Goal: Information Seeking & Learning: Check status

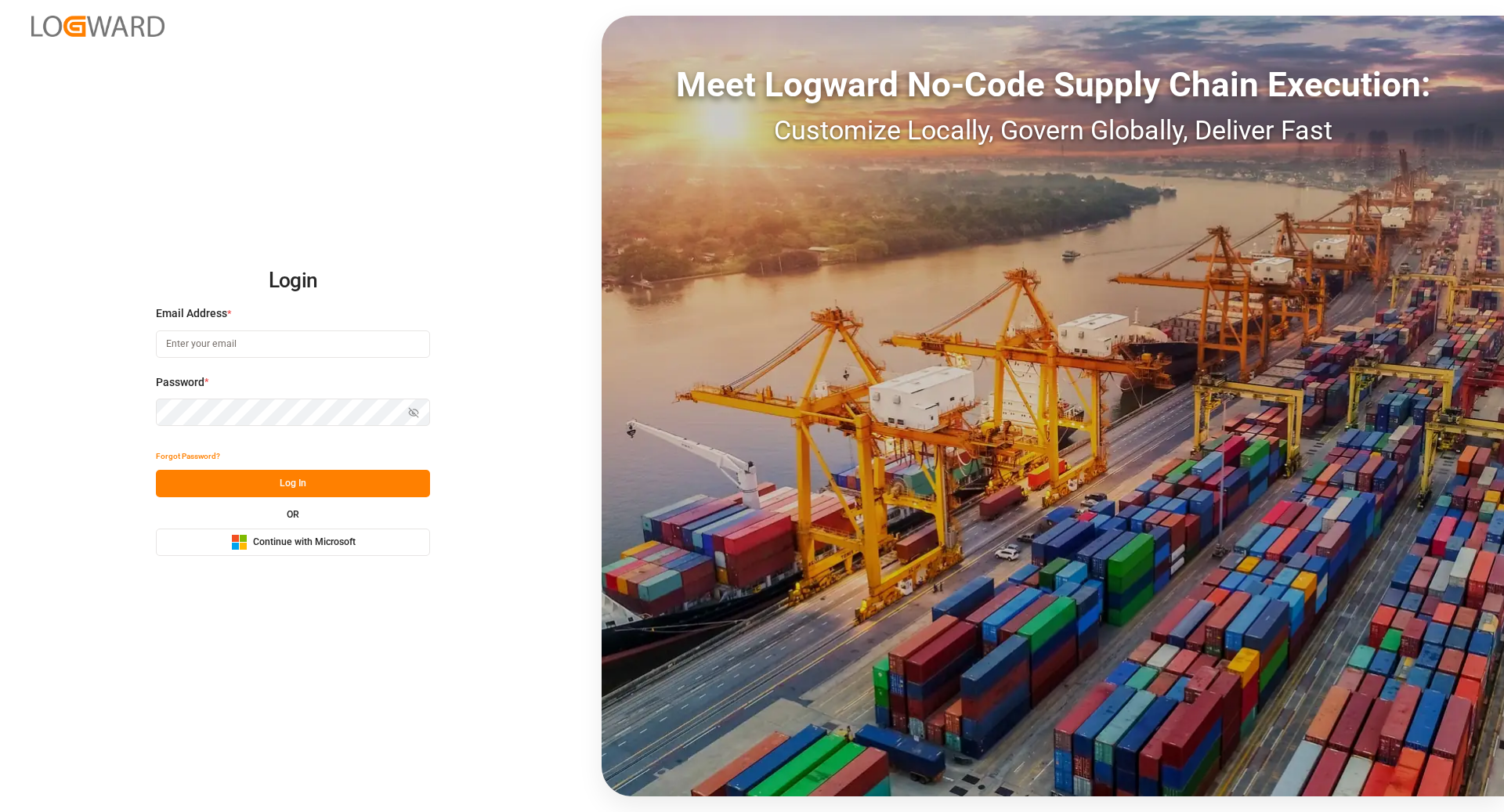
click at [359, 547] on button "Microsoft Logo Continue with Microsoft" at bounding box center [292, 542] width 274 height 27
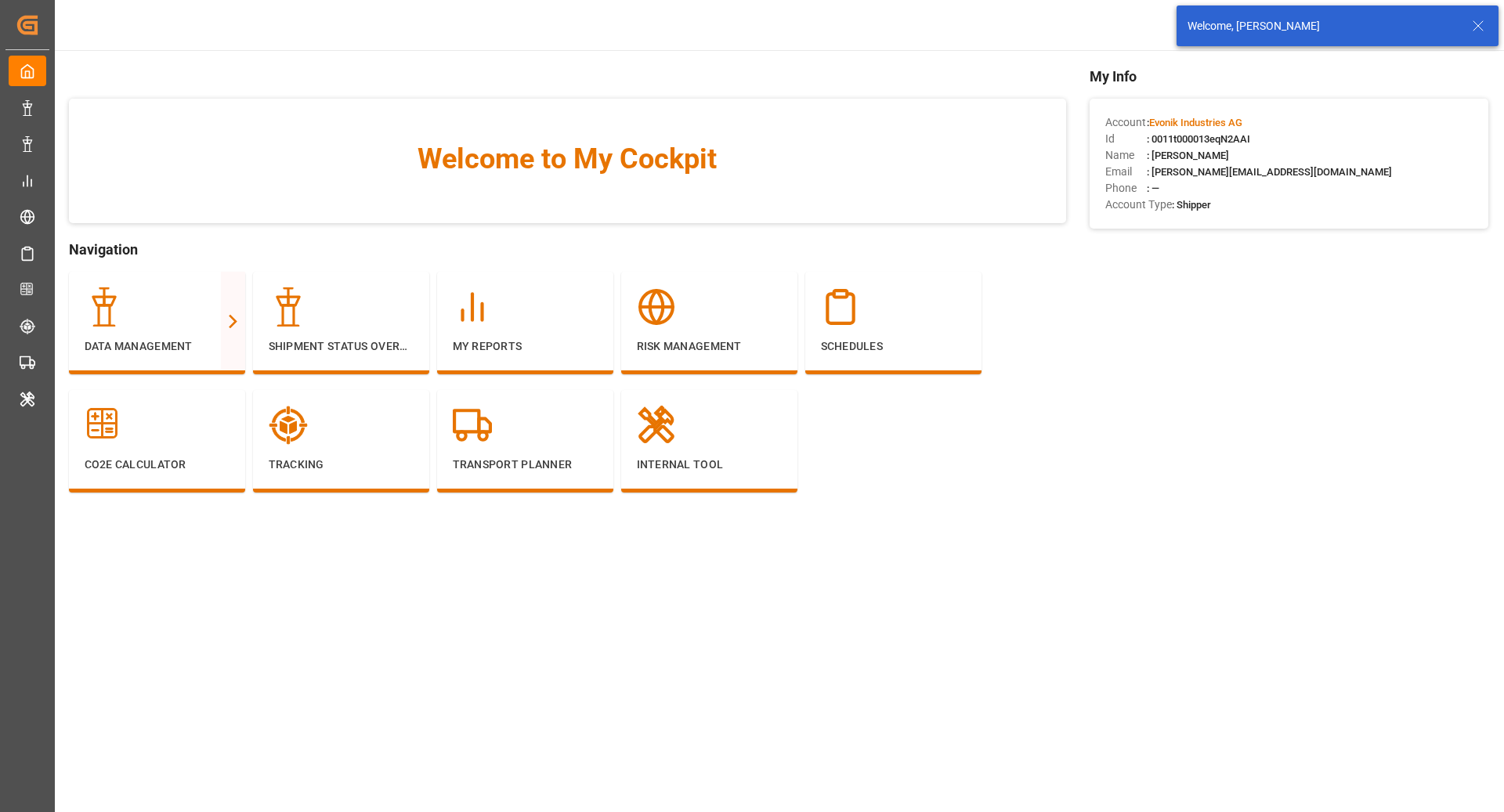
click at [1480, 27] on icon at bounding box center [1477, 26] width 19 height 19
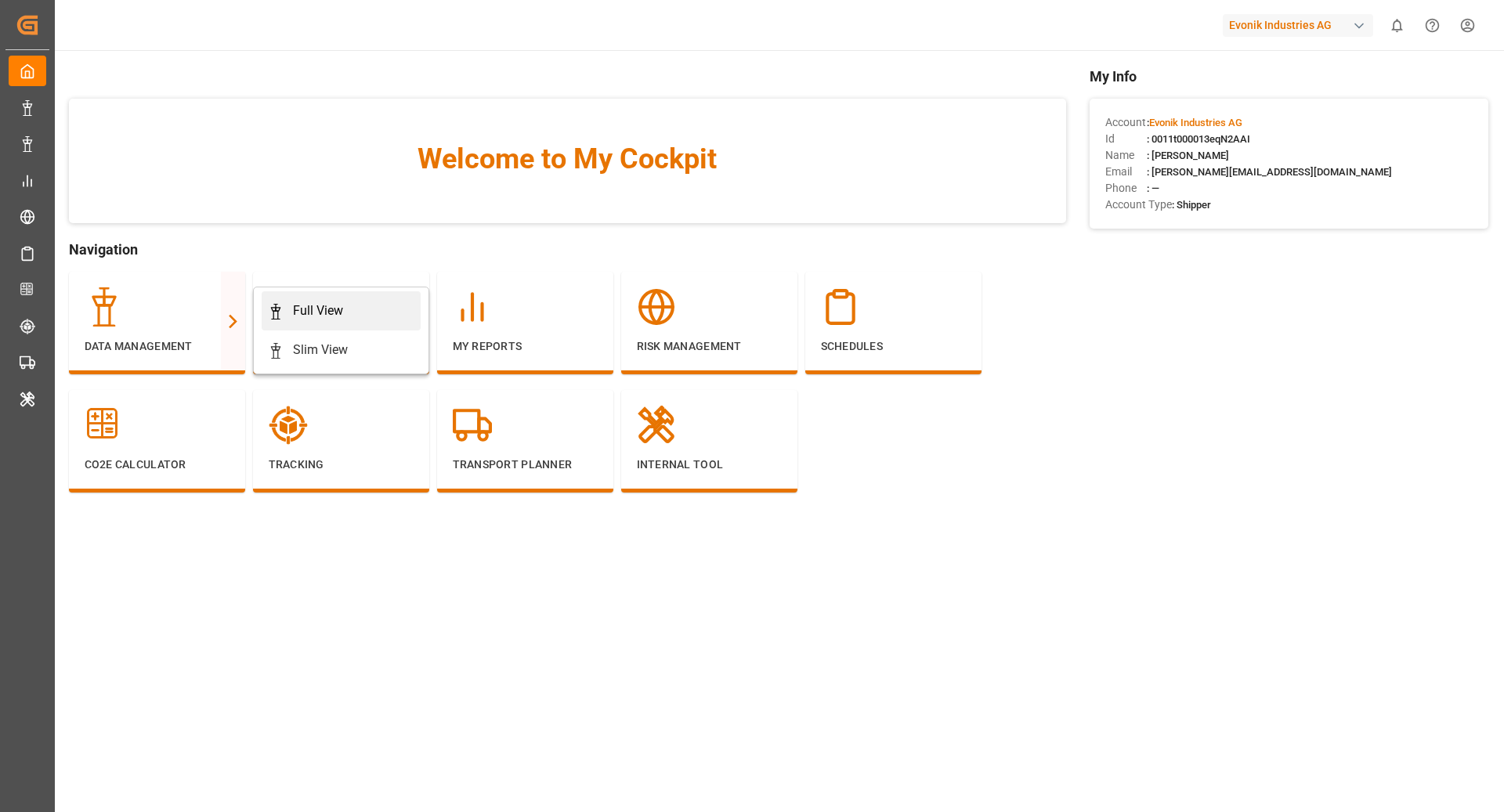
click at [345, 302] on div "Full View" at bounding box center [341, 310] width 147 height 19
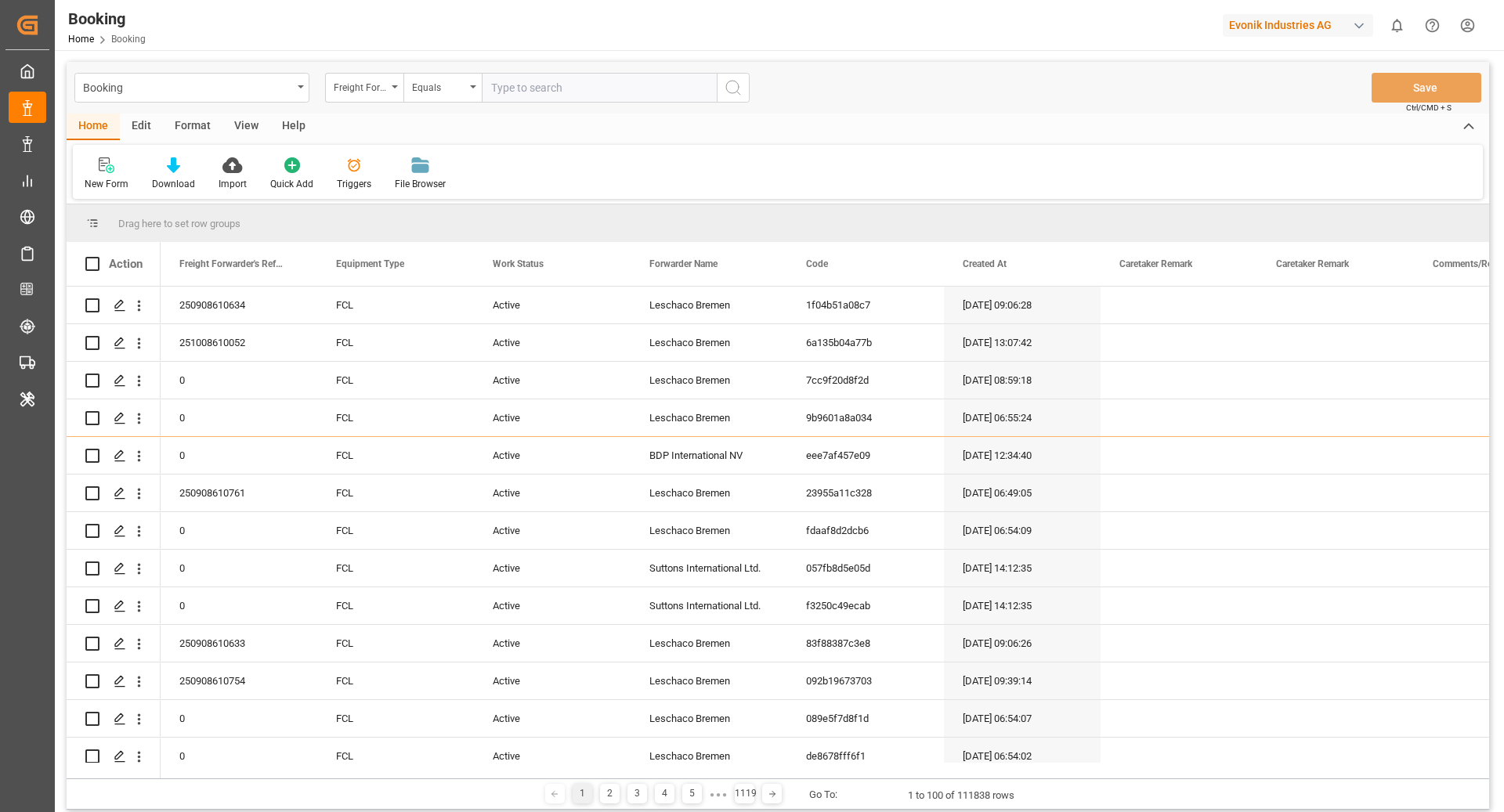
click at [179, 122] on div "Format" at bounding box center [192, 127] width 59 height 27
click at [84, 184] on div "Filter Rows" at bounding box center [107, 173] width 70 height 34
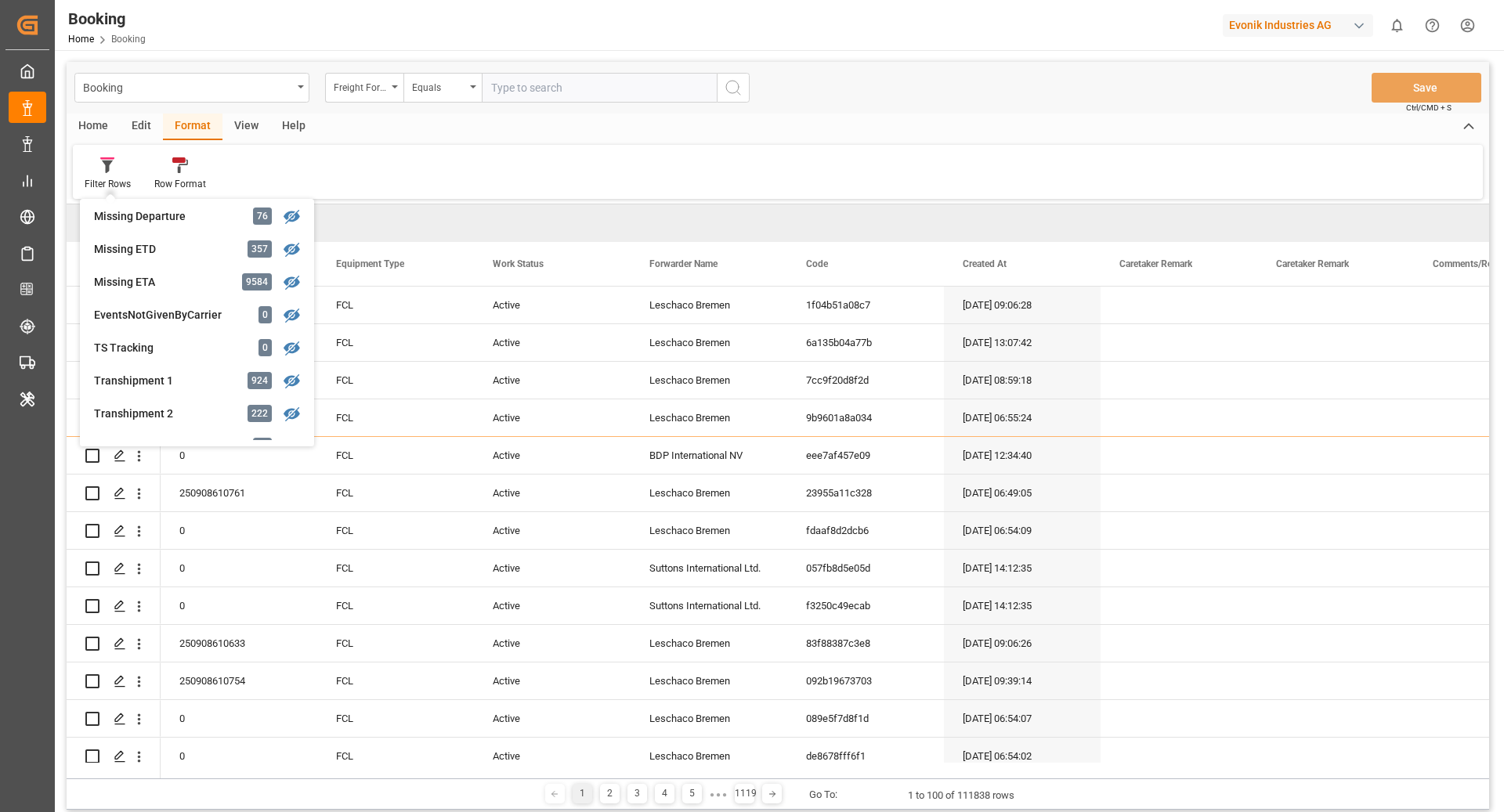
scroll to position [375, 0]
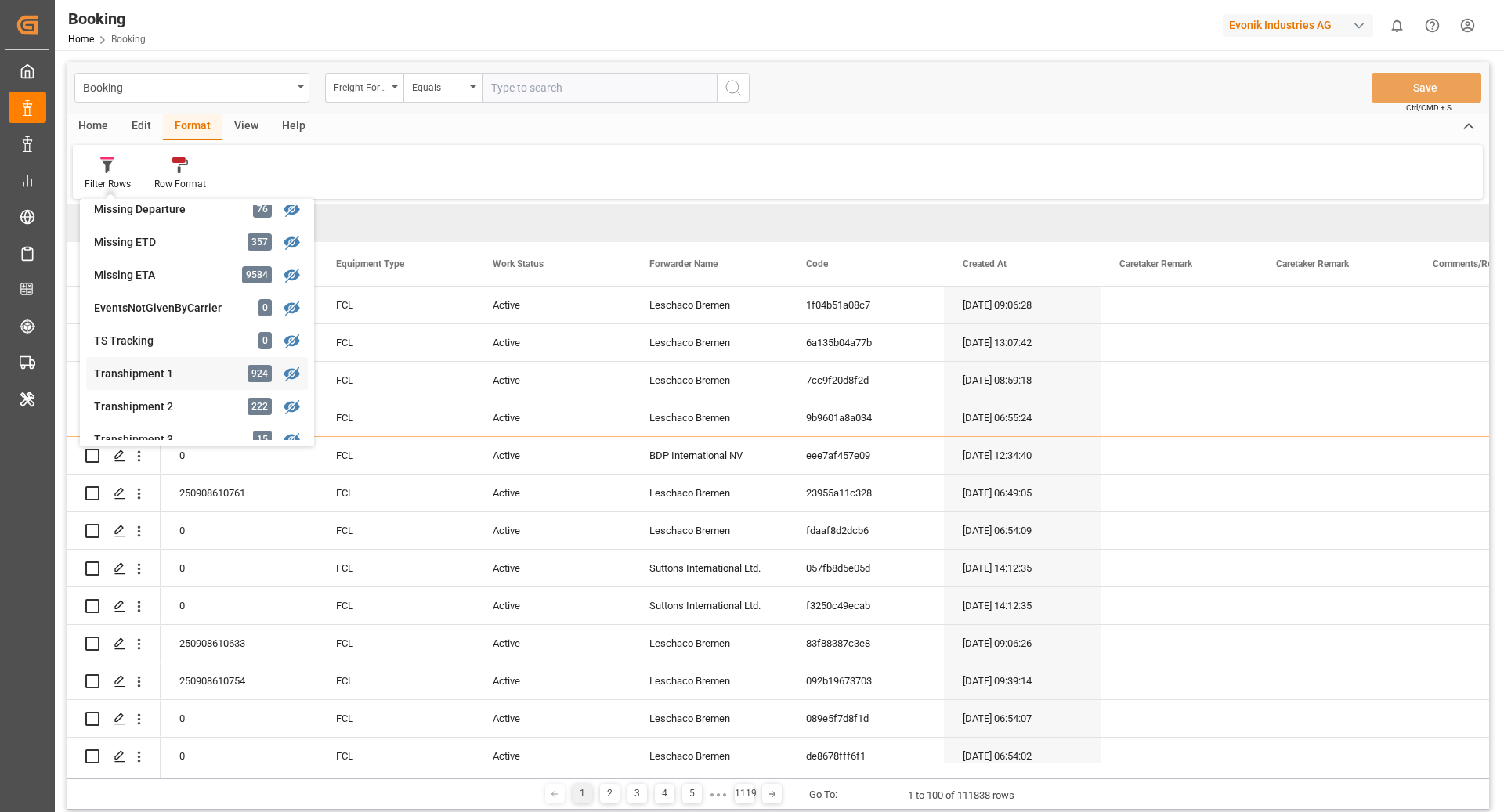
click at [202, 385] on div "Transhipment 1 924" at bounding box center [197, 373] width 222 height 33
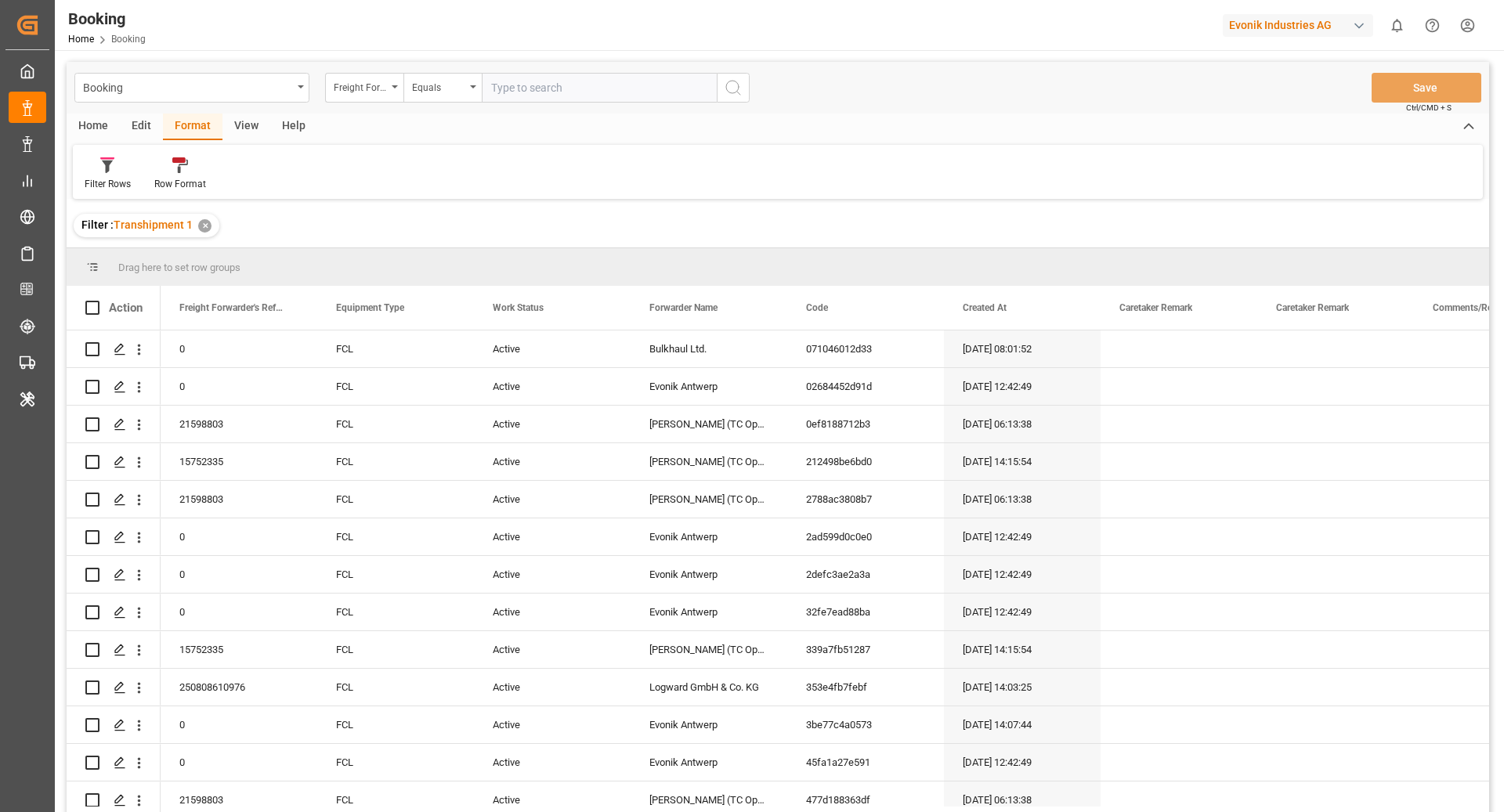
click at [229, 135] on div "View" at bounding box center [247, 127] width 48 height 27
click at [106, 159] on icon at bounding box center [103, 160] width 7 height 6
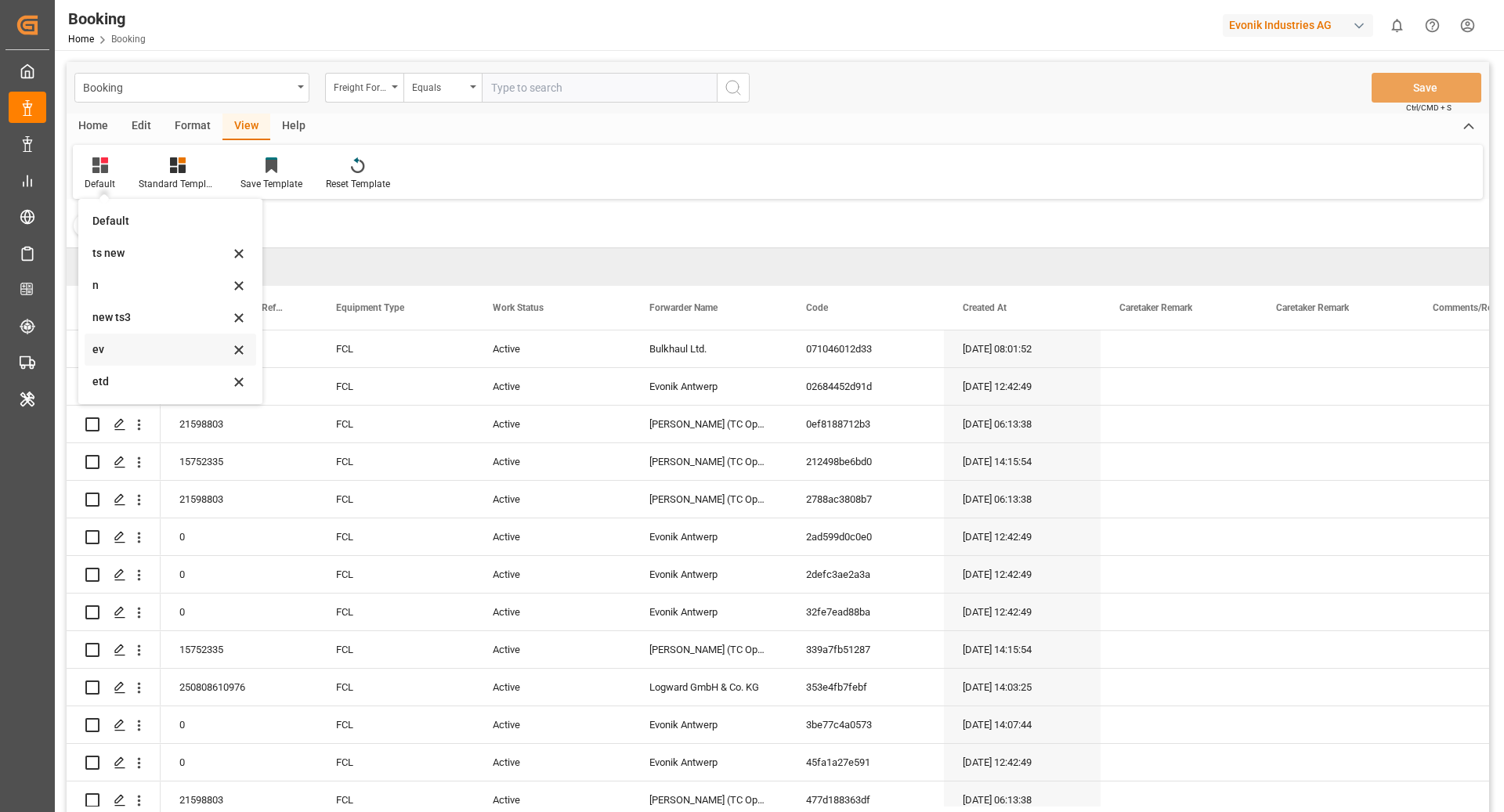
click at [167, 362] on div "ev" at bounding box center [171, 350] width 171 height 32
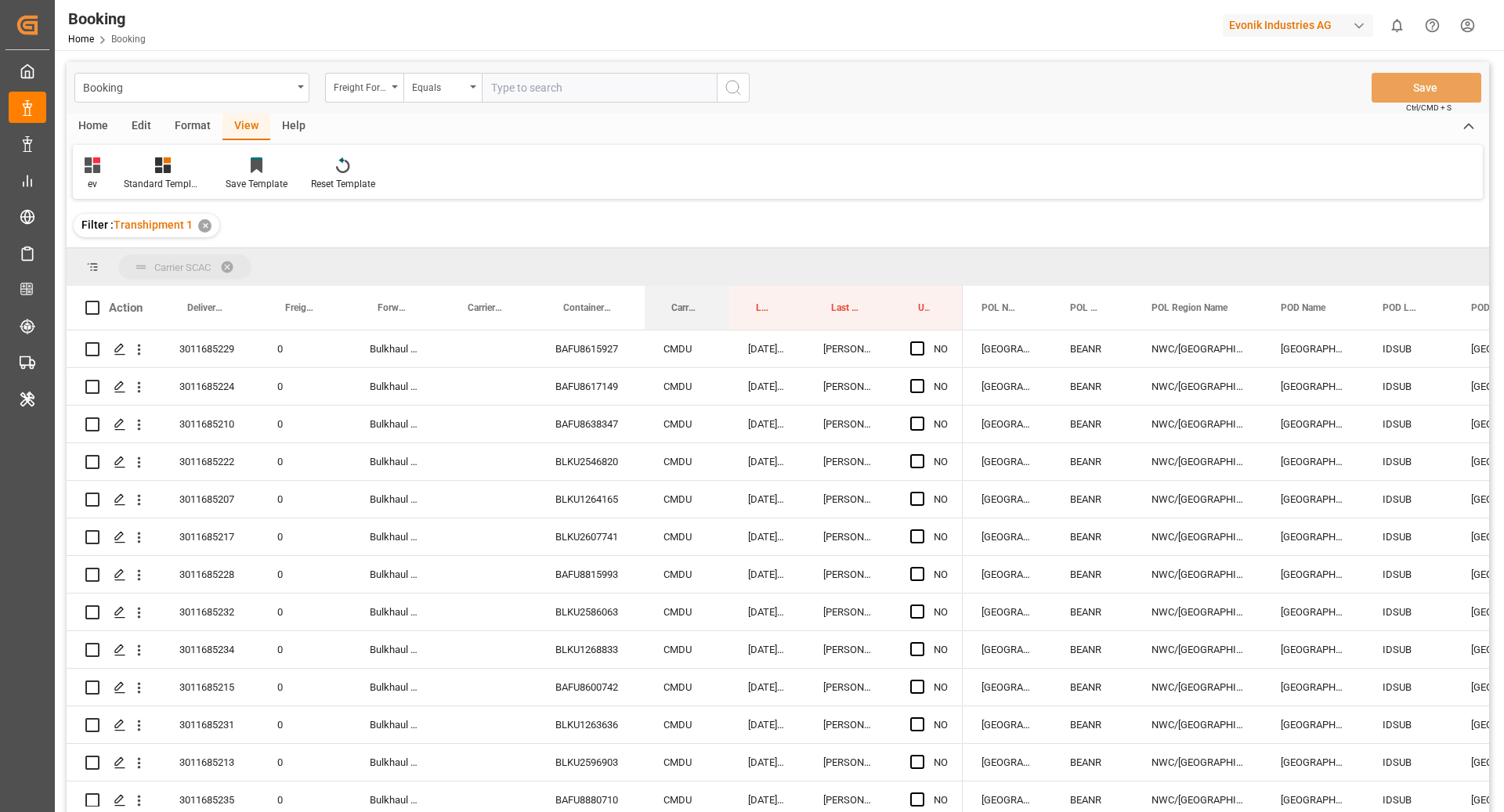
drag, startPoint x: 682, startPoint y: 313, endPoint x: 680, endPoint y: 269, distance: 44.0
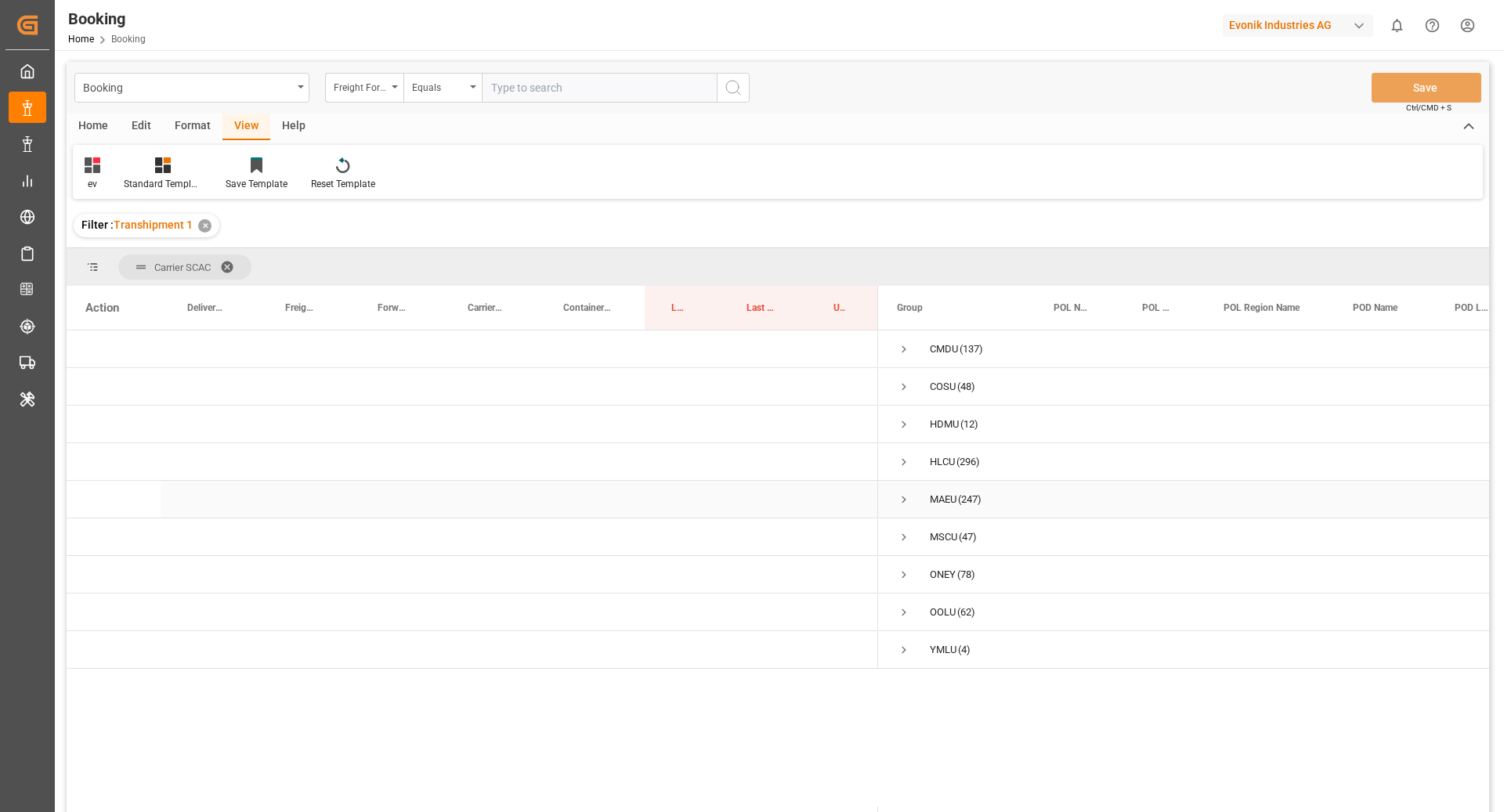
click at [901, 493] on span "Press SPACE to select this row." at bounding box center [904, 500] width 14 height 14
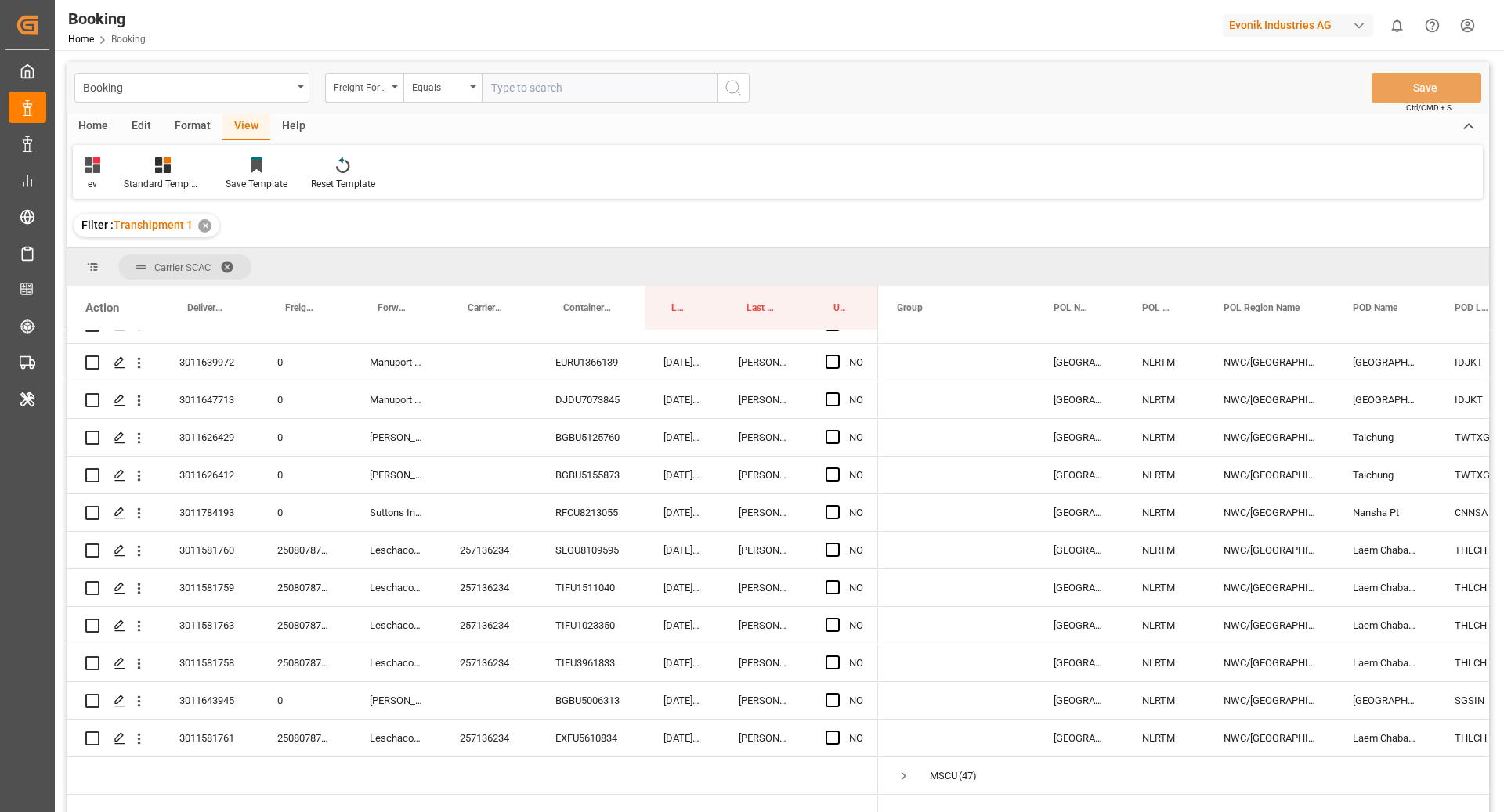
scroll to position [9050, 0]
drag, startPoint x: 759, startPoint y: 310, endPoint x: 758, endPoint y: 254, distance: 56.0
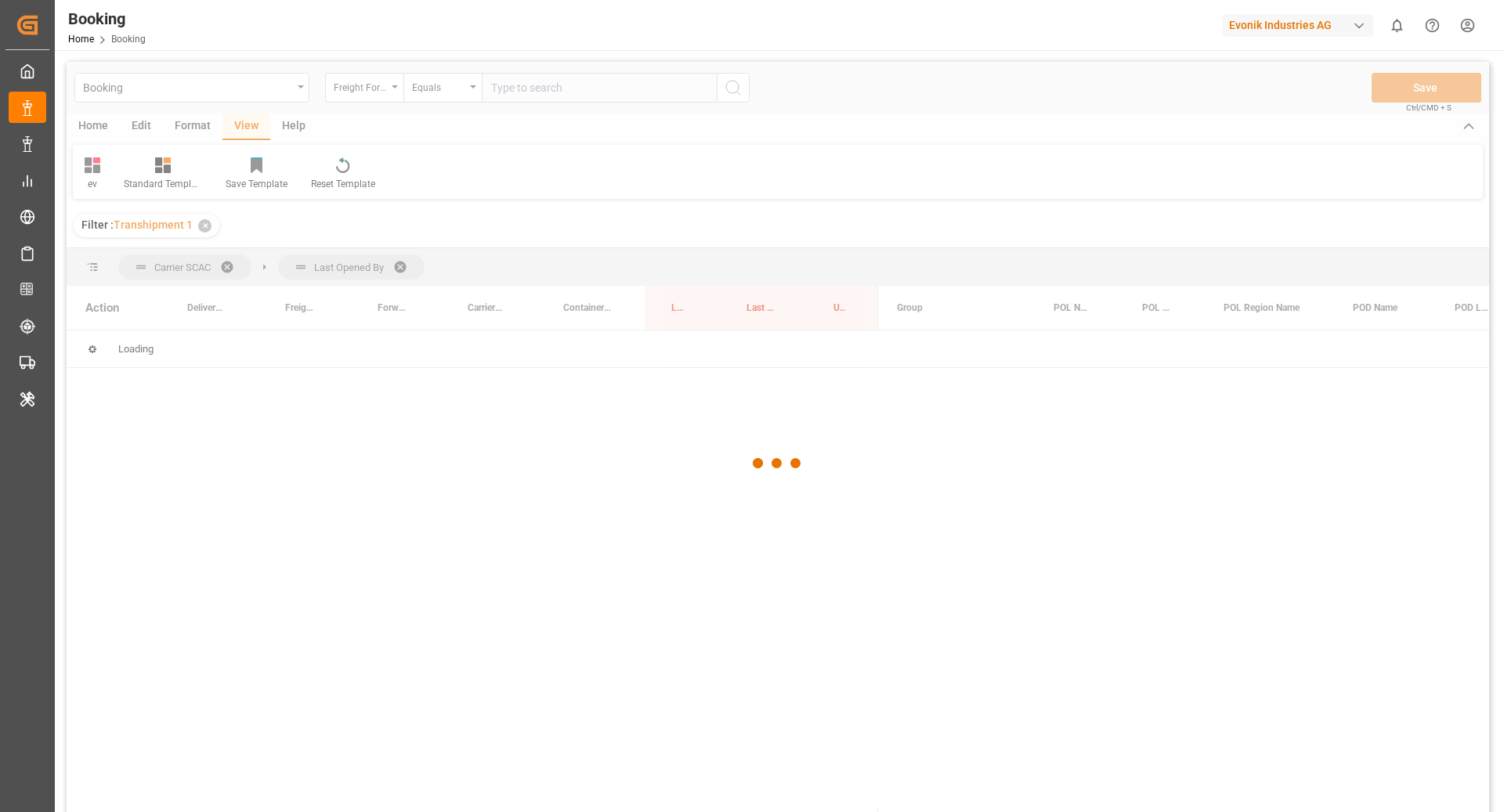
scroll to position [0, 0]
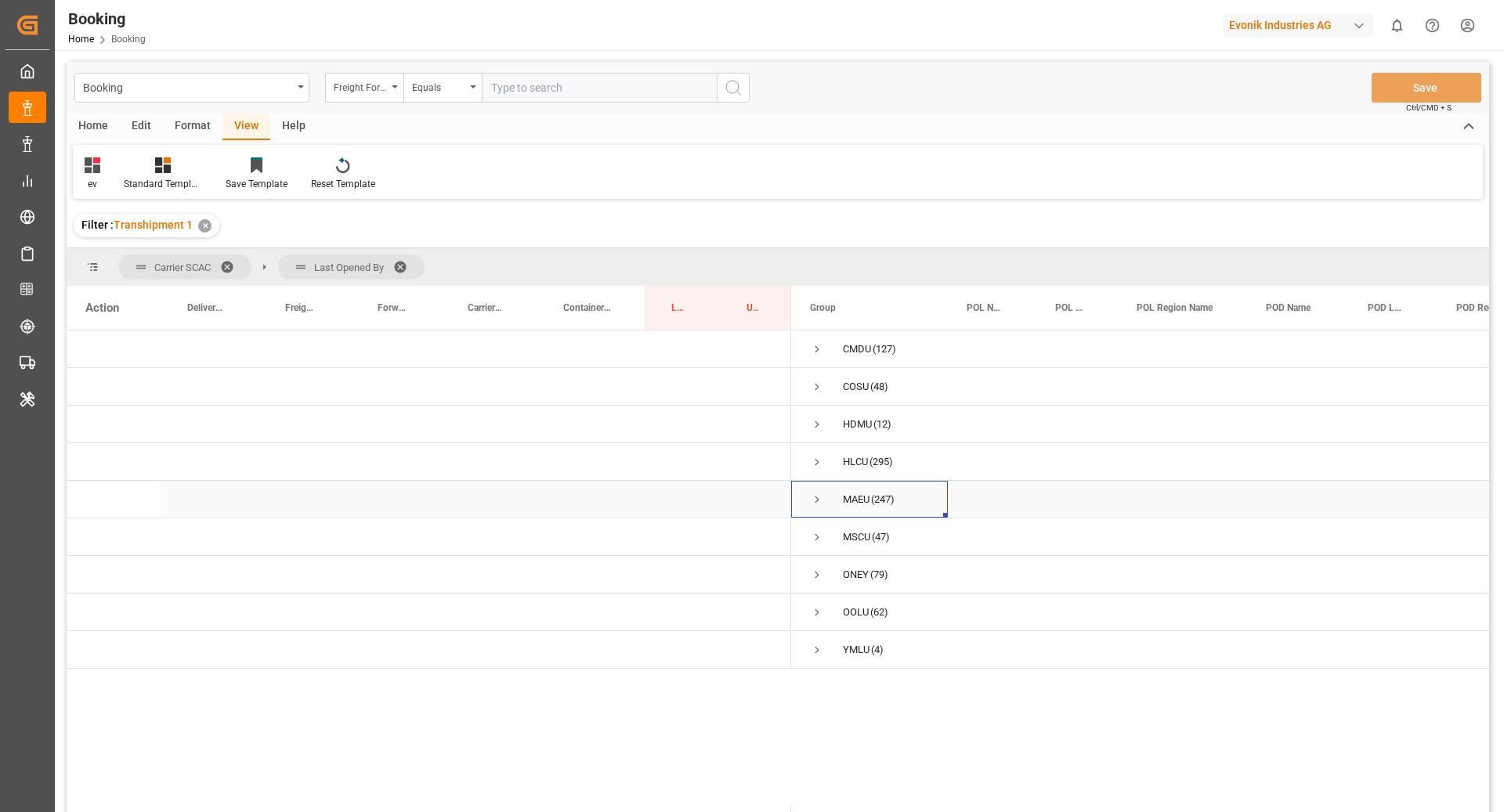
click at [817, 504] on span "Press SPACE to select this row." at bounding box center [817, 500] width 14 height 14
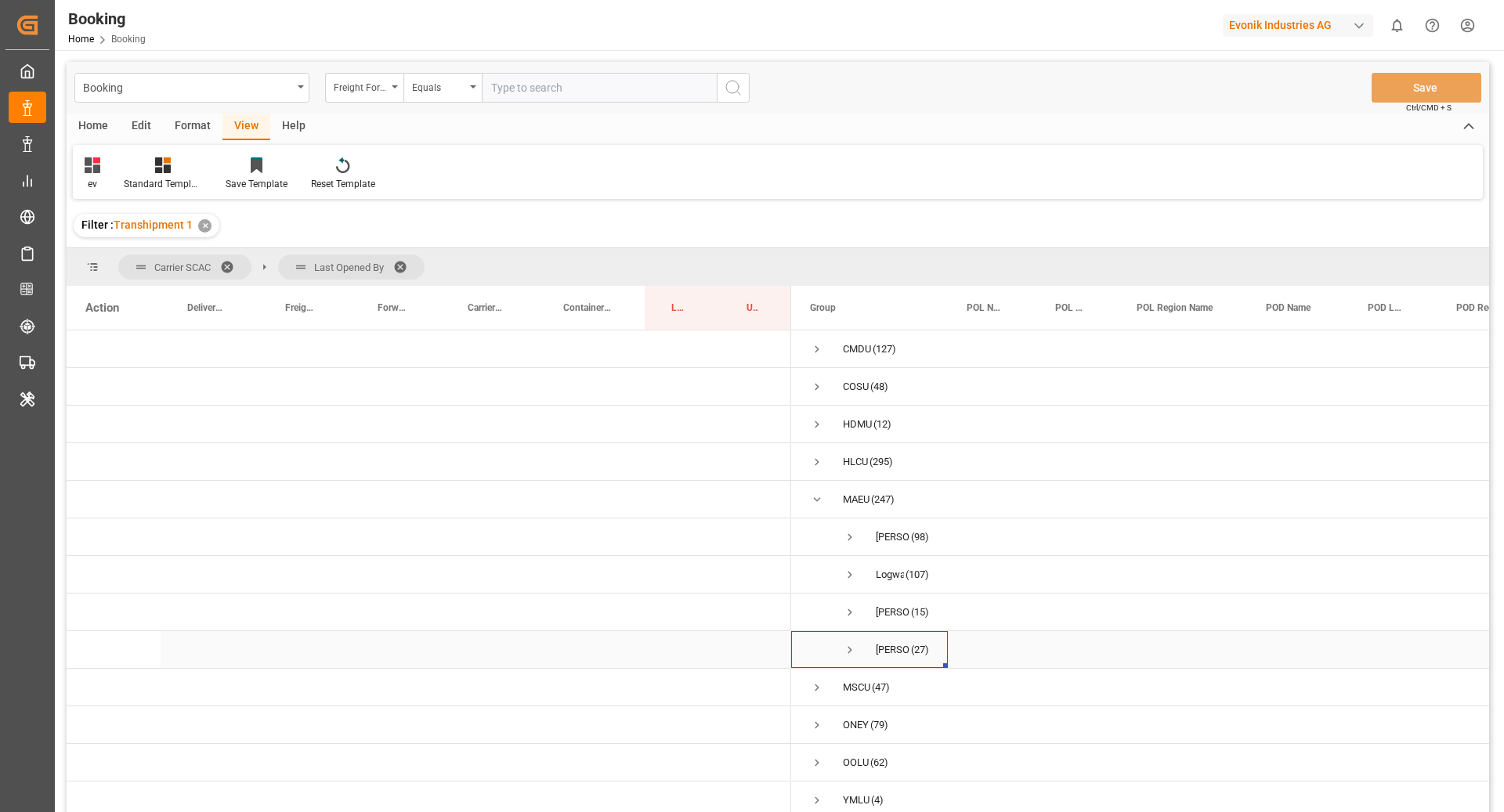
click at [853, 646] on span "Press SPACE to select this row." at bounding box center [850, 650] width 14 height 14
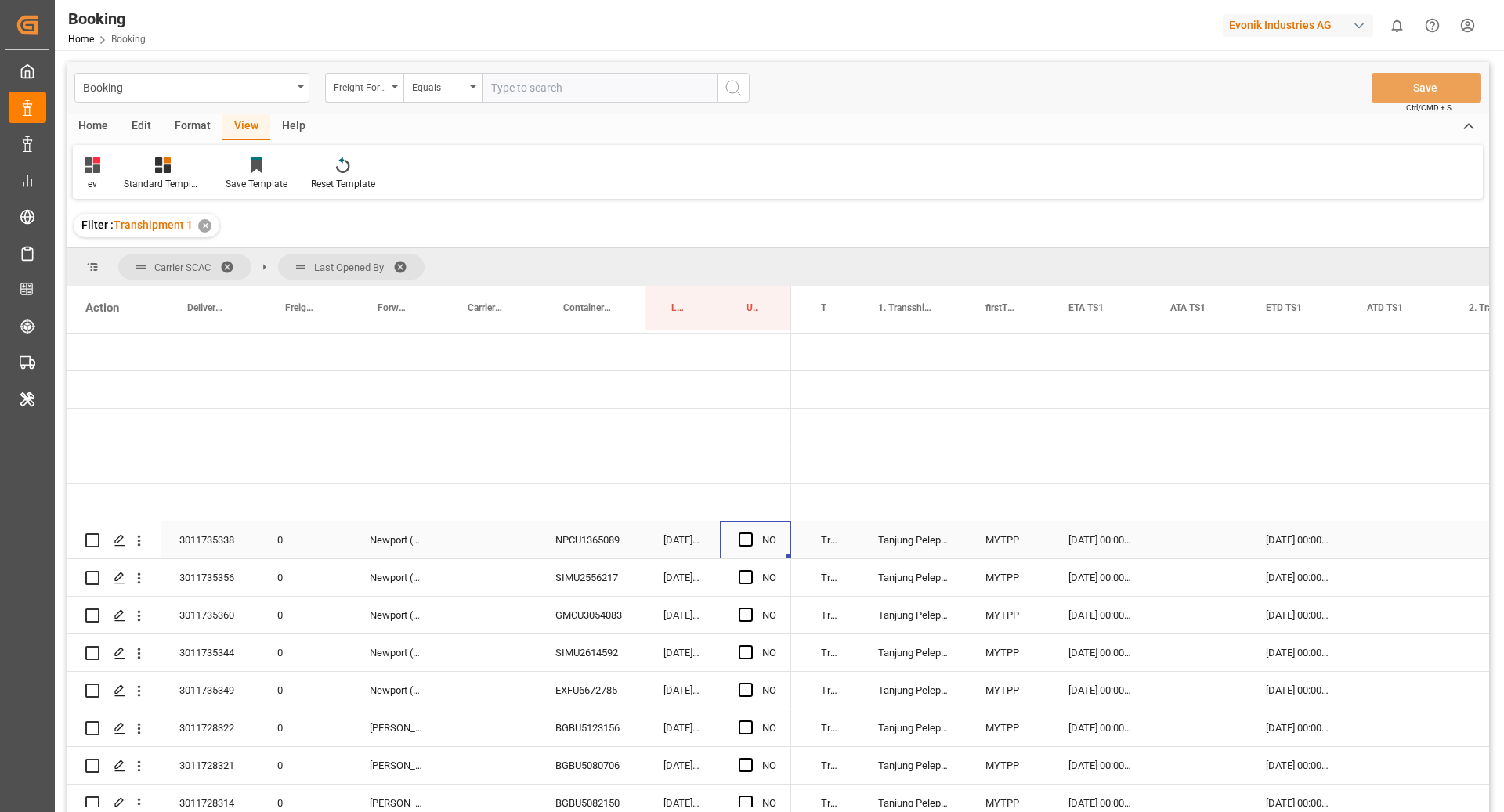
click at [736, 542] on div "NO" at bounding box center [756, 540] width 72 height 37
click at [749, 541] on span "Press SPACE to select this row." at bounding box center [746, 540] width 14 height 14
click at [750, 533] on input "Press SPACE to select this row." at bounding box center [750, 533] width 0 height 0
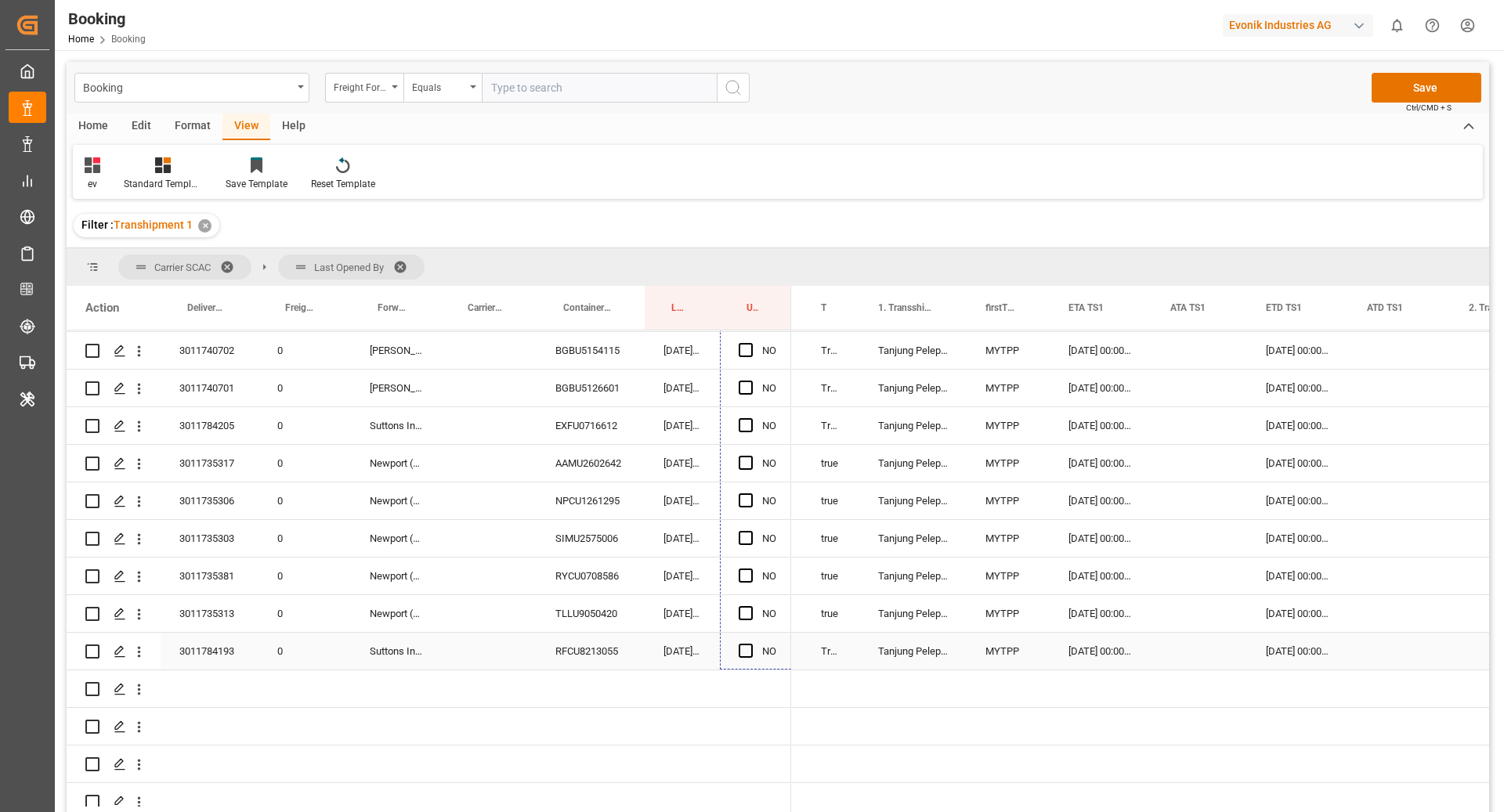
drag, startPoint x: 790, startPoint y: 556, endPoint x: 771, endPoint y: 648, distance: 93.9
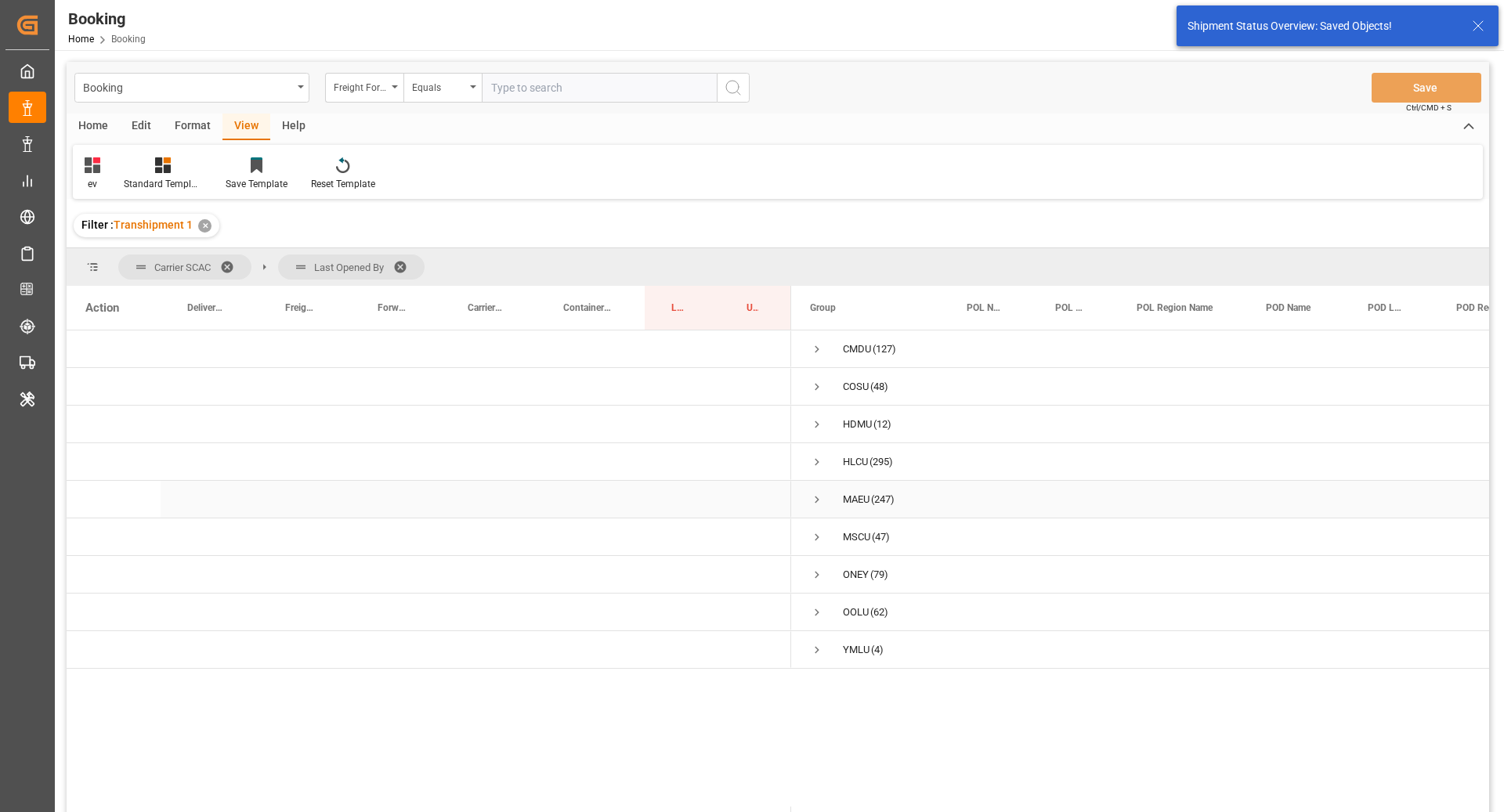
click at [820, 501] on span "Press SPACE to select this row." at bounding box center [817, 500] width 14 height 14
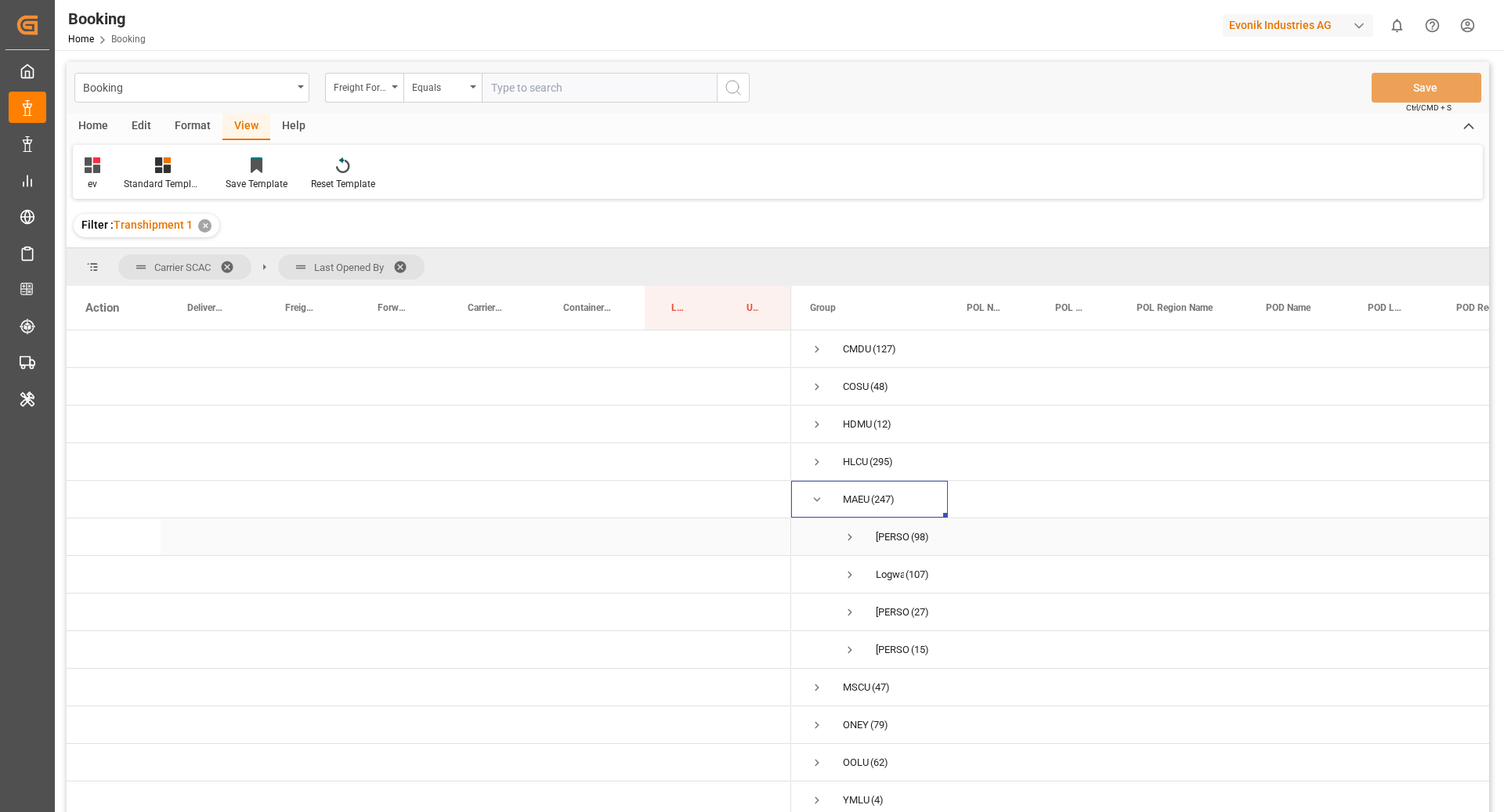
click at [850, 547] on span "Press SPACE to select this row." at bounding box center [850, 537] width 14 height 36
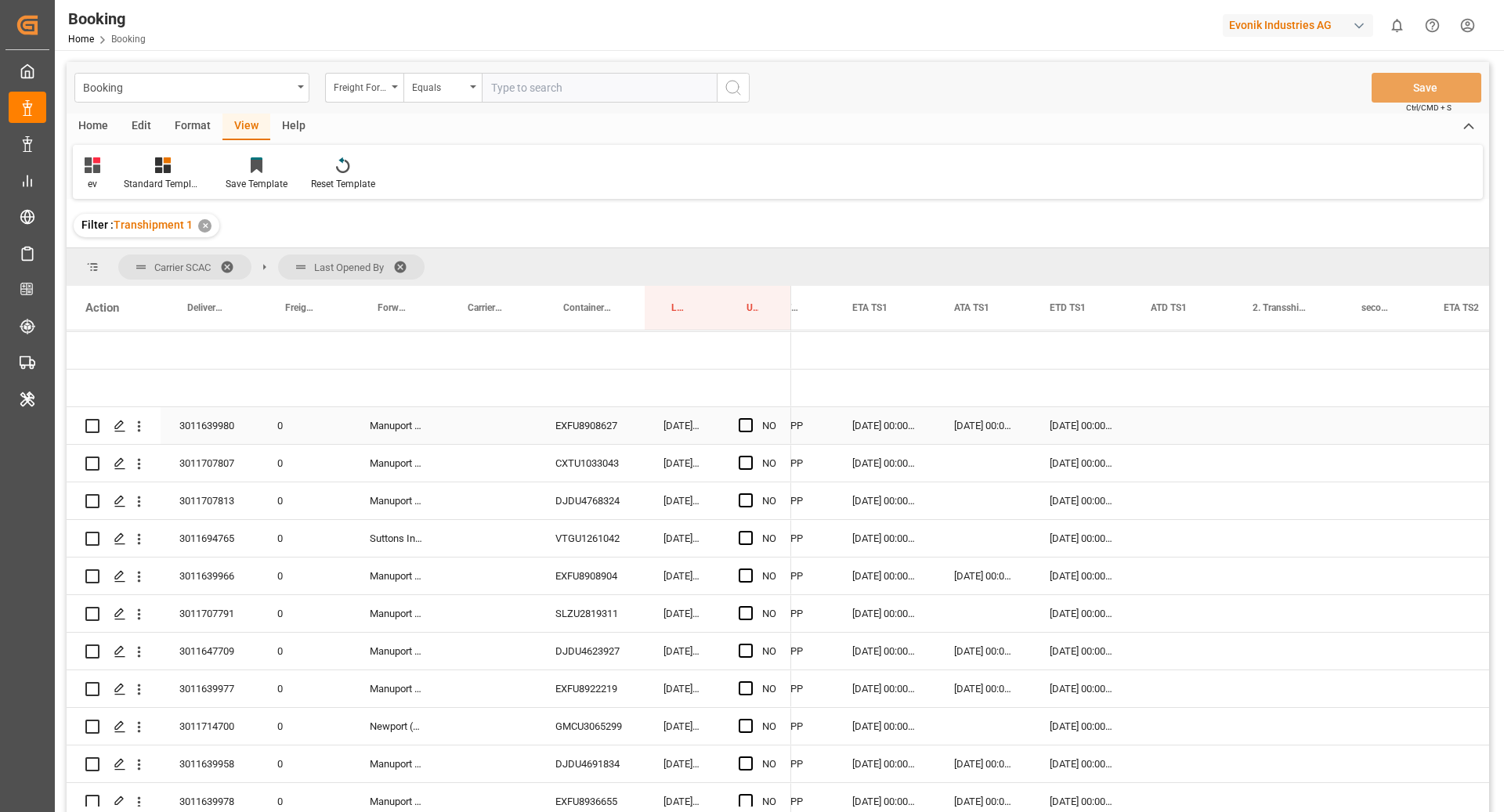
drag, startPoint x: 574, startPoint y: 423, endPoint x: 654, endPoint y: 464, distance: 89.9
click at [574, 422] on div "EXFU8908627" at bounding box center [590, 426] width 108 height 37
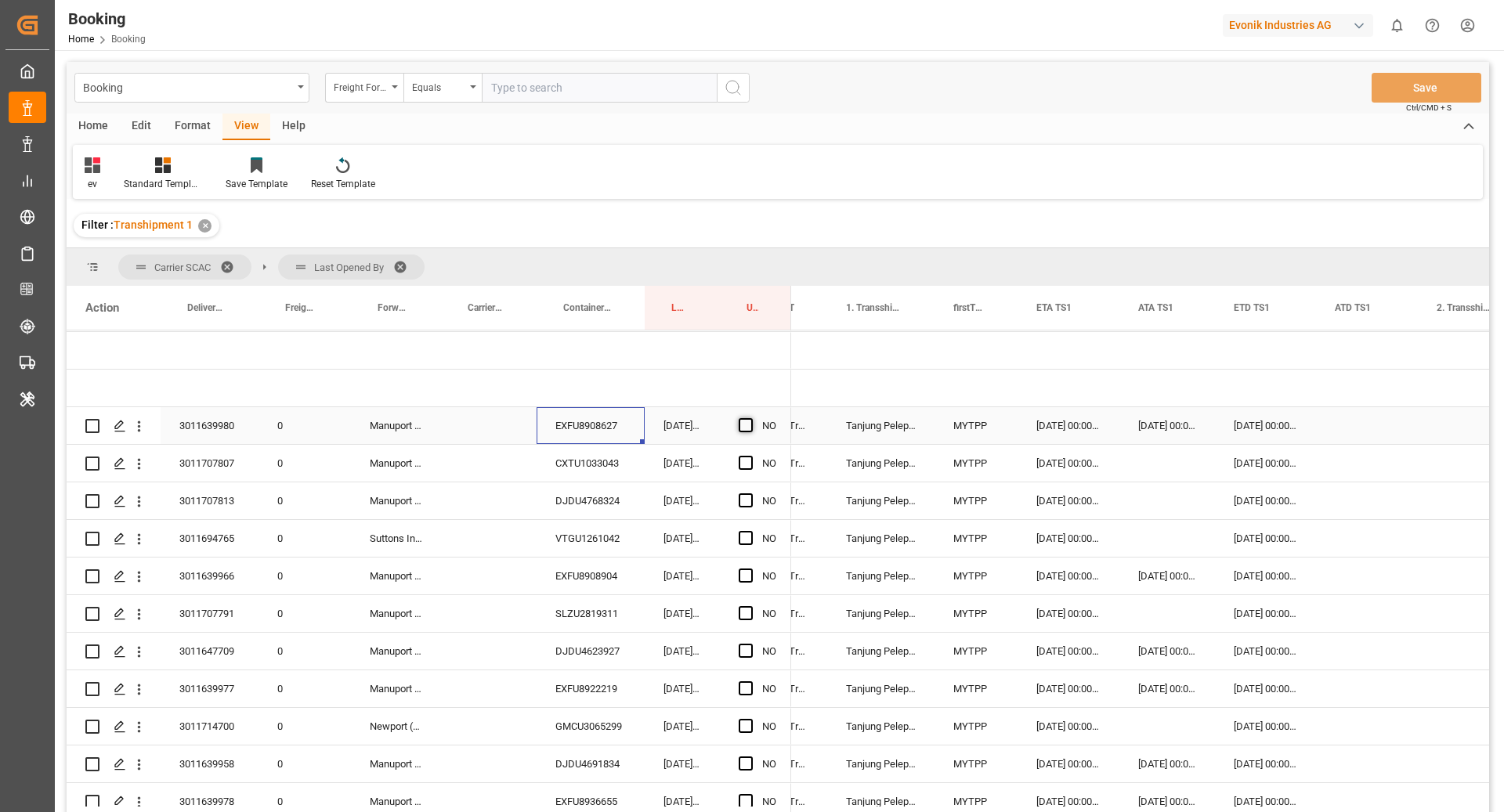
click at [742, 425] on span "Press SPACE to select this row." at bounding box center [746, 425] width 14 height 14
click at [750, 418] on input "Press SPACE to select this row." at bounding box center [750, 418] width 0 height 0
click at [641, 479] on div "CXTU1033043" at bounding box center [590, 464] width 108 height 37
click at [1154, 473] on div "Press SPACE to select this row." at bounding box center [1167, 464] width 95 height 37
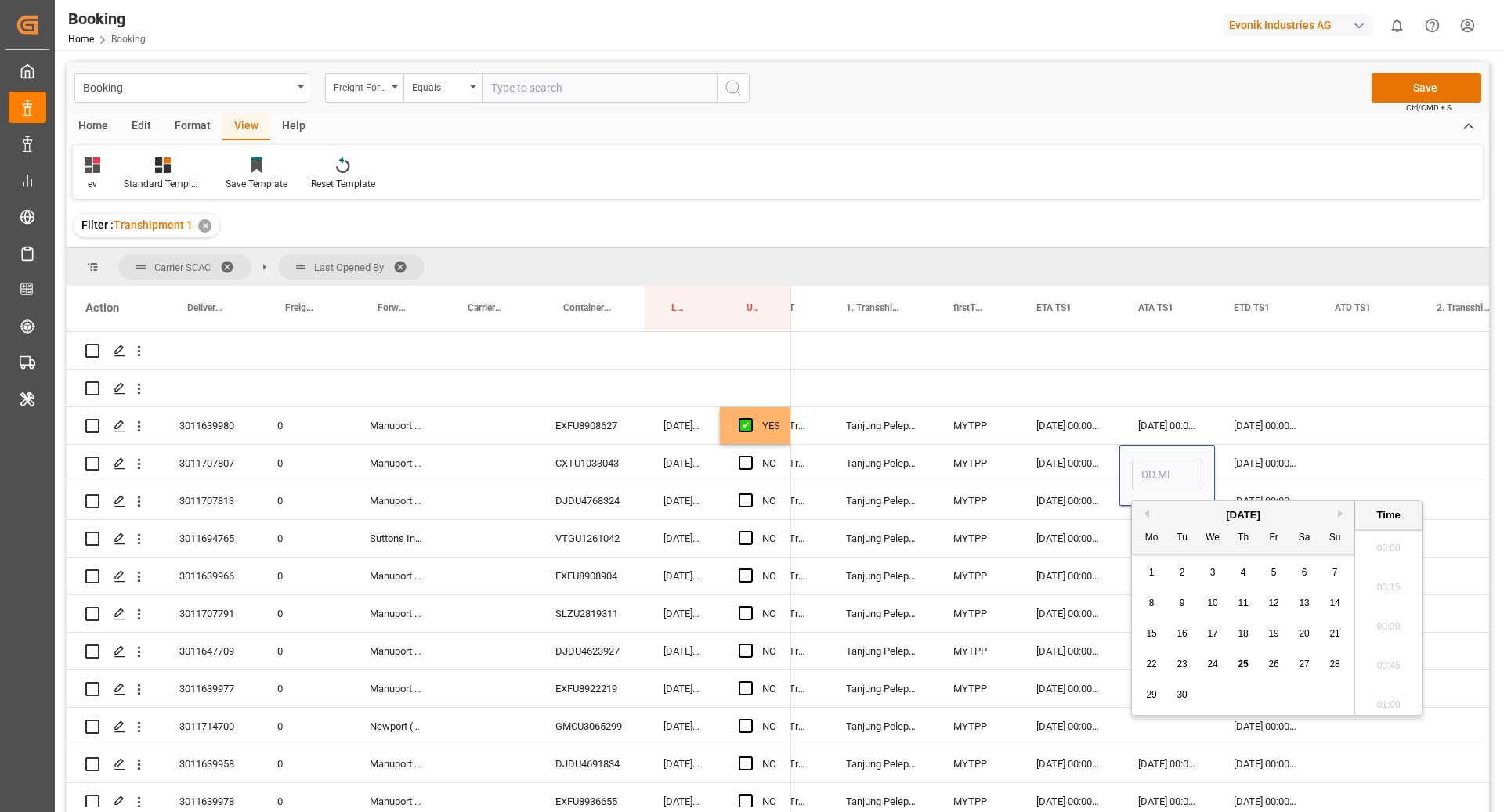
scroll to position [2002, 0]
click at [1174, 666] on div "23" at bounding box center [1182, 664] width 19 height 19
type input "23.09.2025 00:00"
click at [1258, 443] on div "26.09.2025 00:00:00" at bounding box center [1265, 426] width 101 height 37
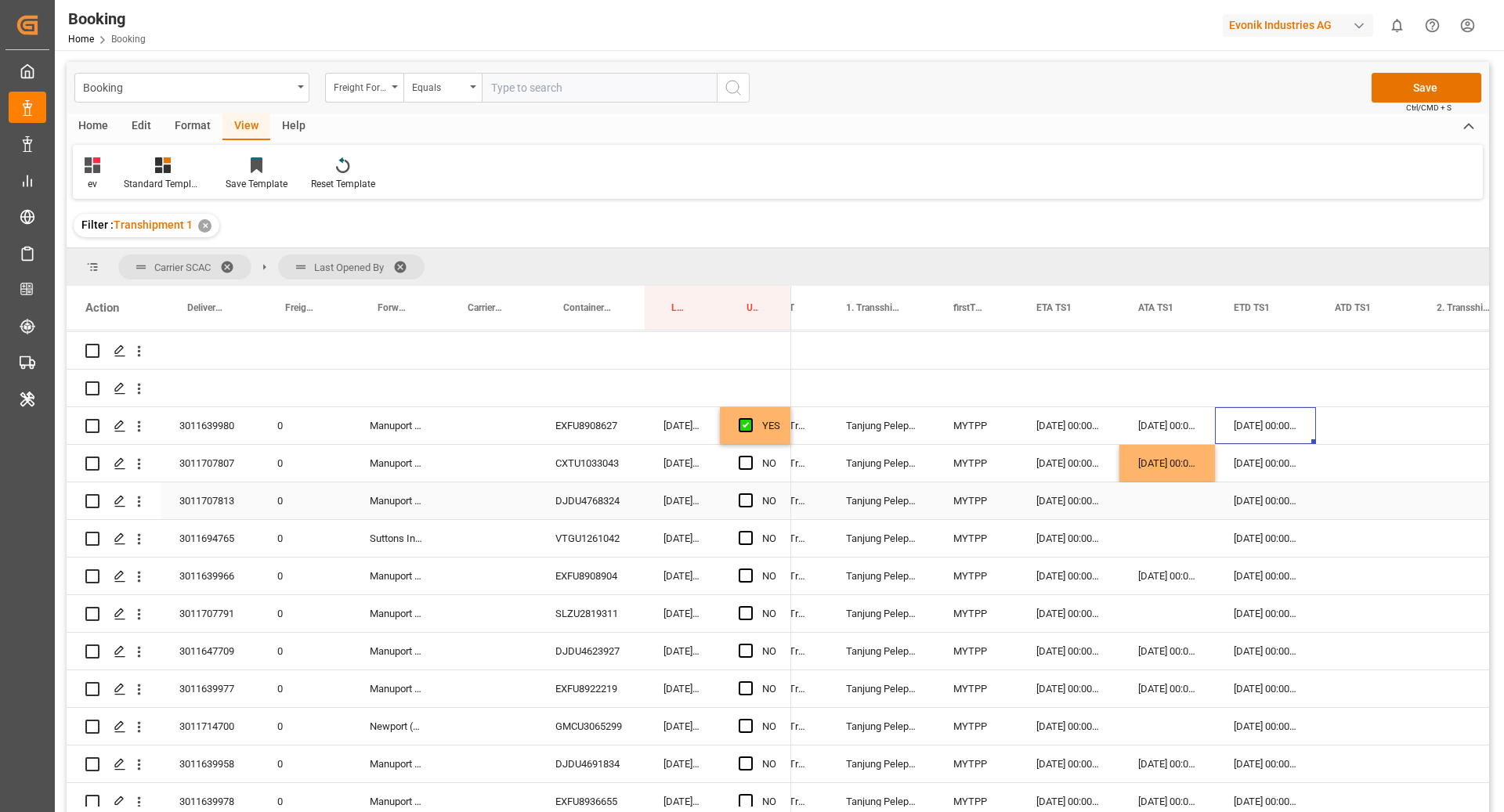
click at [569, 501] on div "DJDU4768324" at bounding box center [590, 501] width 108 height 37
click at [1164, 472] on div "23.09.2025 00:00:00" at bounding box center [1167, 464] width 95 height 37
drag, startPoint x: 1212, startPoint y: 479, endPoint x: 1207, endPoint y: 507, distance: 28.4
click at [598, 535] on div "VTGU1261042" at bounding box center [590, 539] width 108 height 37
drag, startPoint x: 1163, startPoint y: 509, endPoint x: 1212, endPoint y: 521, distance: 50.4
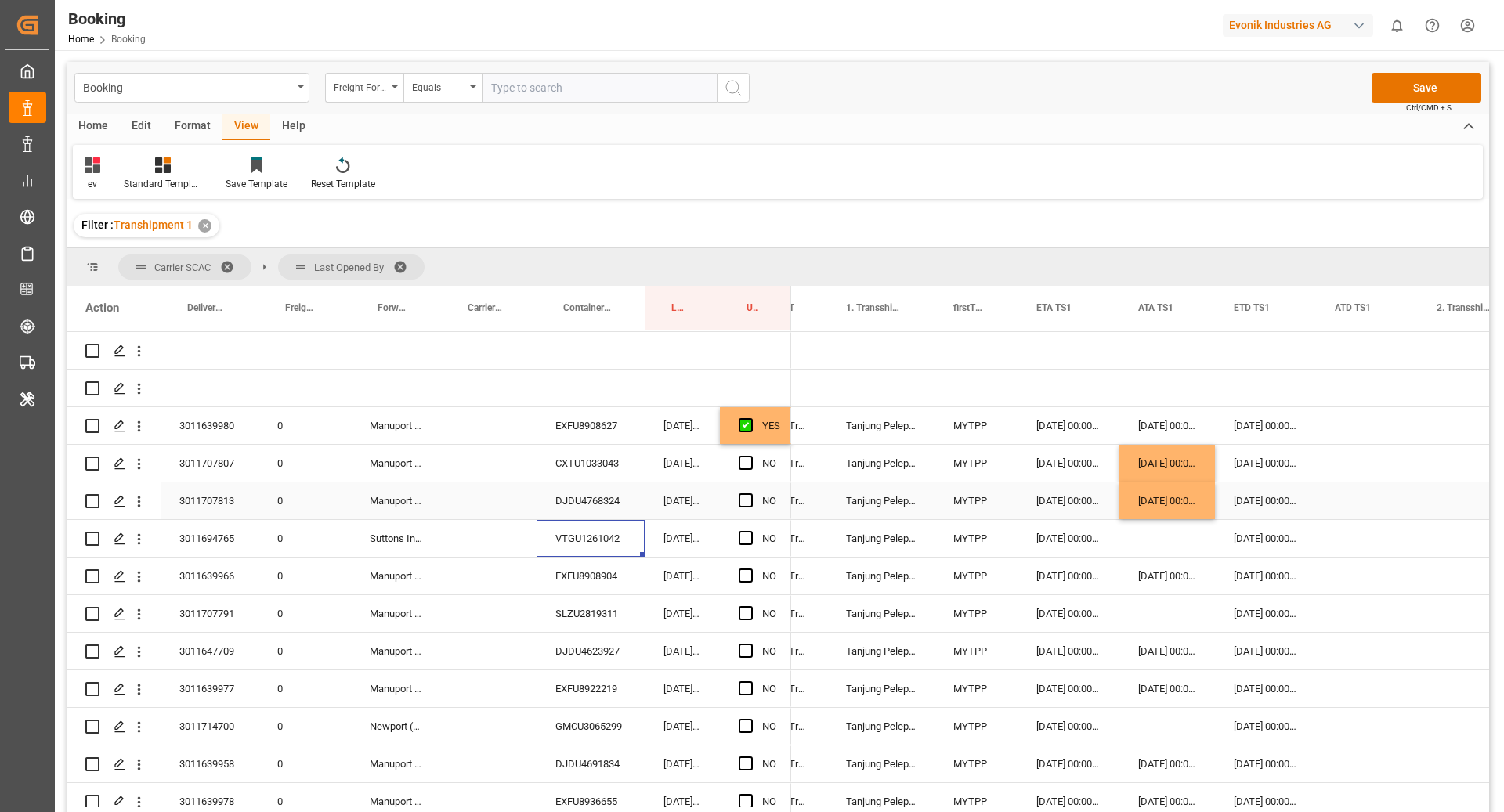
click at [1163, 508] on div "23.09.2025 00:00:00" at bounding box center [1167, 501] width 95 height 37
drag, startPoint x: 1213, startPoint y: 517, endPoint x: 1212, endPoint y: 527, distance: 10.0
click at [1283, 537] on div "29.09.2025 00:00:00" at bounding box center [1265, 539] width 101 height 37
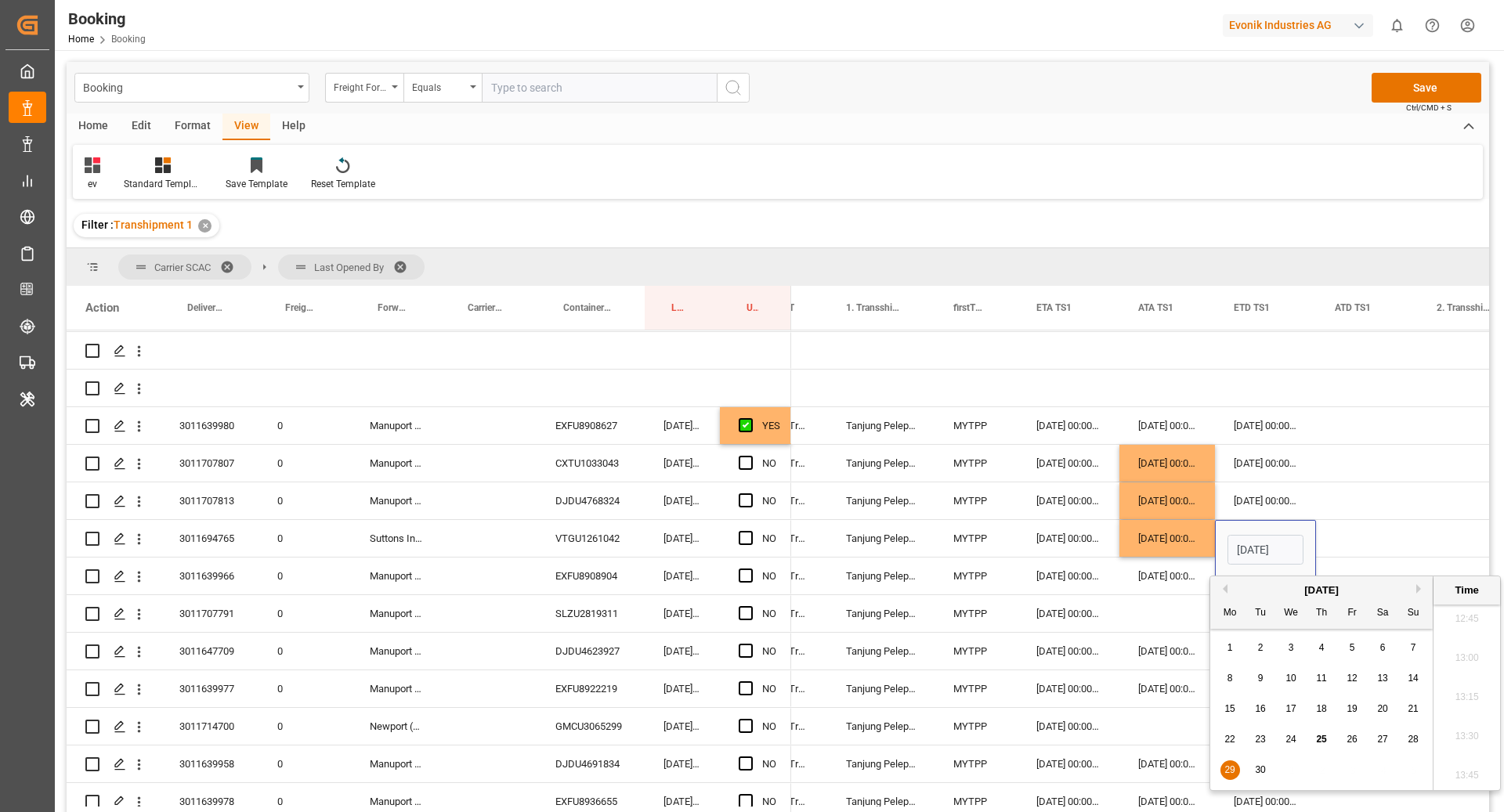
click at [1418, 590] on button "Next Month" at bounding box center [1421, 588] width 10 height 10
click at [1279, 649] on div "29 30 1 2 3 4 5" at bounding box center [1322, 648] width 214 height 31
click at [1289, 648] on span "1" at bounding box center [1291, 648] width 5 height 11
type input "01.10.2025 00:00"
click at [1370, 524] on div "Press SPACE to select this row." at bounding box center [1366, 539] width 102 height 37
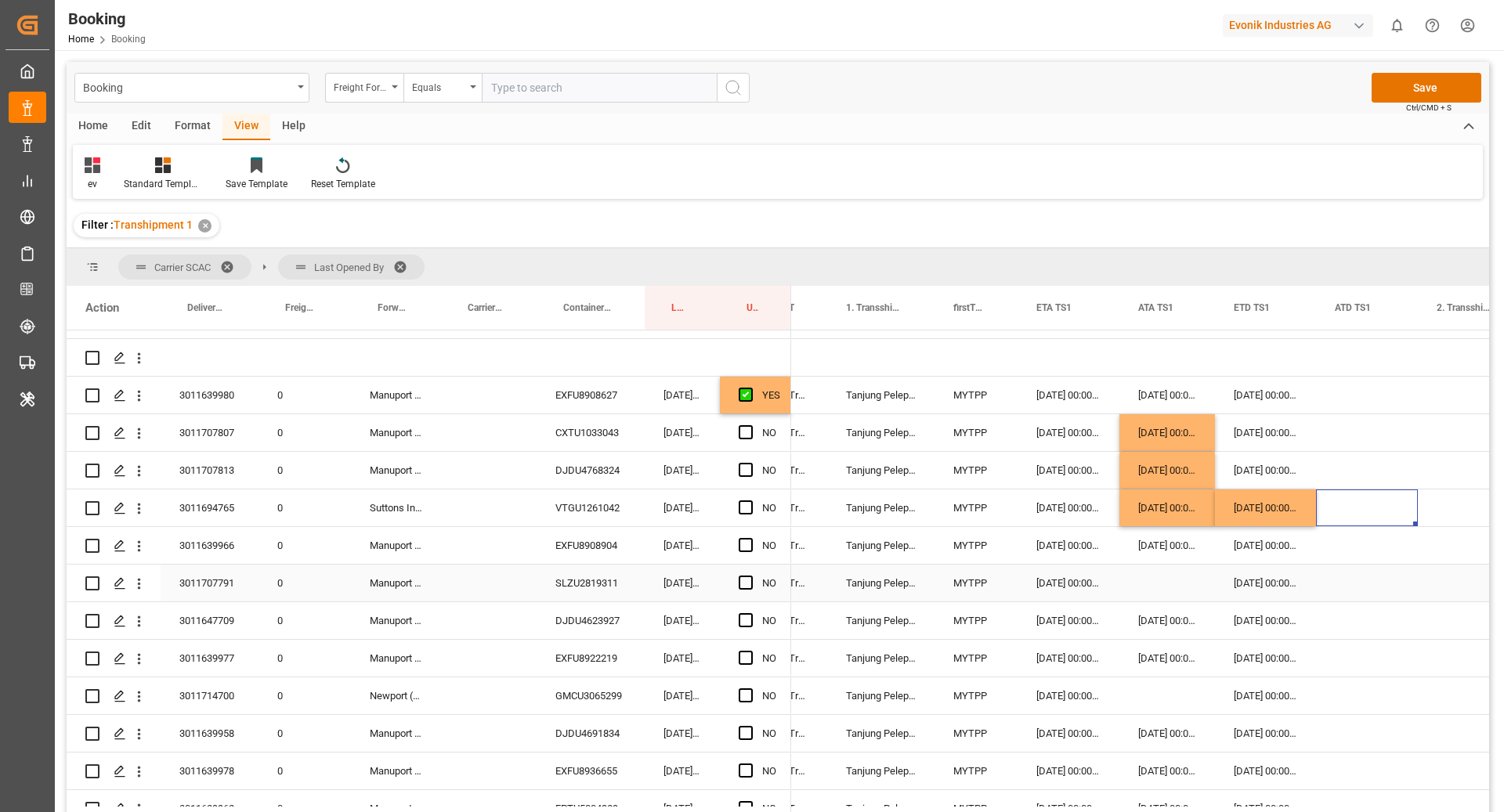
scroll to position [183, 0]
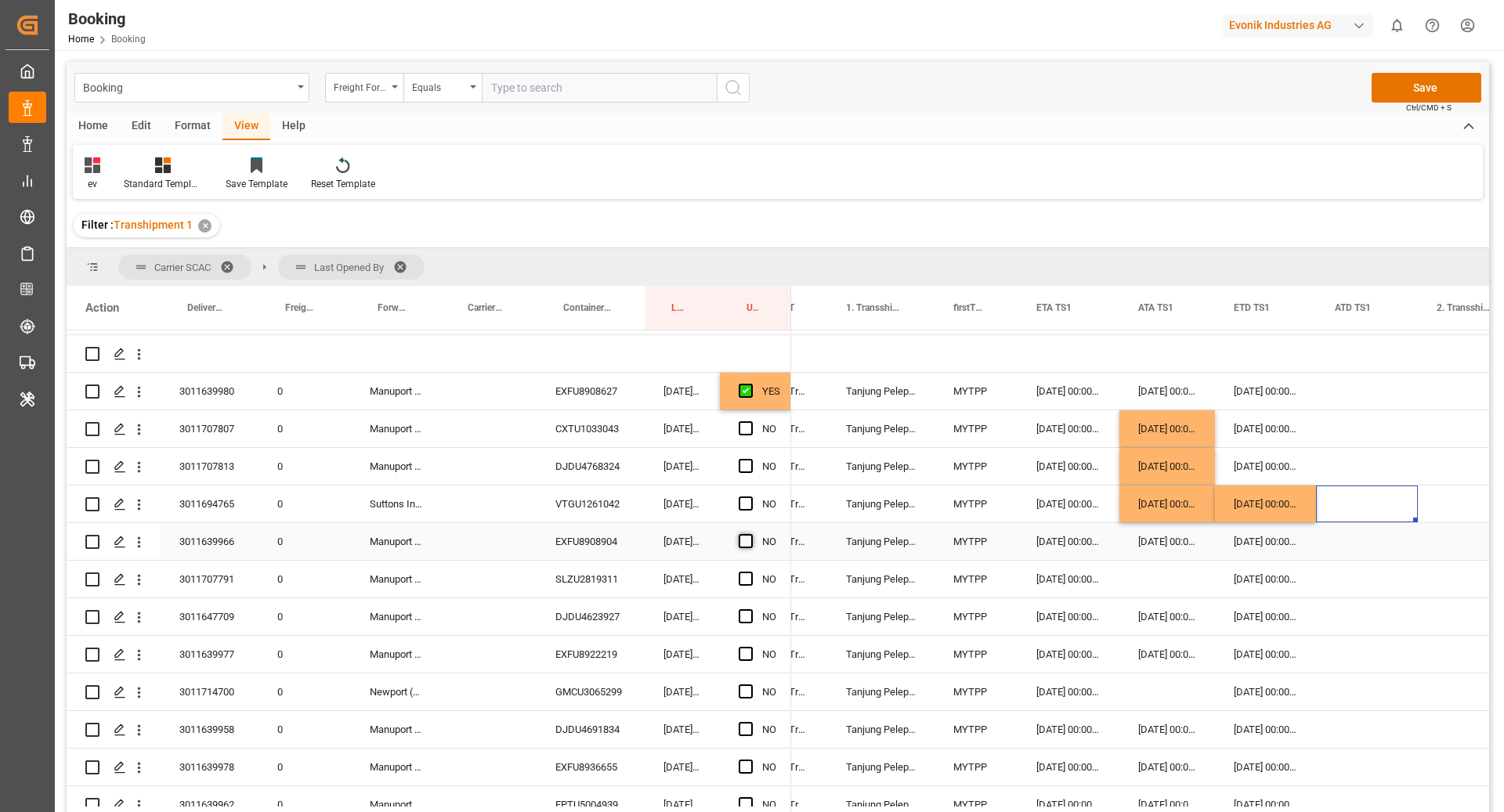
click at [746, 547] on span "Press SPACE to select this row." at bounding box center [746, 542] width 14 height 14
click at [750, 535] on input "Press SPACE to select this row." at bounding box center [750, 535] width 0 height 0
click at [786, 558] on div "Press SPACE to select this row." at bounding box center [788, 558] width 4 height 4
click at [622, 598] on div "DJDU4623927" at bounding box center [590, 617] width 108 height 37
click at [588, 569] on div "SLZU2819311" at bounding box center [590, 580] width 108 height 37
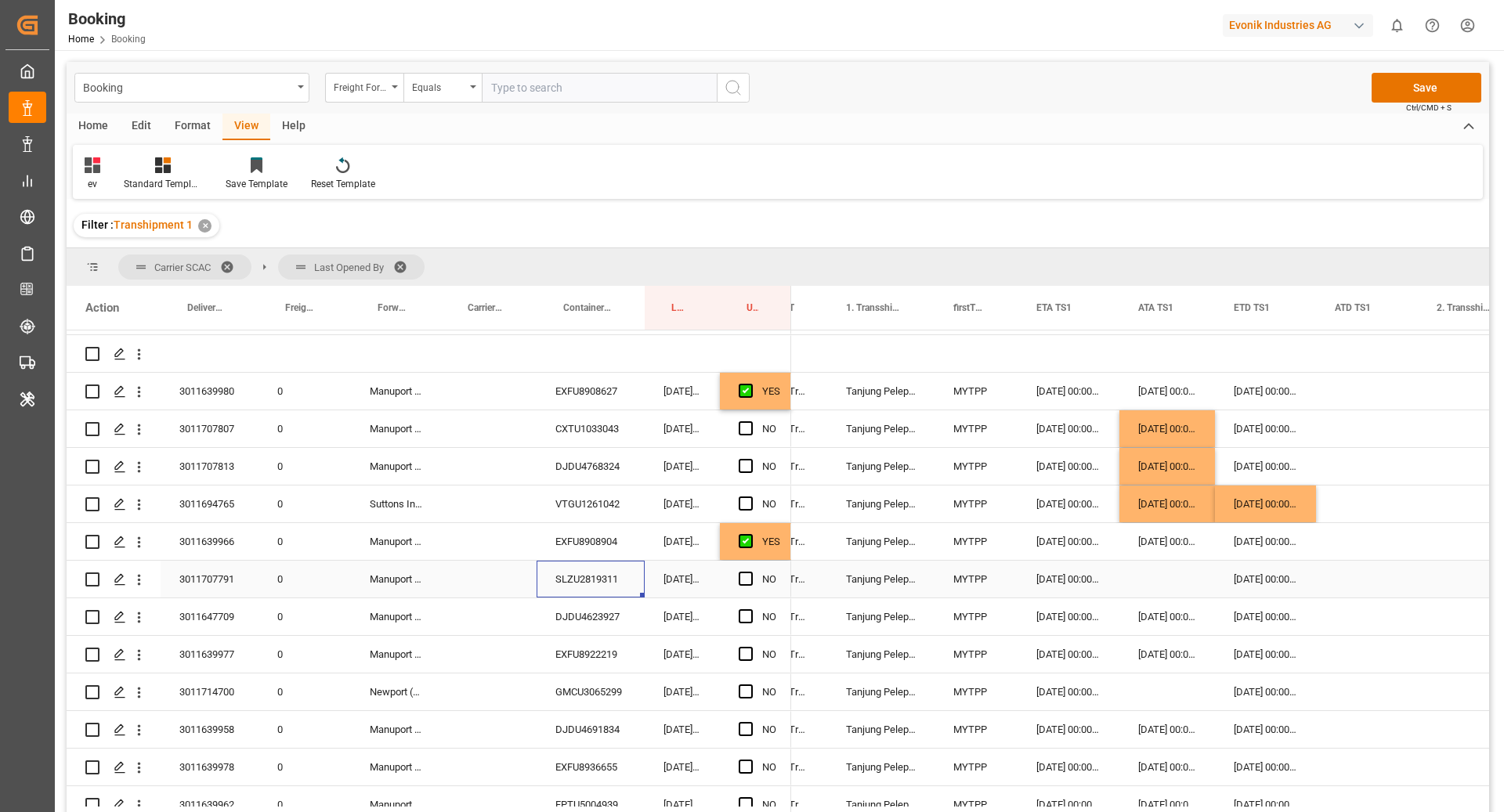
click at [1148, 574] on div "Press SPACE to select this row." at bounding box center [1167, 580] width 95 height 37
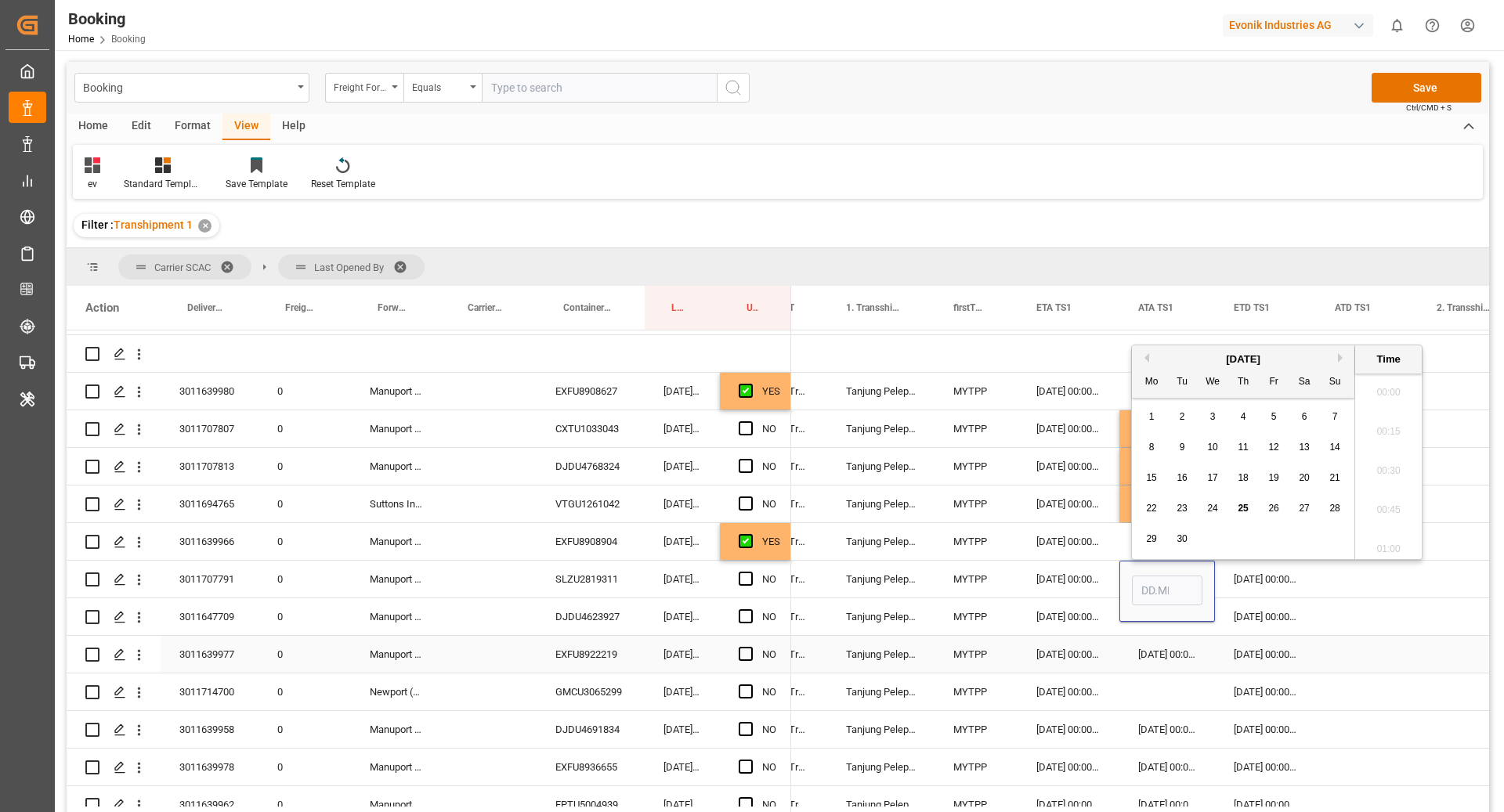
scroll to position [2002, 0]
click at [1178, 508] on span "23" at bounding box center [1182, 508] width 11 height 11
type input "23.09.2025 00:00"
click at [1280, 576] on div "29.09.2025 00:00:00" at bounding box center [1265, 580] width 101 height 37
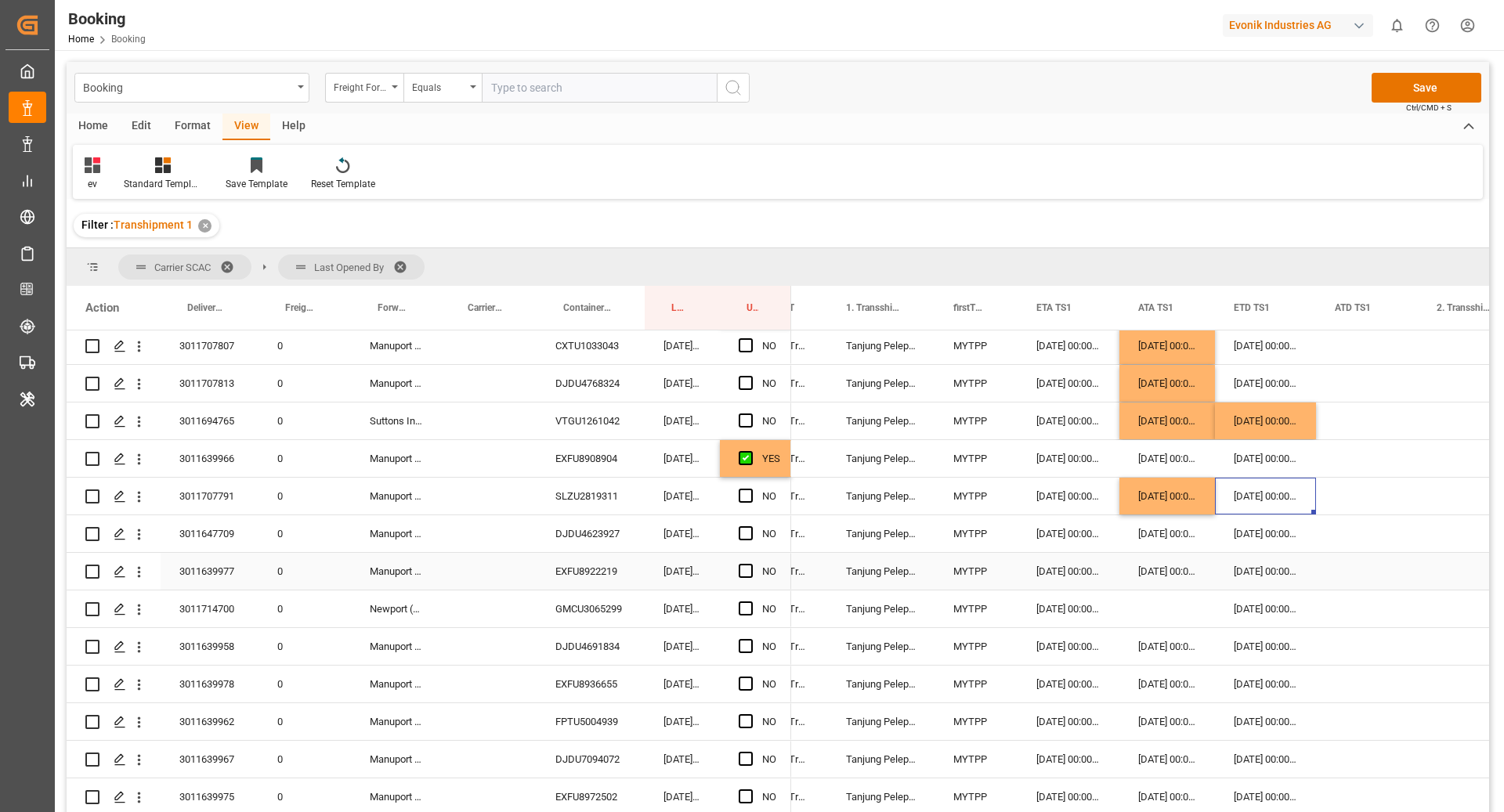
scroll to position [273, 0]
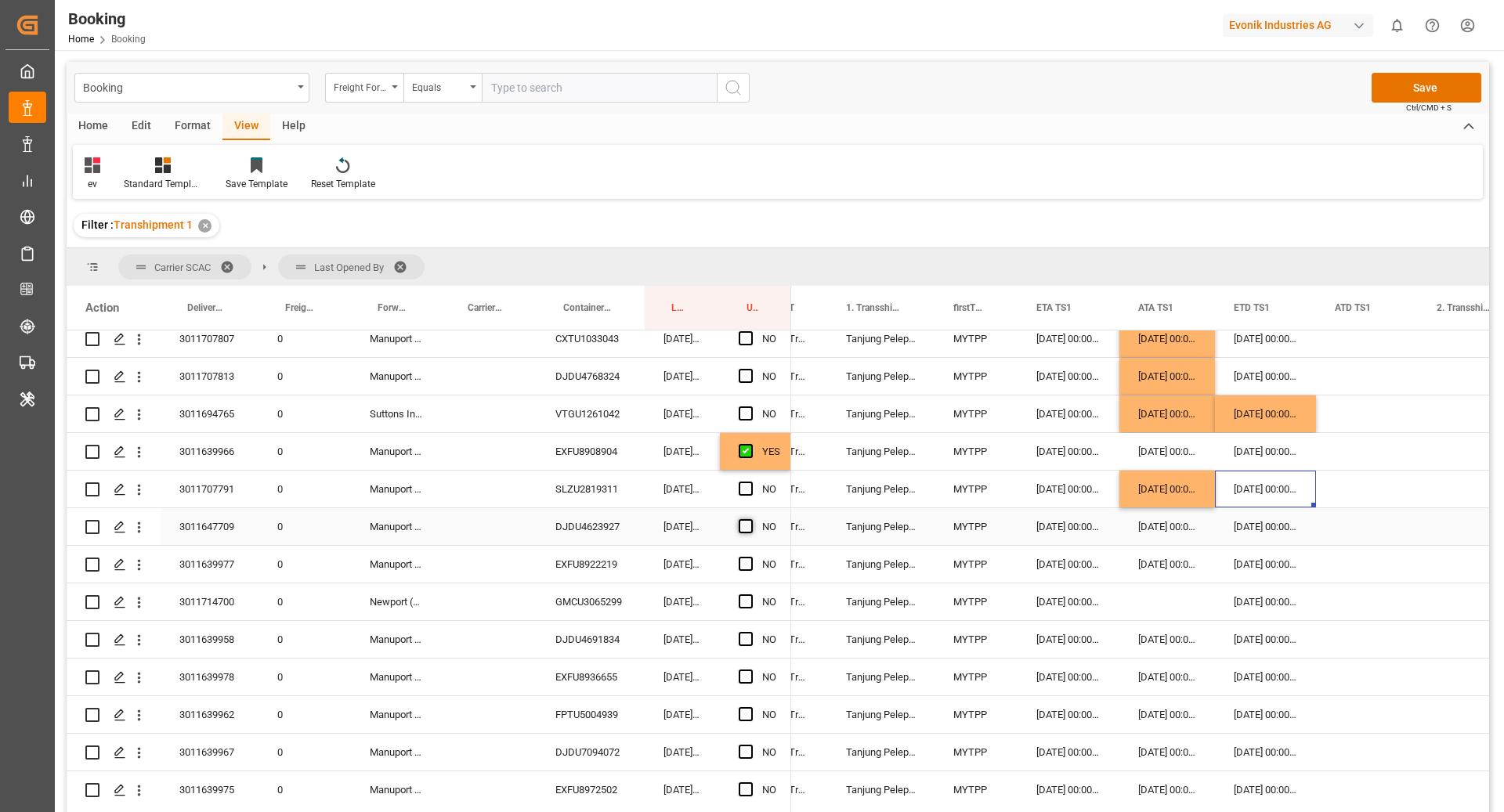
click at [748, 527] on span "Press SPACE to select this row." at bounding box center [746, 527] width 14 height 14
click at [750, 520] on input "Press SPACE to select this row." at bounding box center [750, 520] width 0 height 0
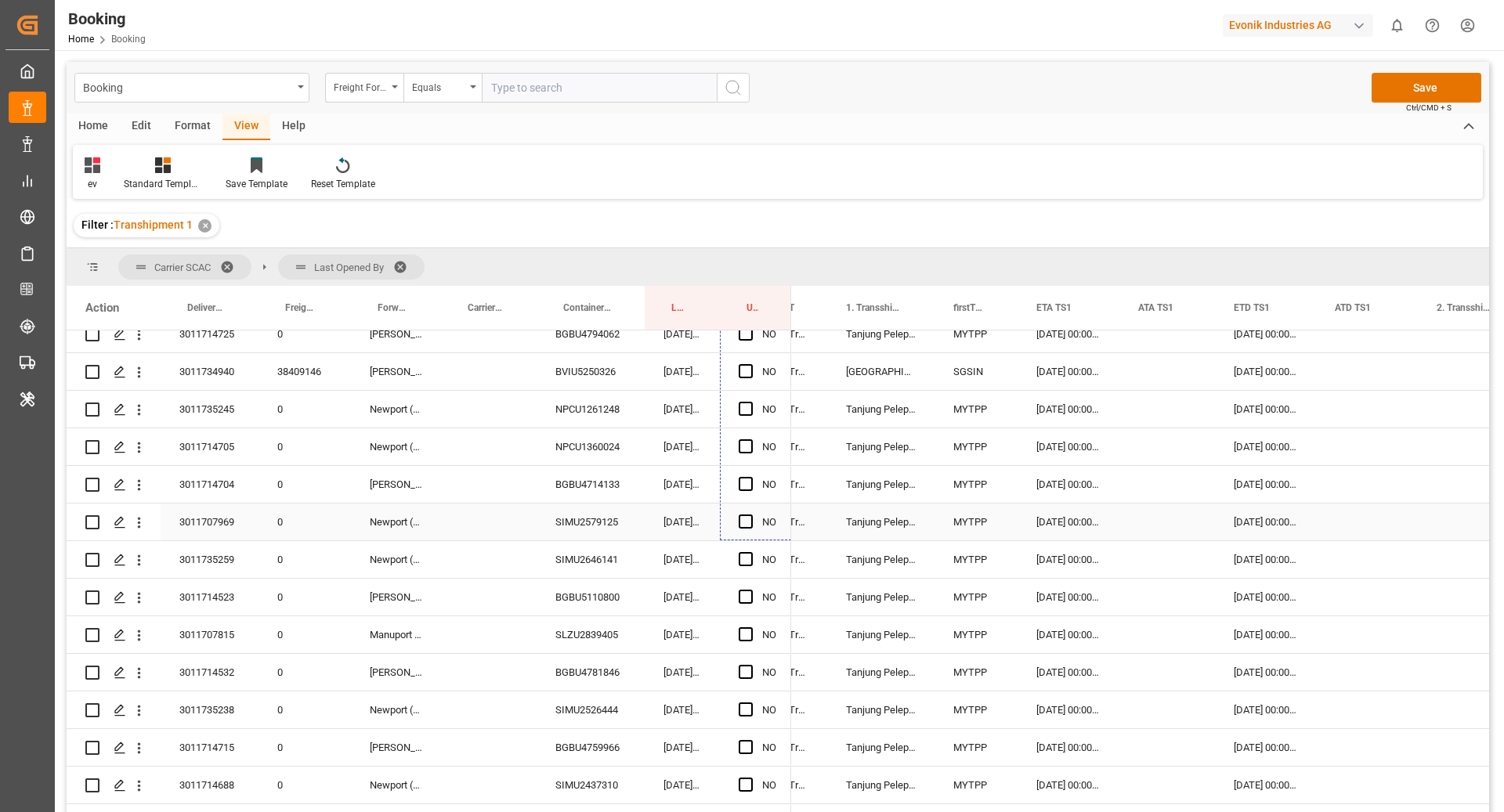
scroll to position [1368, 0]
drag, startPoint x: 789, startPoint y: 543, endPoint x: 777, endPoint y: 584, distance: 42.7
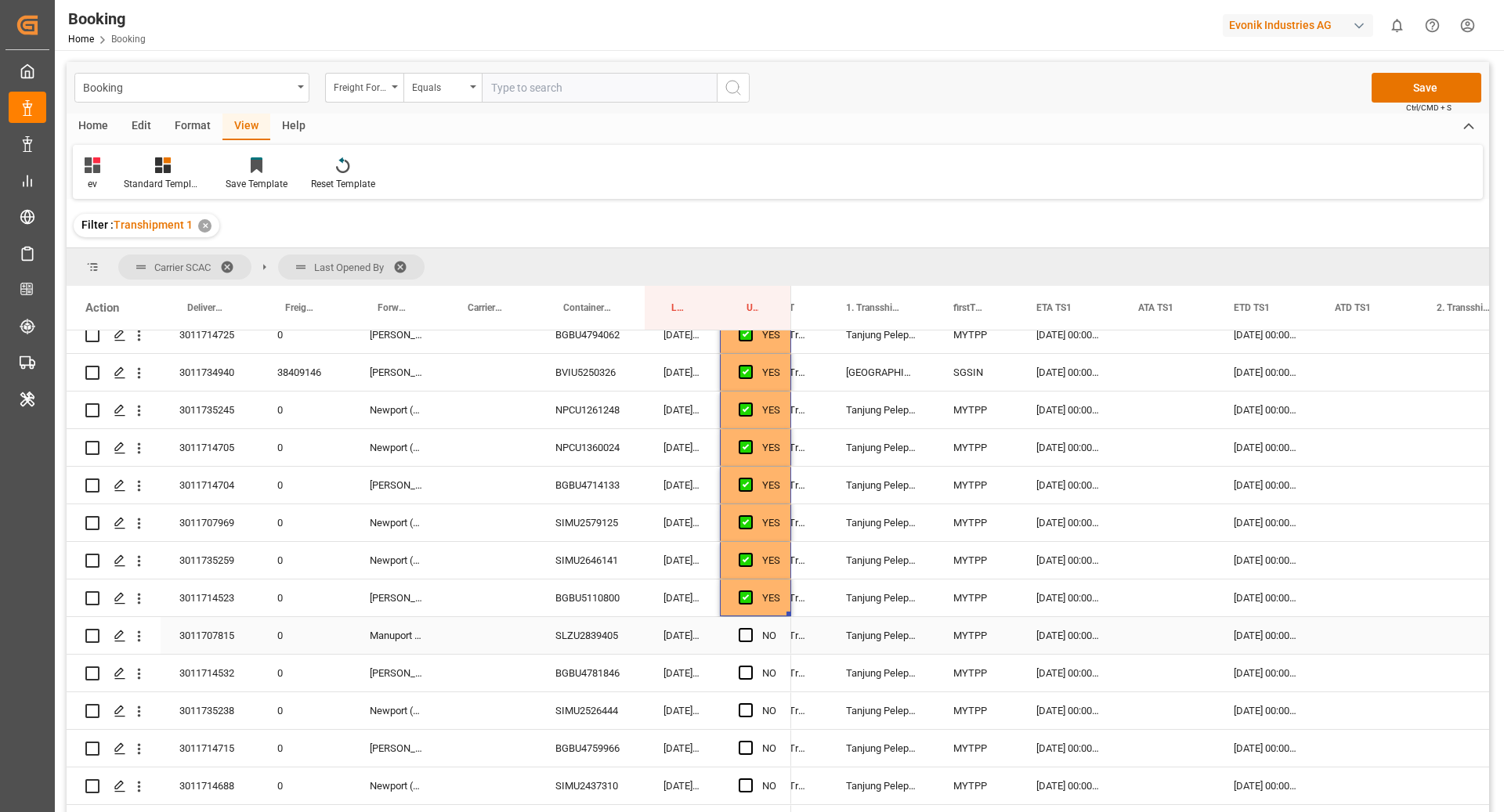
click at [620, 635] on div "SLZU2839405" at bounding box center [590, 636] width 108 height 37
click at [1162, 637] on div "Press SPACE to select this row." at bounding box center [1167, 636] width 95 height 37
click at [1160, 638] on div "Press SPACE to select this row." at bounding box center [1167, 636] width 95 height 37
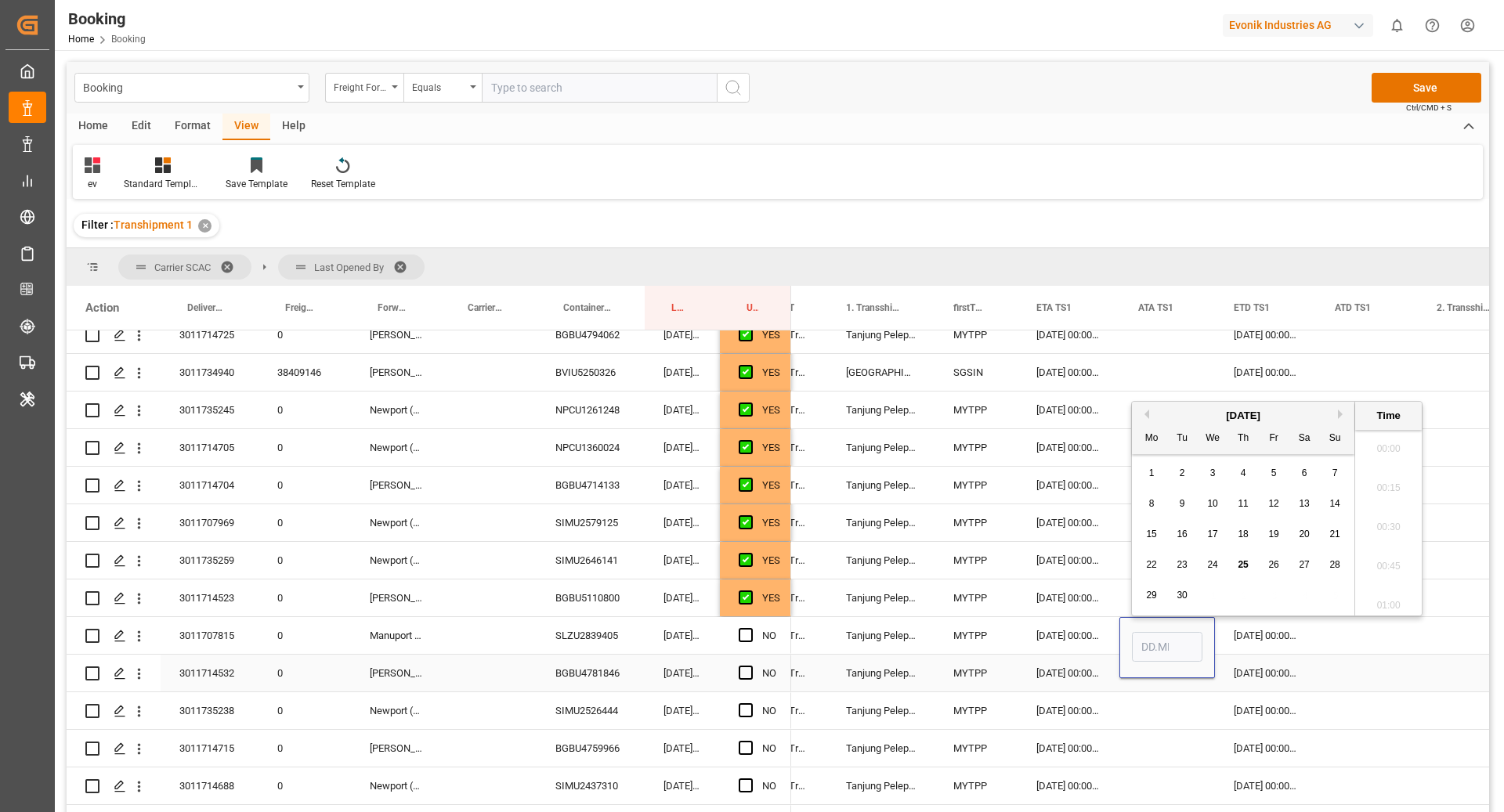
scroll to position [2002, 0]
click at [1187, 569] on span "23" at bounding box center [1182, 565] width 11 height 11
type input "23.09.2025 00:00"
click at [1233, 660] on div "07.10.2025 00:00:00" at bounding box center [1265, 673] width 101 height 37
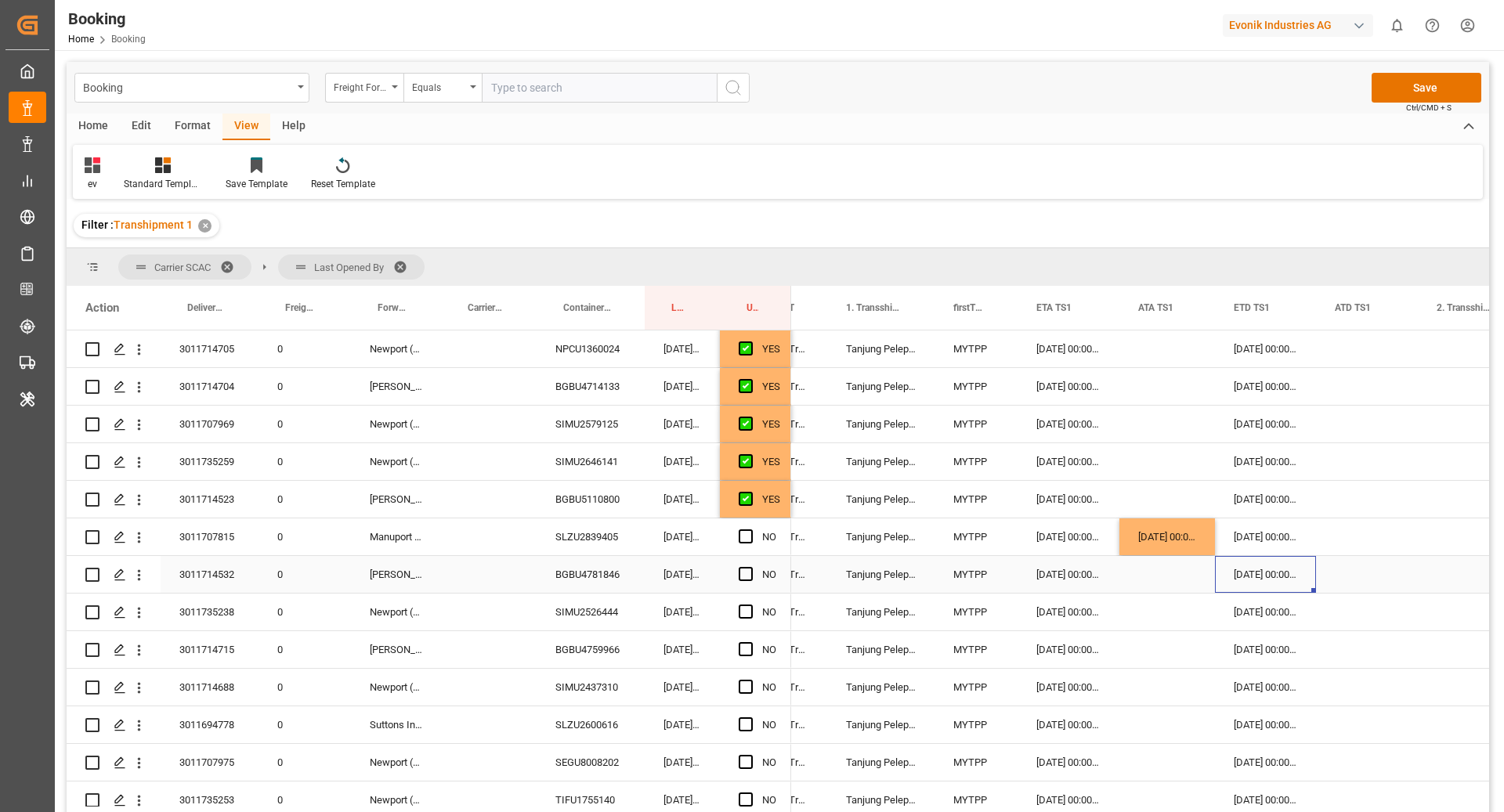
scroll to position [1467, 0]
click at [726, 577] on div "NO" at bounding box center [756, 574] width 72 height 37
click at [746, 574] on span "Press SPACE to select this row." at bounding box center [746, 573] width 14 height 14
click at [750, 566] on input "Press SPACE to select this row." at bounding box center [750, 566] width 0 height 0
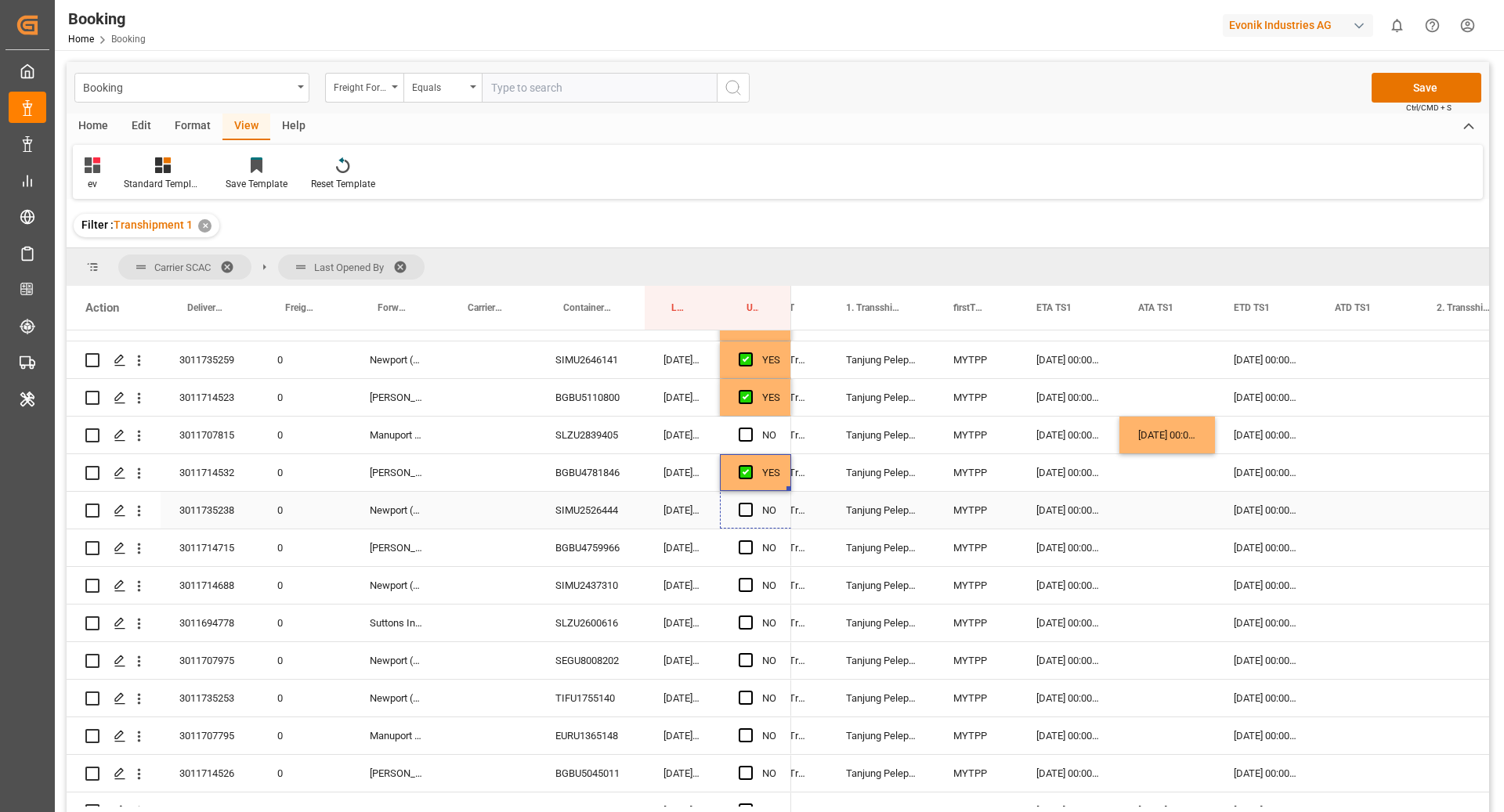
scroll to position [1588, 0]
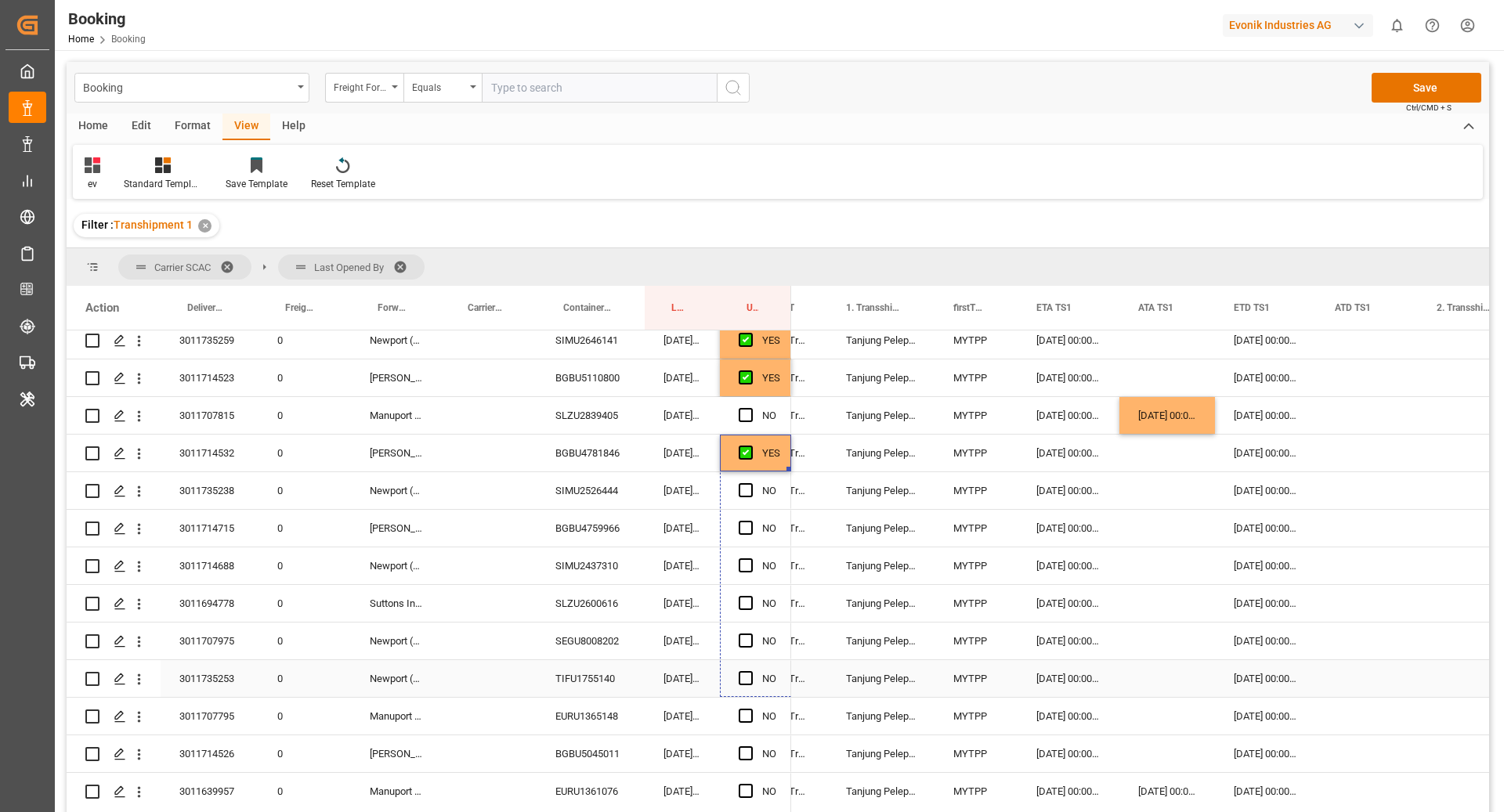
drag, startPoint x: 787, startPoint y: 589, endPoint x: 780, endPoint y: 671, distance: 82.3
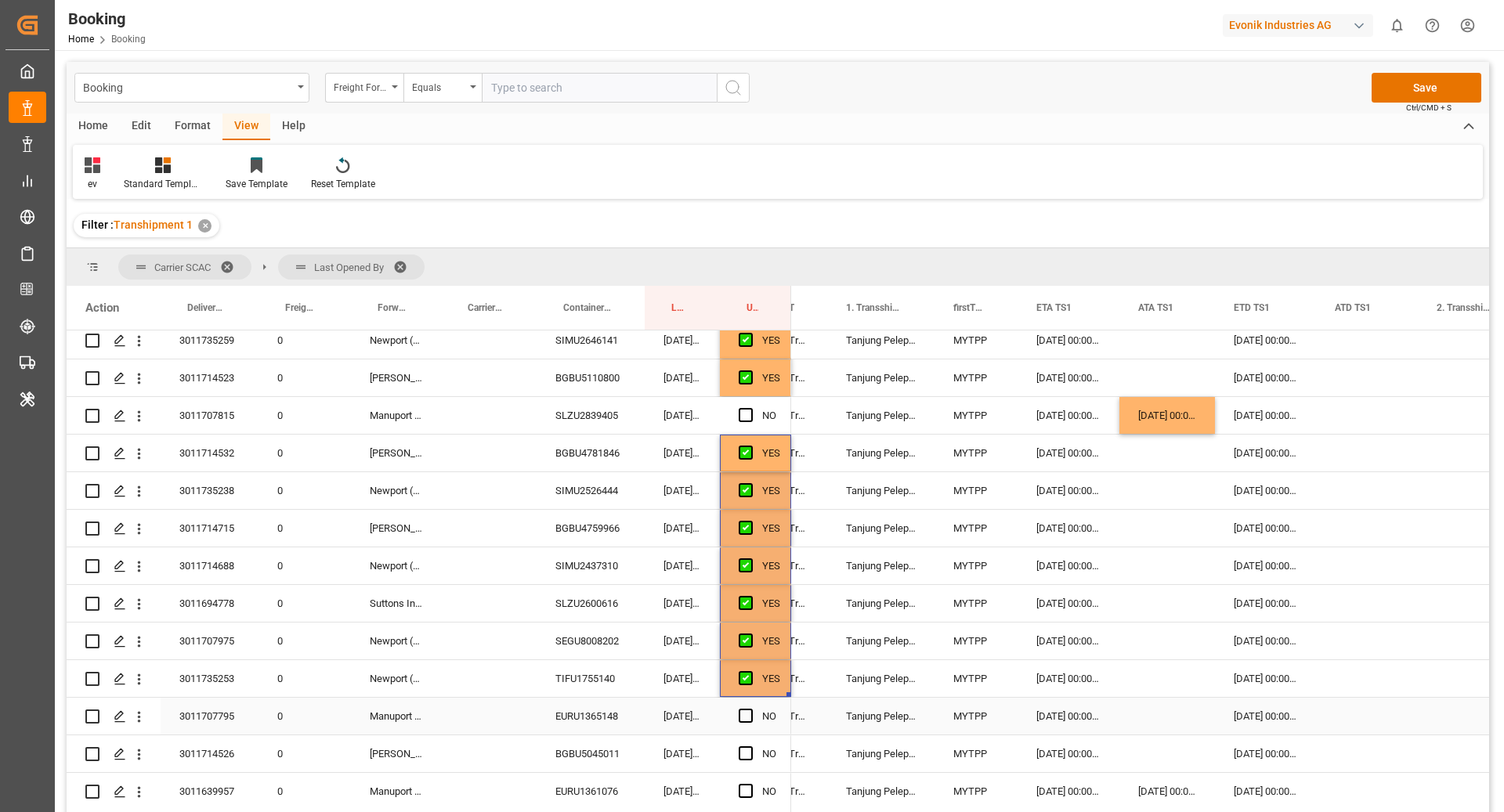
click at [593, 718] on div "EURU1365148" at bounding box center [590, 717] width 108 height 37
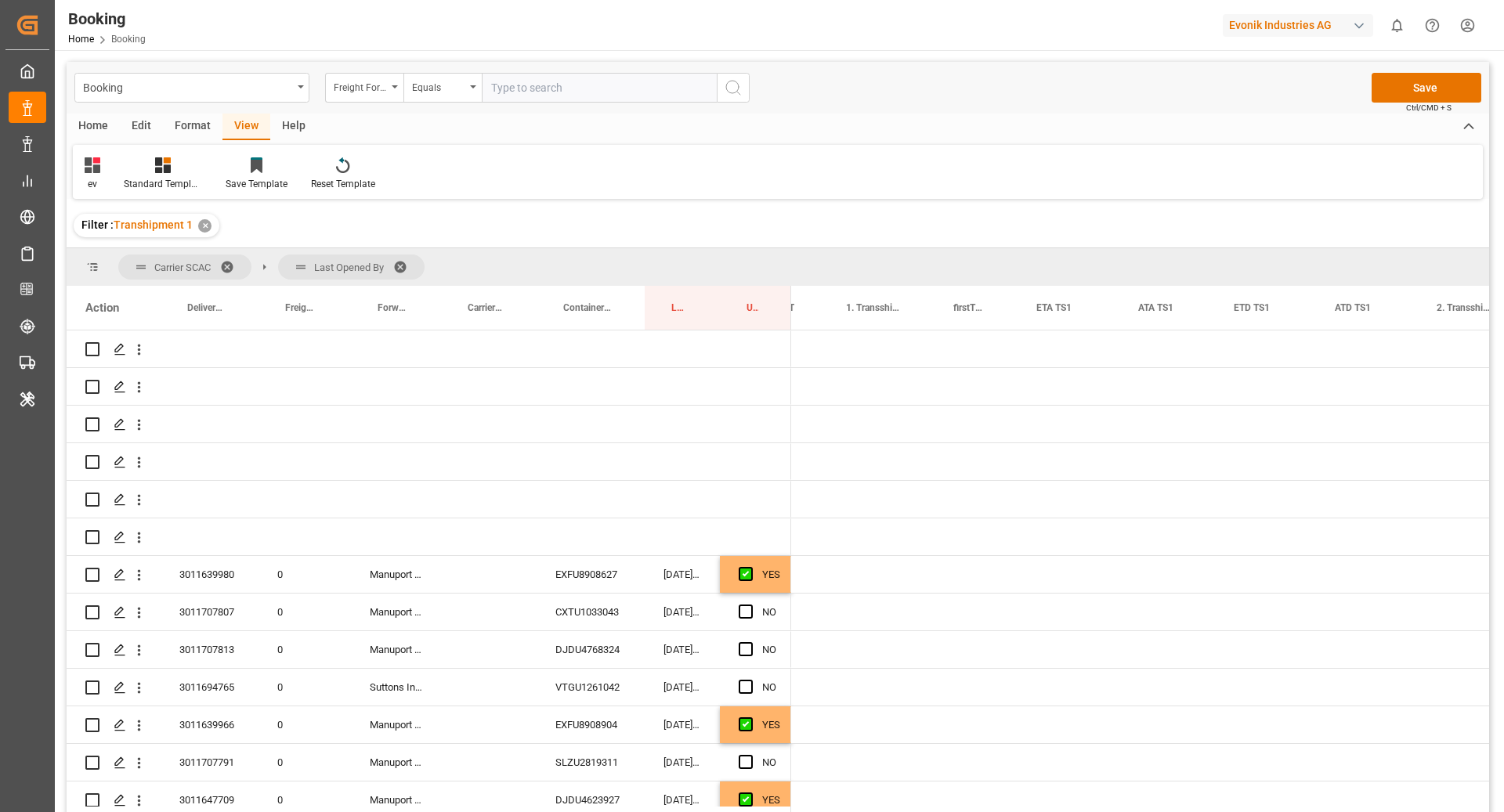
scroll to position [0, 1467]
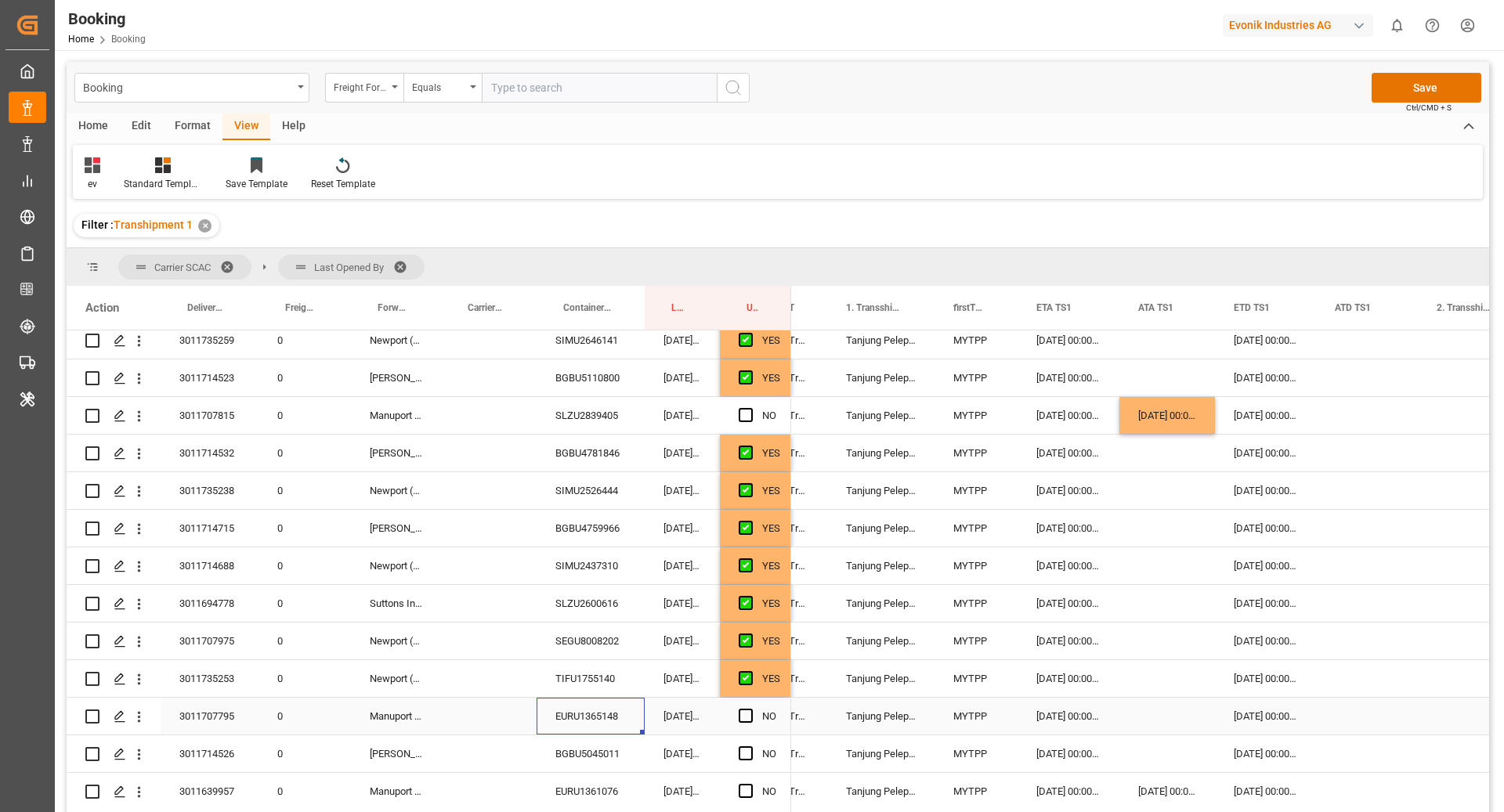
click at [1150, 717] on div "Press SPACE to select this row." at bounding box center [1167, 717] width 95 height 37
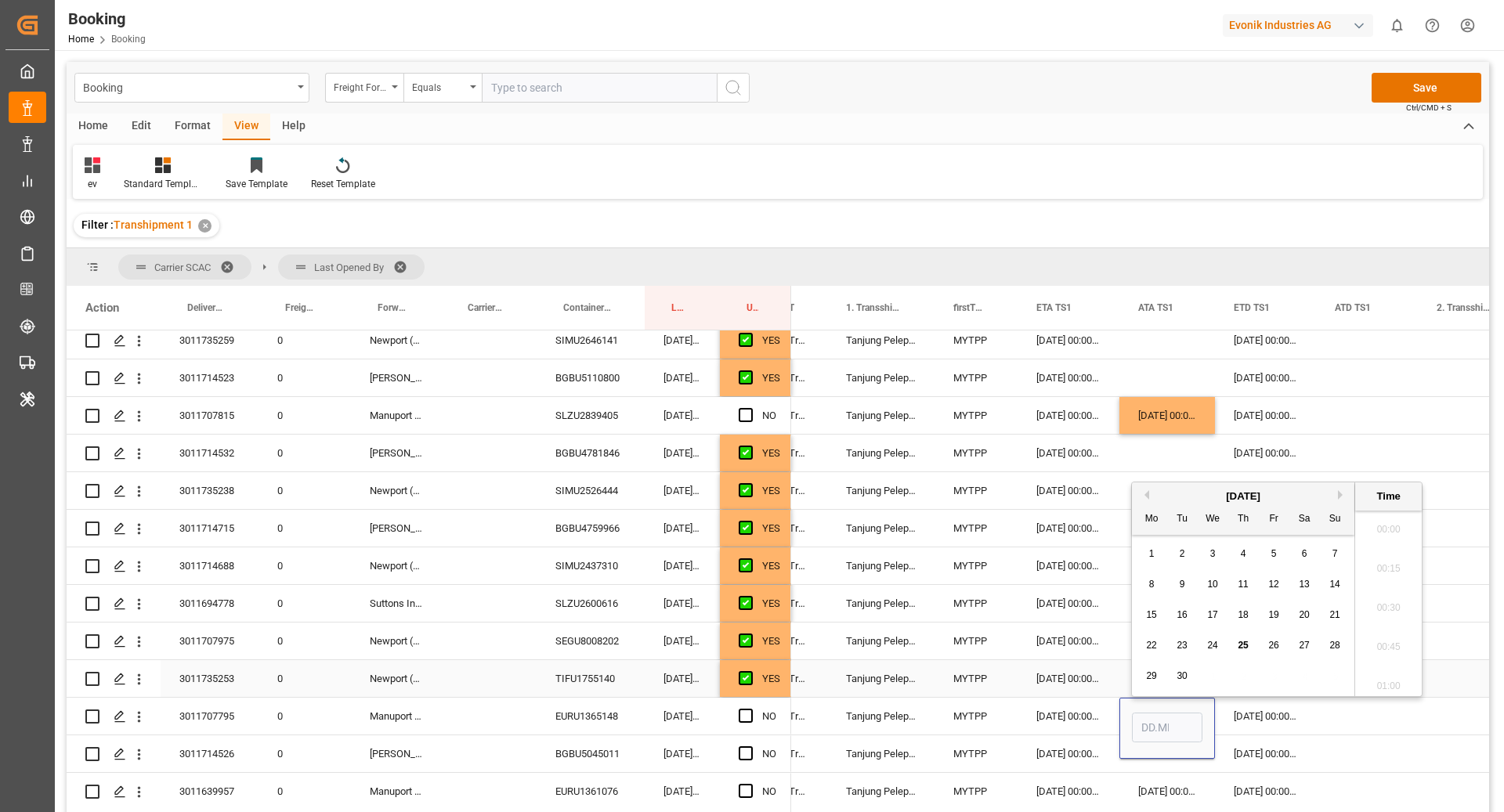
scroll to position [2002, 0]
click at [1183, 634] on div "22 23 24 25 26 27 28" at bounding box center [1243, 646] width 214 height 31
click at [1181, 645] on span "23" at bounding box center [1182, 645] width 11 height 11
type input "23.09.2025 00:00"
click at [1044, 671] on div "[DATE] 00:00:00" at bounding box center [1068, 679] width 102 height 37
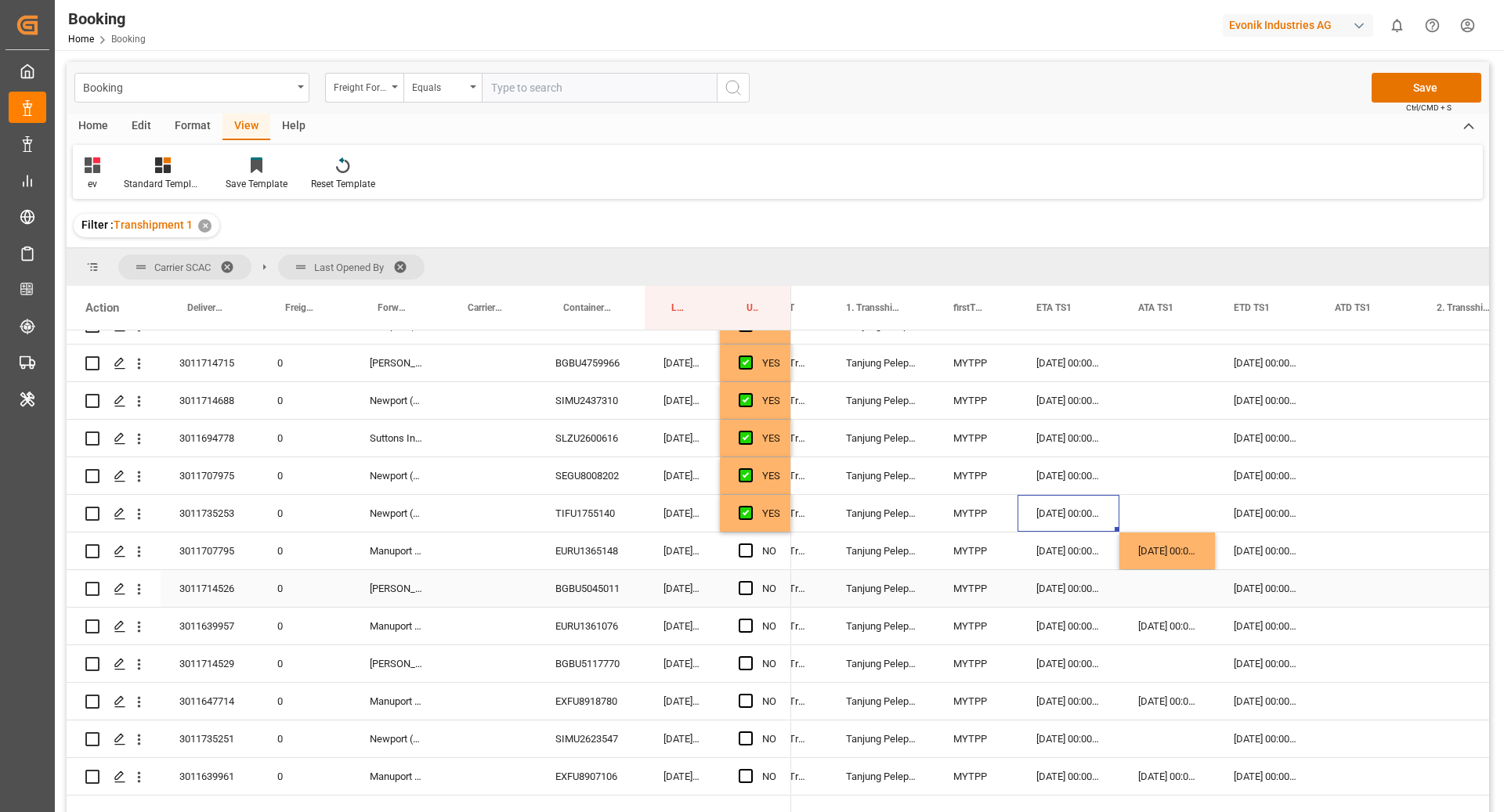
scroll to position [1757, 0]
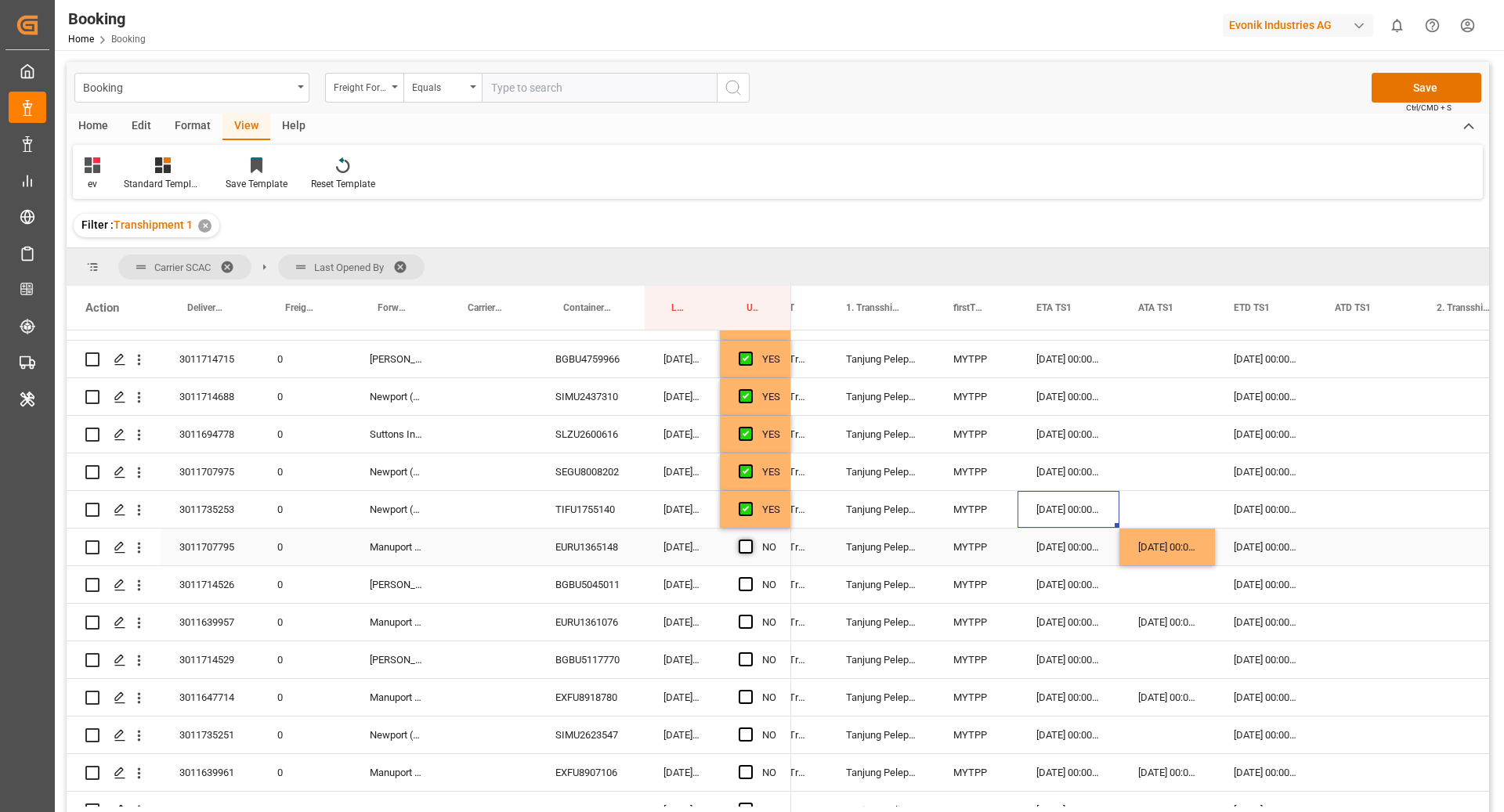
click at [741, 543] on span "Press SPACE to select this row." at bounding box center [746, 547] width 14 height 14
click at [750, 540] on input "Press SPACE to select this row." at bounding box center [750, 540] width 0 height 0
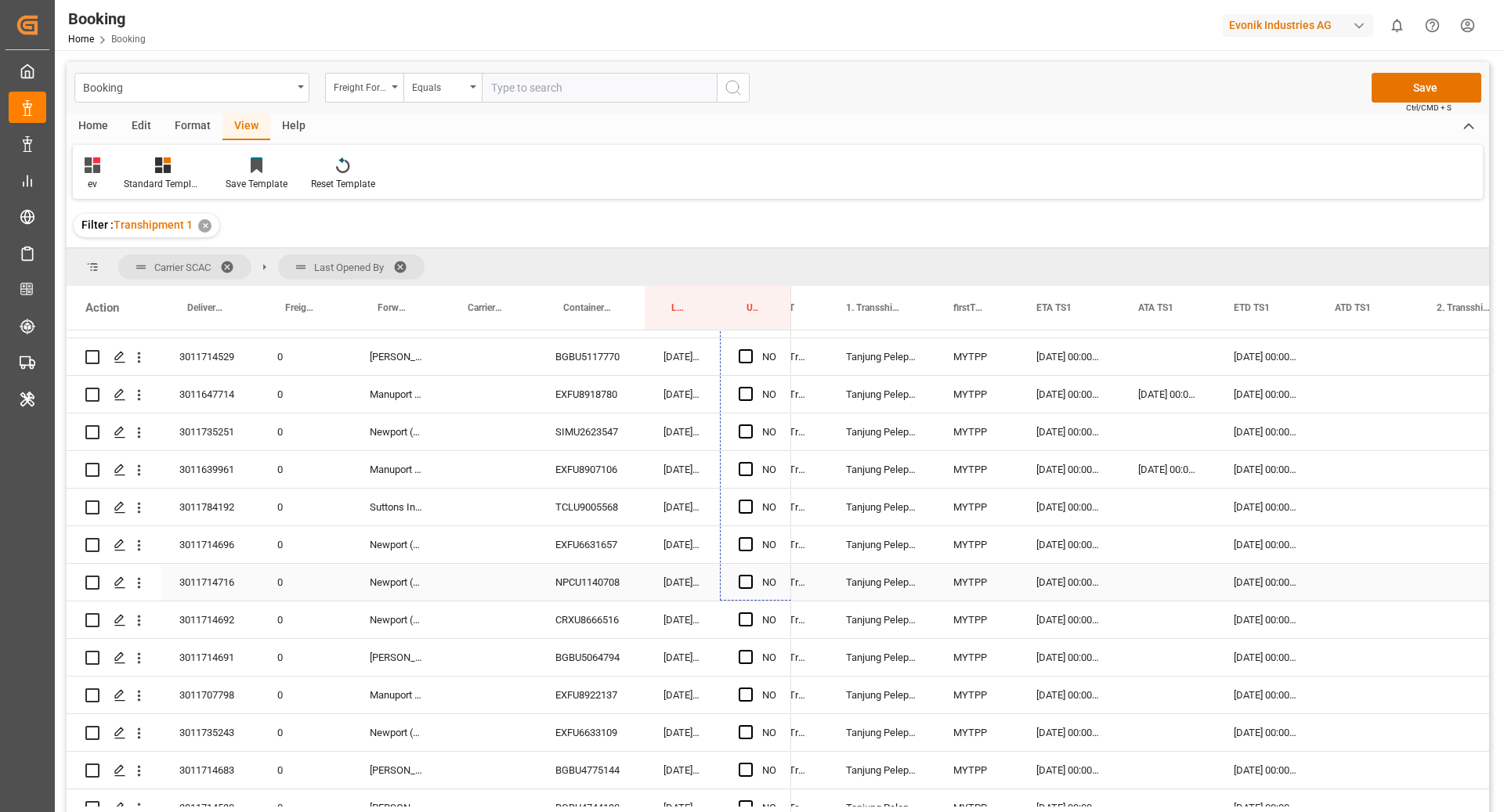
scroll to position [2065, 0]
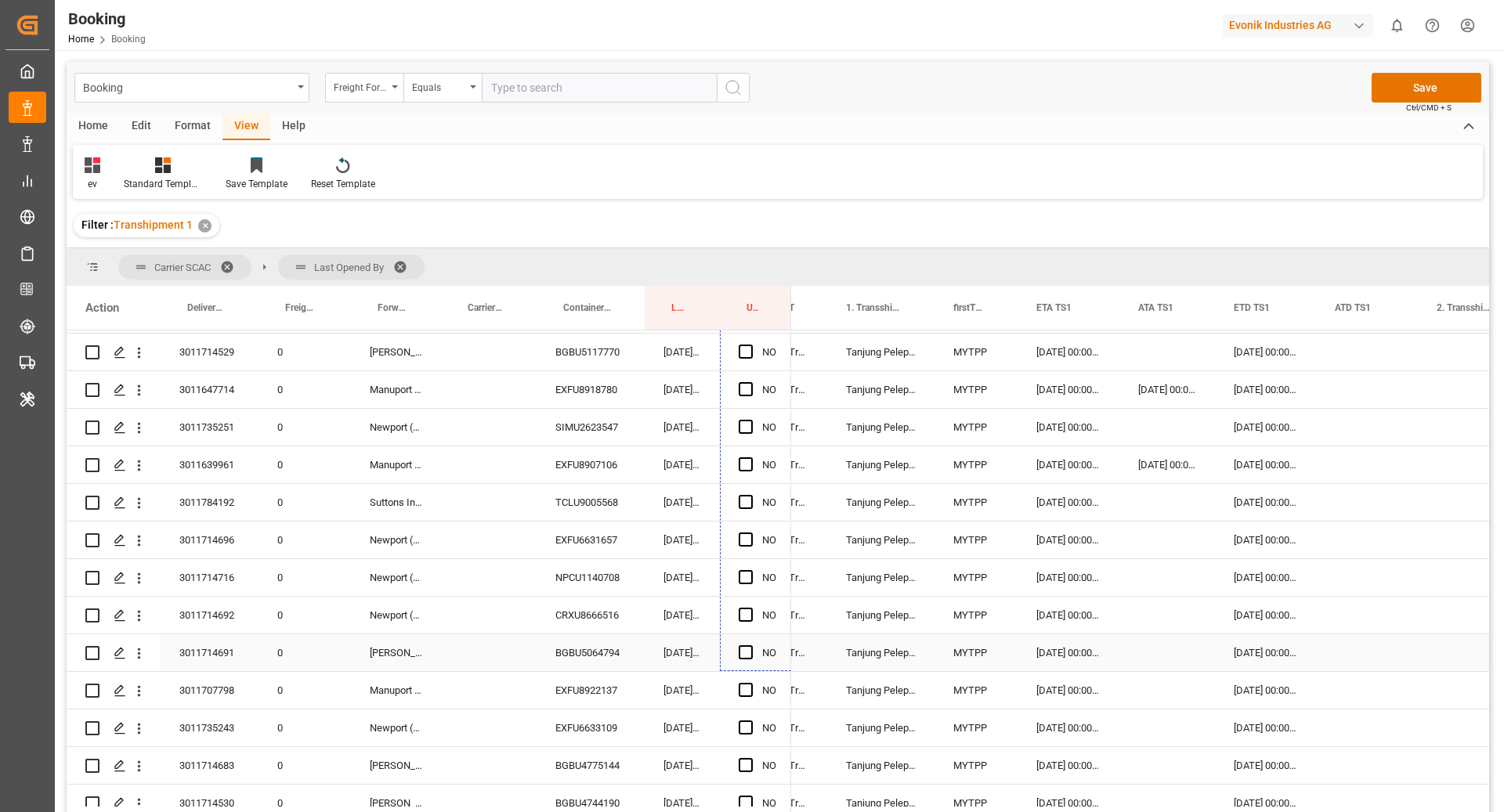
drag, startPoint x: 790, startPoint y: 563, endPoint x: 771, endPoint y: 649, distance: 88.1
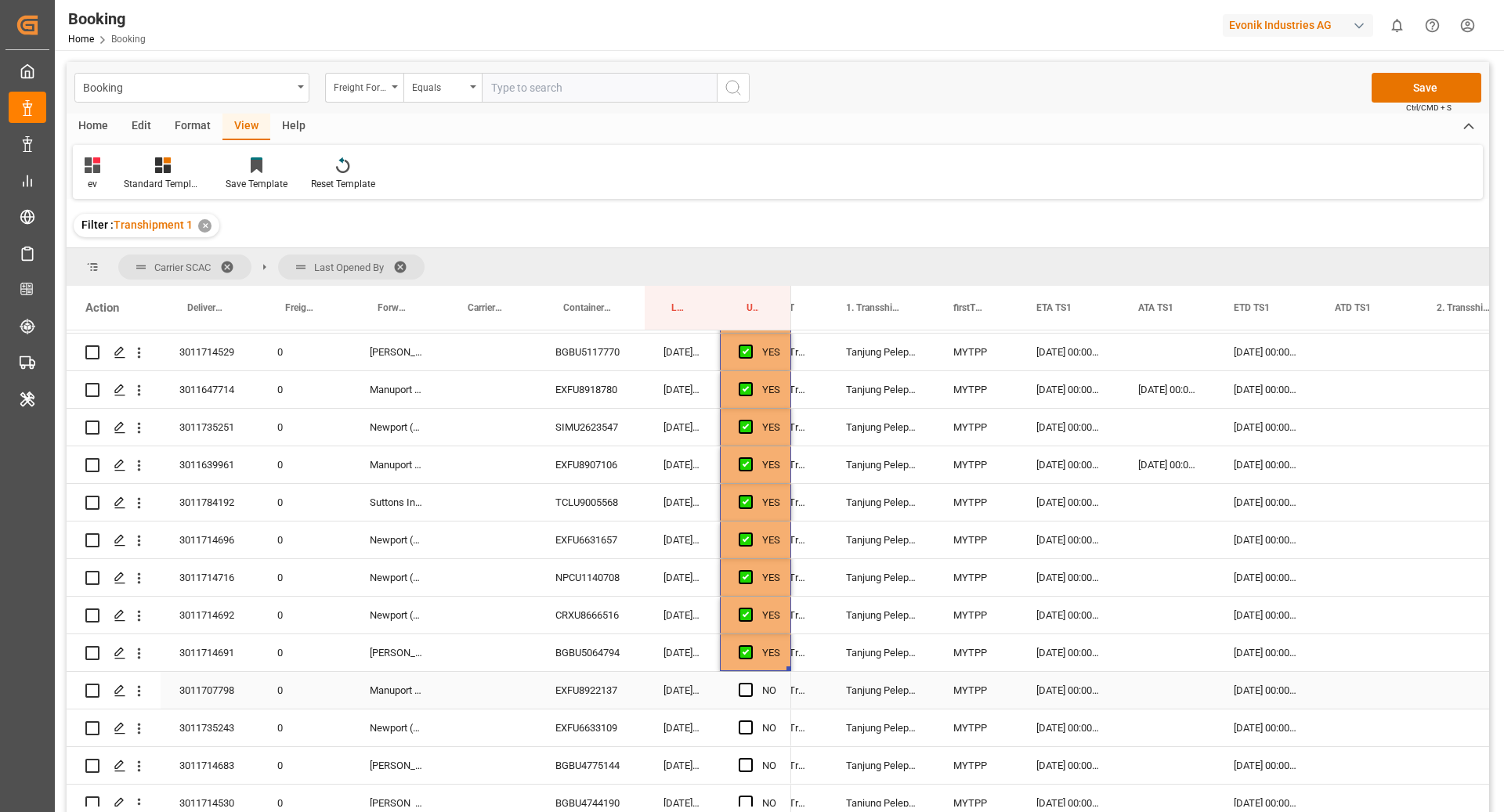
click at [594, 683] on div "EXFU8922137" at bounding box center [590, 691] width 108 height 37
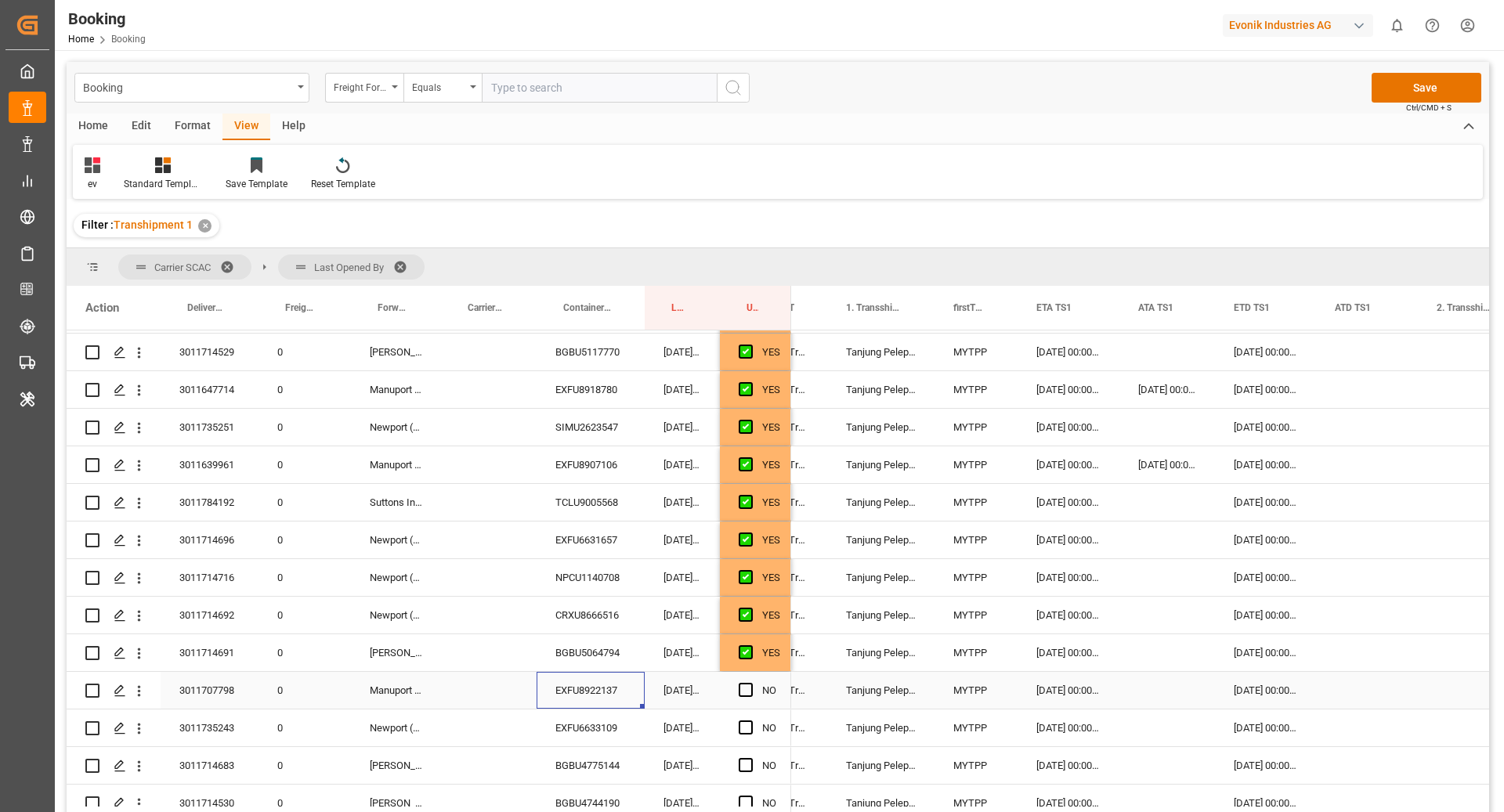
drag, startPoint x: 1140, startPoint y: 694, endPoint x: 1296, endPoint y: 735, distance: 161.3
click at [1139, 694] on div "Press SPACE to select this row." at bounding box center [1167, 691] width 95 height 37
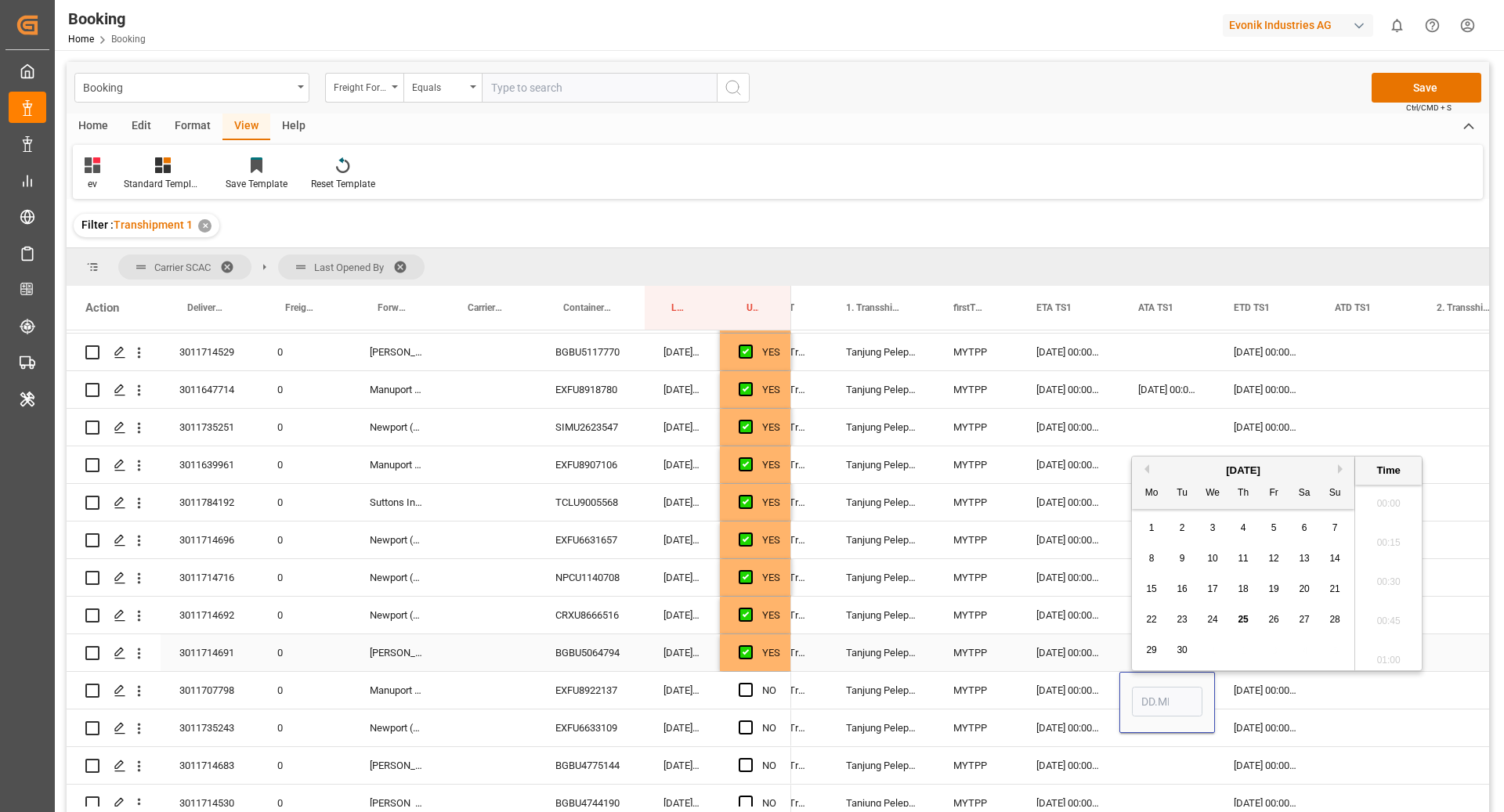
scroll to position [2002, 0]
drag, startPoint x: 1184, startPoint y: 623, endPoint x: 1194, endPoint y: 671, distance: 49.0
click at [1184, 623] on span "23" at bounding box center [1182, 619] width 11 height 11
type input "23.09.2025 00:00"
click at [1275, 696] on div "[DATE] 00:00:00" at bounding box center [1265, 691] width 101 height 37
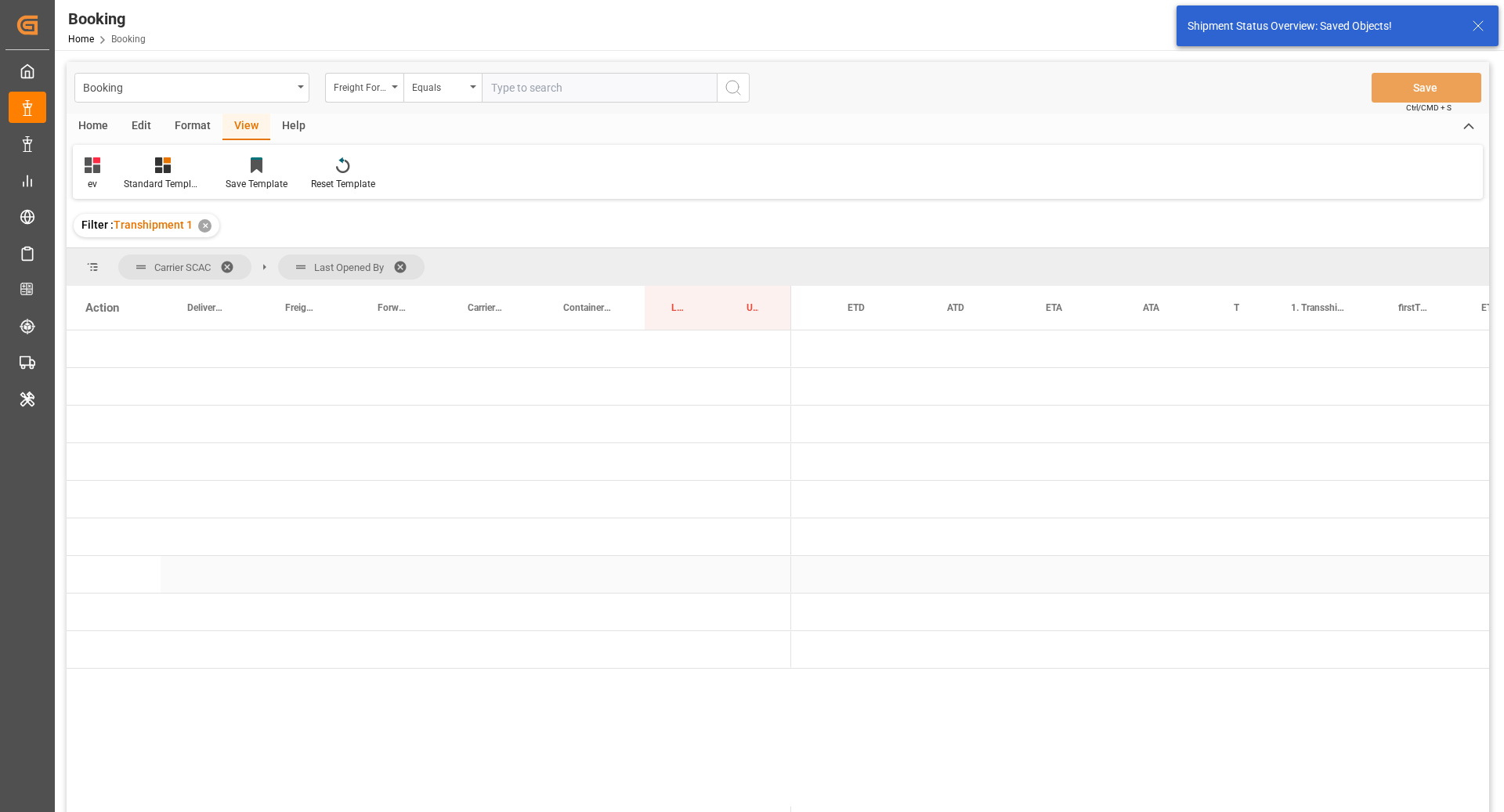
scroll to position [0, 0]
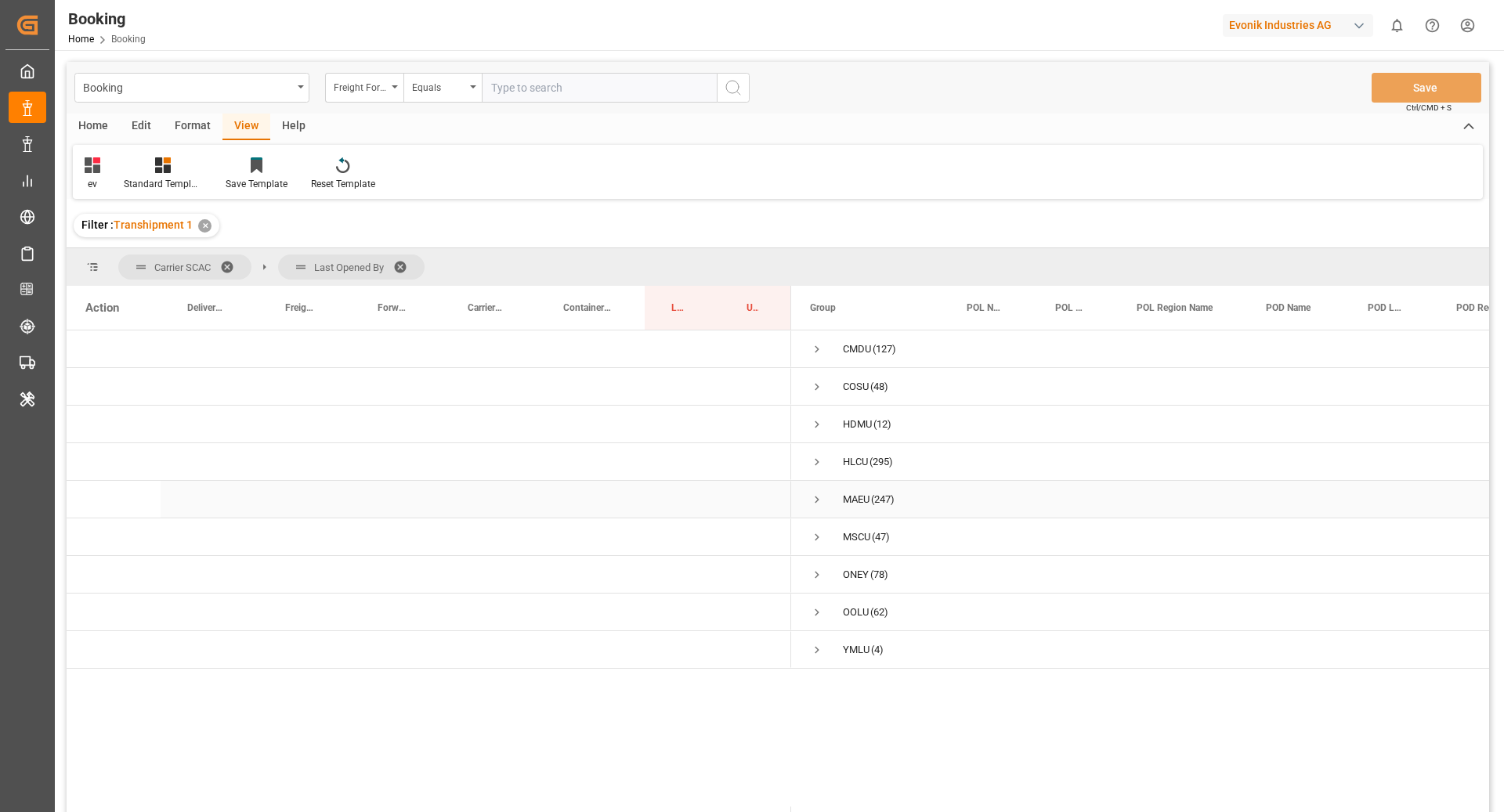
click at [817, 501] on span "Press SPACE to select this row." at bounding box center [817, 500] width 14 height 14
click at [855, 531] on span "Press SPACE to select this row." at bounding box center [850, 537] width 14 height 14
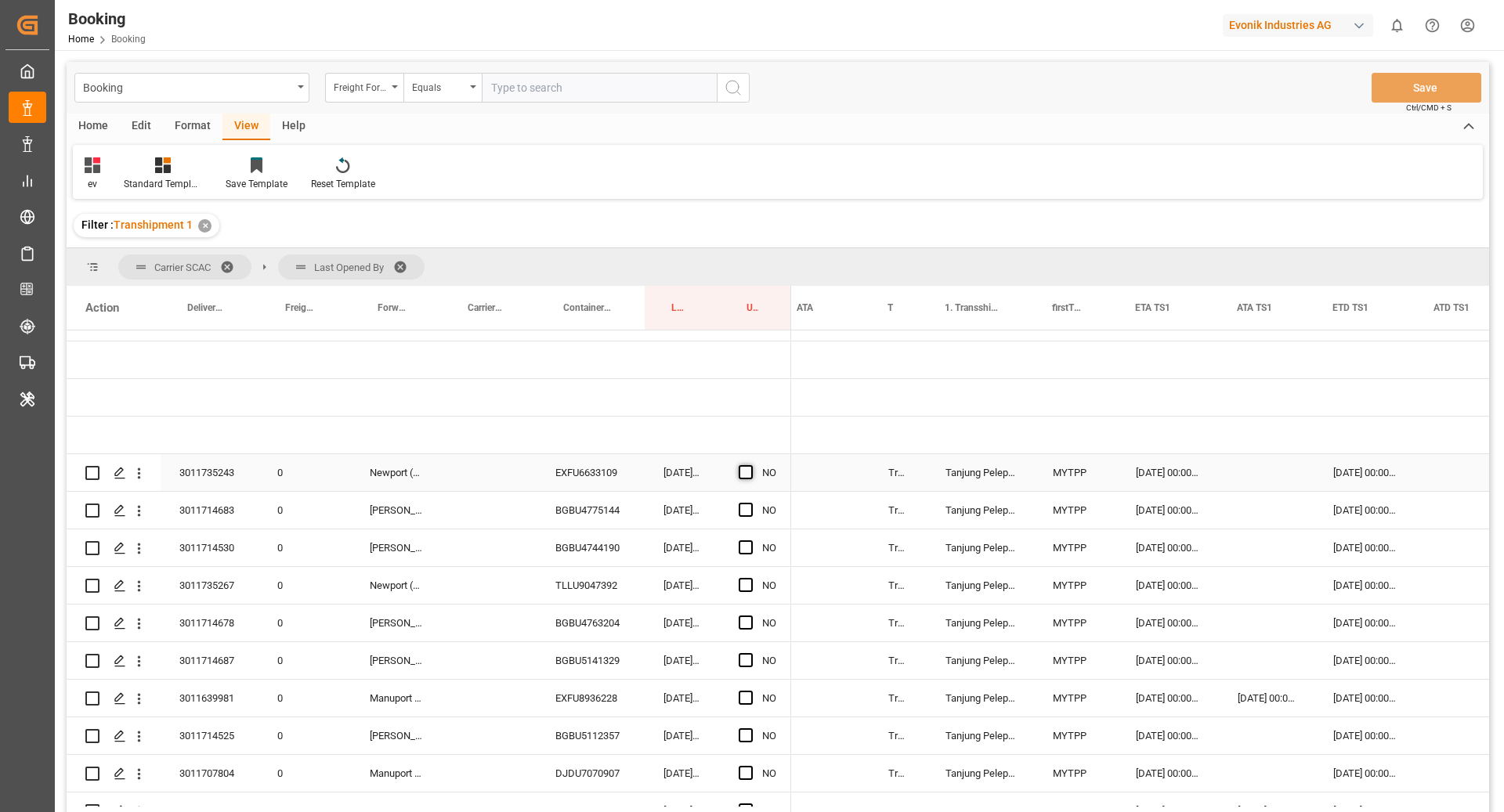
click at [742, 476] on span "Press SPACE to select this row." at bounding box center [746, 473] width 14 height 14
click at [750, 466] on input "Press SPACE to select this row." at bounding box center [750, 466] width 0 height 0
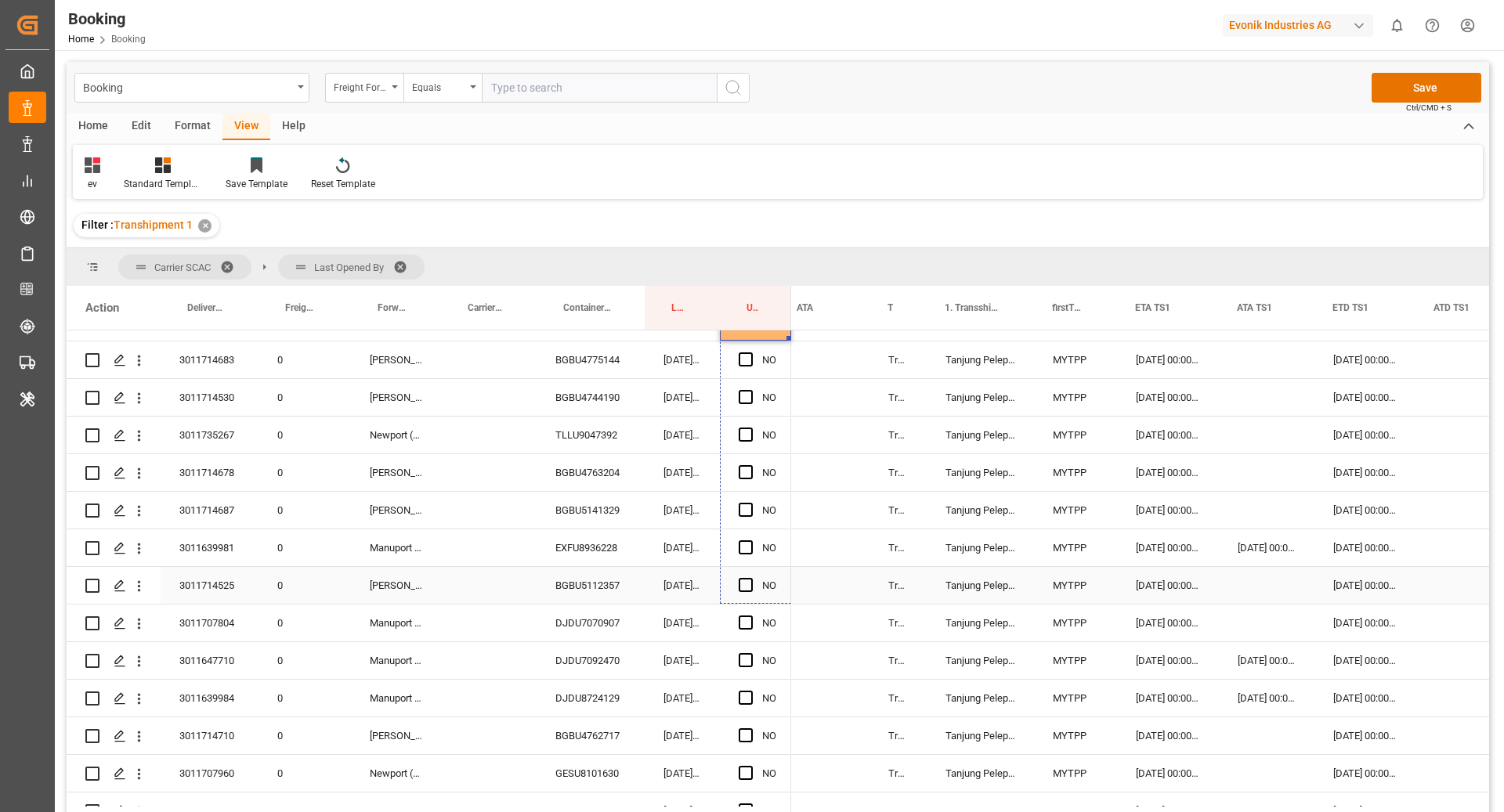
drag, startPoint x: 790, startPoint y: 488, endPoint x: 763, endPoint y: 582, distance: 97.8
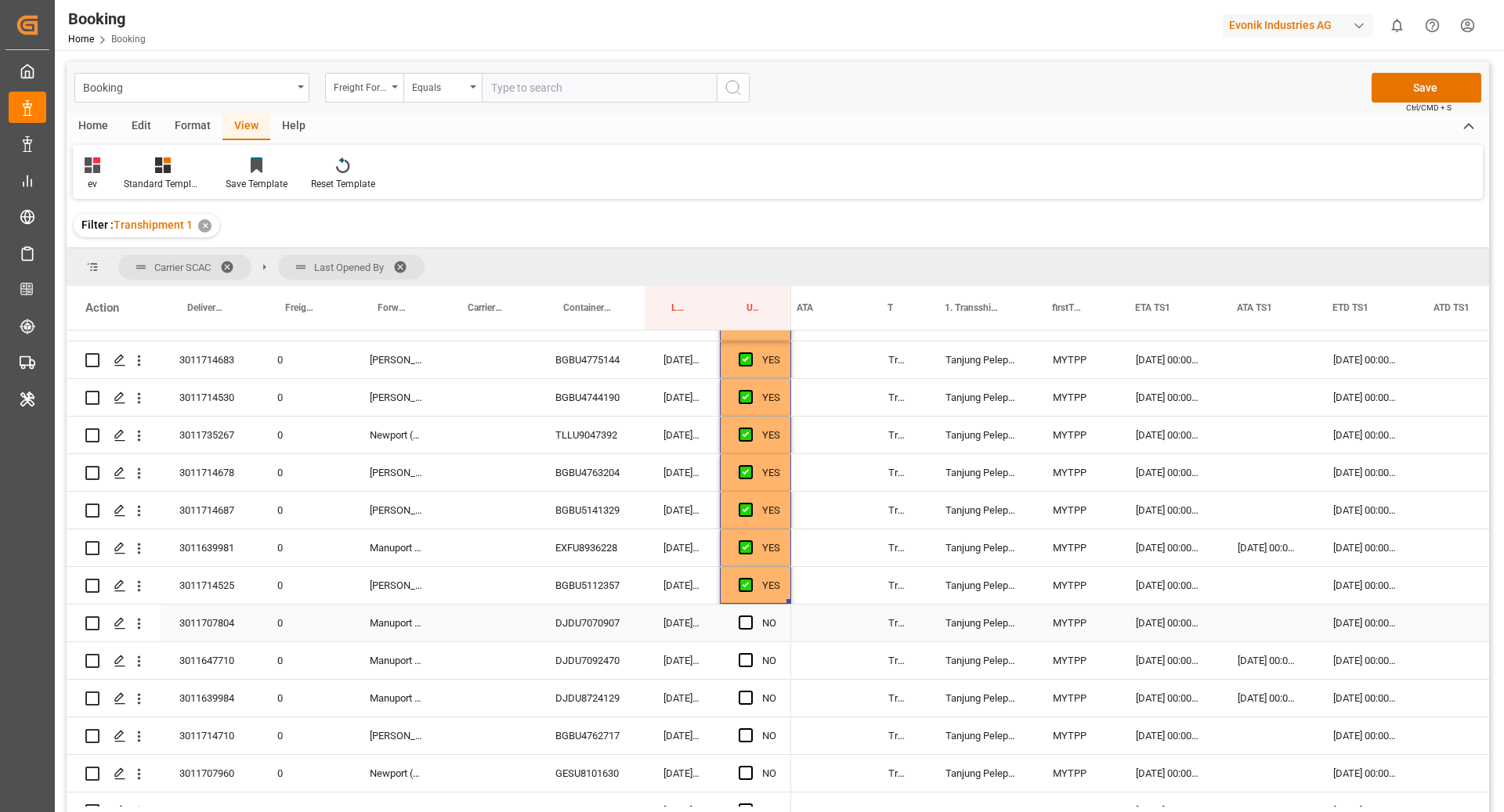
click at [574, 621] on div "DJDU7070907" at bounding box center [590, 623] width 108 height 37
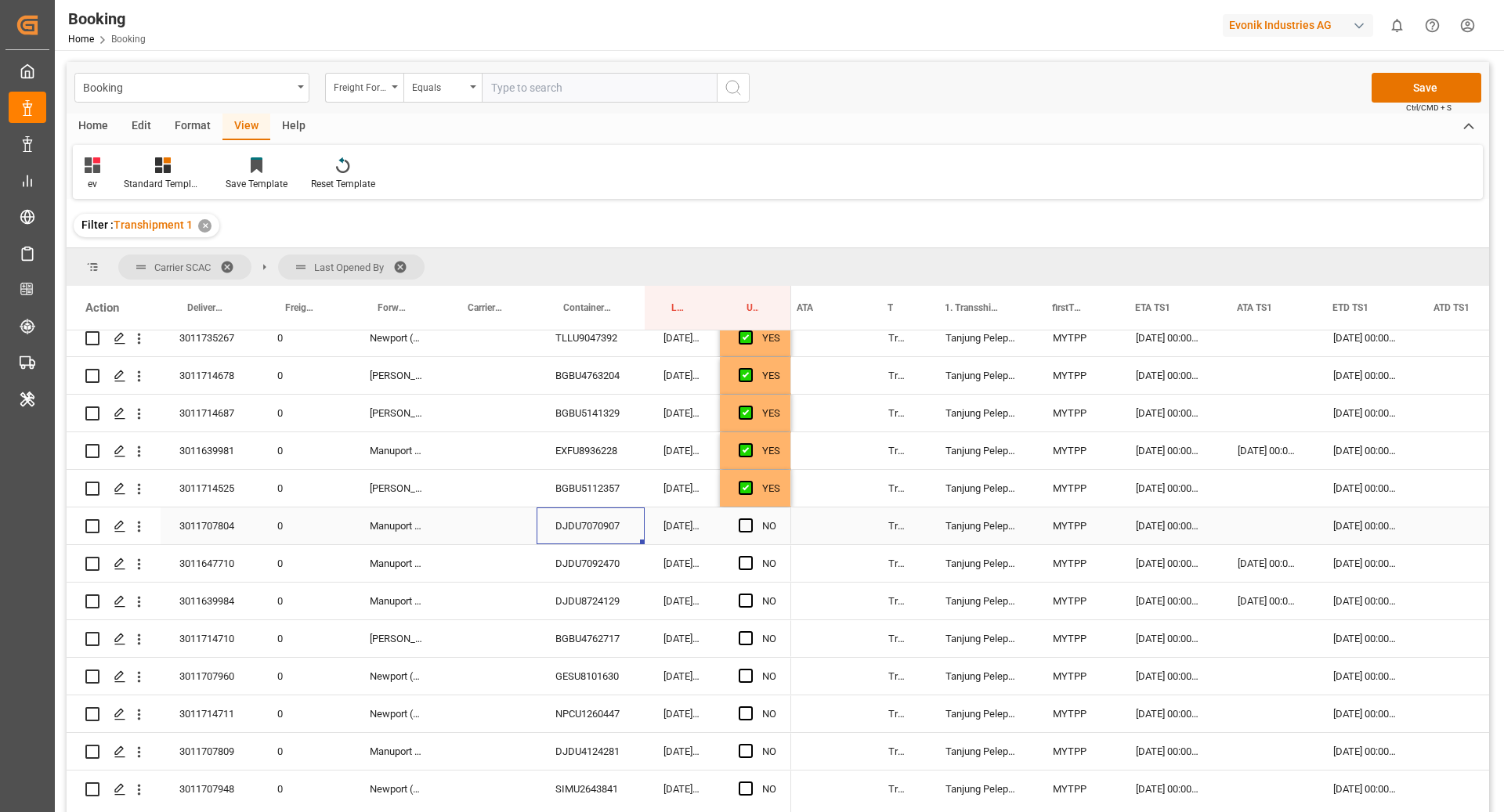
click at [1259, 529] on div "Press SPACE to select this row." at bounding box center [1266, 526] width 95 height 37
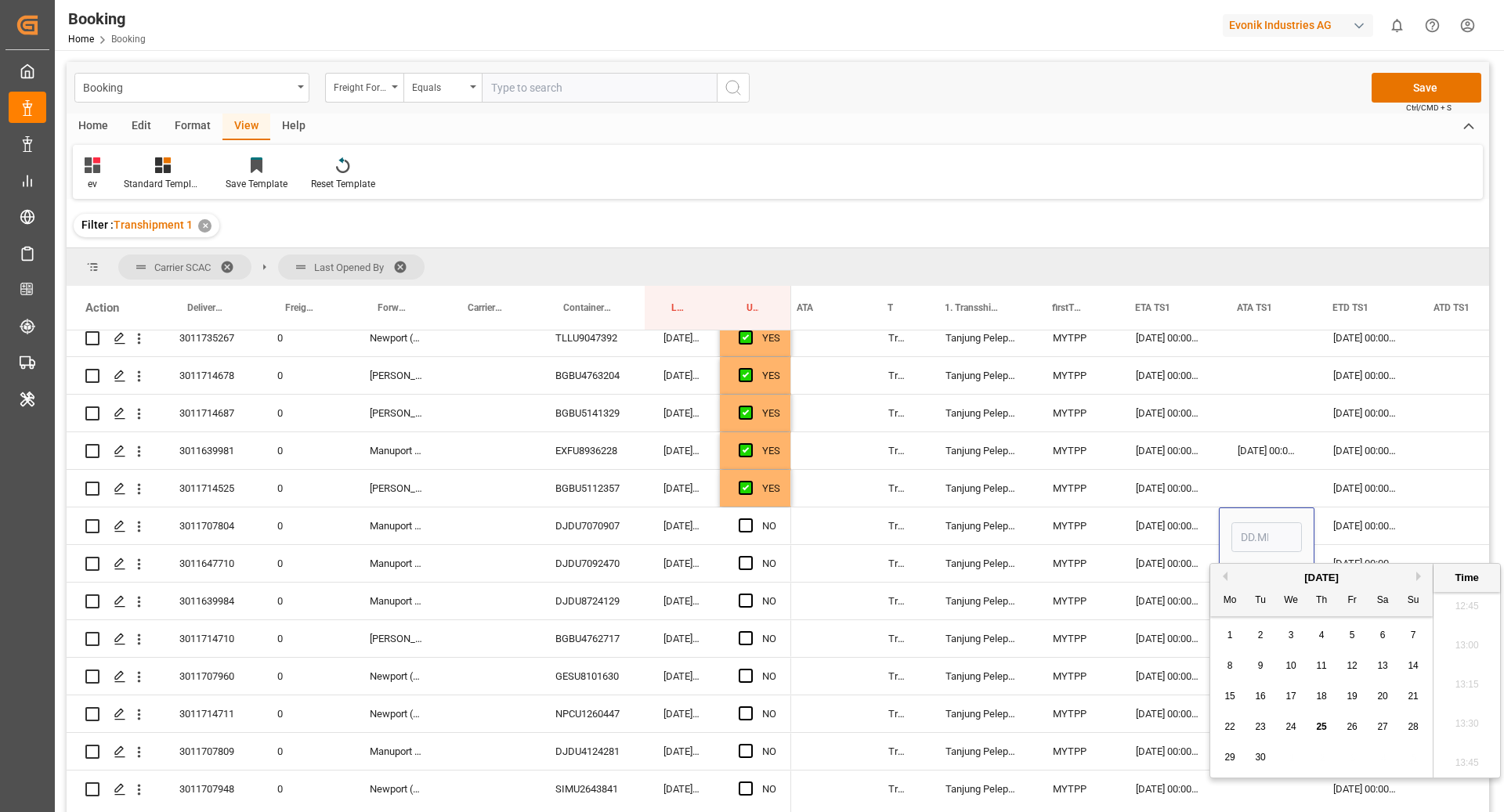
click at [1260, 728] on span "23" at bounding box center [1260, 726] width 11 height 11
type input "23.09.2025 00:00"
click at [1361, 520] on div "29.09.2025 00:00:00" at bounding box center [1365, 526] width 101 height 37
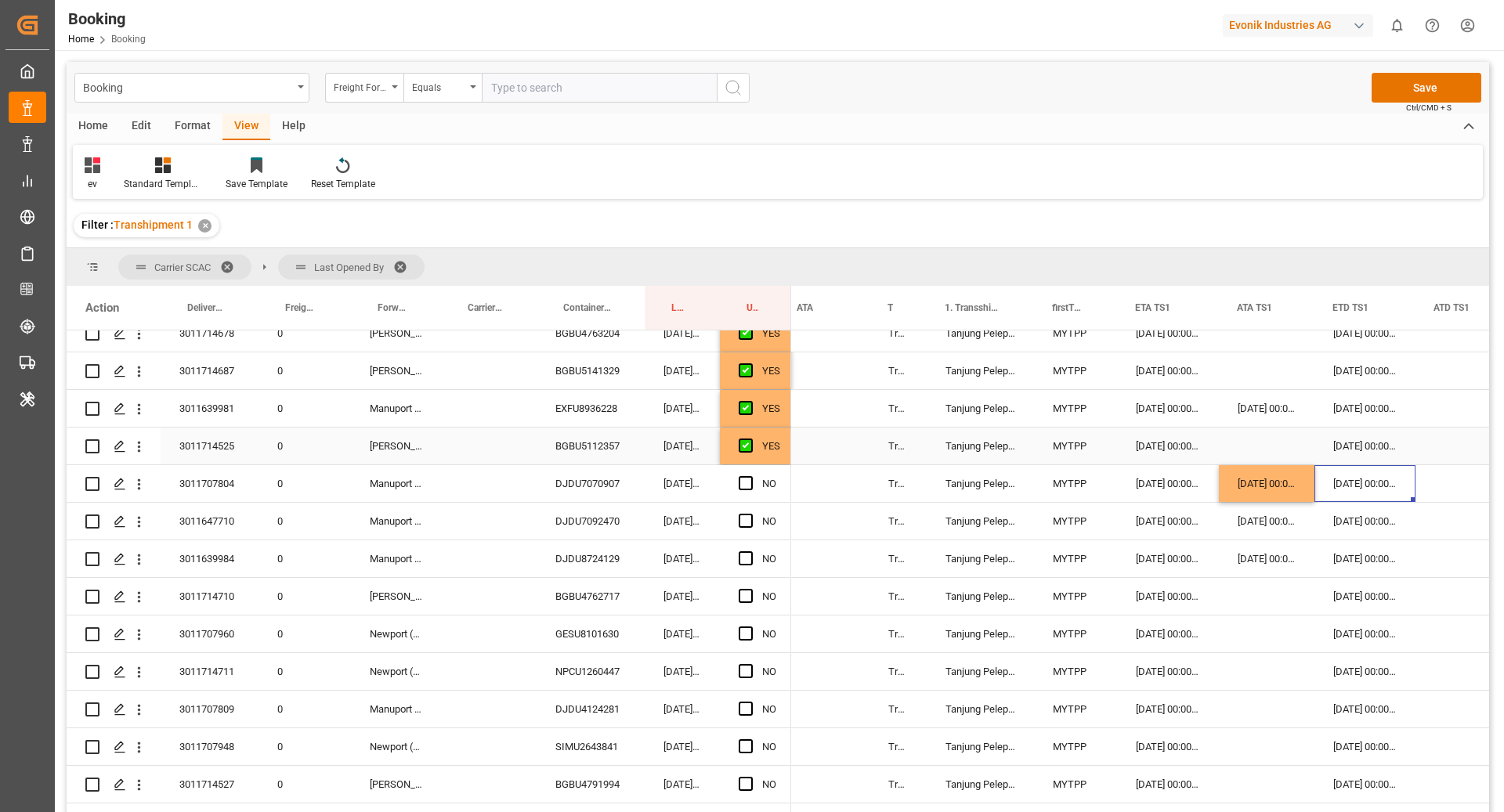
click at [769, 450] on div "YES" at bounding box center [771, 446] width 18 height 36
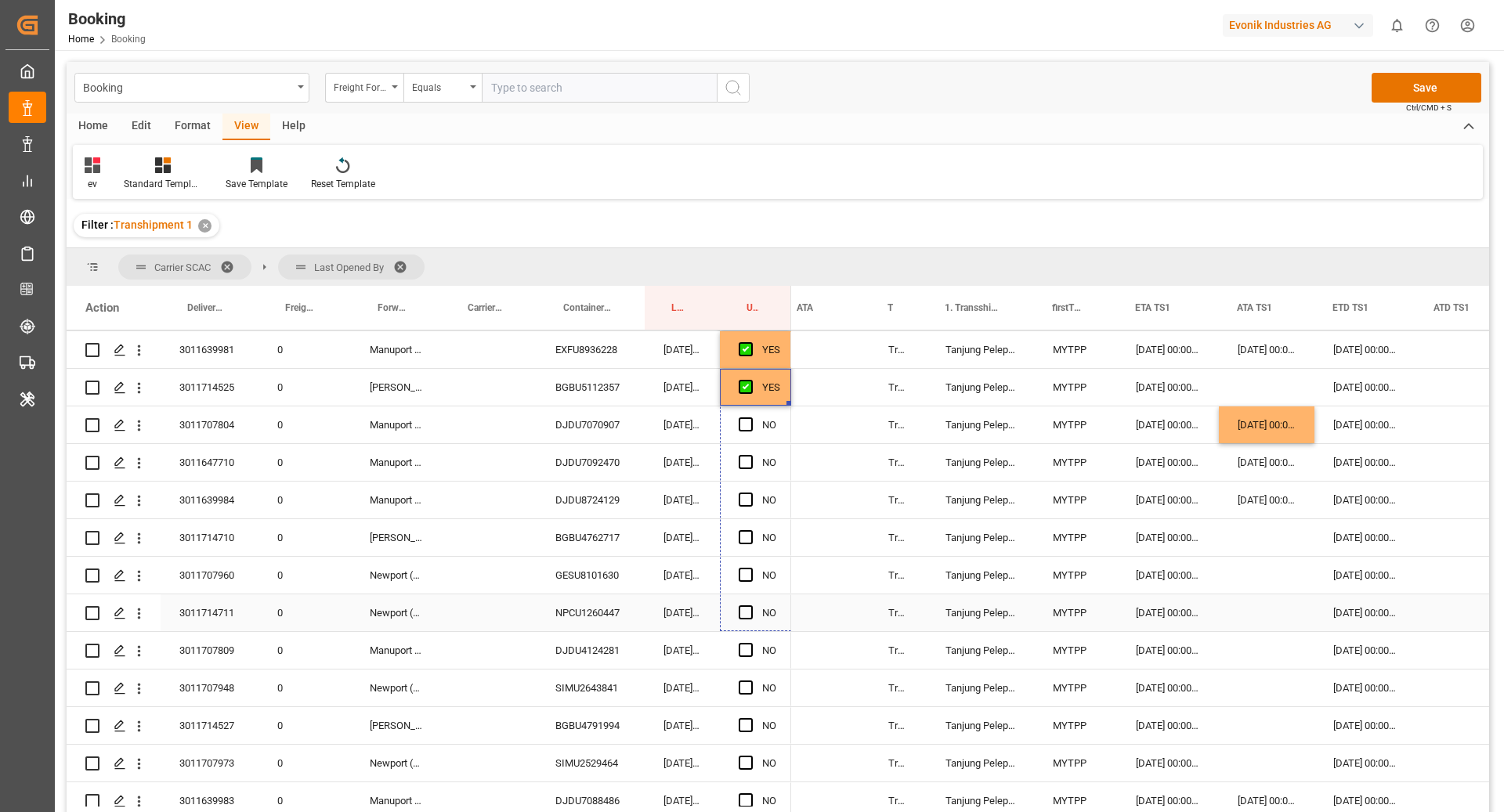
drag, startPoint x: 789, startPoint y: 460, endPoint x: 828, endPoint y: 618, distance: 162.7
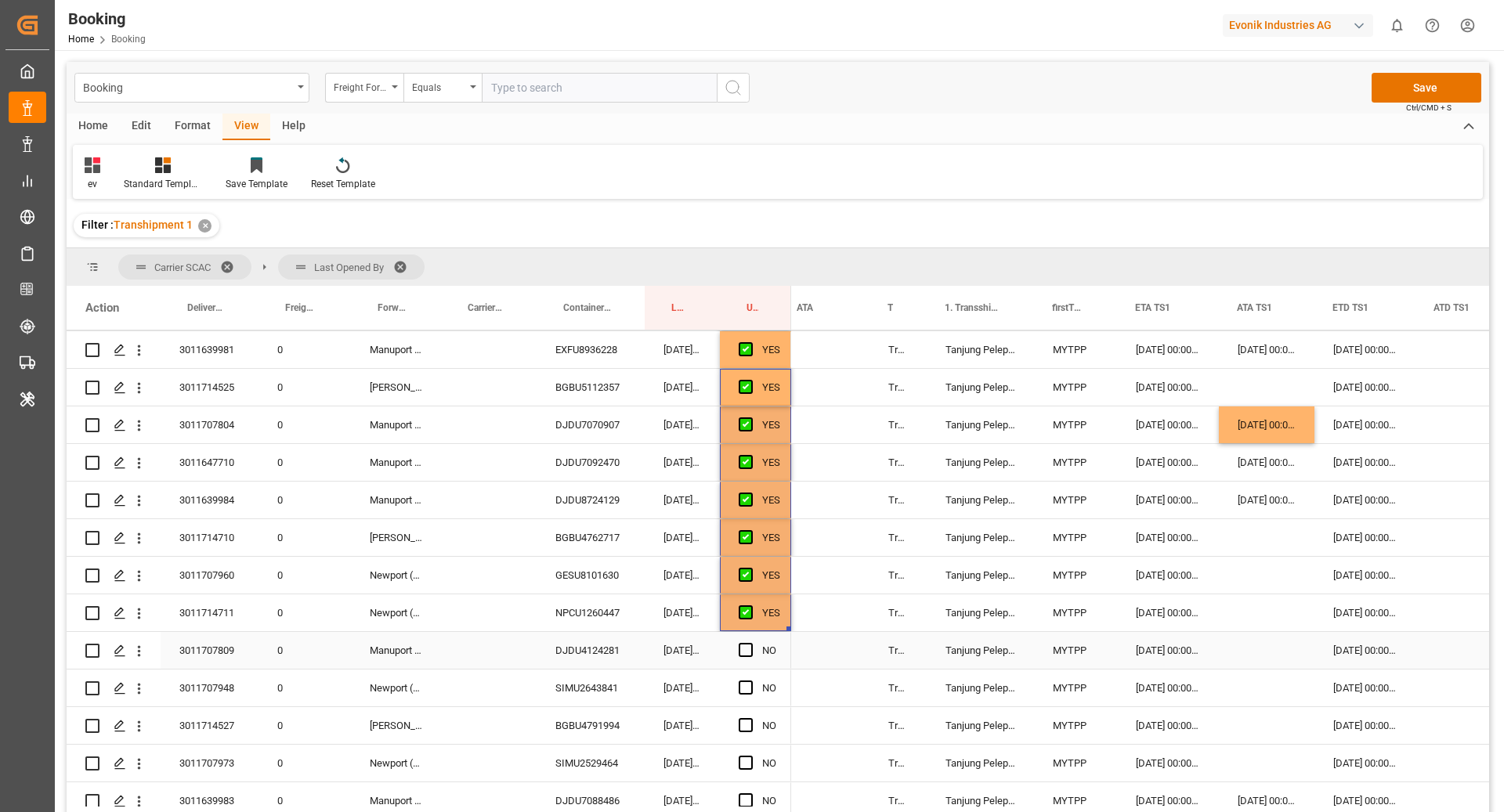
click at [616, 647] on div "DJDU4124281" at bounding box center [590, 650] width 108 height 37
click at [1262, 649] on div "Press SPACE to select this row." at bounding box center [1266, 650] width 95 height 37
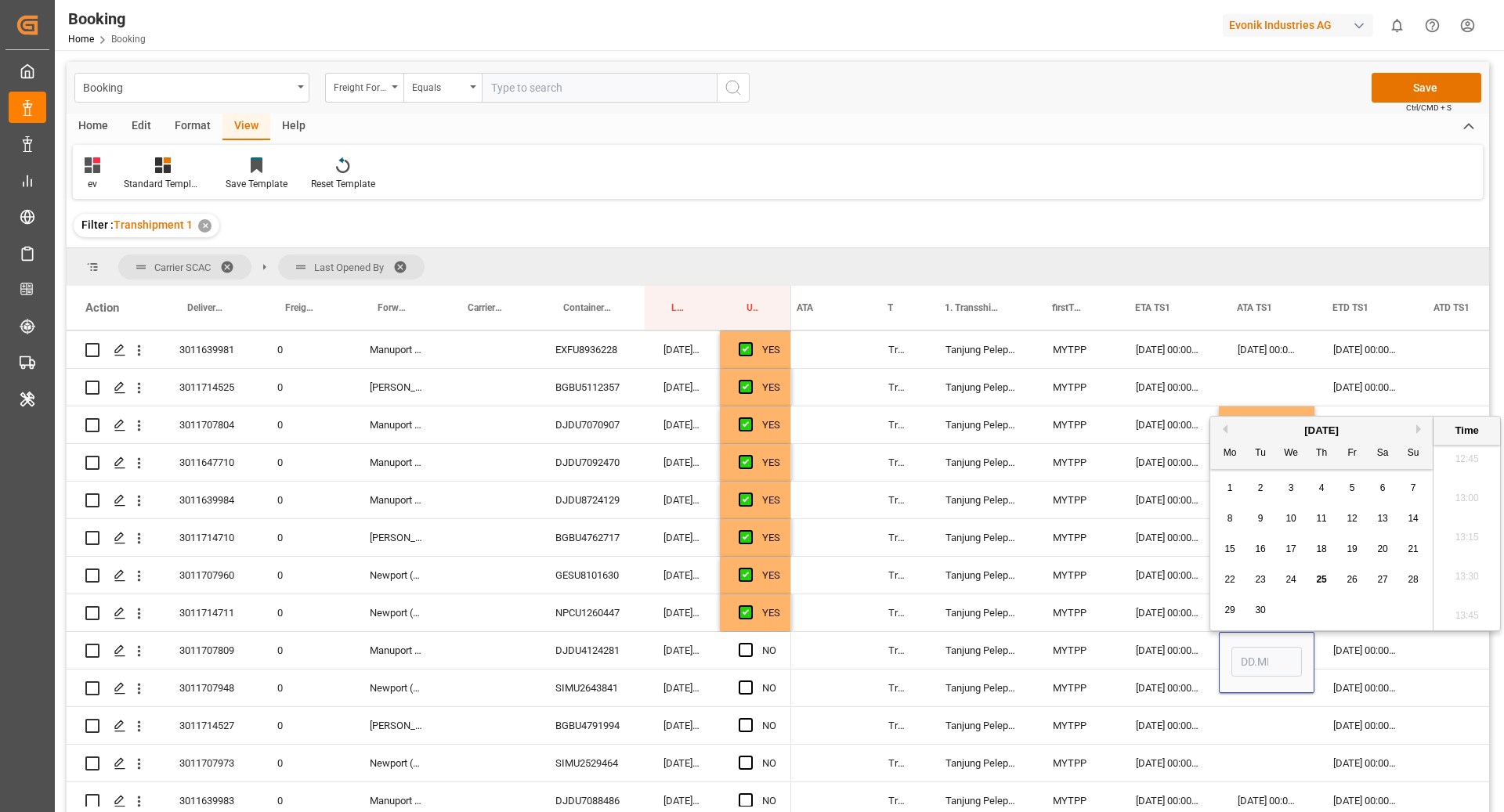
click at [1260, 581] on span "23" at bounding box center [1260, 580] width 11 height 11
type input "23.09.2025 00:00"
click at [1373, 659] on div "29.09.2025 00:00:00" at bounding box center [1365, 650] width 101 height 37
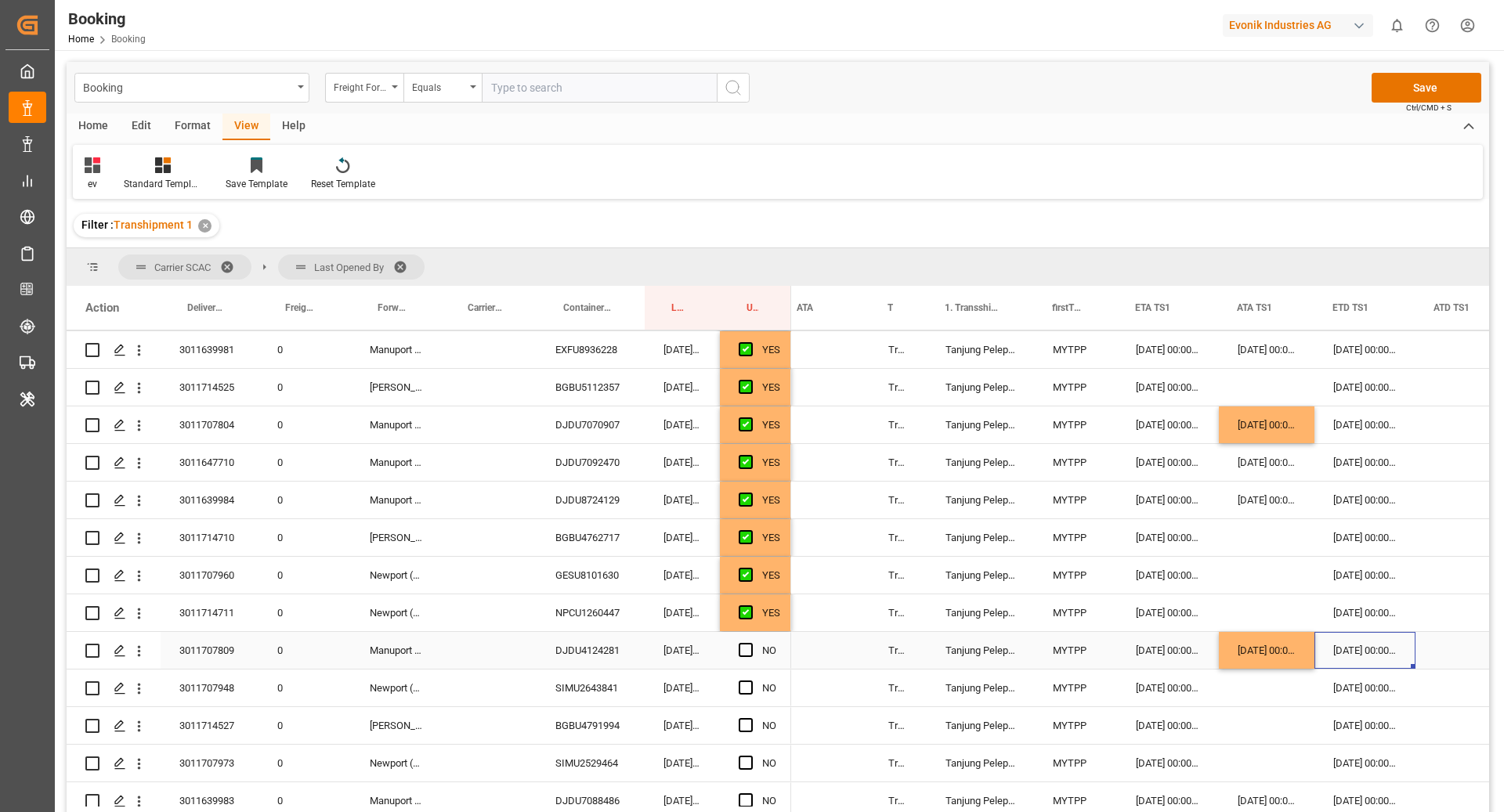
click at [744, 648] on span "Press SPACE to select this row." at bounding box center [746, 650] width 14 height 14
click at [750, 643] on input "Press SPACE to select this row." at bounding box center [750, 643] width 0 height 0
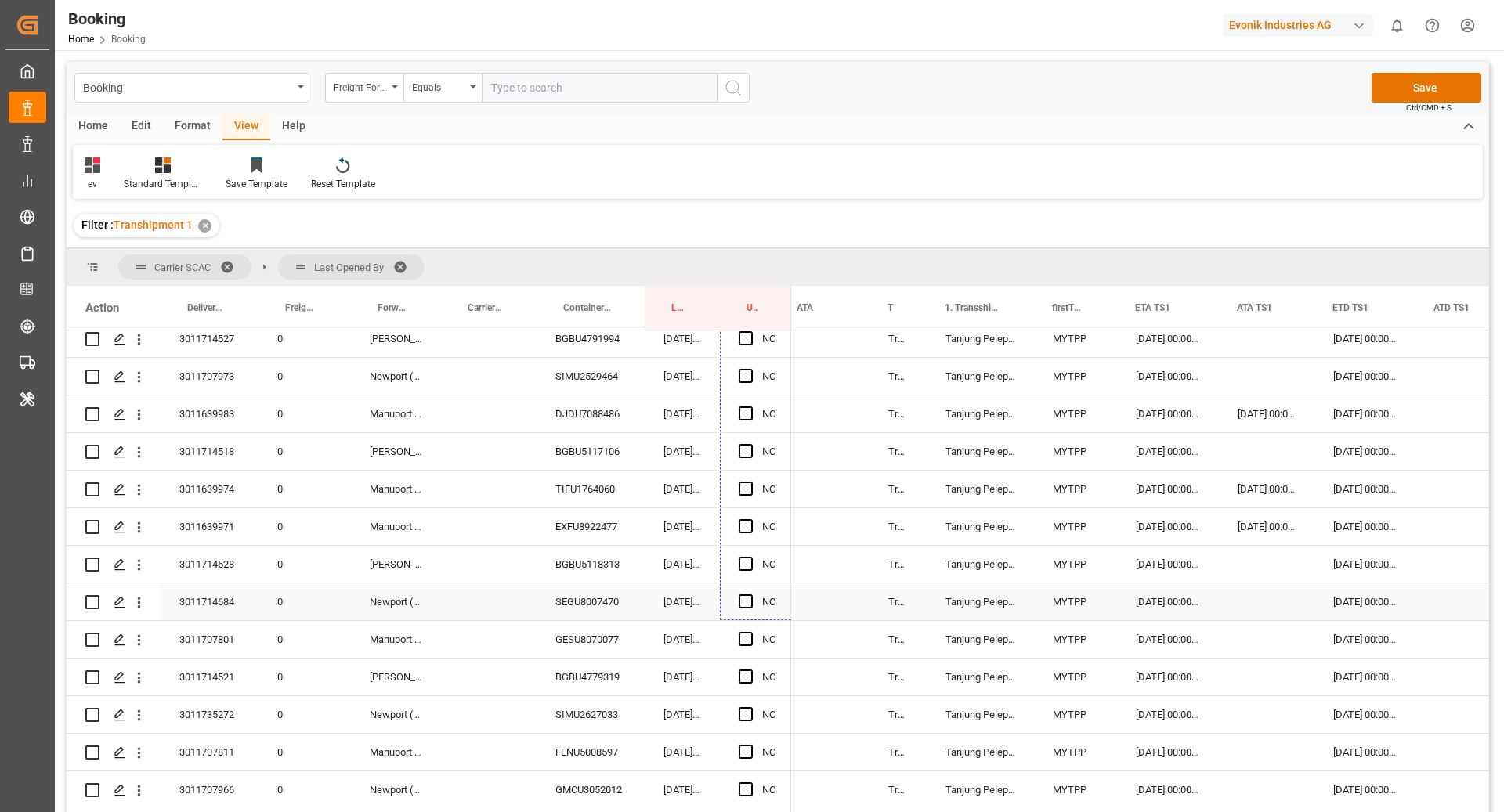
drag, startPoint x: 788, startPoint y: 569, endPoint x: 741, endPoint y: 626, distance: 73.9
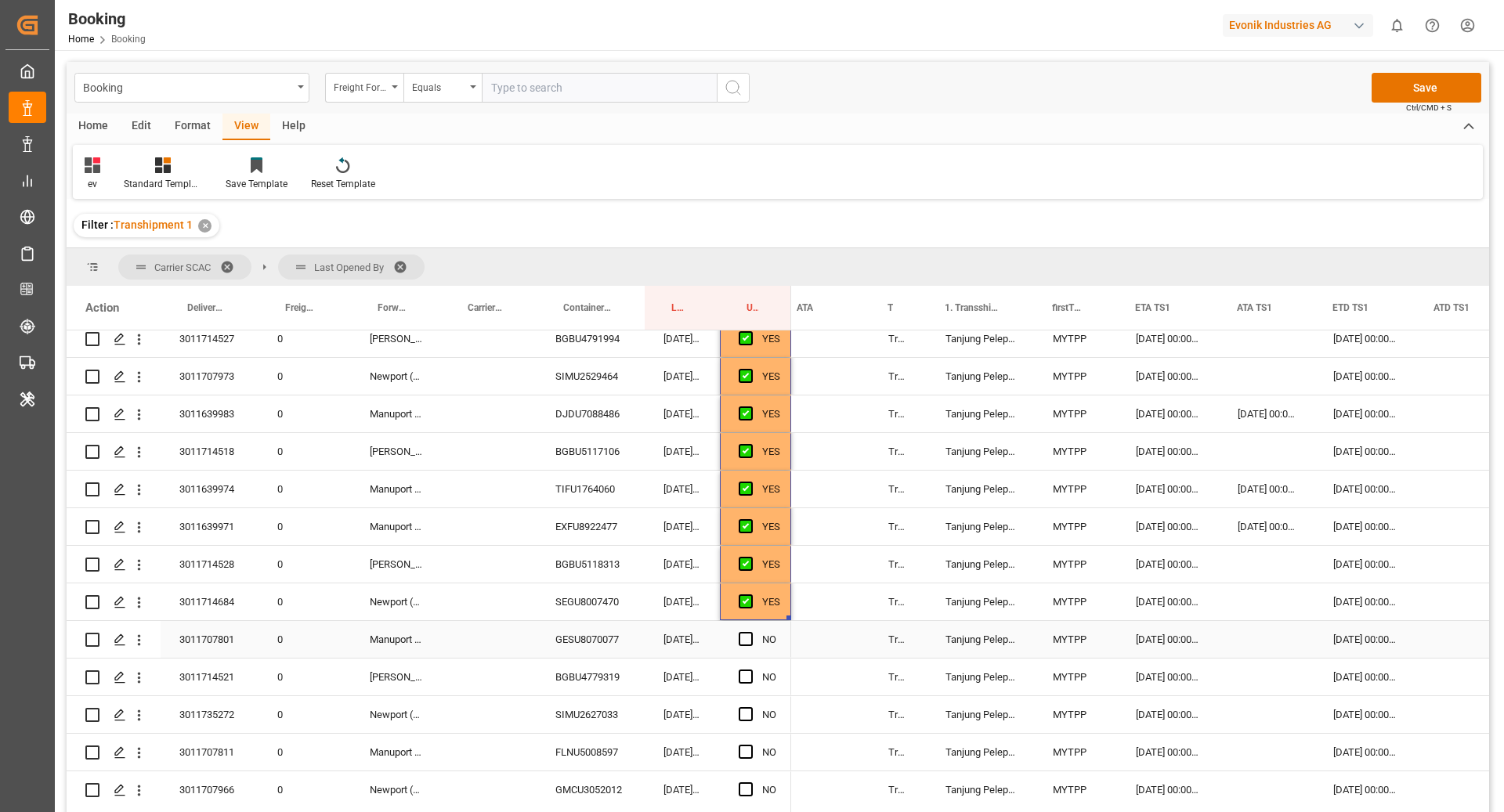
click at [566, 655] on div "GESU8070077" at bounding box center [590, 640] width 108 height 37
click at [1247, 649] on div "Press SPACE to select this row." at bounding box center [1266, 640] width 95 height 37
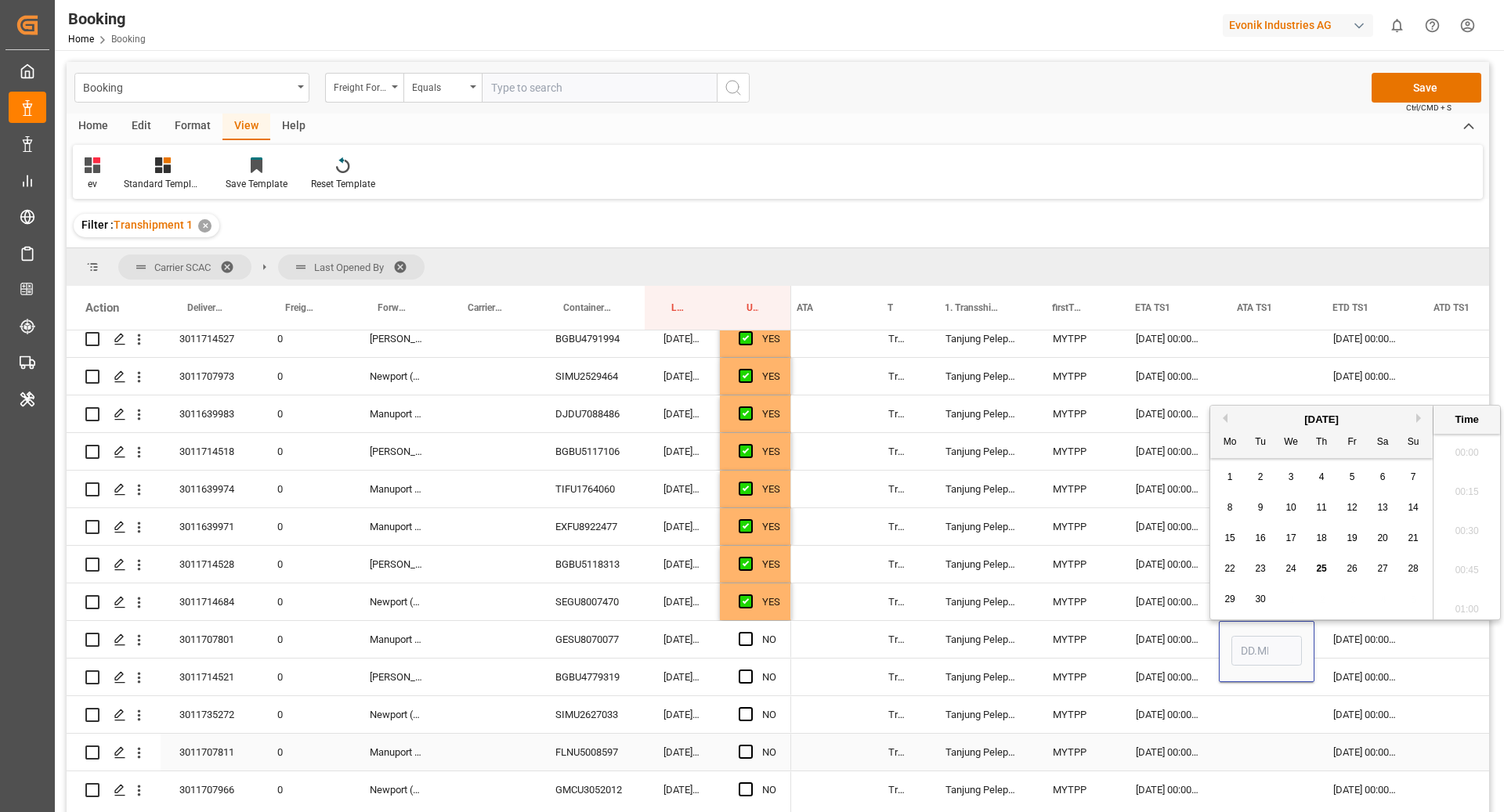
scroll to position [2002, 0]
click at [1263, 575] on div "23" at bounding box center [1261, 569] width 19 height 19
type input "23.09.2025 00:00"
click at [1060, 660] on div "MYTPP" at bounding box center [1075, 678] width 83 height 37
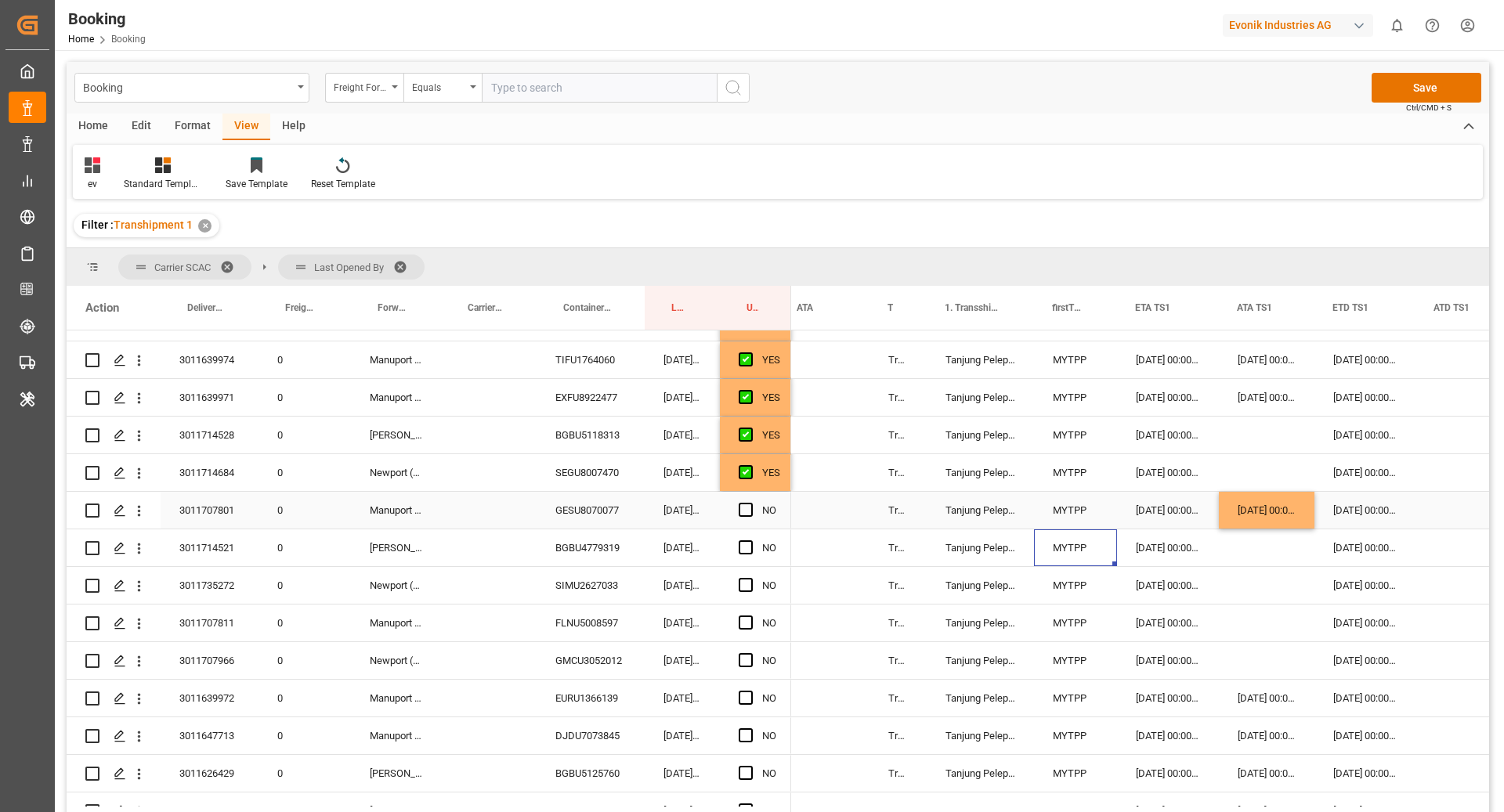
scroll to position [986, 0]
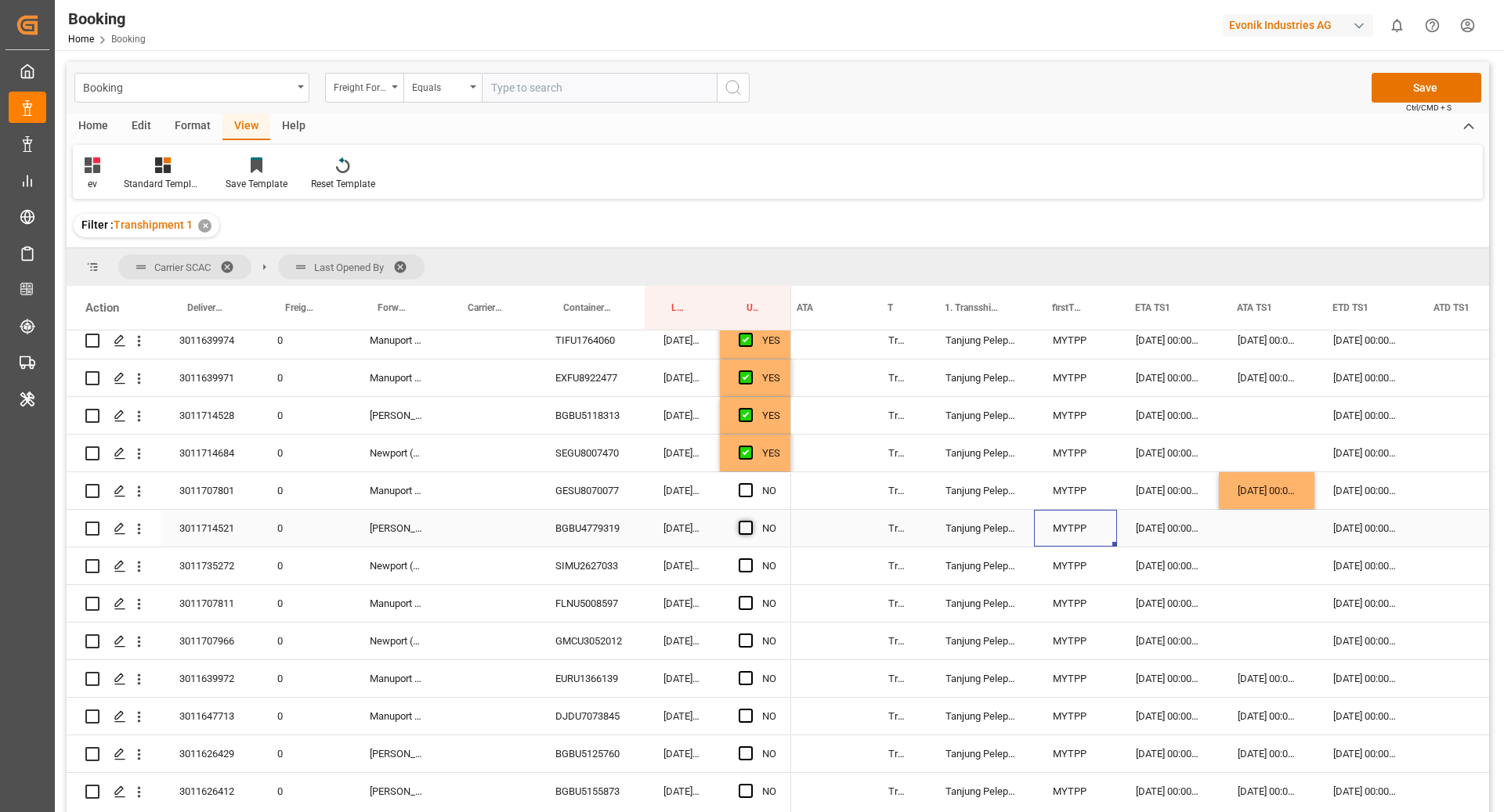
click at [747, 530] on span "Press SPACE to select this row." at bounding box center [746, 528] width 14 height 14
click at [750, 521] on input "Press SPACE to select this row." at bounding box center [750, 521] width 0 height 0
drag, startPoint x: 787, startPoint y: 544, endPoint x: 785, endPoint y: 571, distance: 27.1
click at [598, 607] on div "FLNU5008597" at bounding box center [590, 603] width 108 height 37
click at [1241, 603] on div "Press SPACE to select this row." at bounding box center [1266, 603] width 95 height 37
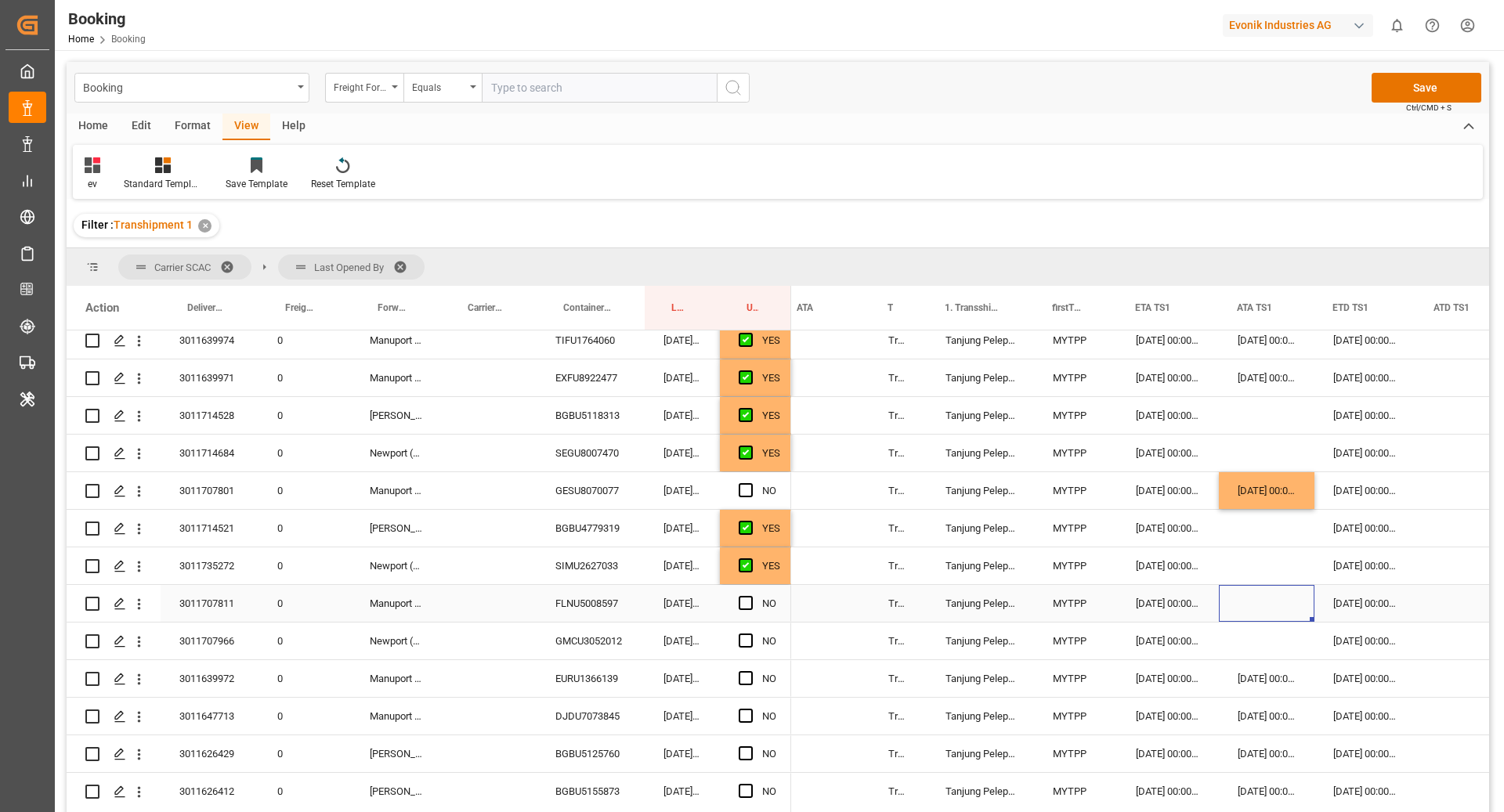
click at [1241, 603] on div "Press SPACE to select this row." at bounding box center [1266, 603] width 95 height 37
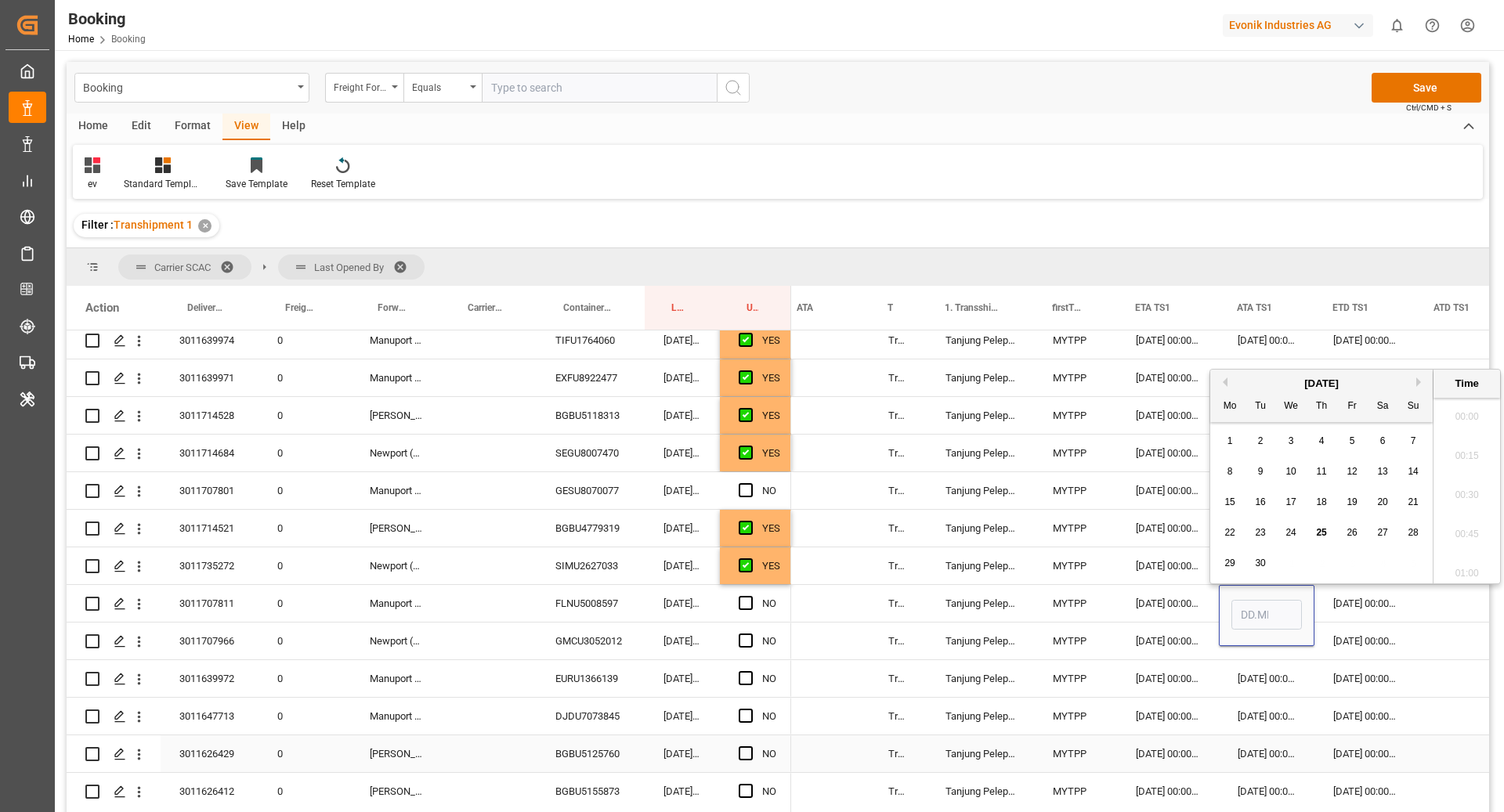
scroll to position [2002, 0]
click at [1263, 533] on span "23" at bounding box center [1260, 533] width 11 height 11
type input "23.09.2025 00:00"
click at [1065, 604] on div "MYTPP" at bounding box center [1075, 603] width 83 height 37
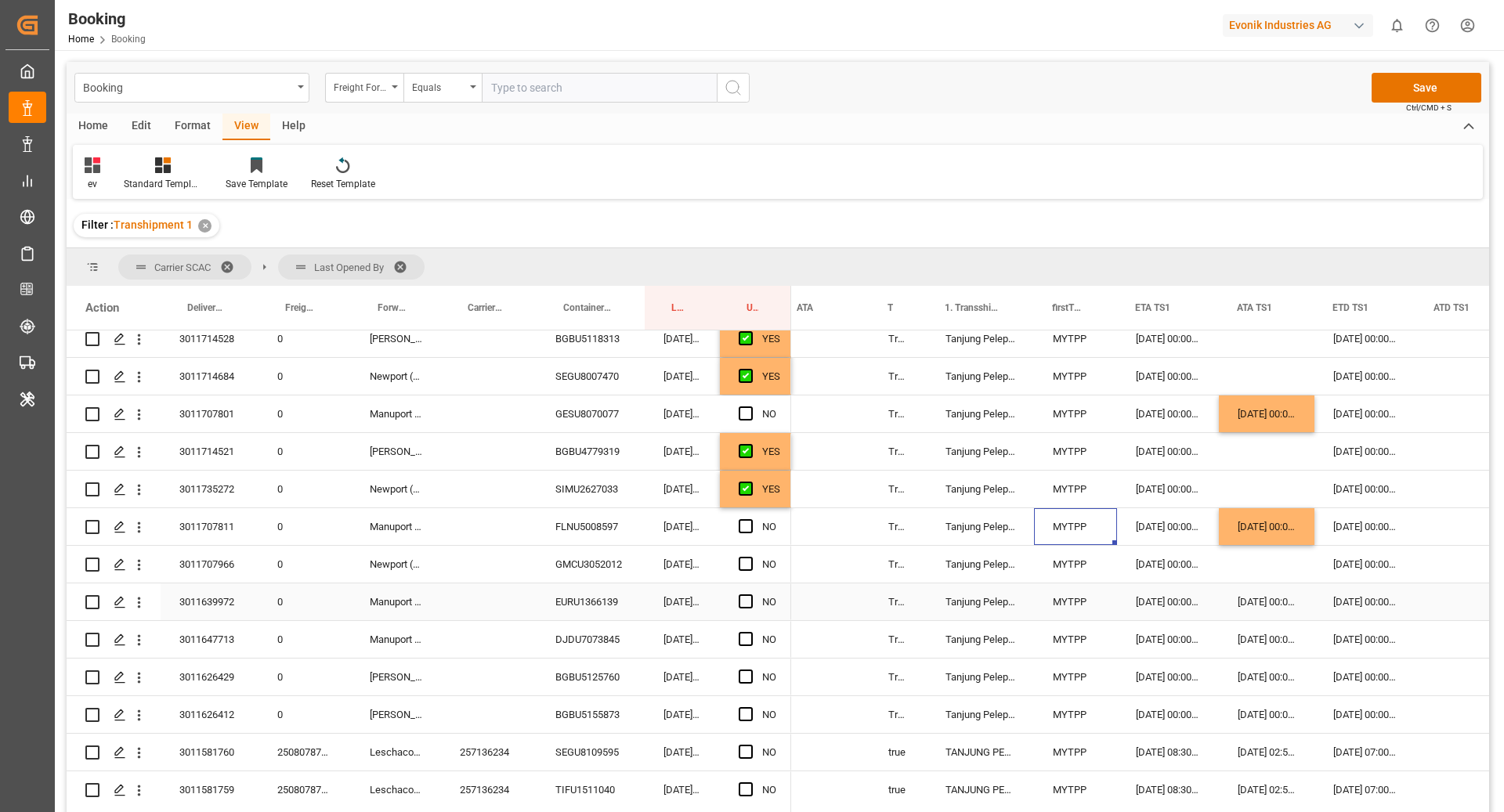
scroll to position [1064, 0]
click at [741, 558] on span "Press SPACE to select this row." at bounding box center [746, 563] width 14 height 14
click at [750, 556] on input "Press SPACE to select this row." at bounding box center [750, 556] width 0 height 0
drag, startPoint x: 788, startPoint y: 581, endPoint x: 794, endPoint y: 651, distance: 70.3
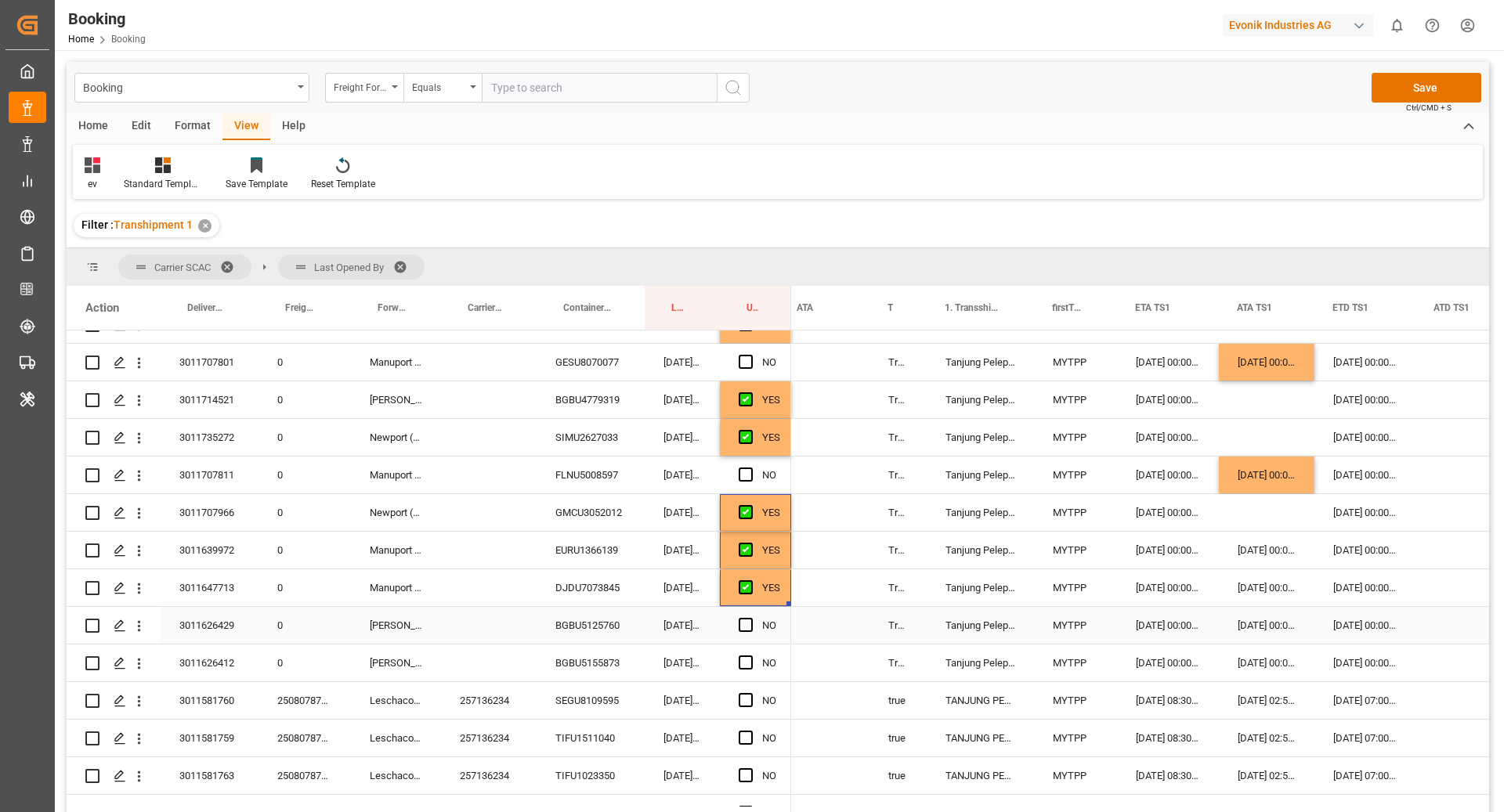
scroll to position [1128, 0]
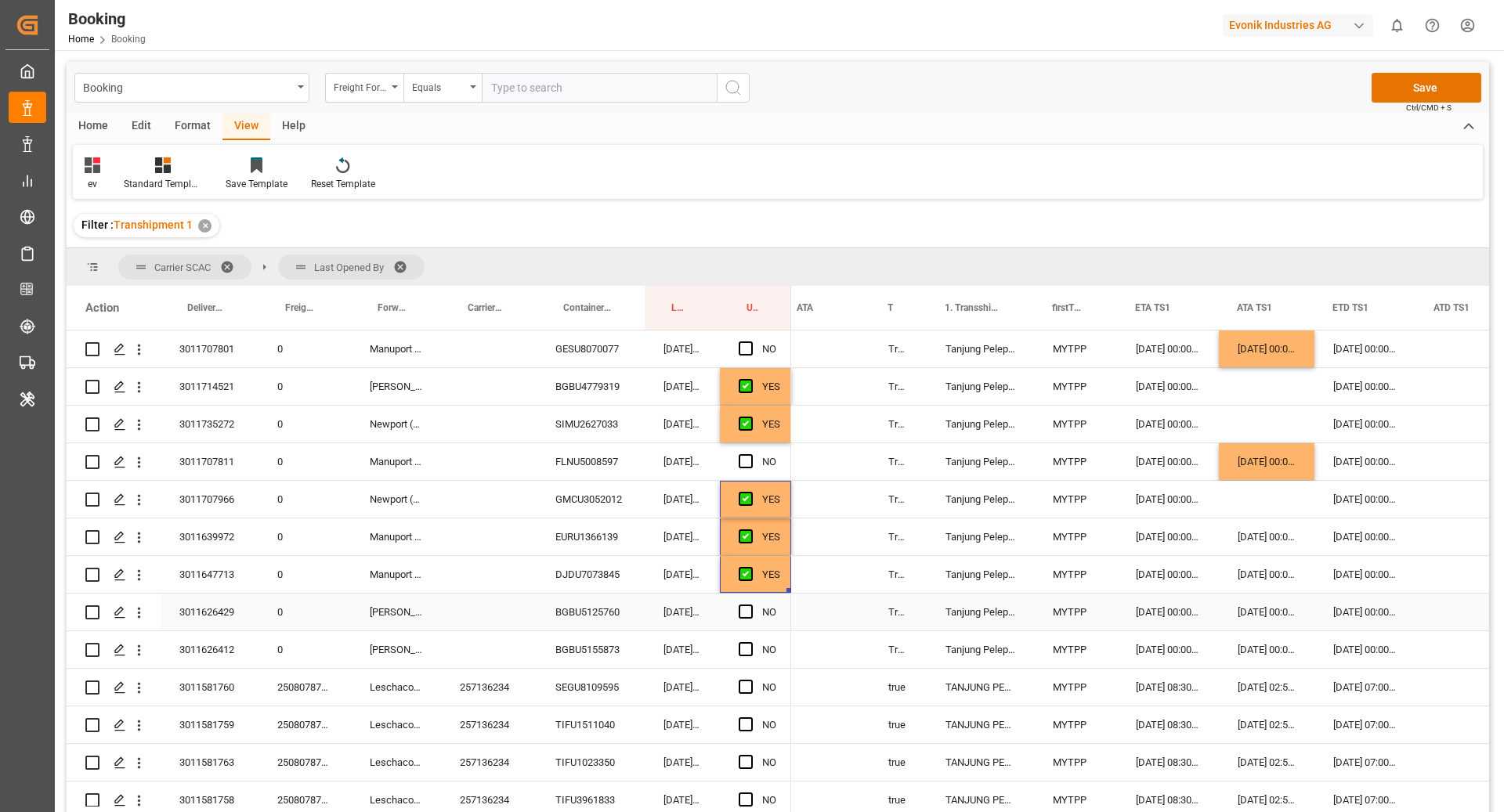
click at [637, 613] on div "BGBU5125760" at bounding box center [590, 612] width 108 height 37
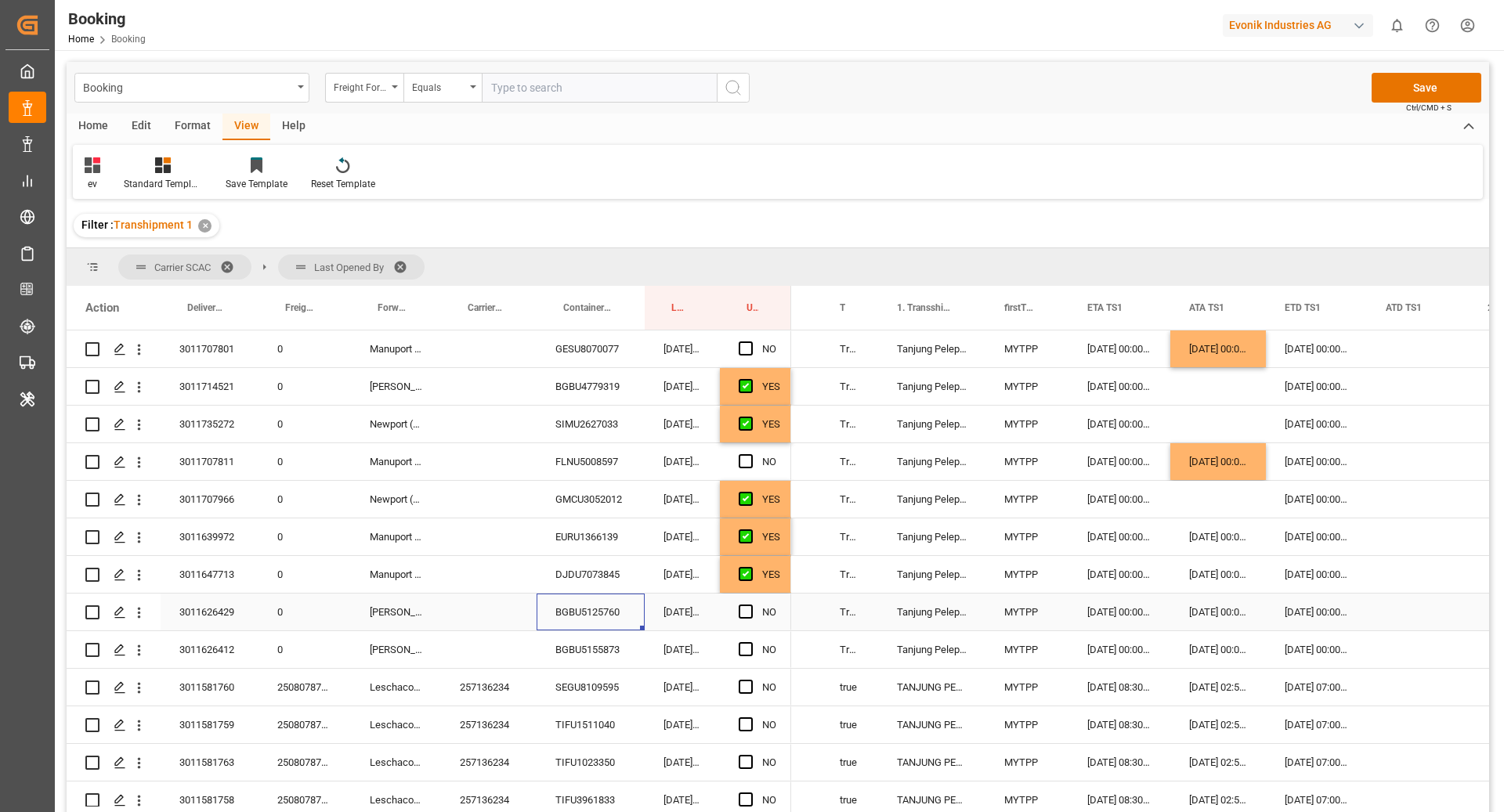
scroll to position [0, 1419]
click at [1396, 618] on div "Press SPACE to select this row." at bounding box center [1414, 612] width 102 height 37
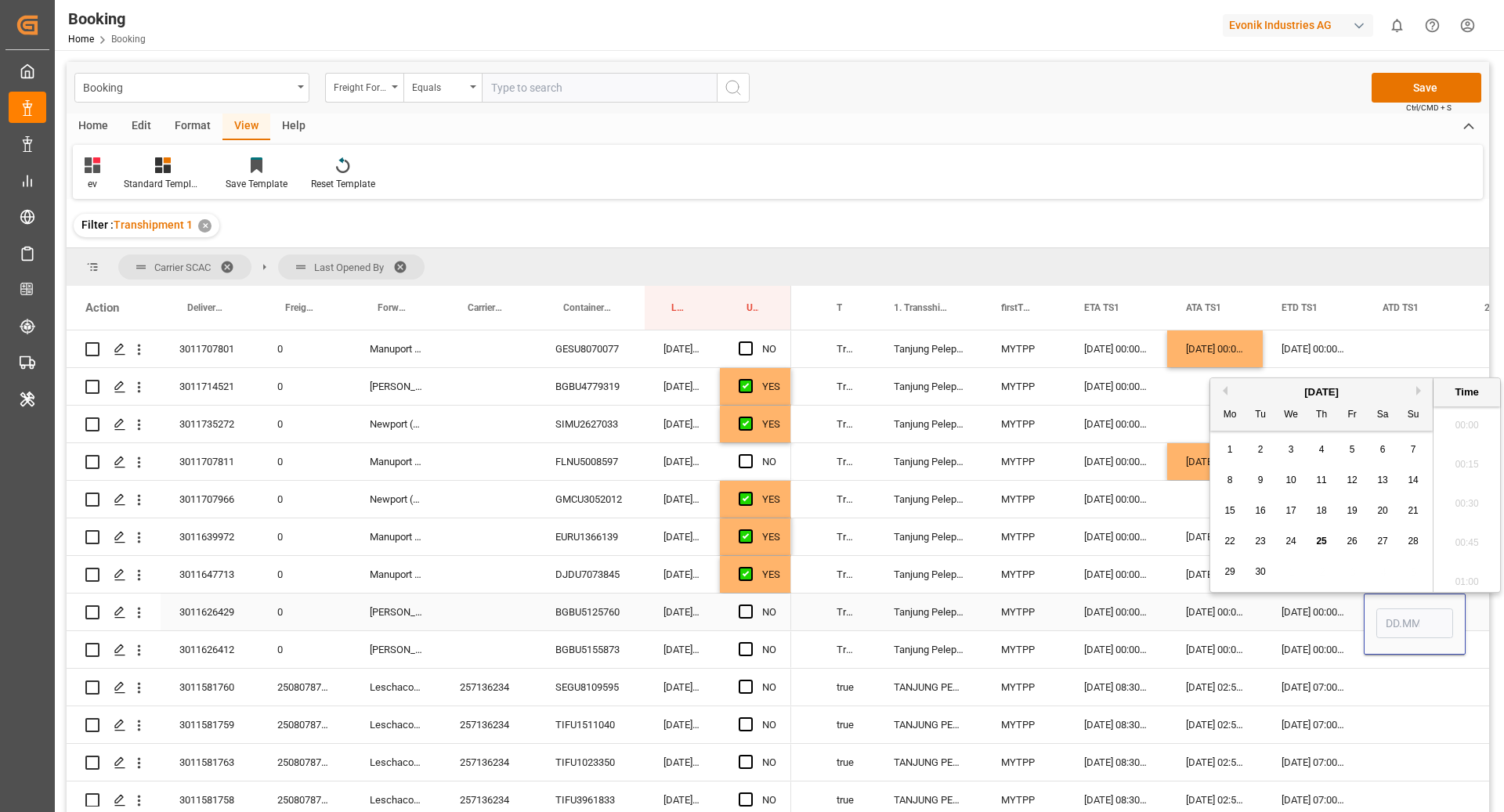
scroll to position [2002, 0]
click at [1046, 609] on div "MYTPP" at bounding box center [1024, 612] width 83 height 37
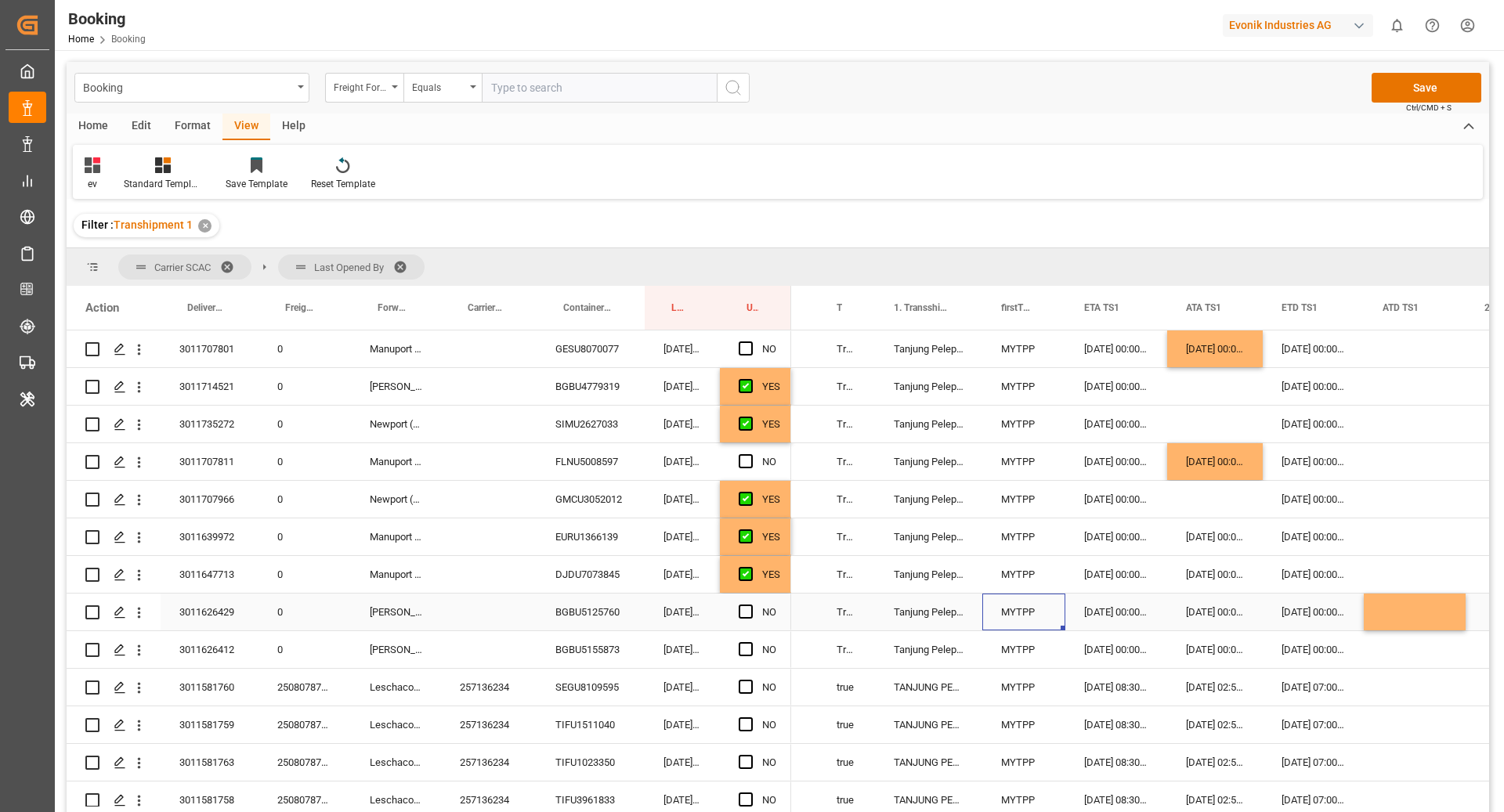
drag, startPoint x: 137, startPoint y: 614, endPoint x: 156, endPoint y: 638, distance: 30.6
click at [137, 614] on icon "open menu" at bounding box center [139, 612] width 17 height 17
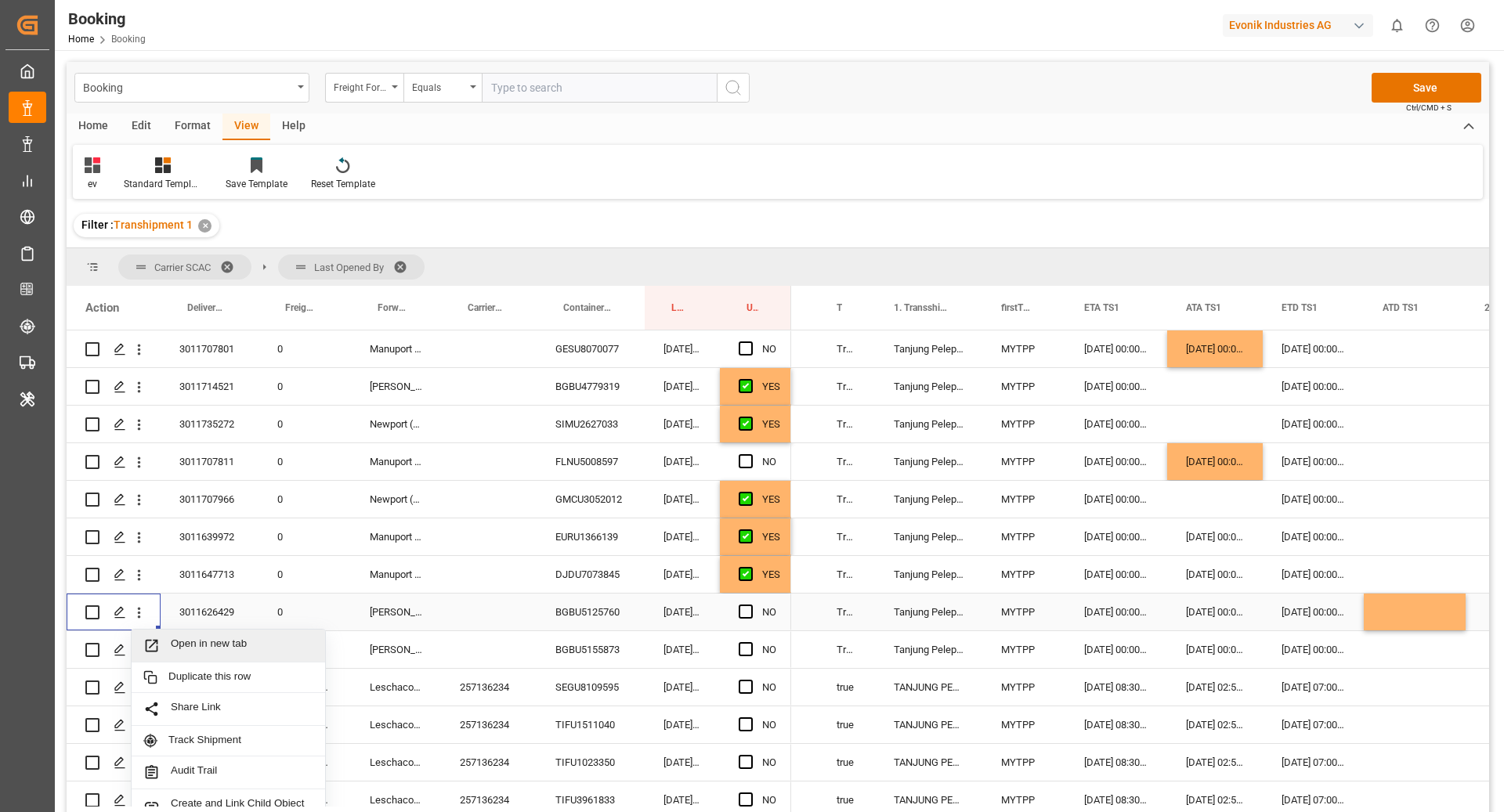
click at [199, 633] on div "Open in new tab" at bounding box center [228, 646] width 194 height 33
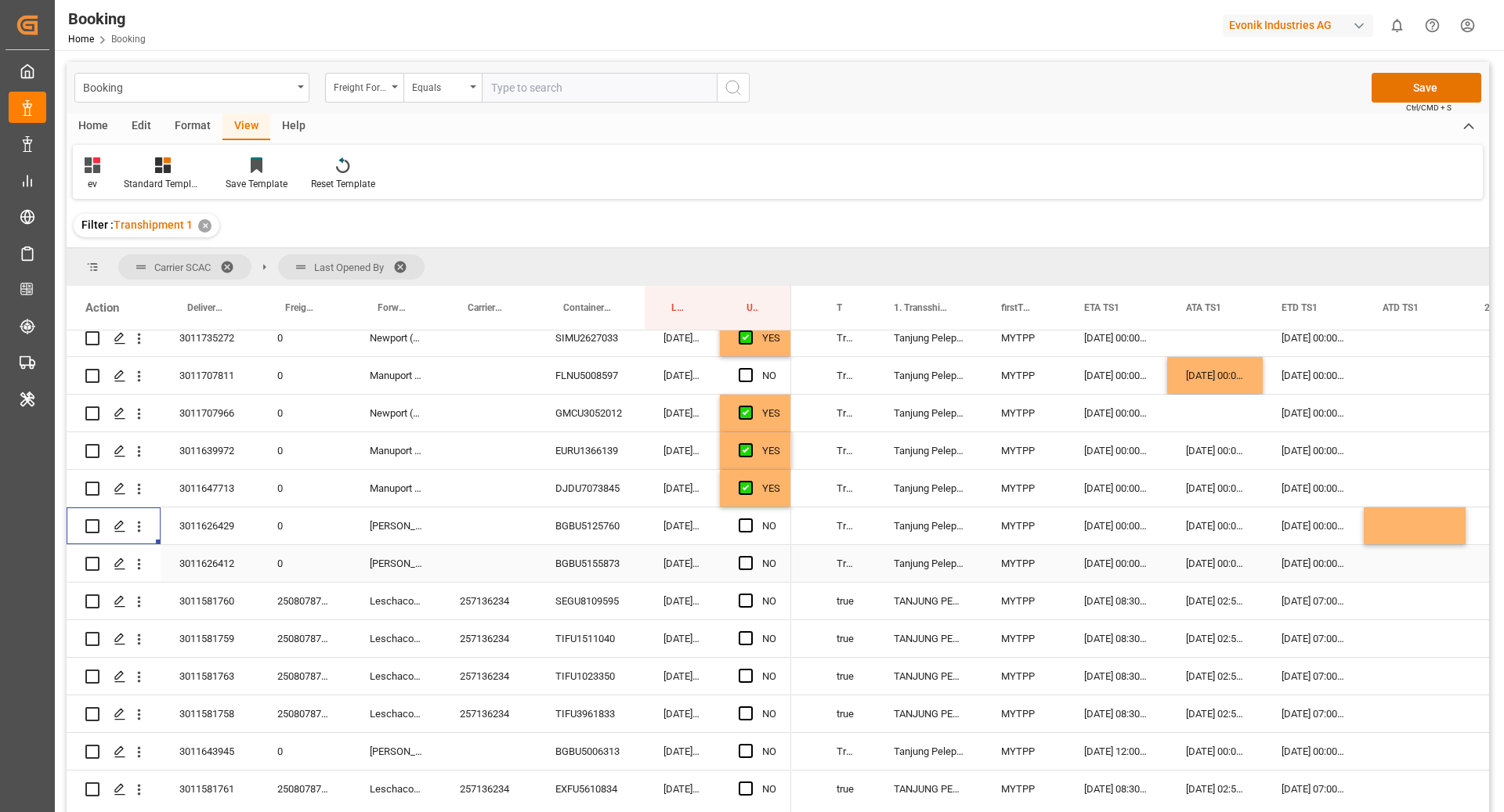
scroll to position [1215, 0]
drag, startPoint x: 739, startPoint y: 523, endPoint x: 668, endPoint y: 549, distance: 75.6
click at [739, 523] on span "Press SPACE to select this row." at bounding box center [746, 525] width 14 height 14
click at [750, 518] on input "Press SPACE to select this row." at bounding box center [750, 518] width 0 height 0
click at [139, 565] on icon "open menu" at bounding box center [140, 564] width 4 height 11
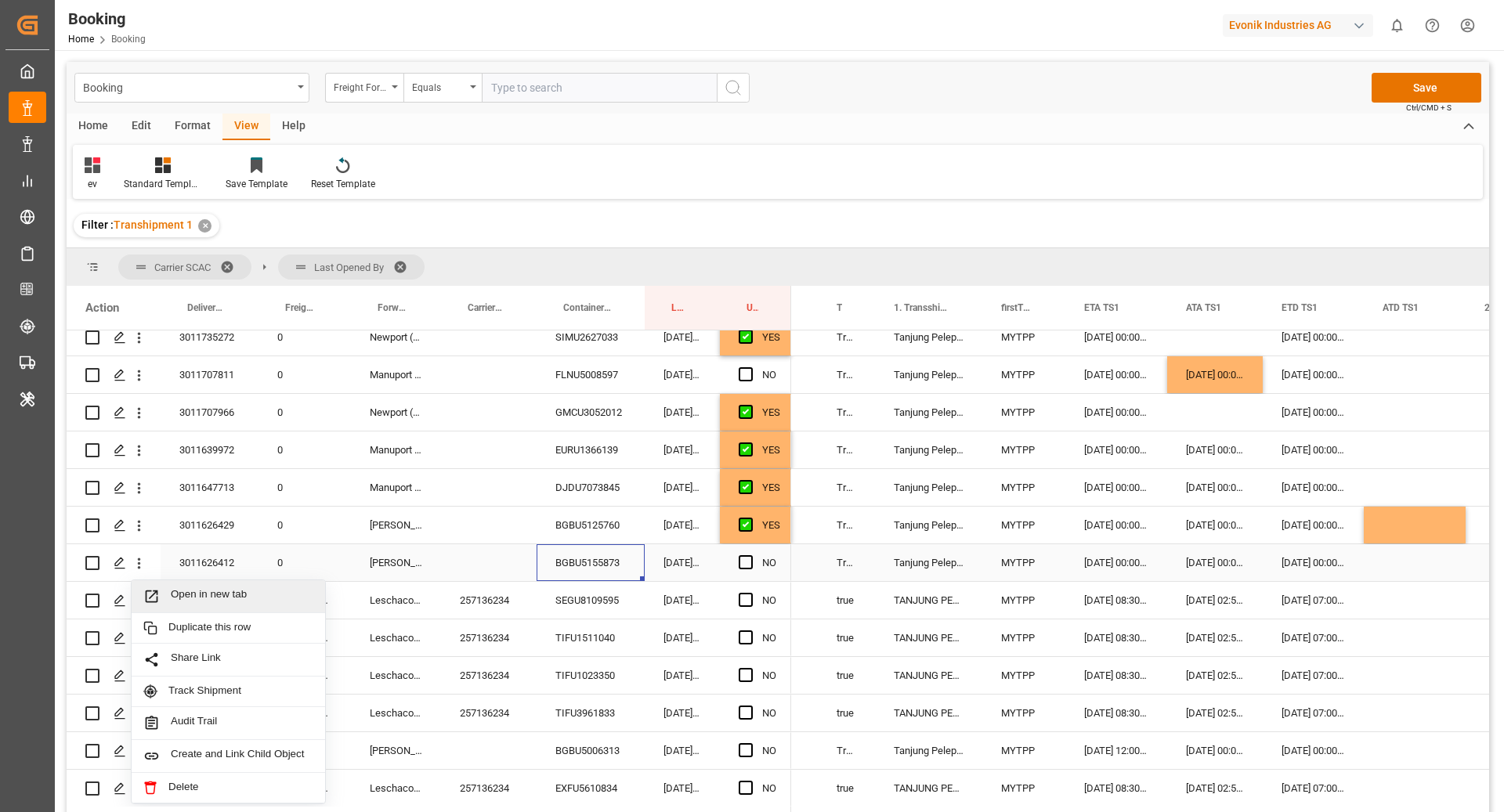
click at [588, 571] on div "BGBU5155873" at bounding box center [590, 563] width 108 height 37
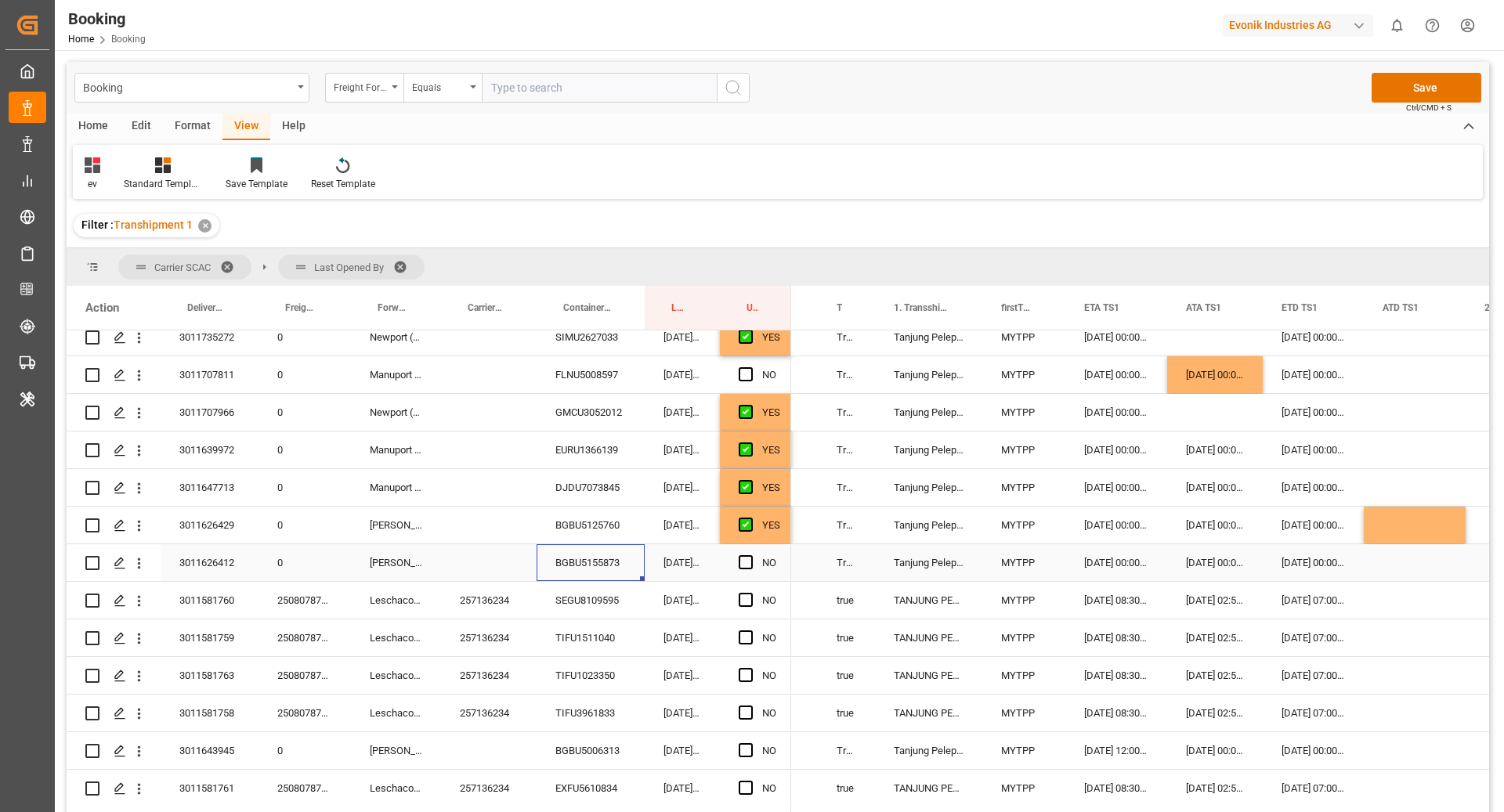
click at [148, 565] on div "Press SPACE to select this row." at bounding box center [139, 564] width 40 height 30
click at [145, 569] on icon "open menu" at bounding box center [139, 564] width 17 height 17
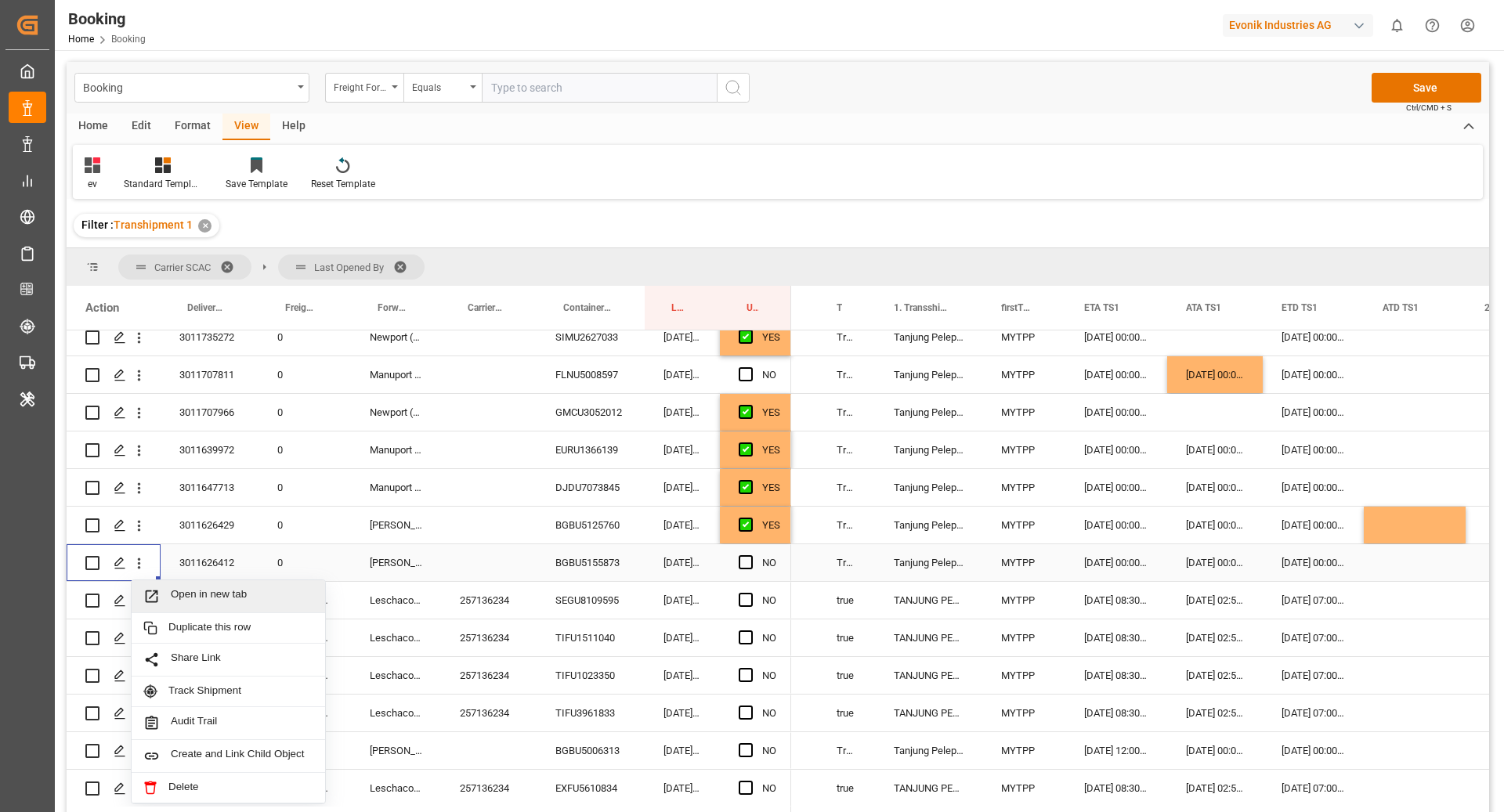
click at [242, 592] on span "Open in new tab" at bounding box center [241, 596] width 142 height 17
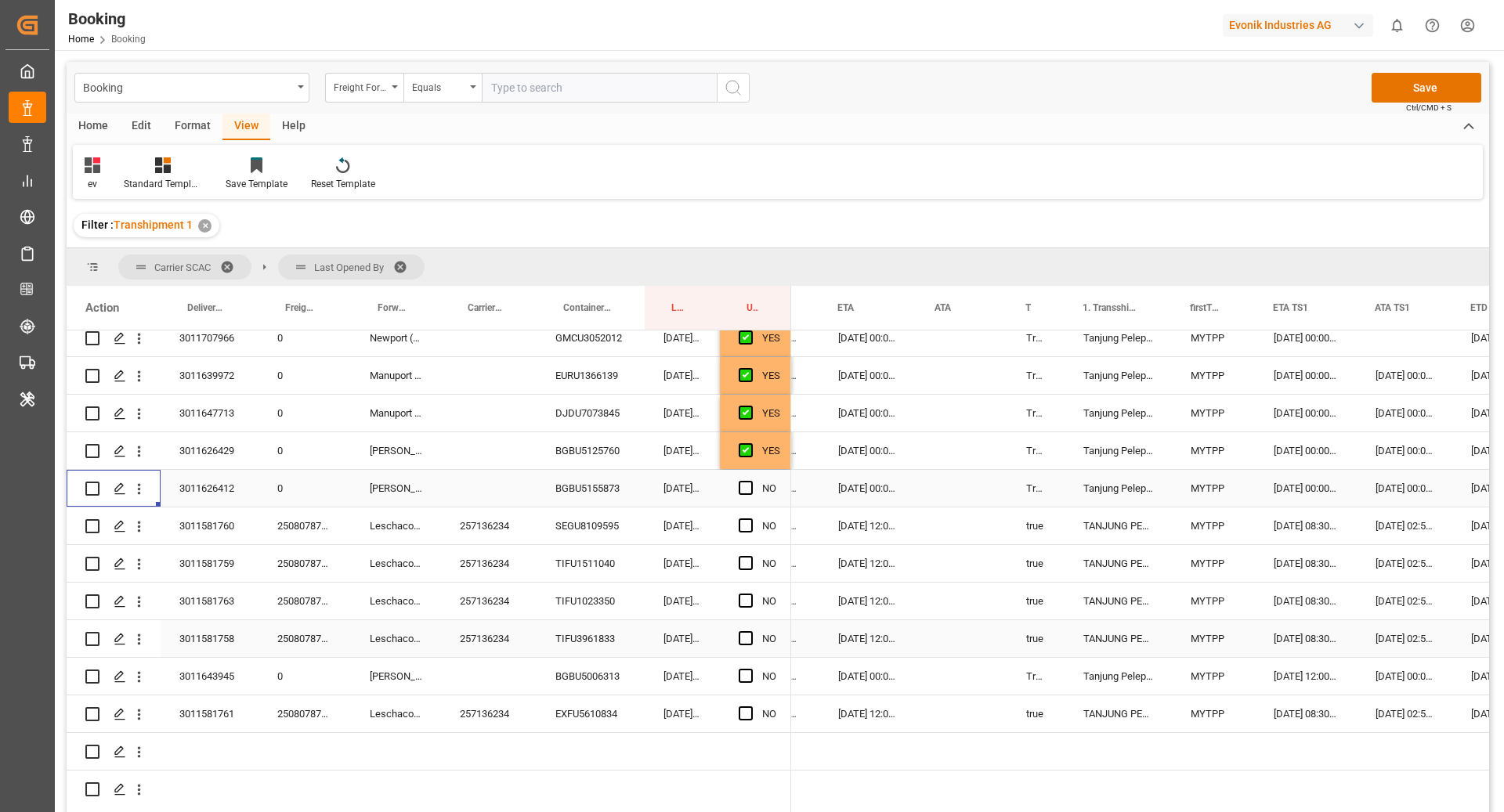
scroll to position [0, 1225]
click at [748, 527] on span "Press SPACE to select this row." at bounding box center [746, 526] width 14 height 14
click at [750, 519] on input "Press SPACE to select this row." at bounding box center [750, 519] width 0 height 0
drag, startPoint x: 790, startPoint y: 542, endPoint x: 781, endPoint y: 714, distance: 172.2
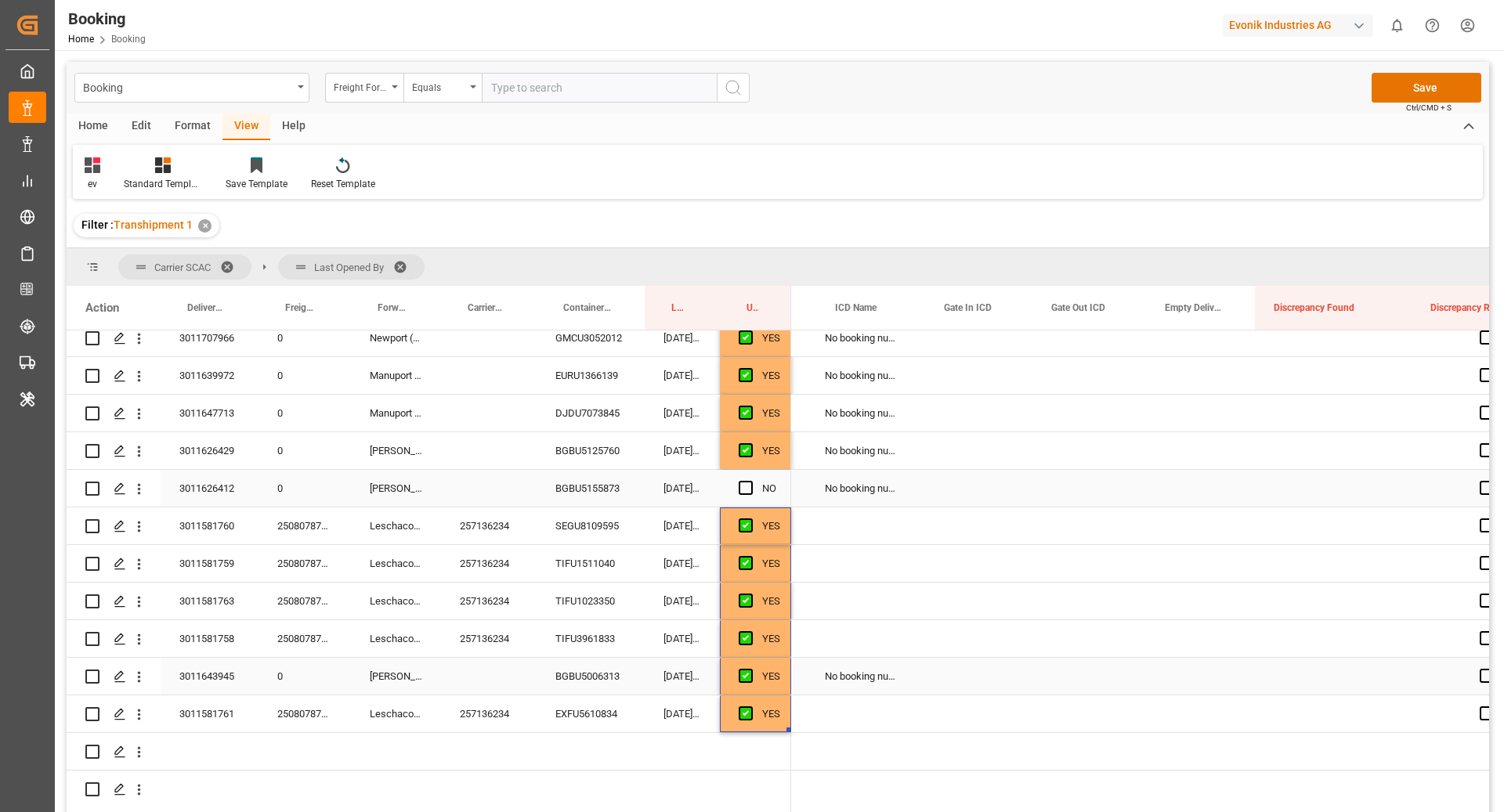
scroll to position [0, 2983]
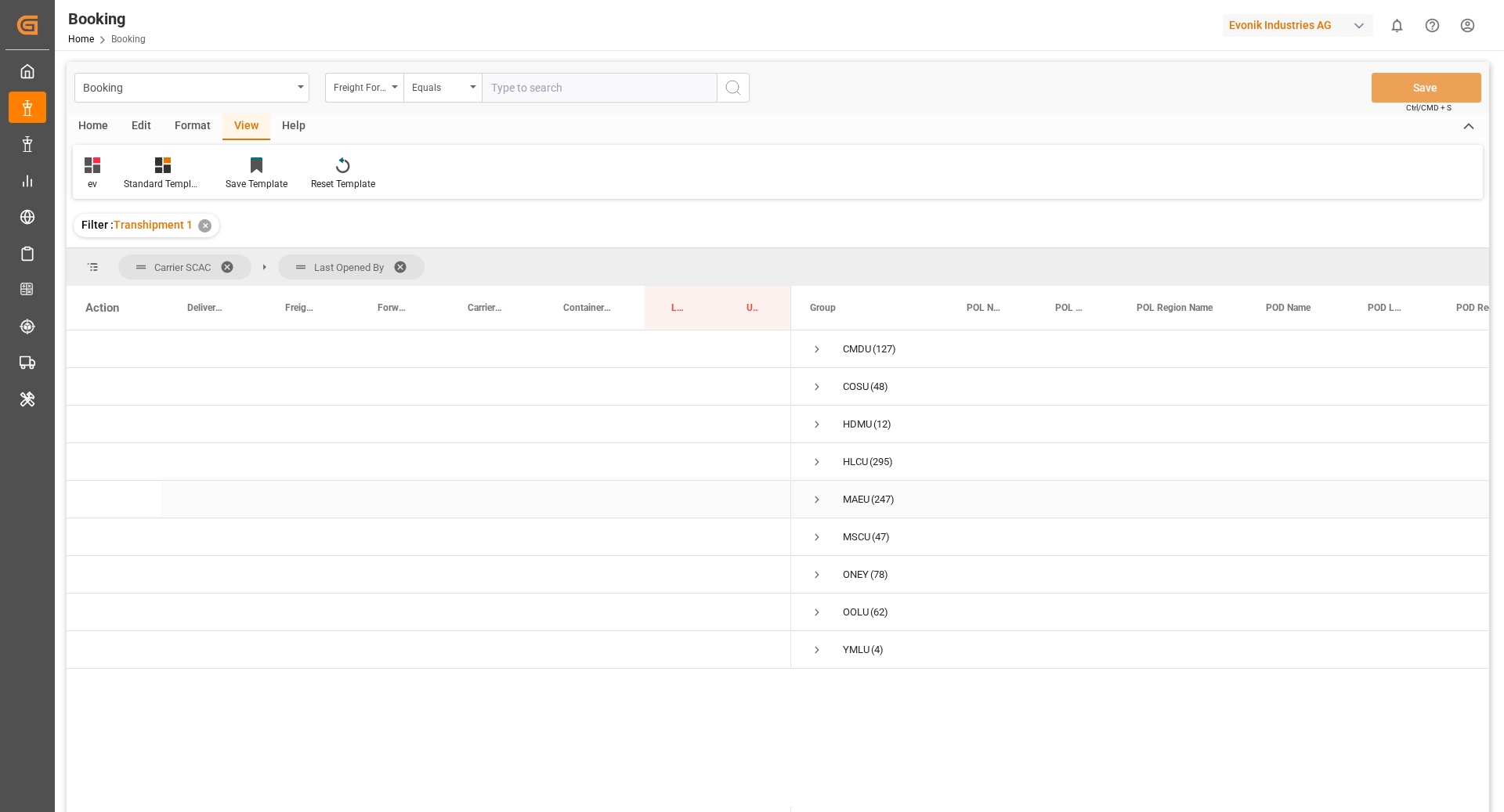
click at [811, 500] on span "Press SPACE to select this row." at bounding box center [817, 500] width 14 height 14
click at [848, 535] on span "Press SPACE to select this row." at bounding box center [850, 537] width 14 height 14
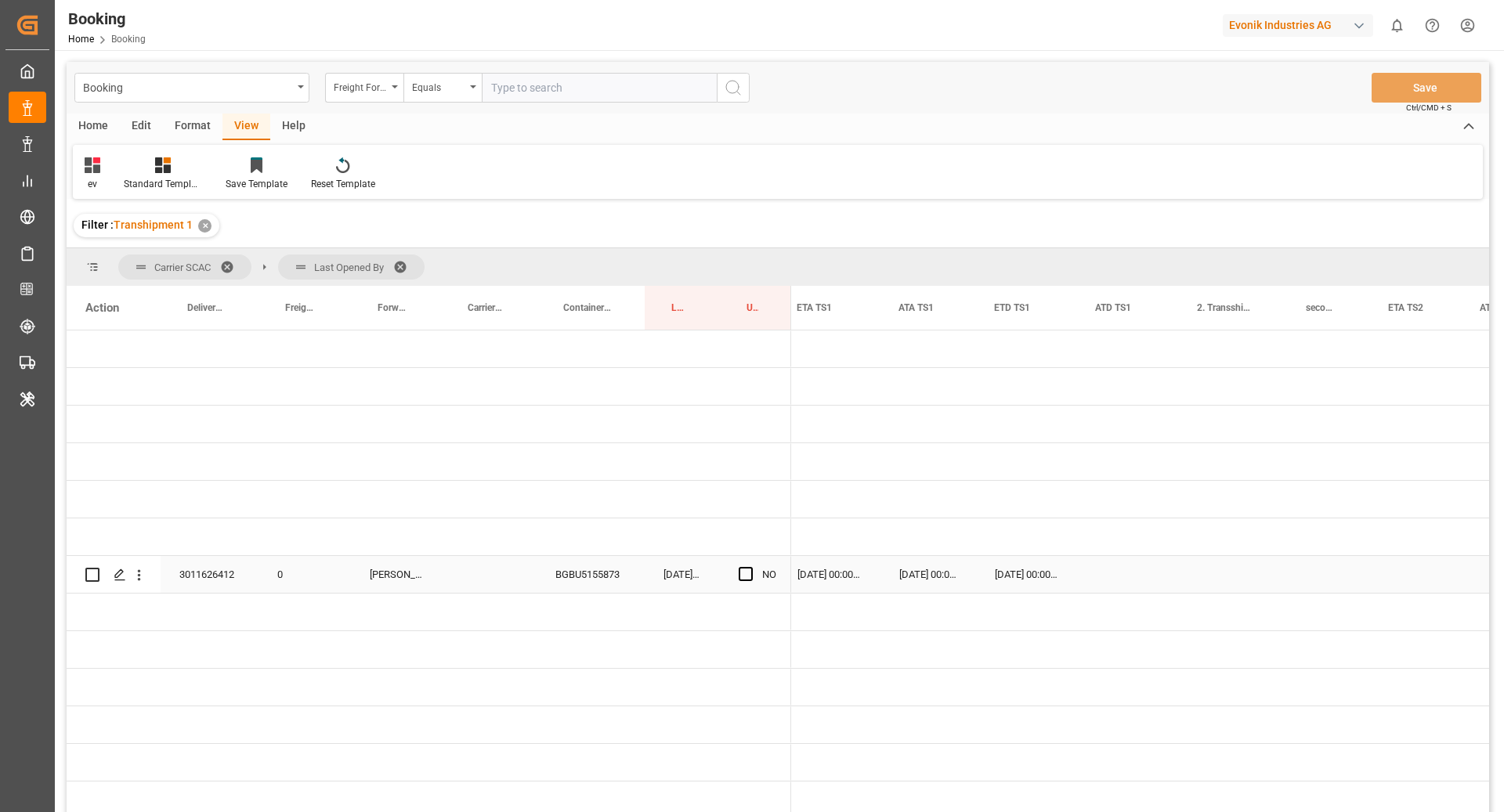
click at [746, 576] on span "Press SPACE to select this row." at bounding box center [746, 574] width 14 height 14
click at [750, 567] on input "Press SPACE to select this row." at bounding box center [750, 567] width 0 height 0
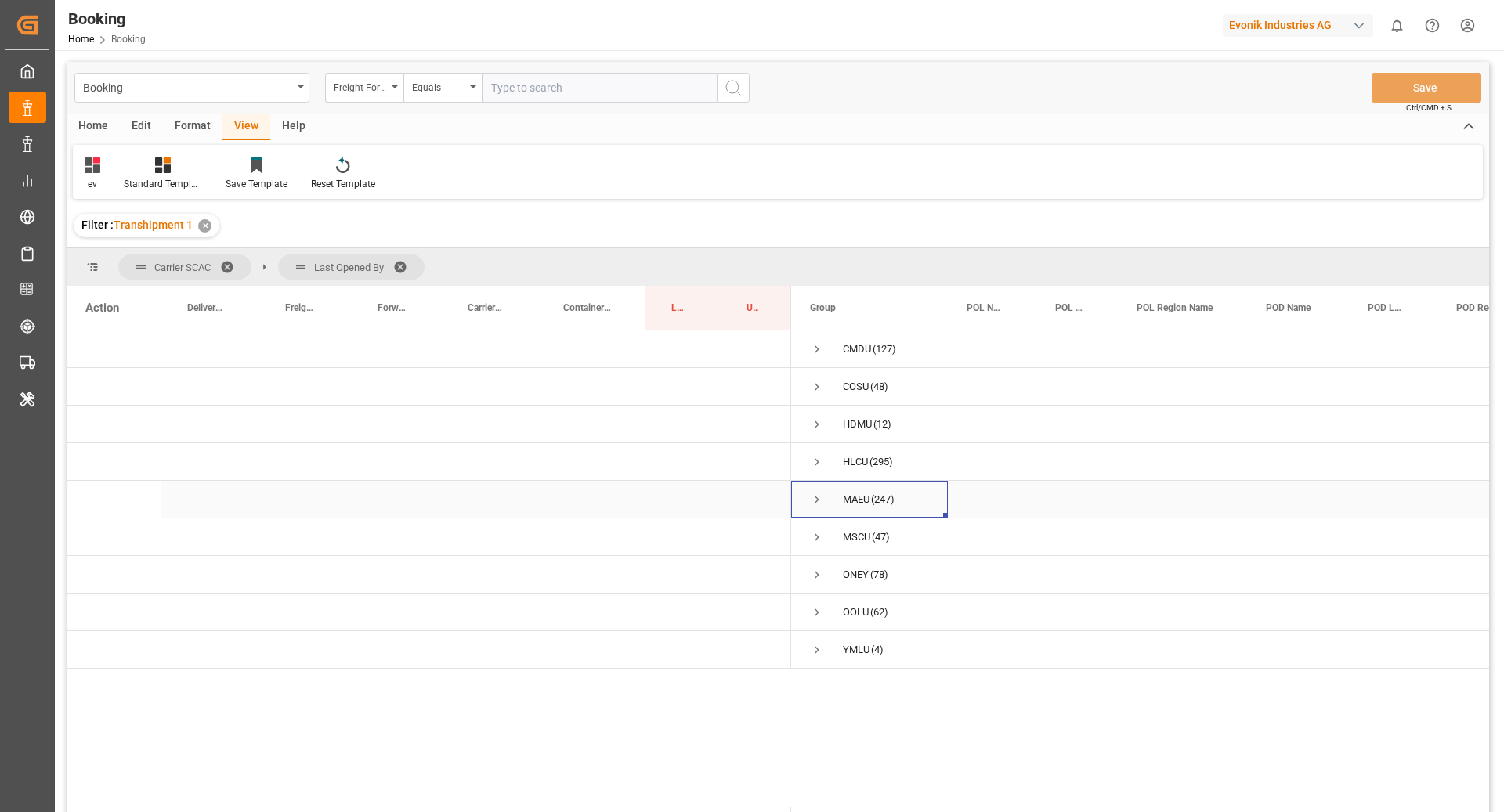
click at [821, 502] on span "Press SPACE to select this row." at bounding box center [817, 500] width 14 height 14
click at [846, 537] on span "Press SPACE to select this row." at bounding box center [850, 537] width 14 height 14
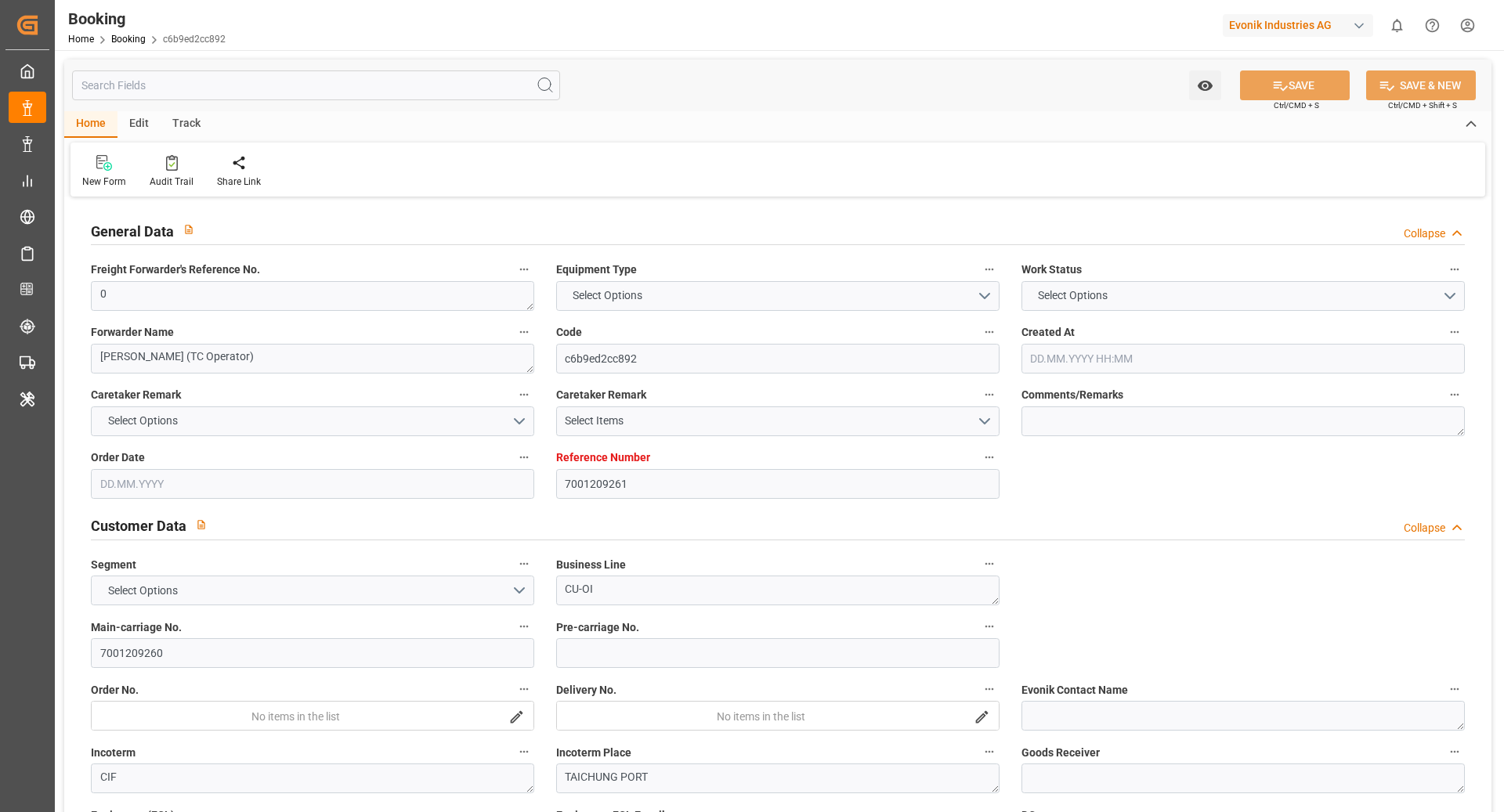
type input "7001209261"
type input "9619933"
type input "Maersk"
type input "Maersk Line AS"
type input "NLRTM"
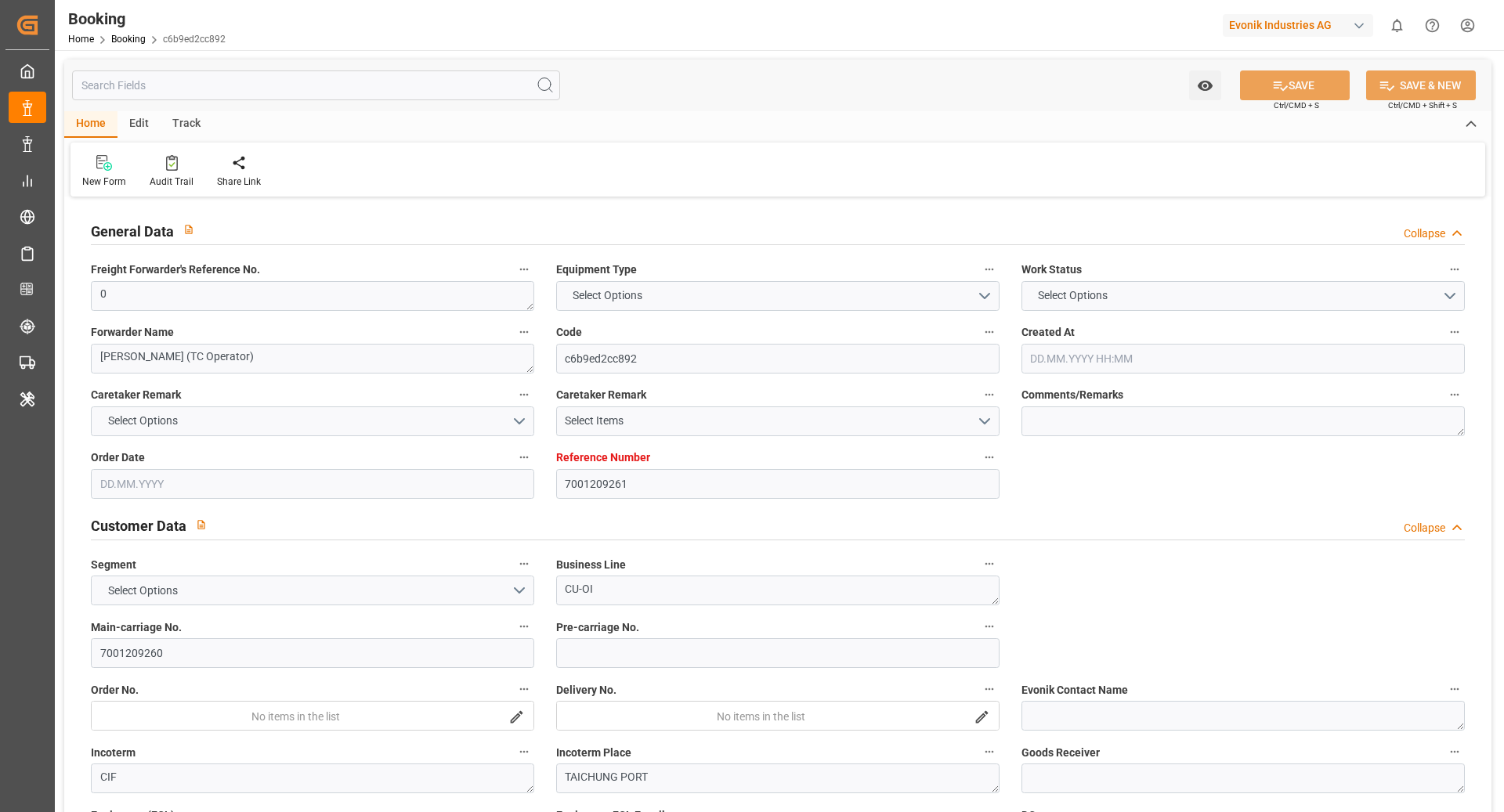
type input "TWTXG"
type input "MYTPP"
type input "0"
type input "01.07.2025 05:41"
type input "[DATE]"
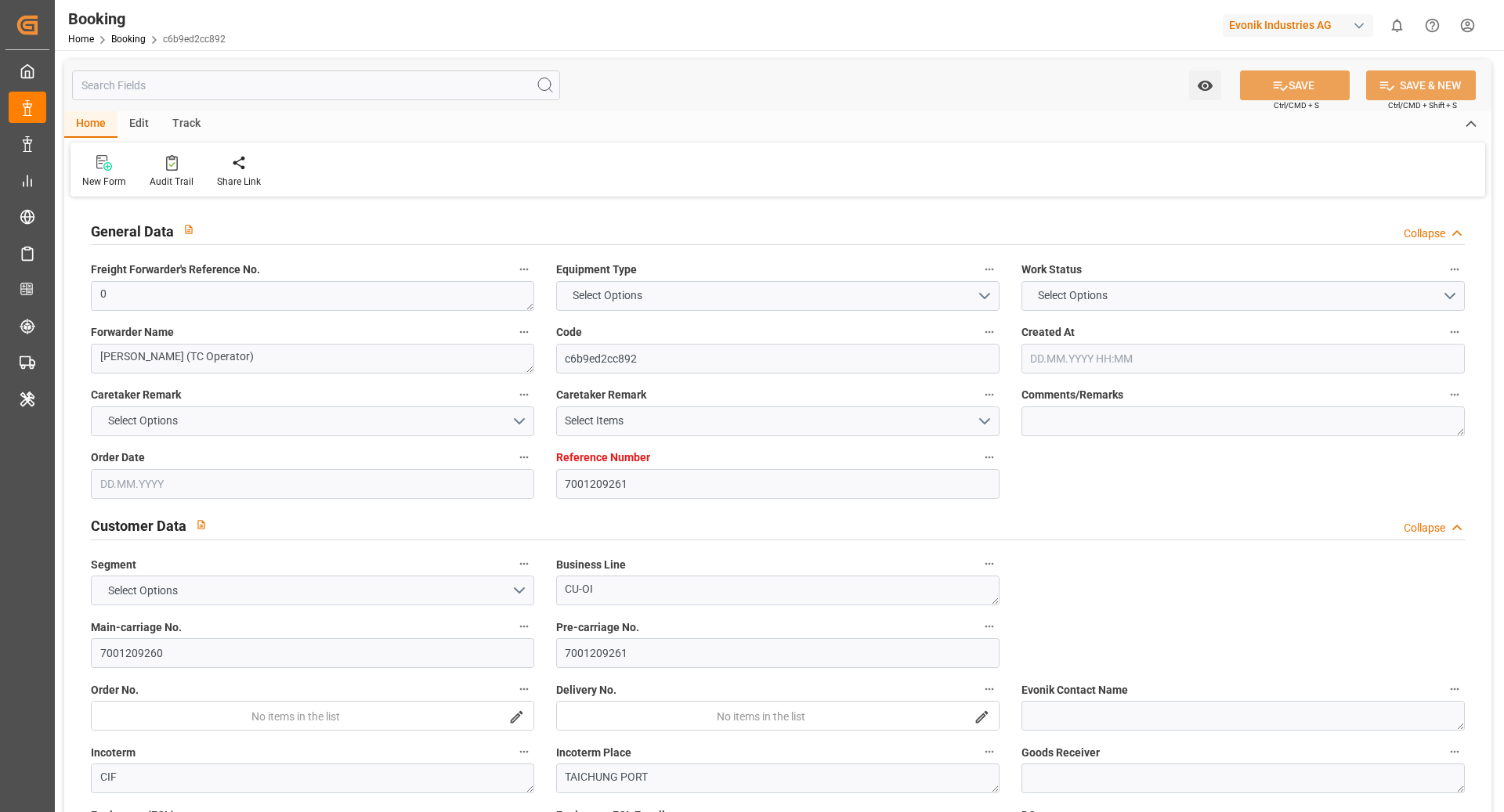
type input "[DATE]"
type input "16.07.2025"
type input "04.08.2025 00:00"
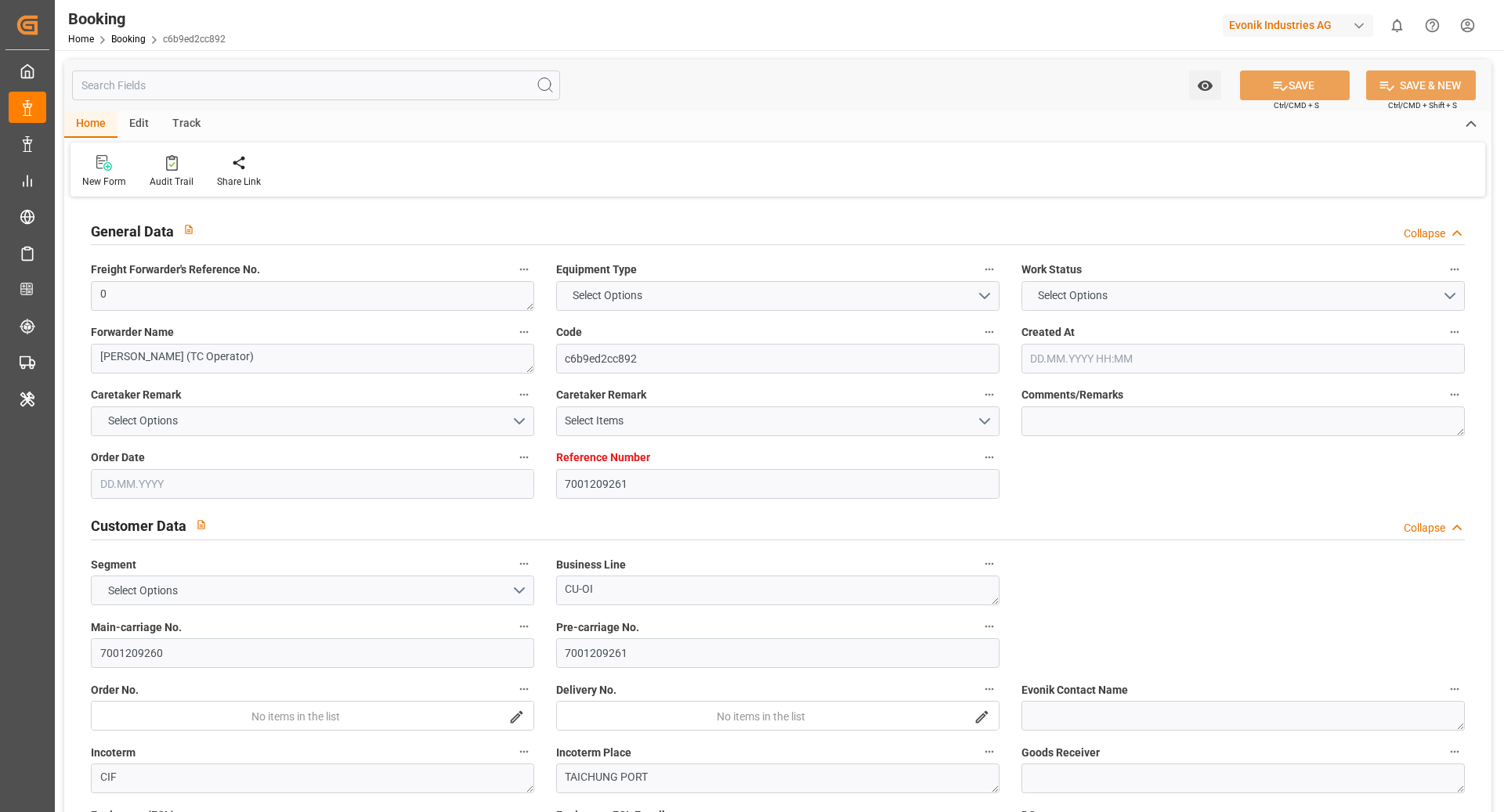
type input "29.07.2025 00:00"
type input "28.09.2025 00:00"
type input "21.09.2025 00:00"
type input "14.09.2025 00:00"
type input "06.09.2025 00:00"
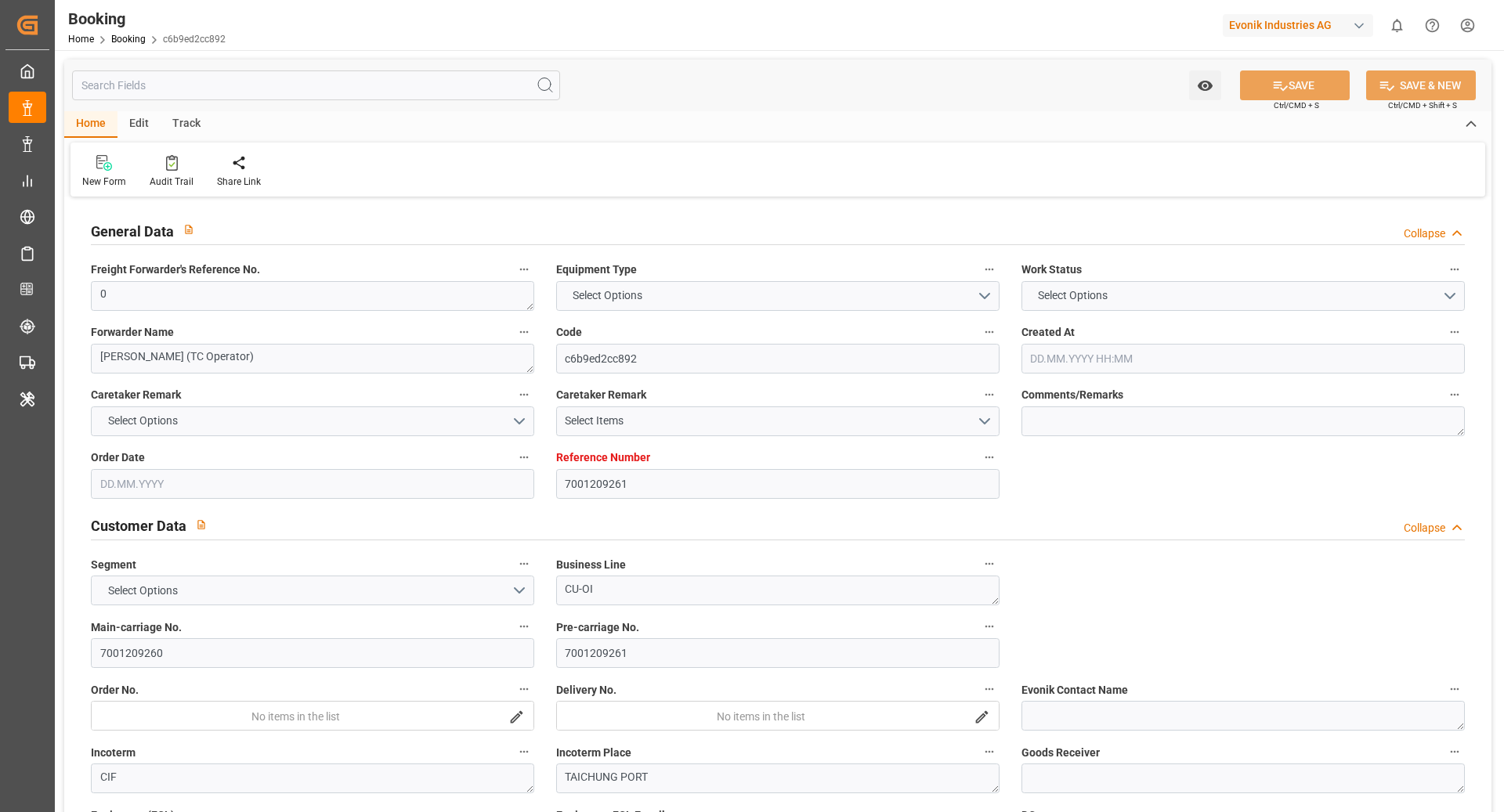
type input "14.09.2025 00:00"
type input "22.09.2025 00:00"
type input "15.09.2025 00:00"
type input "29.07.2025"
type input "24.09.2025 09:19"
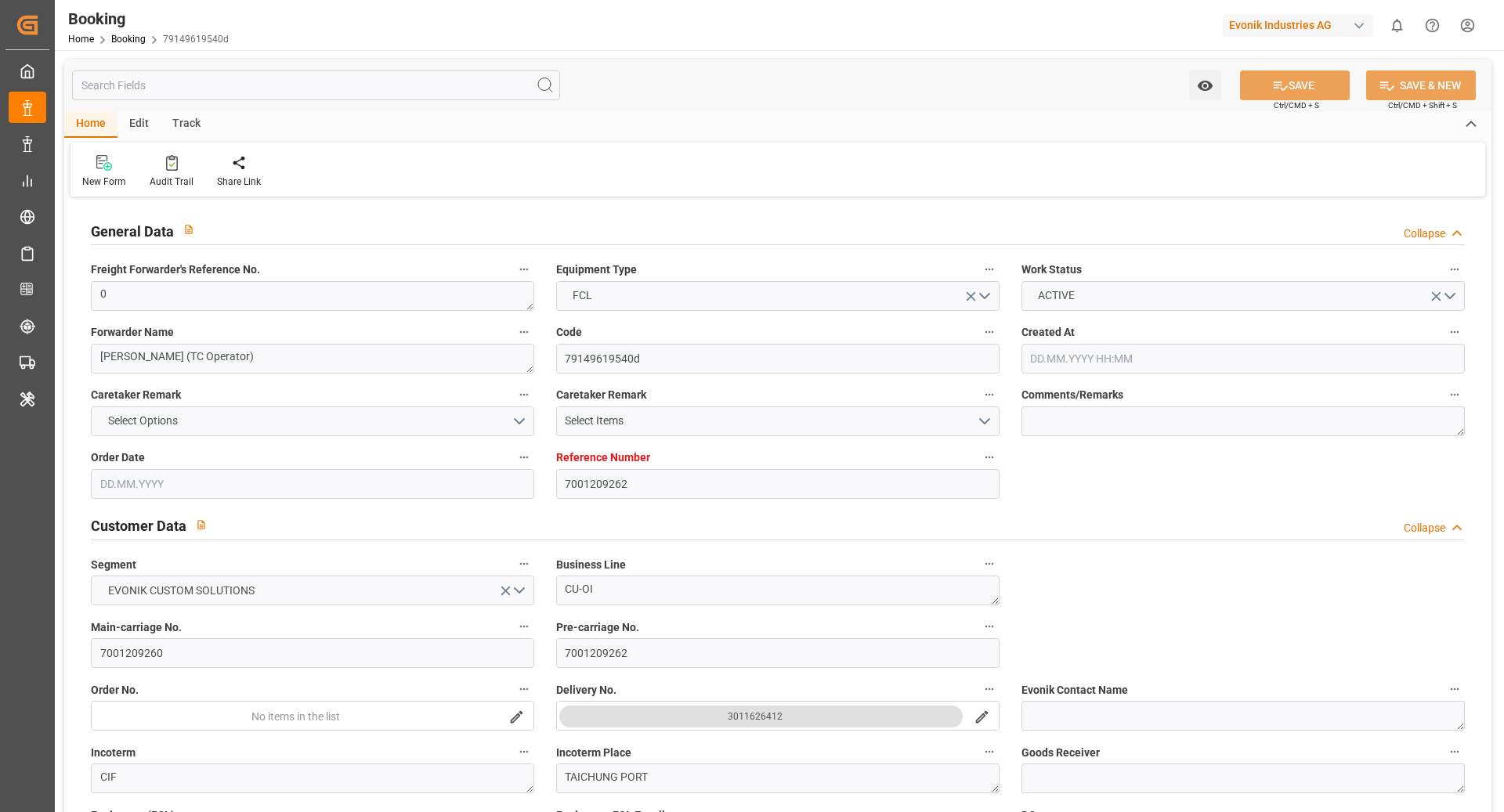
type input "7001209262"
type input "9619933"
type input "Maersk"
type input "Maersk Line AS"
type input "NLRTM"
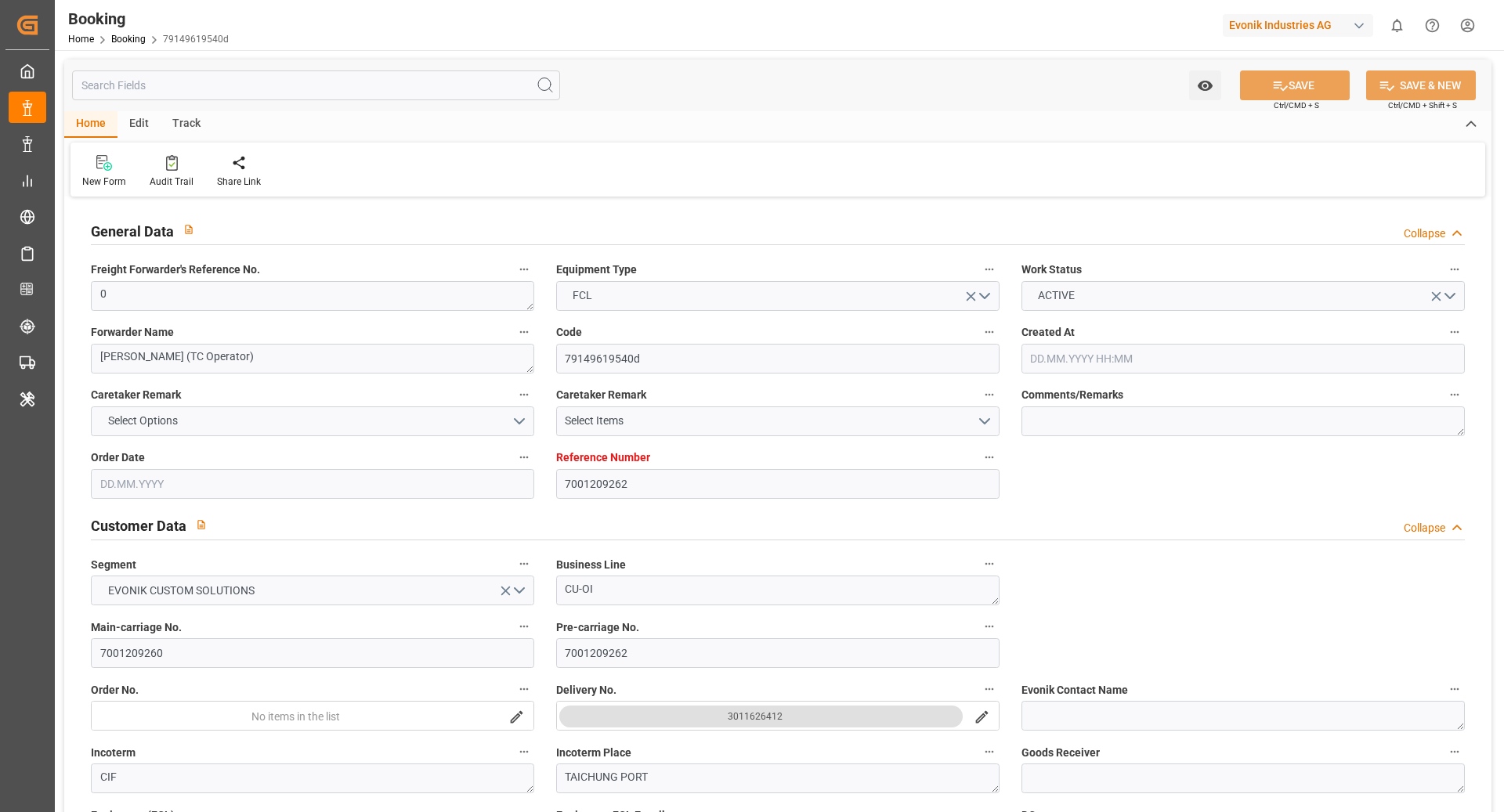
type input "TWTXG"
type input "MYTPP"
type input "0"
type input "[DATE] 05:41"
type input "[DATE]"
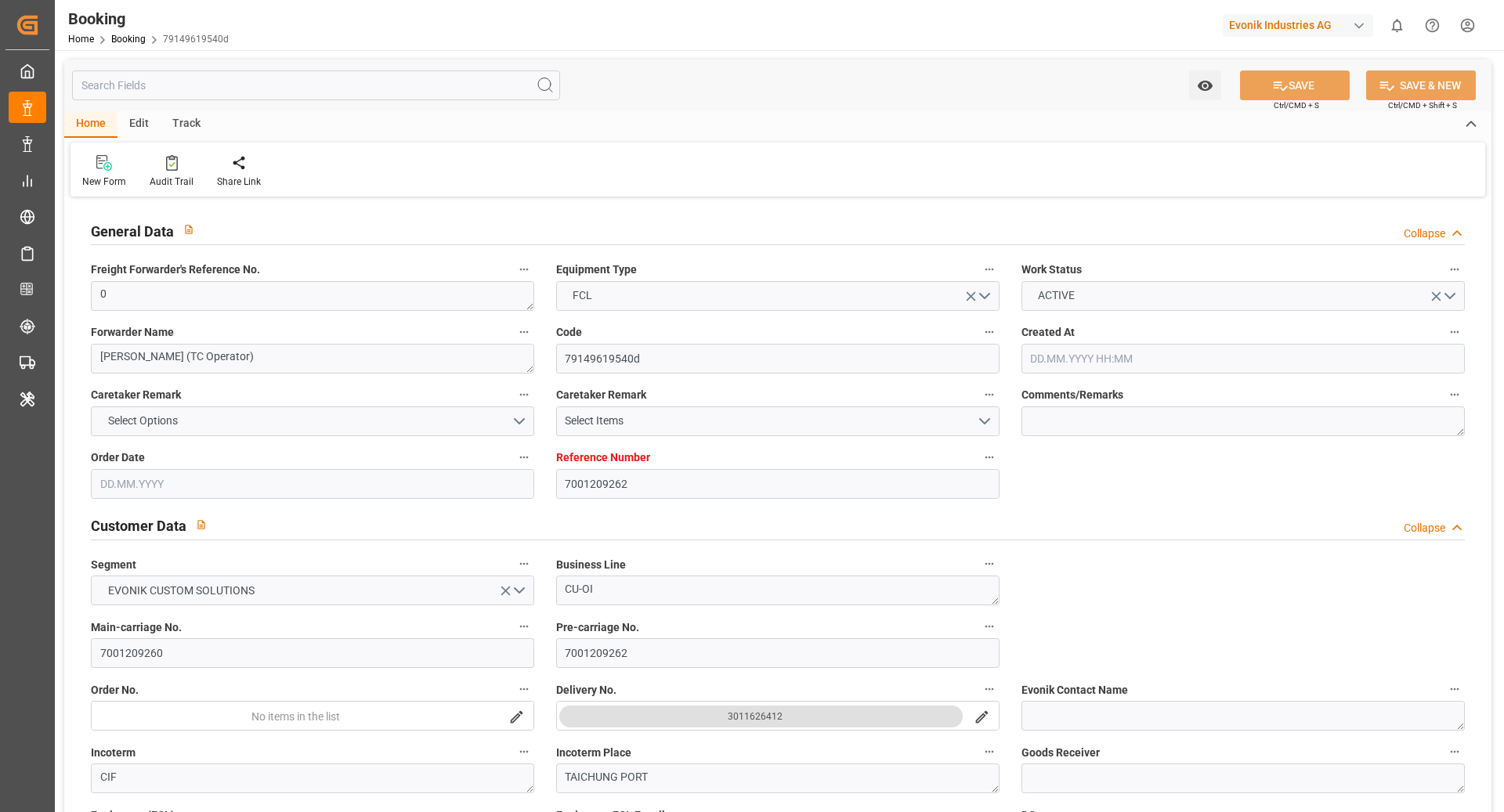
type input "[DATE]"
type input "[DATE] 00:00"
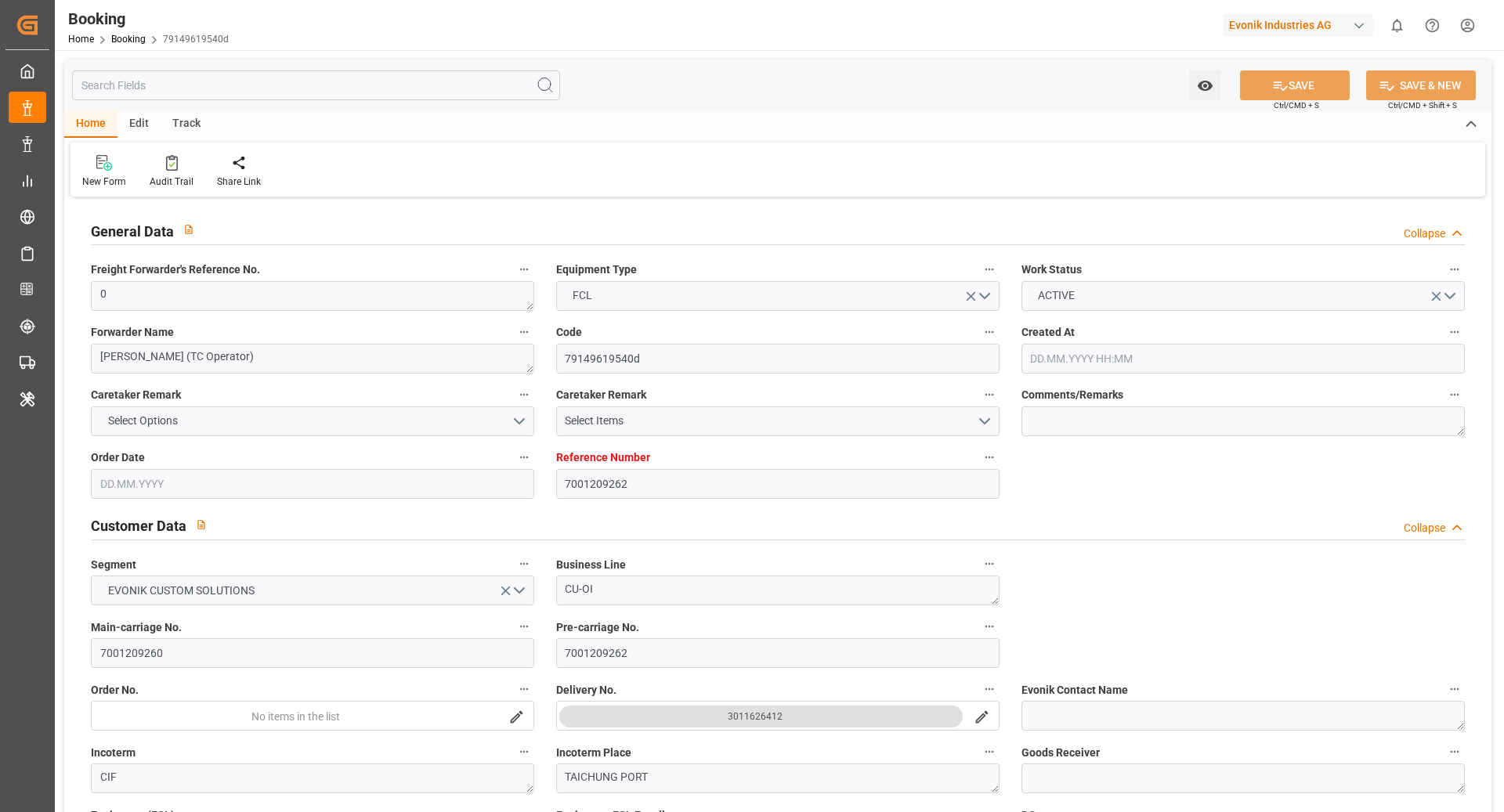
type input "[DATE] 00:00"
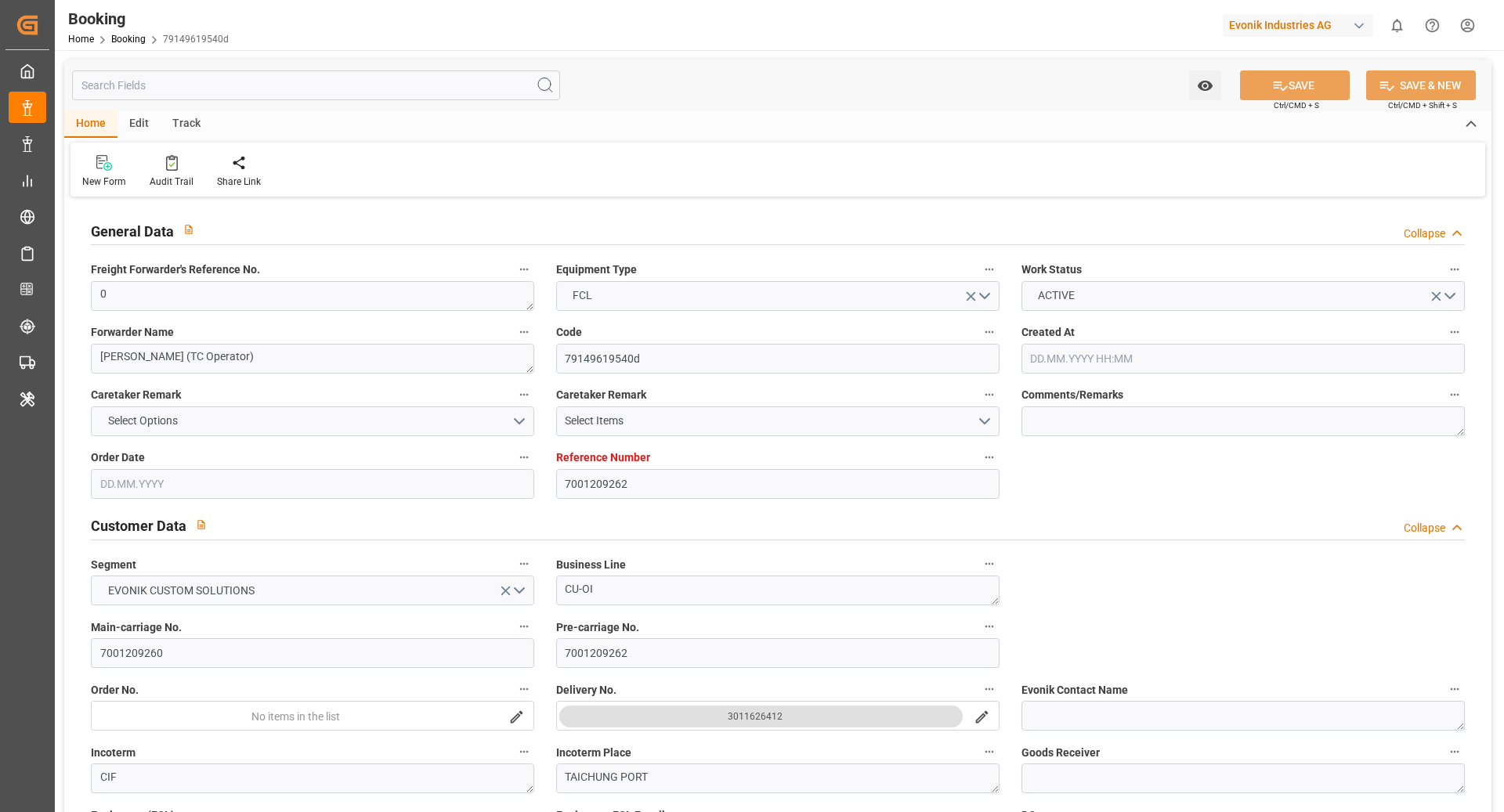
type input "[DATE] 00:00"
type input "[DATE]"
type input "[DATE] 09:13"
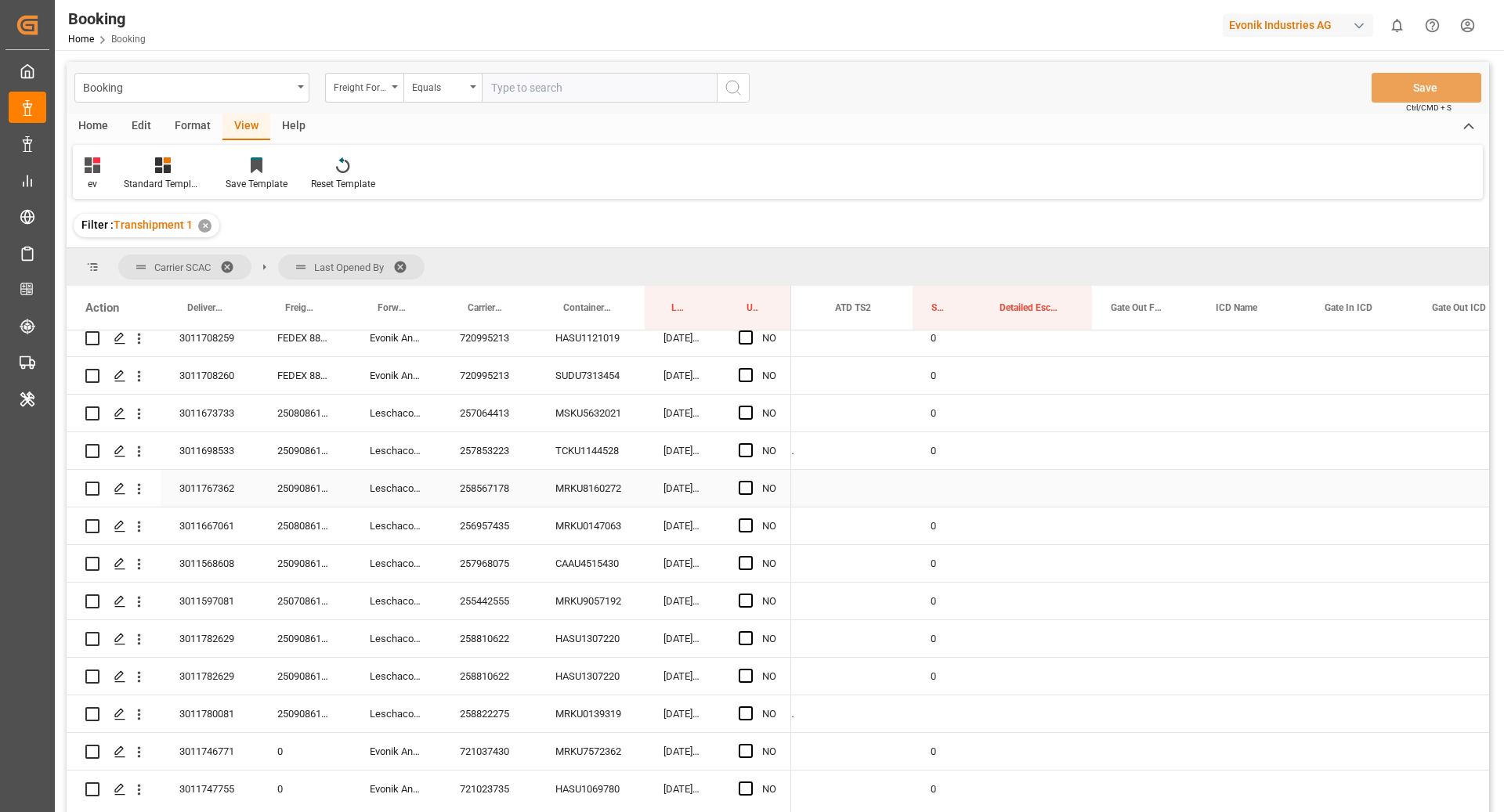
click at [936, 473] on div "Press SPACE to select this row." at bounding box center [946, 489] width 68 height 37
click at [951, 461] on div "0" at bounding box center [946, 451] width 68 height 37
drag, startPoint x: 976, startPoint y: 467, endPoint x: 976, endPoint y: 483, distance: 16.0
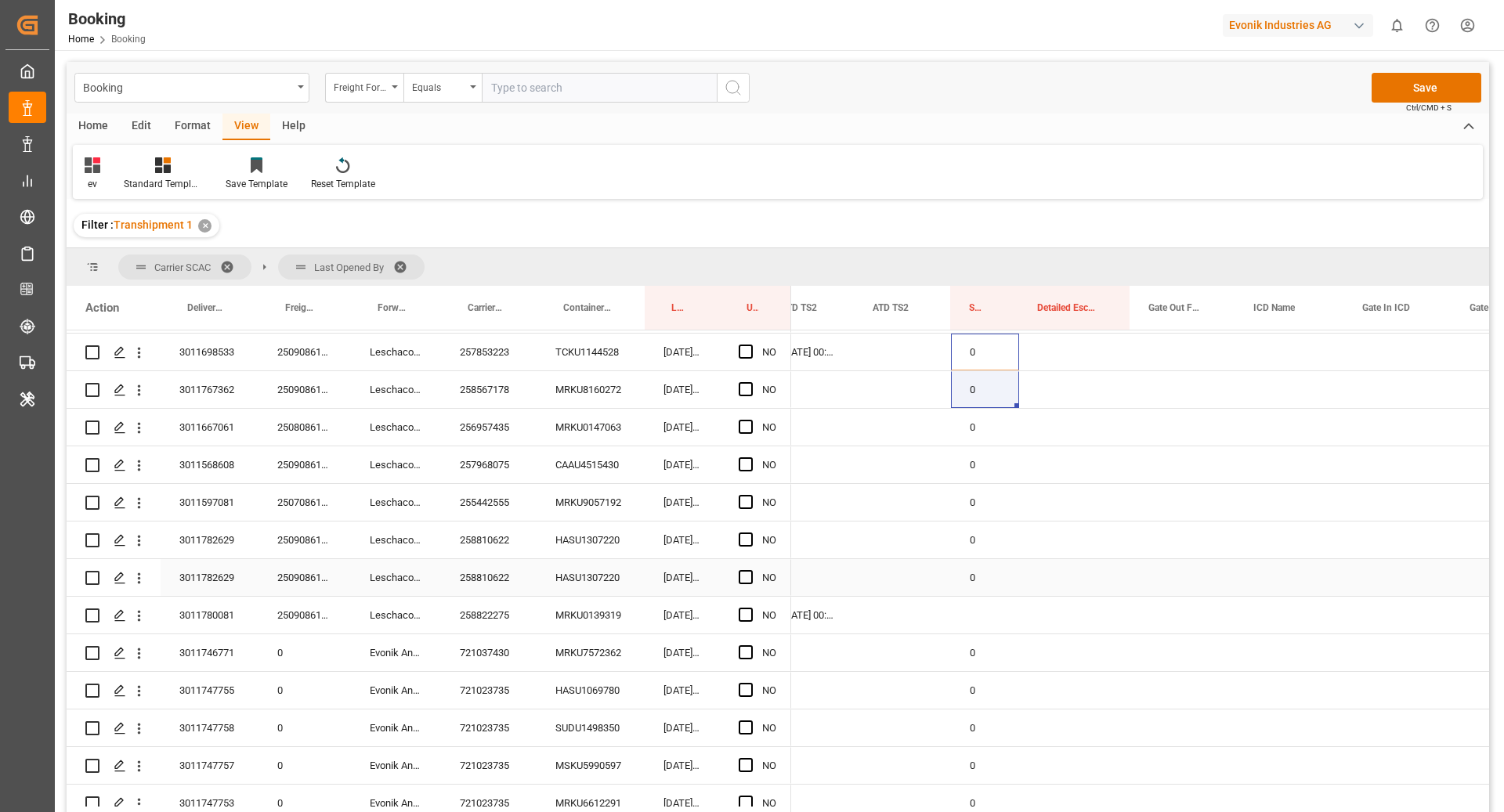
click at [988, 580] on div "0" at bounding box center [984, 578] width 68 height 37
drag, startPoint x: 1016, startPoint y: 592, endPoint x: 1011, endPoint y: 609, distance: 17.7
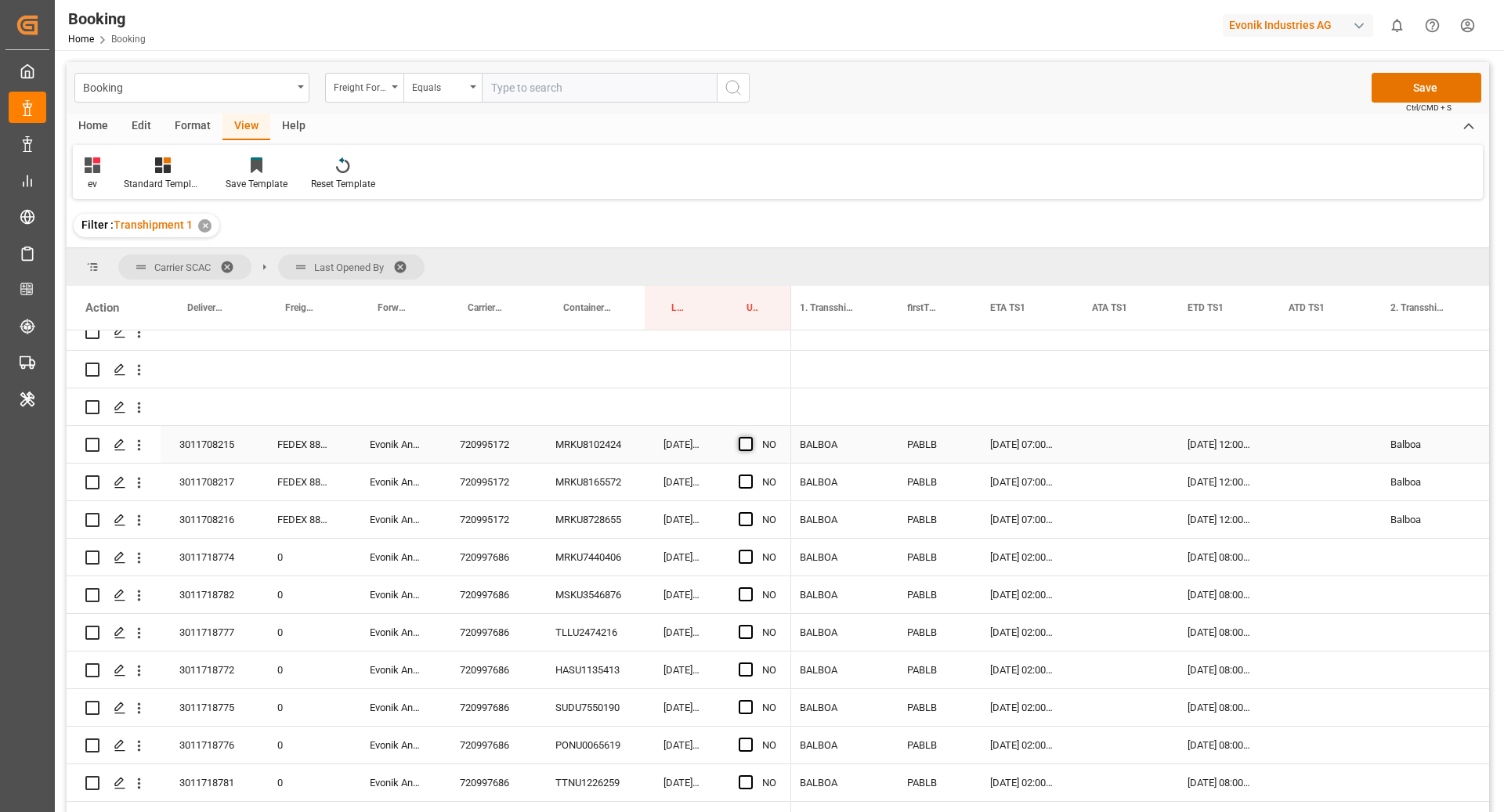
click at [748, 443] on span "Press SPACE to select this row." at bounding box center [746, 444] width 14 height 14
click at [750, 437] on input "Press SPACE to select this row." at bounding box center [750, 437] width 0 height 0
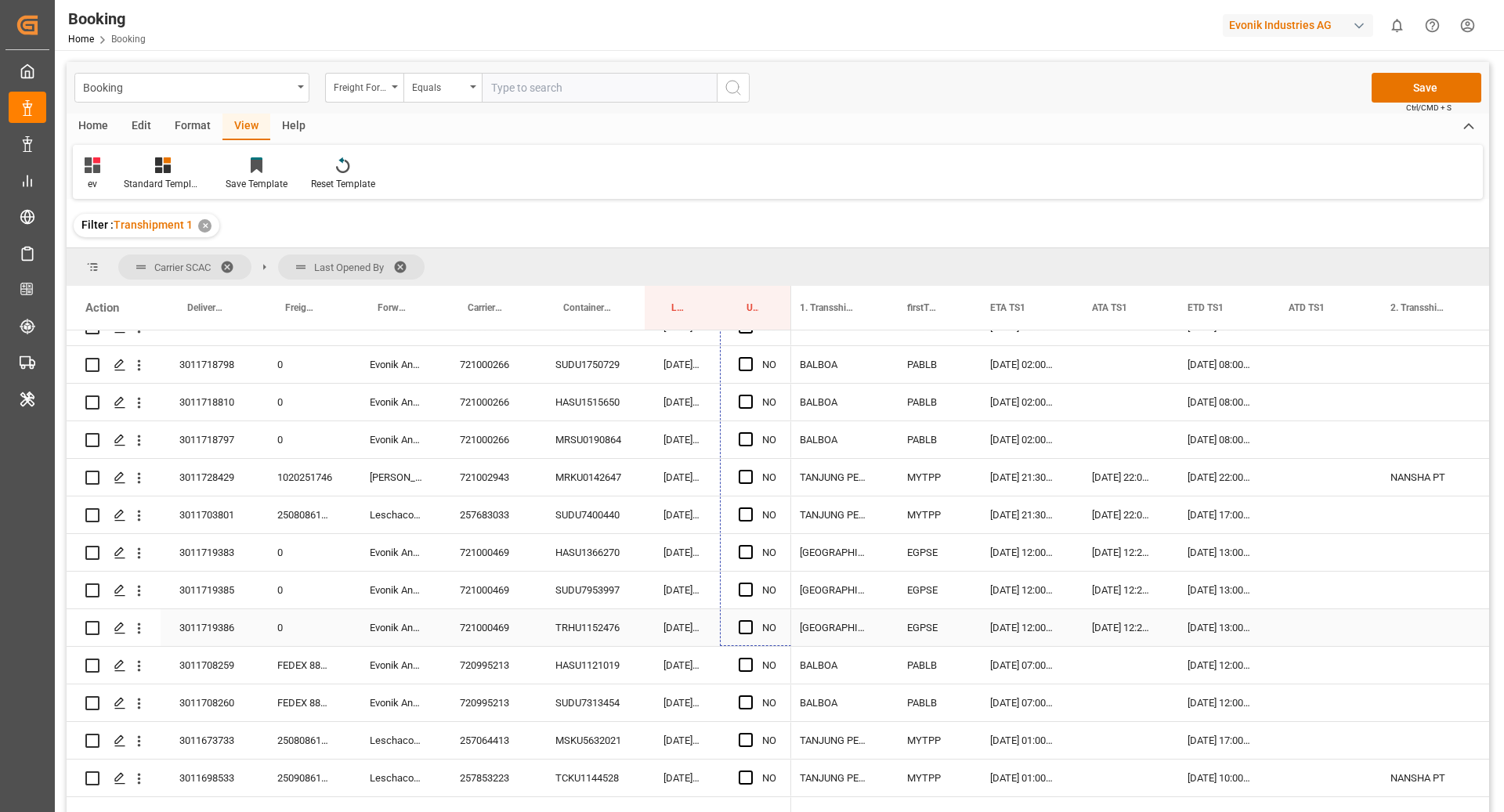
drag, startPoint x: 787, startPoint y: 459, endPoint x: 790, endPoint y: 606, distance: 147.0
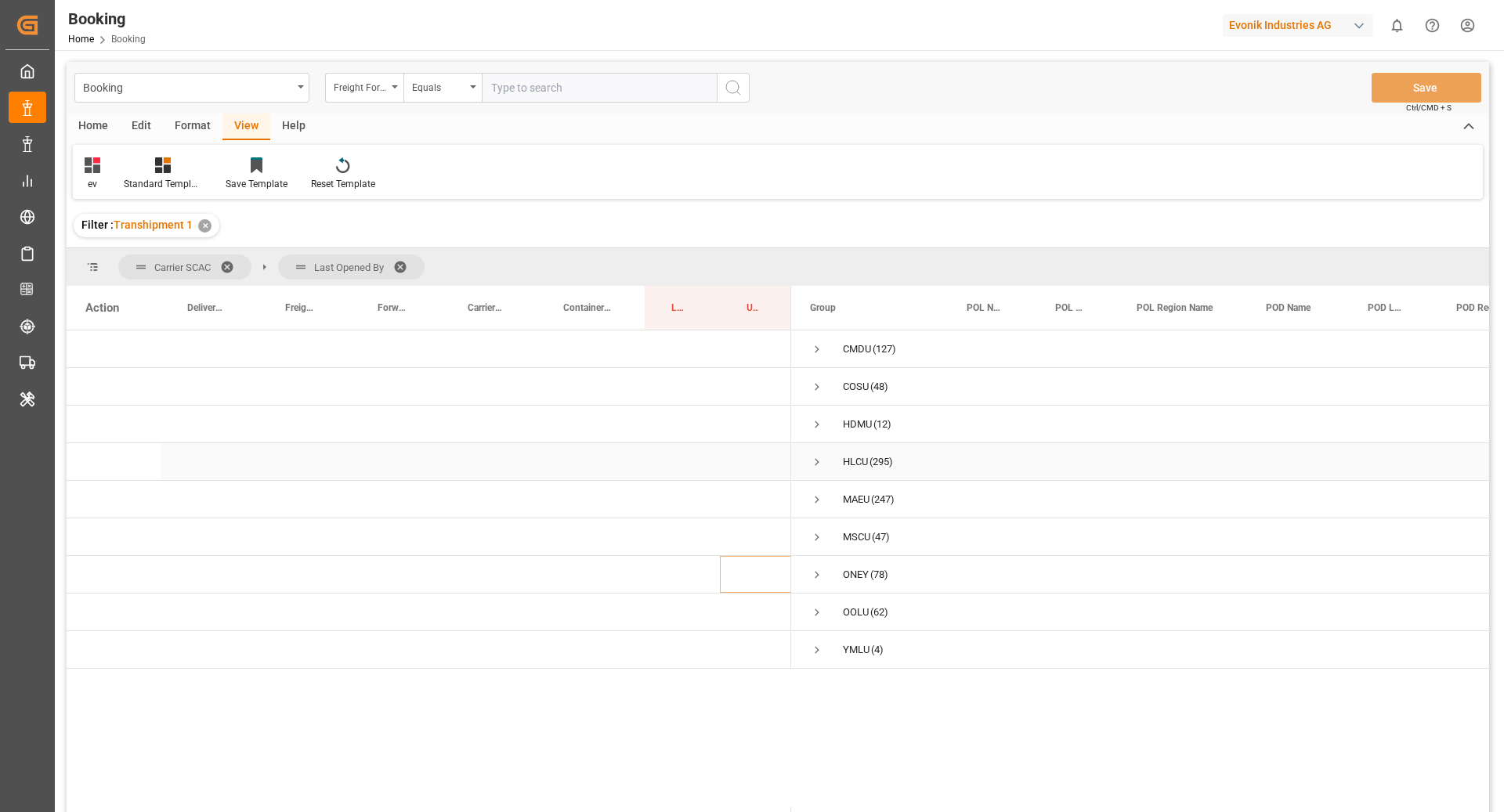
click at [817, 465] on span "Press SPACE to select this row." at bounding box center [817, 462] width 14 height 14
click at [818, 467] on span "Press SPACE to select this row." at bounding box center [817, 462] width 14 height 14
click at [811, 502] on span "Press SPACE to select this row." at bounding box center [817, 500] width 14 height 14
click at [852, 541] on span "Press SPACE to select this row." at bounding box center [850, 537] width 14 height 14
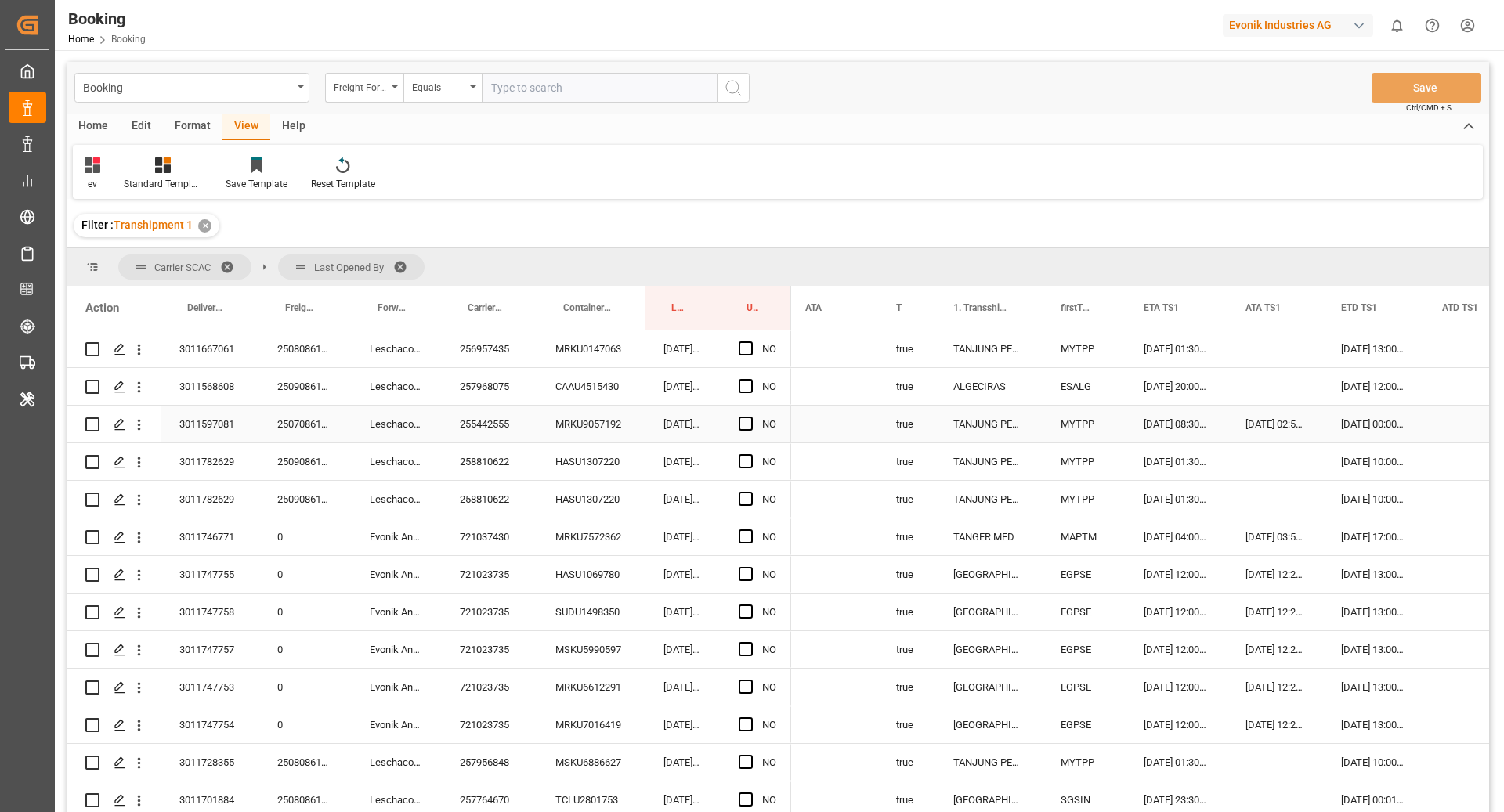
scroll to position [380, 0]
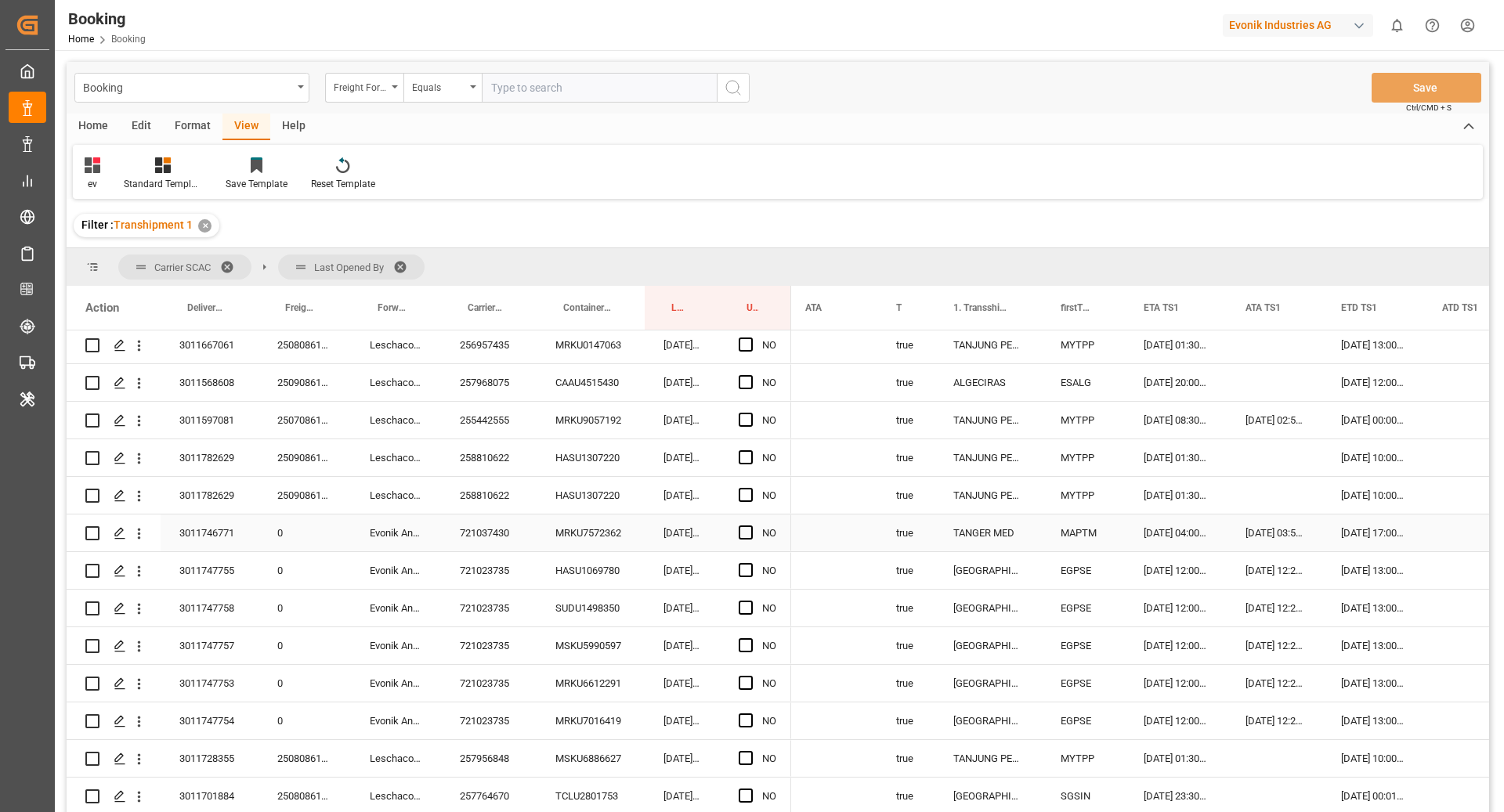
click at [596, 543] on div "MRKU7572362" at bounding box center [590, 533] width 108 height 37
click at [506, 552] on div "721023735" at bounding box center [489, 571] width 95 height 37
click at [473, 537] on div "721037430" at bounding box center [489, 533] width 95 height 37
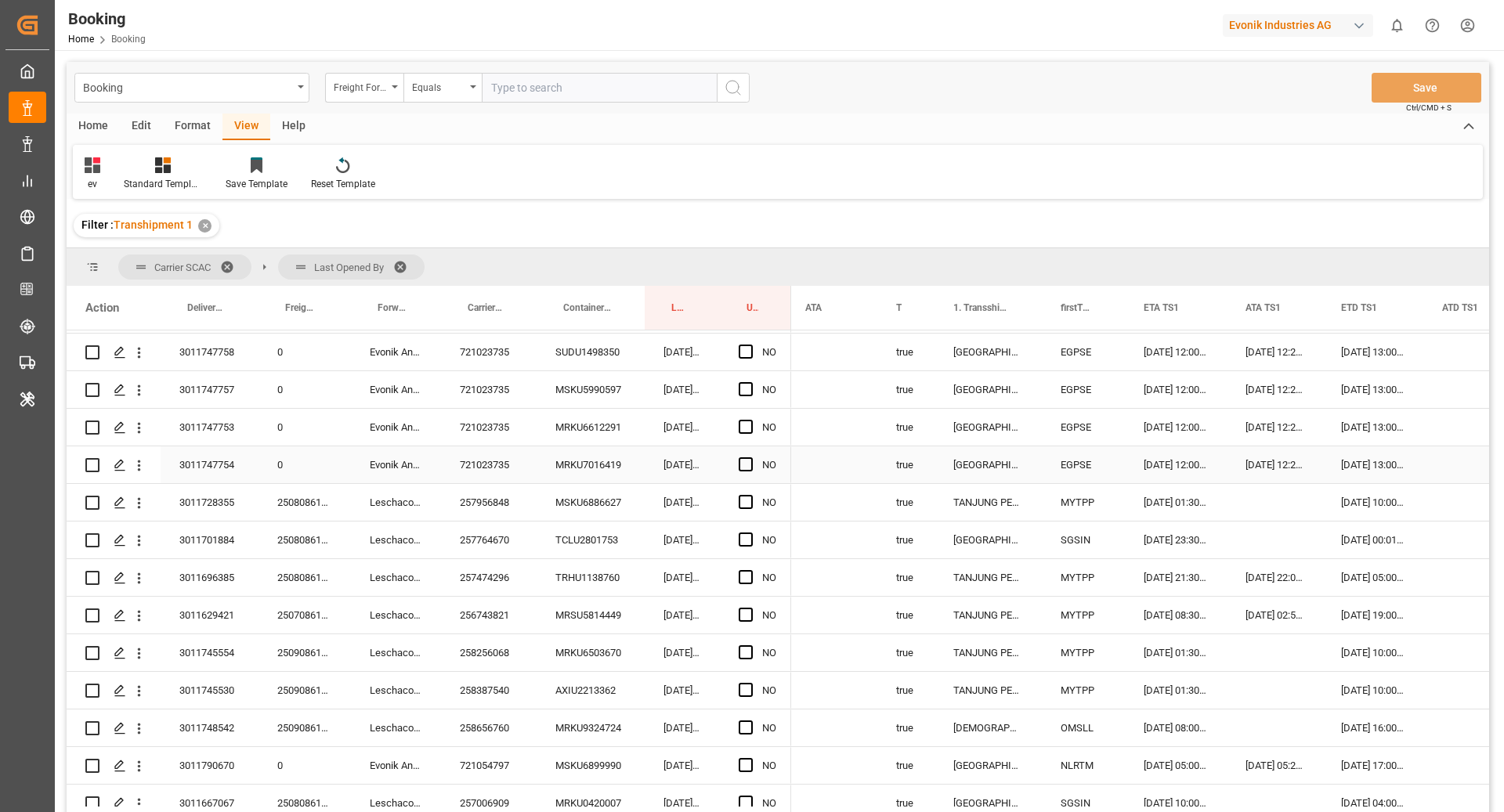
scroll to position [636, 0]
click at [499, 625] on div "256743821" at bounding box center [489, 616] width 95 height 37
click at [482, 617] on div "256743821" at bounding box center [489, 616] width 95 height 37
click at [140, 625] on button "open menu" at bounding box center [139, 616] width 17 height 30
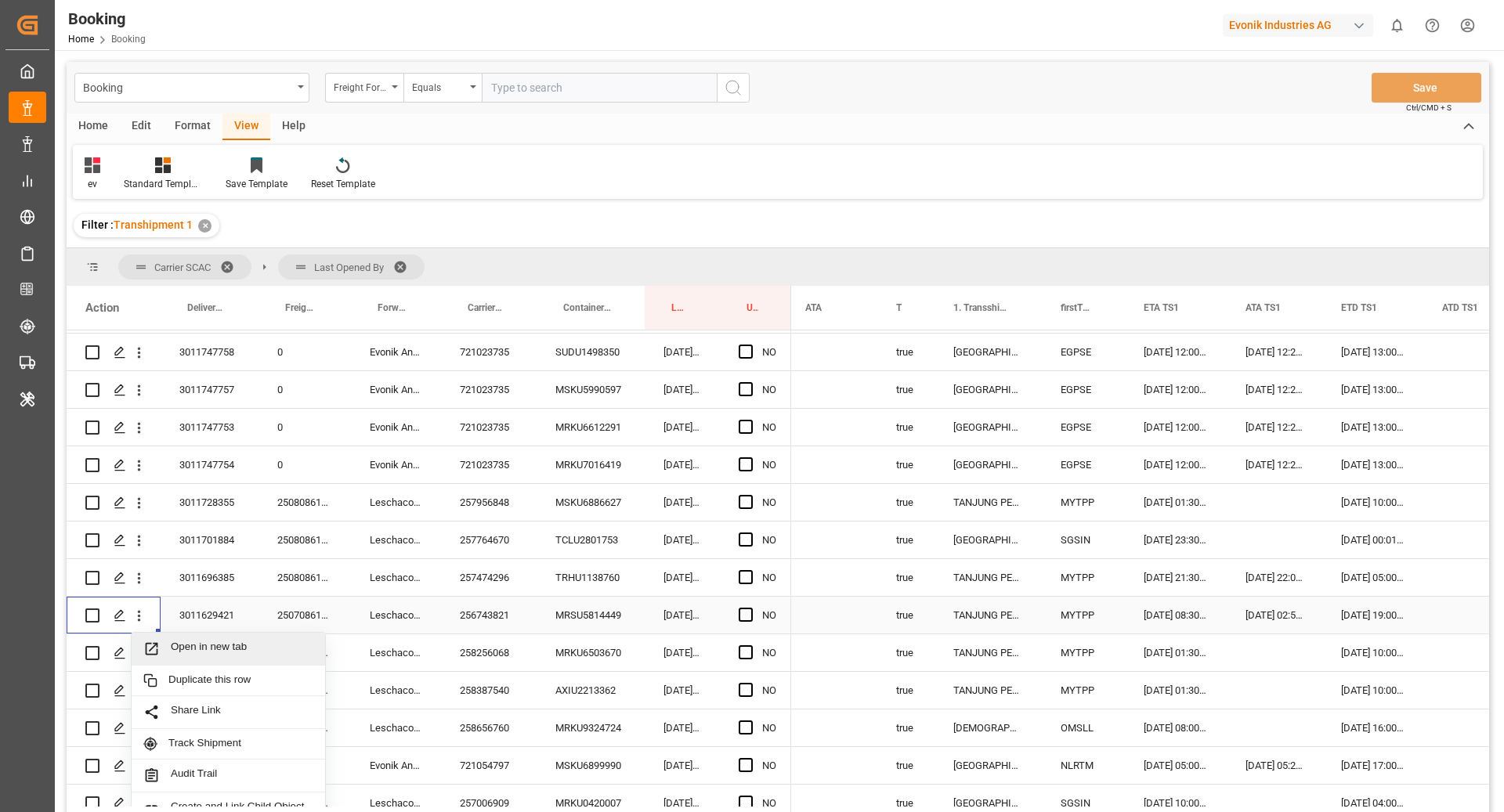
click at [230, 643] on span "Open in new tab" at bounding box center [241, 649] width 142 height 17
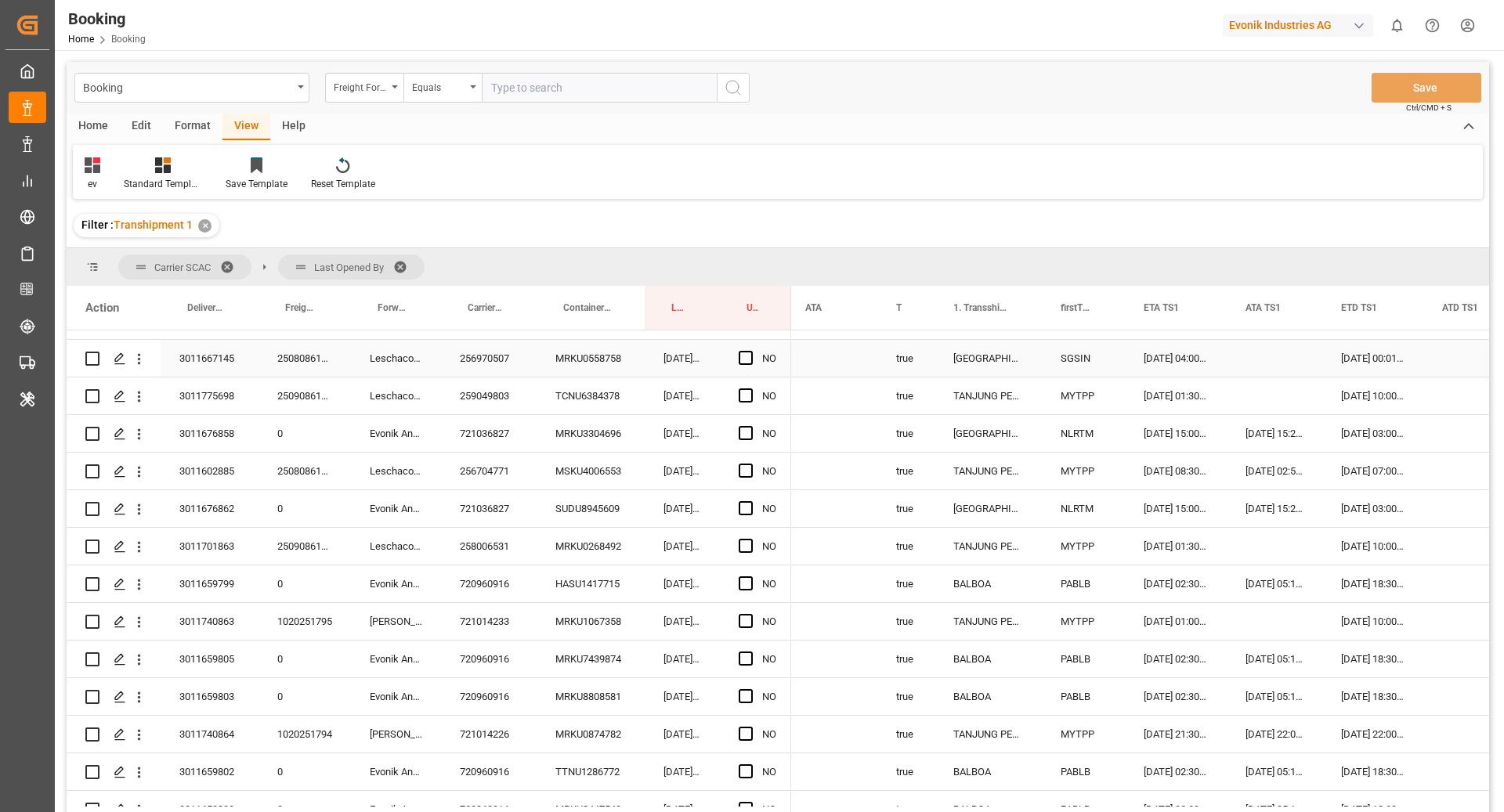
scroll to position [2326, 0]
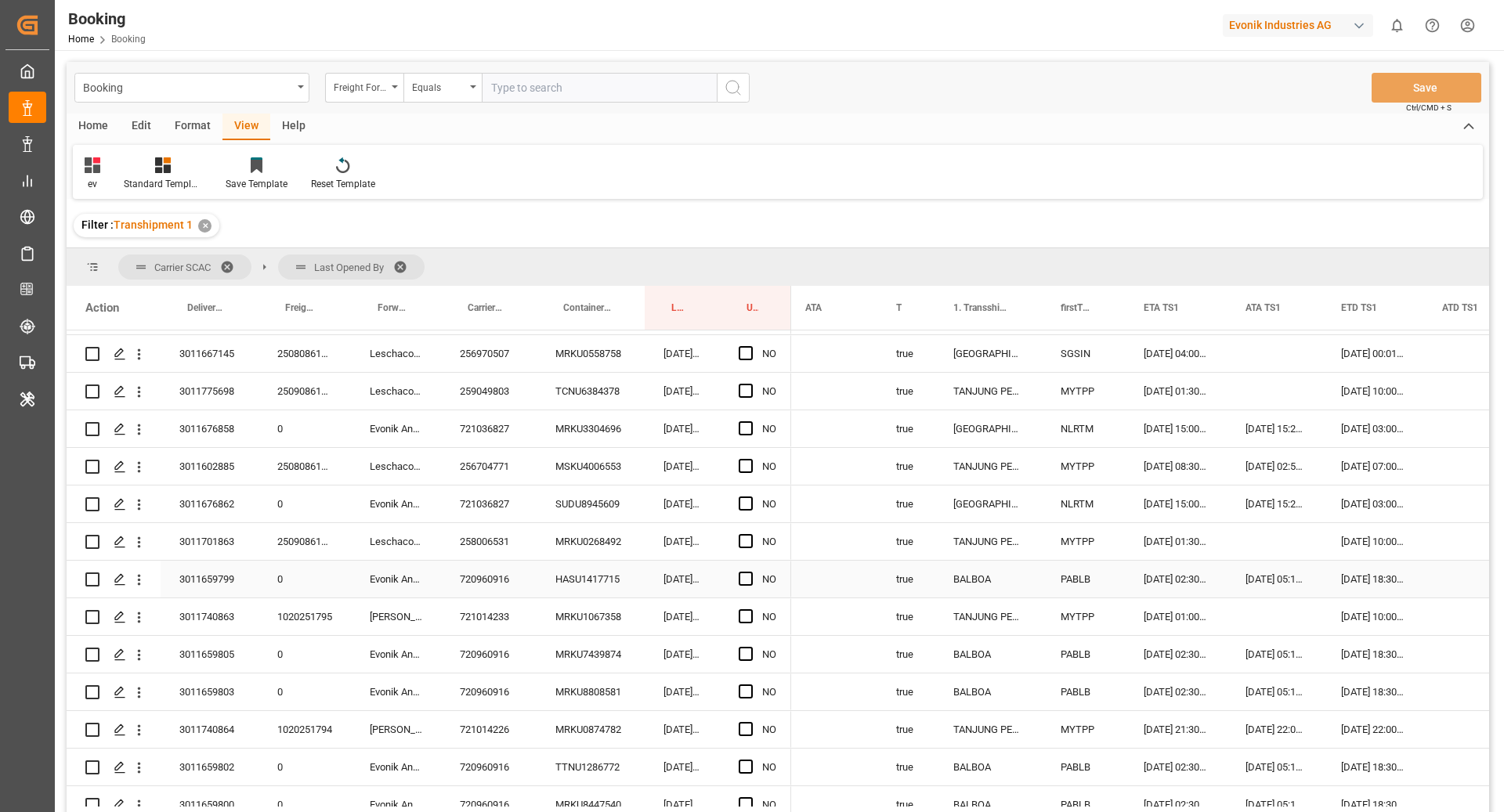
click at [490, 581] on div "720960916" at bounding box center [489, 580] width 95 height 37
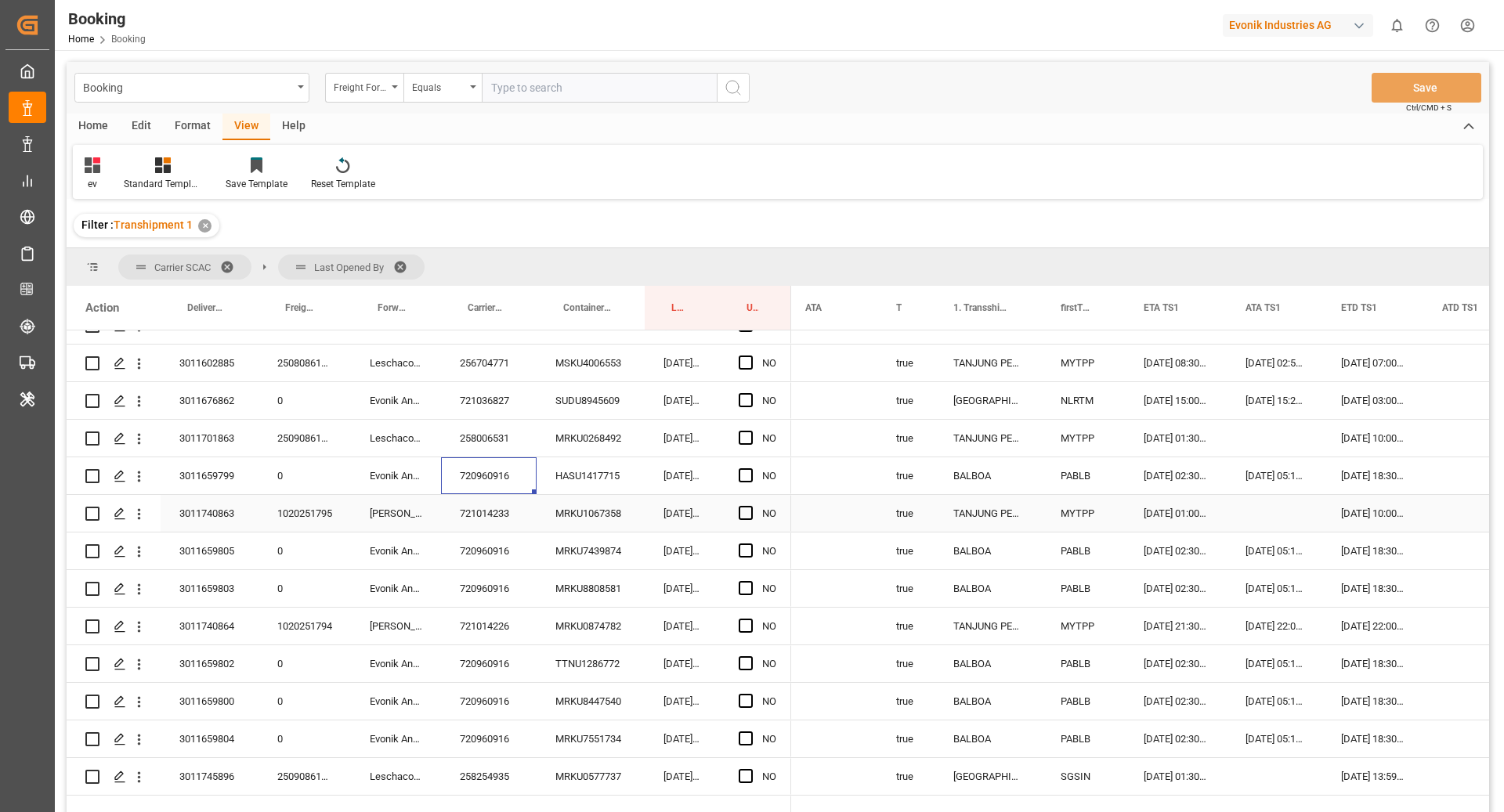
scroll to position [2432, 0]
drag, startPoint x: 506, startPoint y: 560, endPoint x: 617, endPoint y: 576, distance: 112.1
click at [513, 561] on div "720960916" at bounding box center [489, 550] width 95 height 37
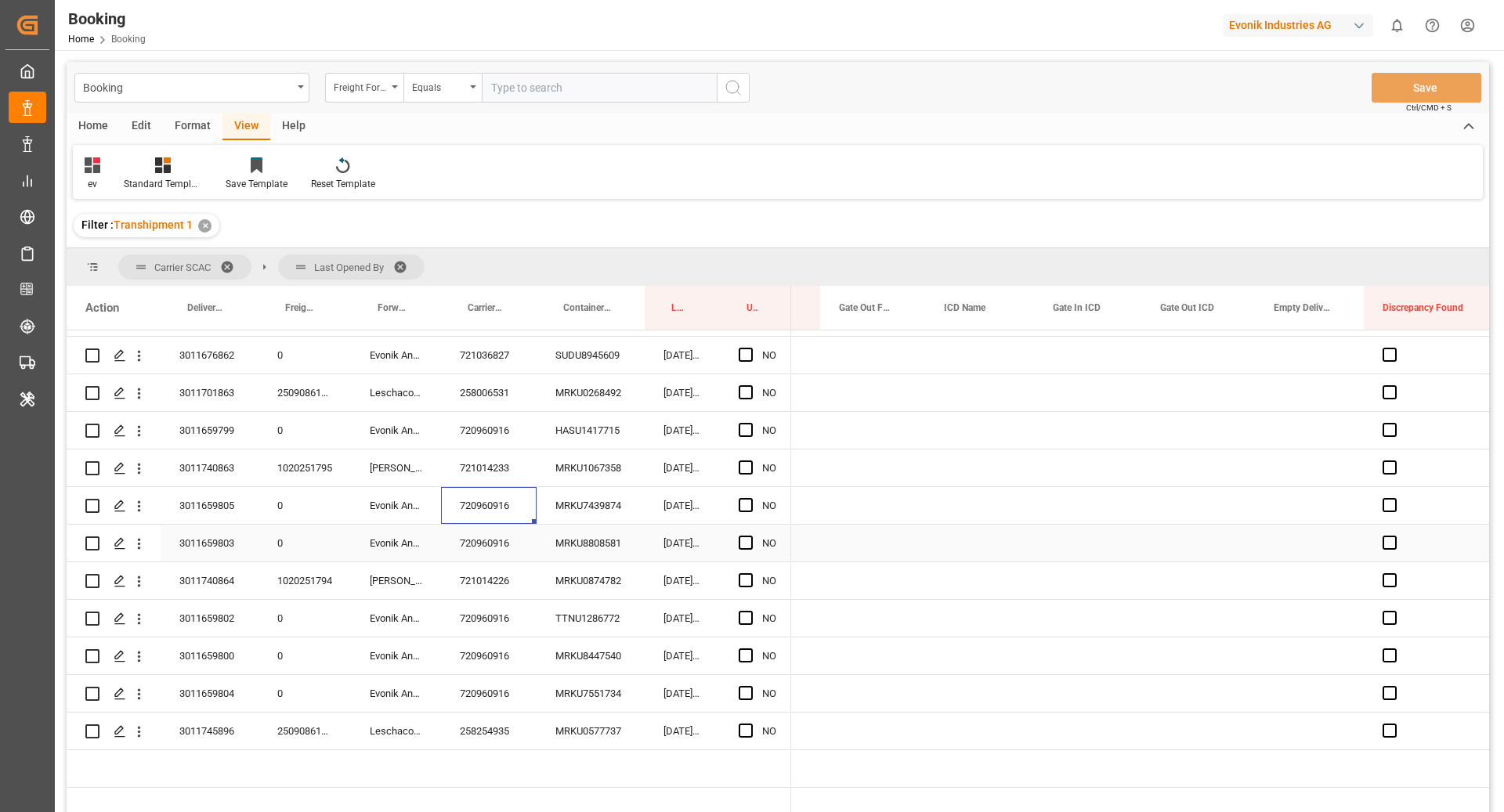
scroll to position [0, 2728]
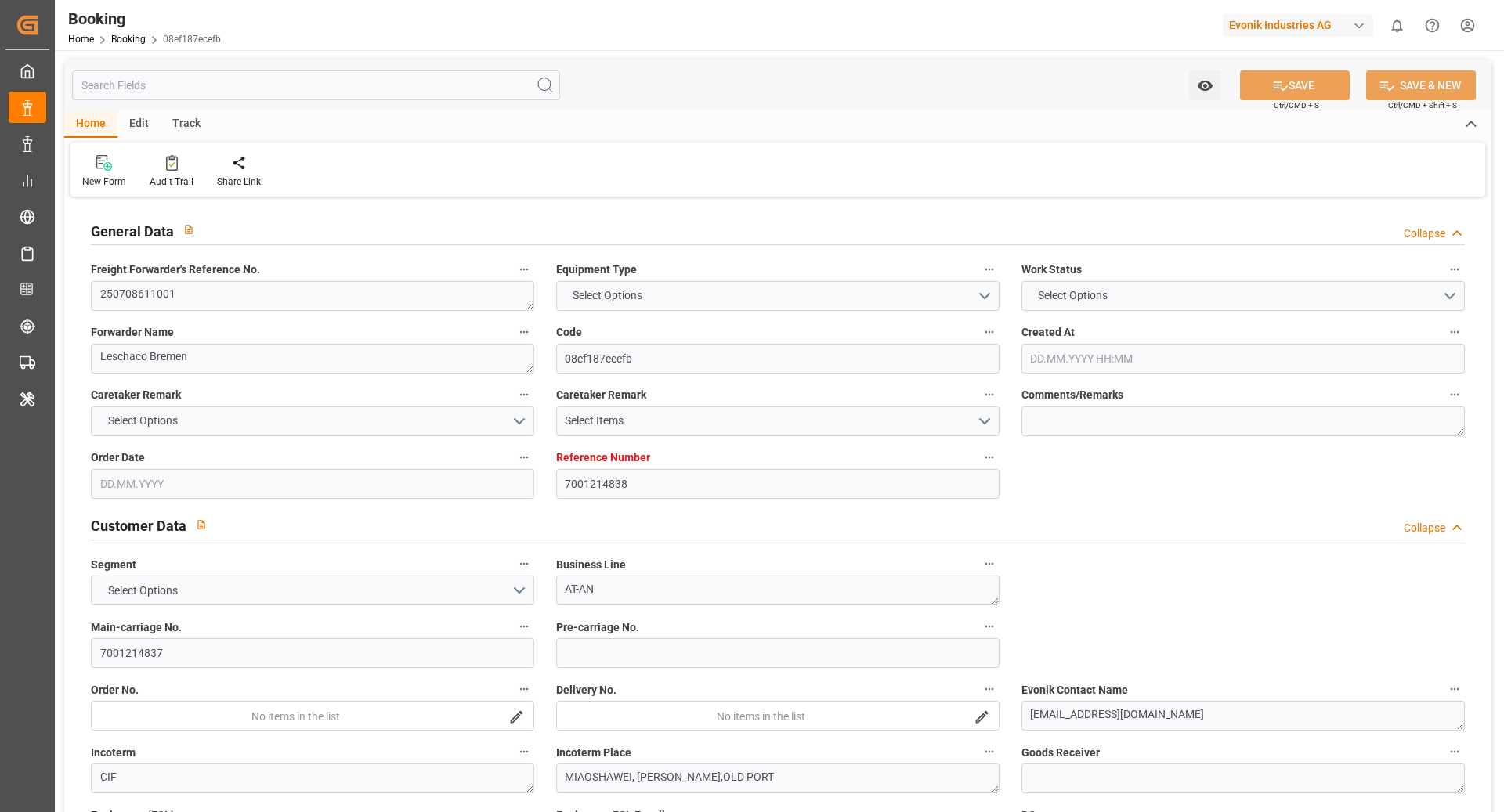
type textarea "250708611001"
type textarea "Leschaco Bremen"
type input "08ef187ecefb"
type input "7001214838"
type textarea "AT-AN"
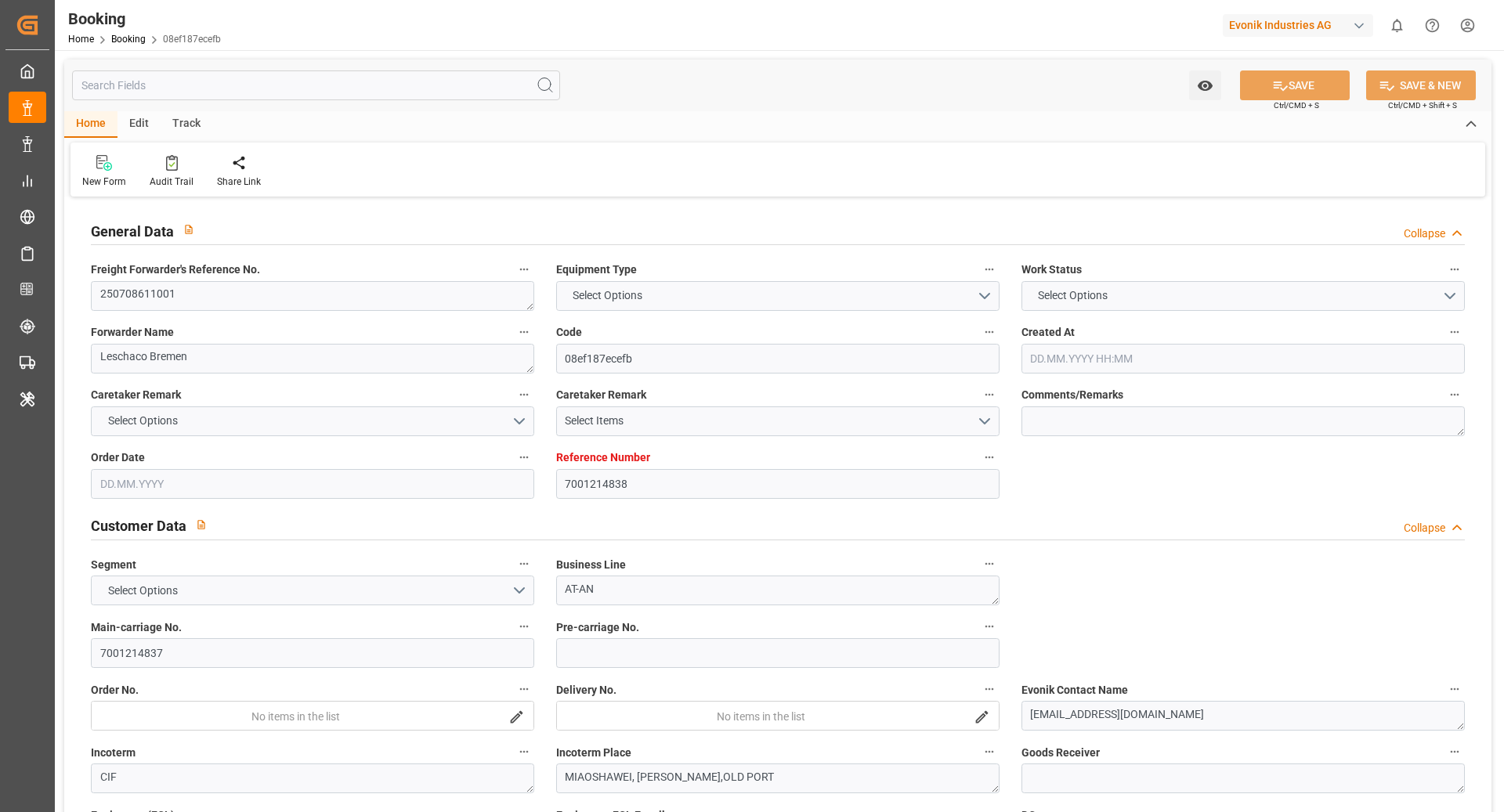
type input "7001214837"
type textarea "cherry.zhang@evonik.com"
type textarea "CIF"
type textarea "MIAOSHAWEI, HUANGPU,OLD PORT"
type textarea "Hanau"
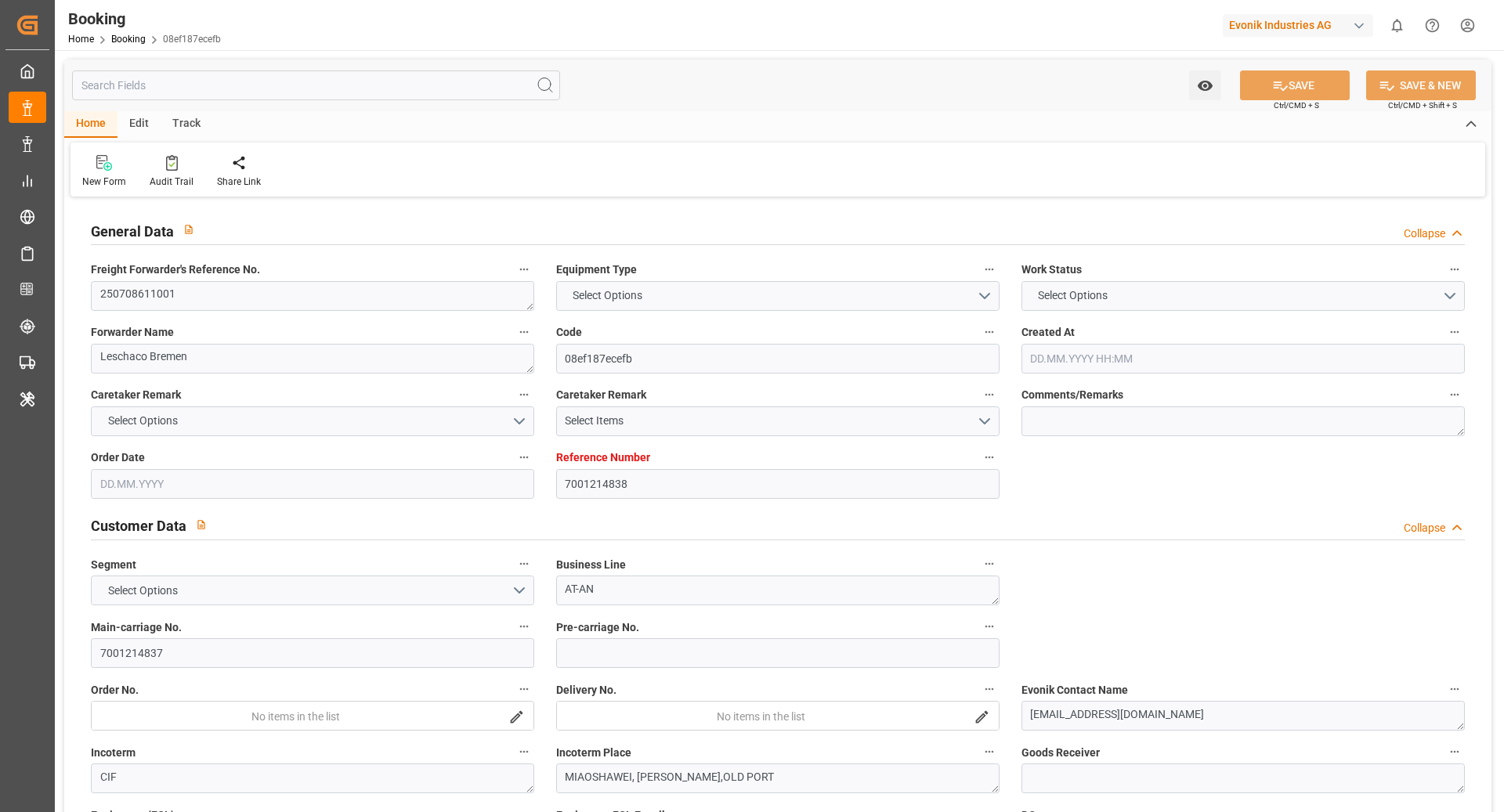
type textarea "MRSU5814449"
type input "MARIE MAERSK"
type input "MAEU"
type textarea "256743821"
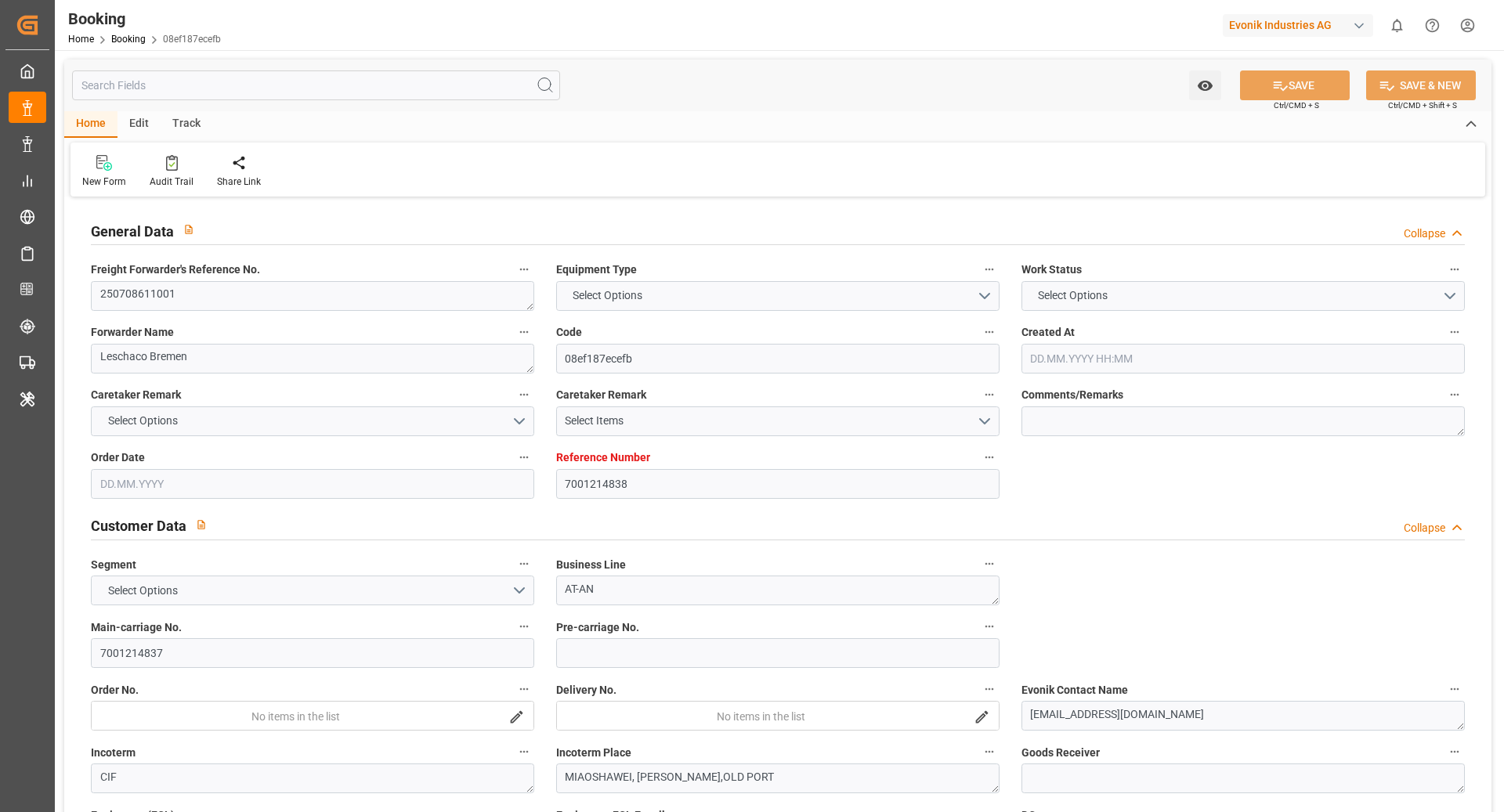
type input "[GEOGRAPHIC_DATA]"
type input "Huangpu Pt"
type input "TANJUNG PELEPAS"
type input "Nansha Pt"
type textarea "vesselName etd eta"
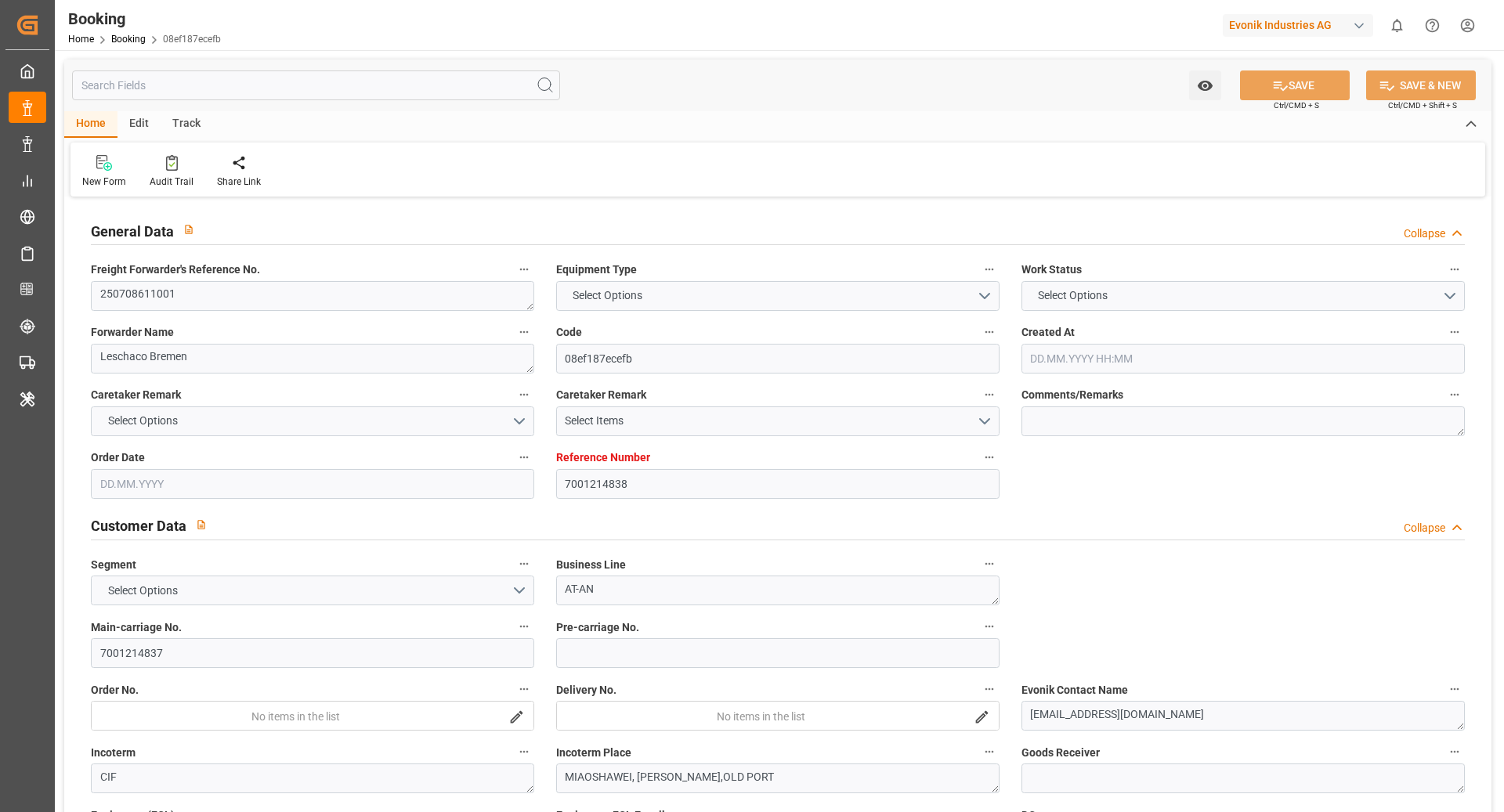
type textarea "INPUT_Evonik_Seeburger_IFTSTA_1003017624_20250804090311330.edi"
type textarea "NWC/UK North West Continent / UK_CNHUA_MAEU_AT-AN"
type textarea "INPUT_Evonik_Seeburger_IFTMIN_1002928339_20250707104536375.edi,INPUT_Evonik_See…"
type textarea "1003017624"
type textarea "Logward System"
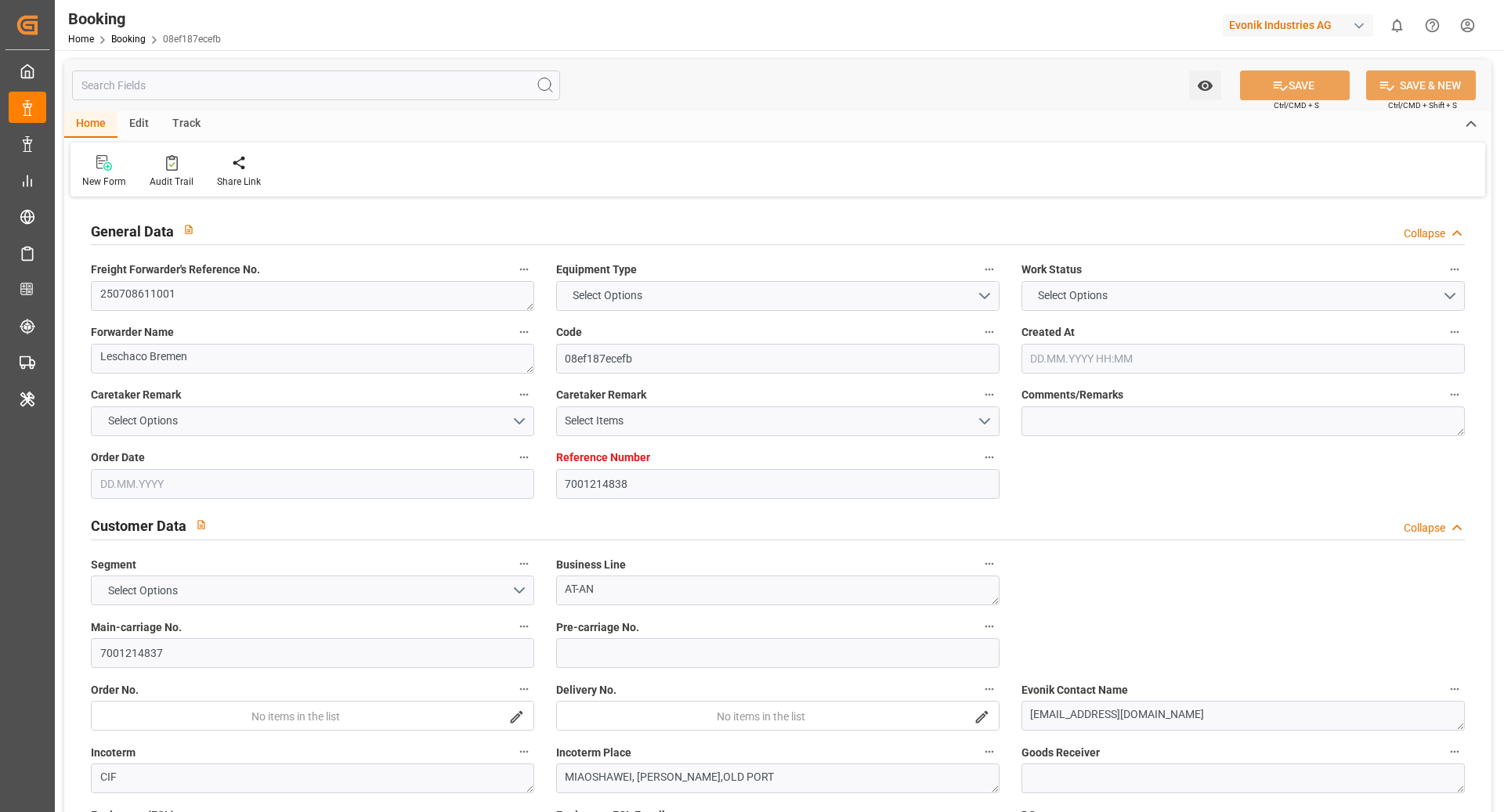
type textarea "businessDivision-businessLine-"
type textarea "IFTSTA"
type textarea "a011t00000LcJC5AAN"
type textarea "Yes"
type input "[GEOGRAPHIC_DATA]"
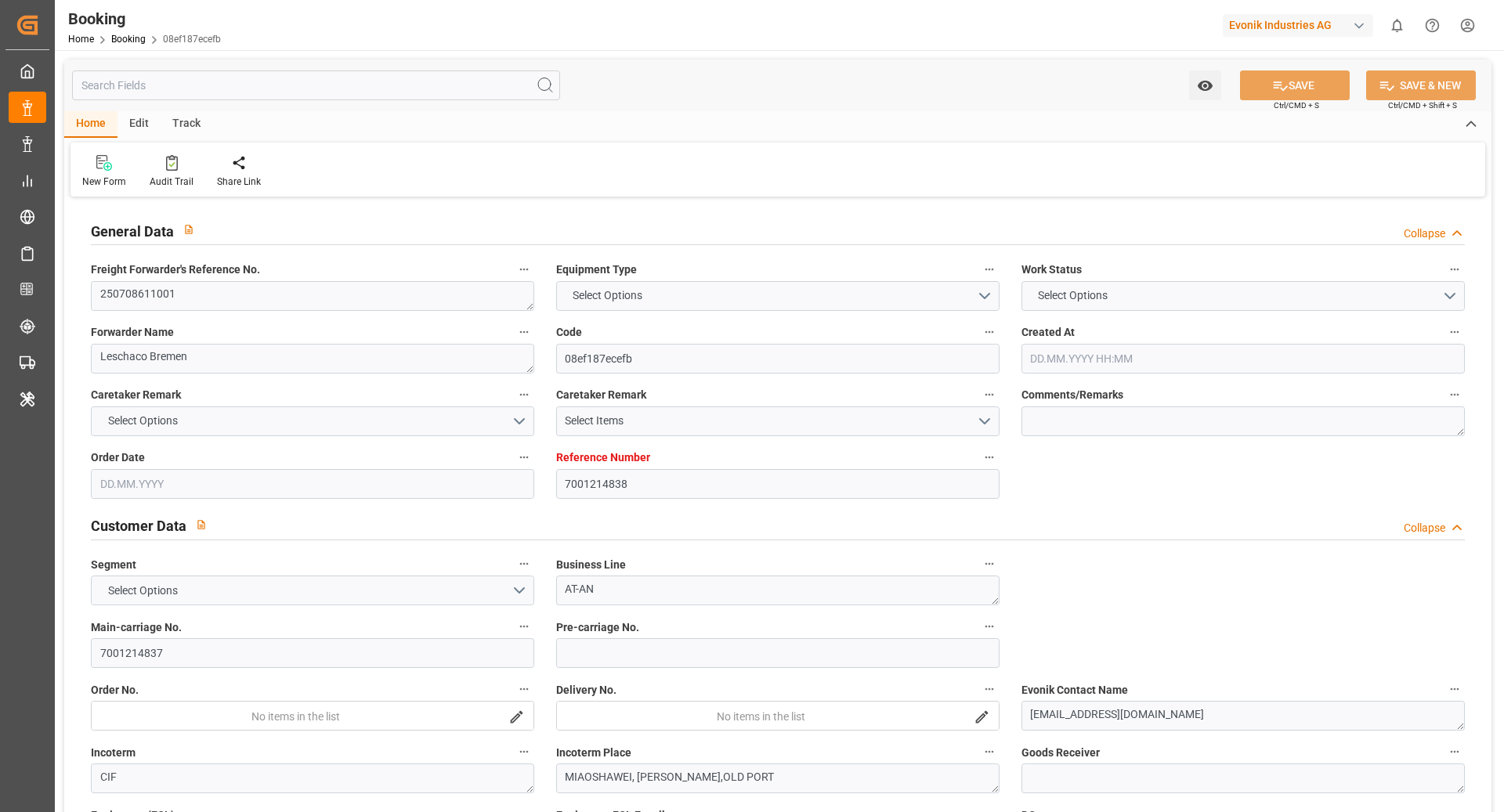
type input "HUANGPU PT"
type input "MAINZ"
type input "DE"
type input "TRUCK"
type input "BONN"
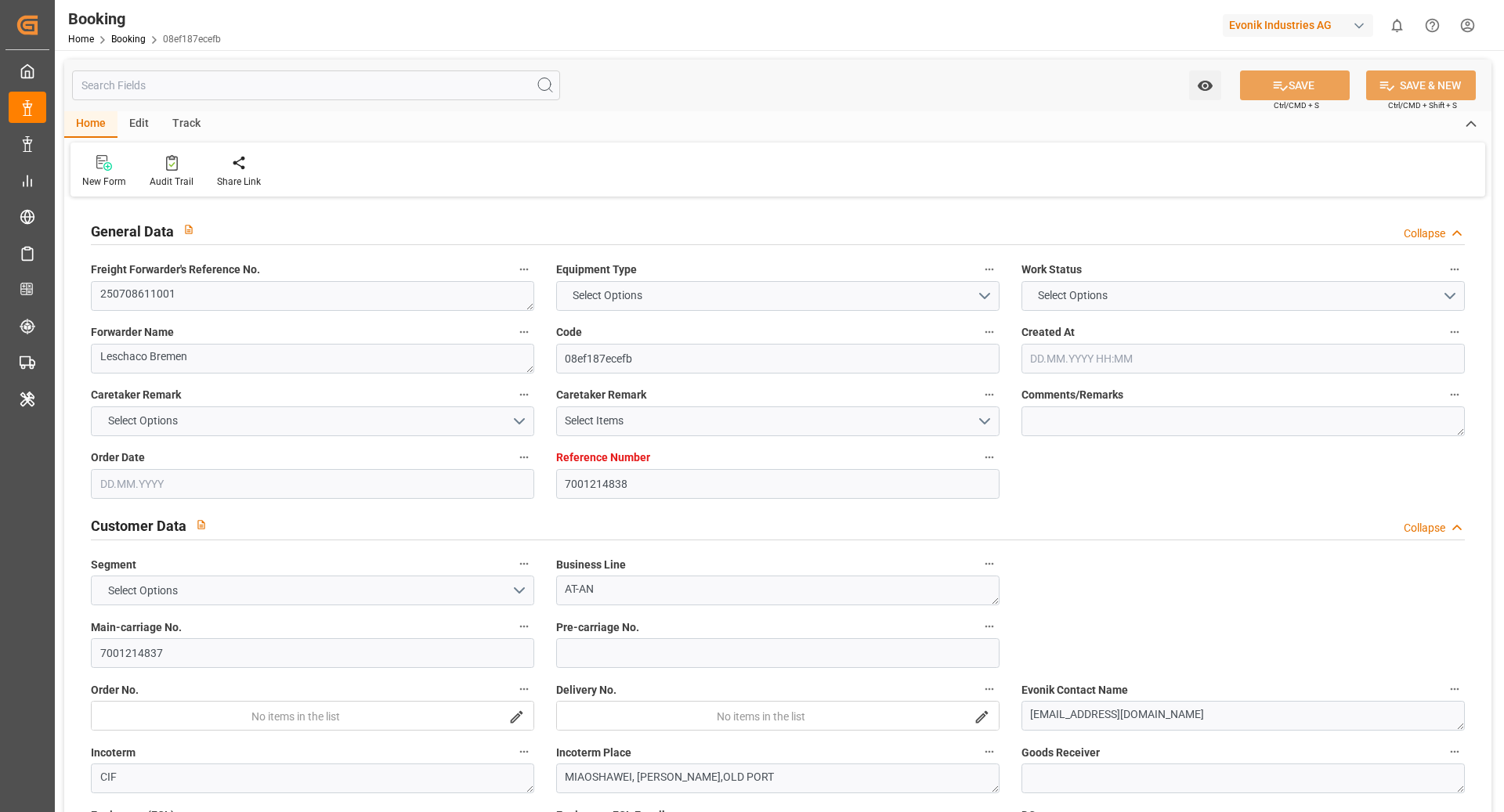
type input "DE"
type input "TRUCK"
type input "530E"
type input "VESSEL"
type input "PENDING MOTHER VSL"
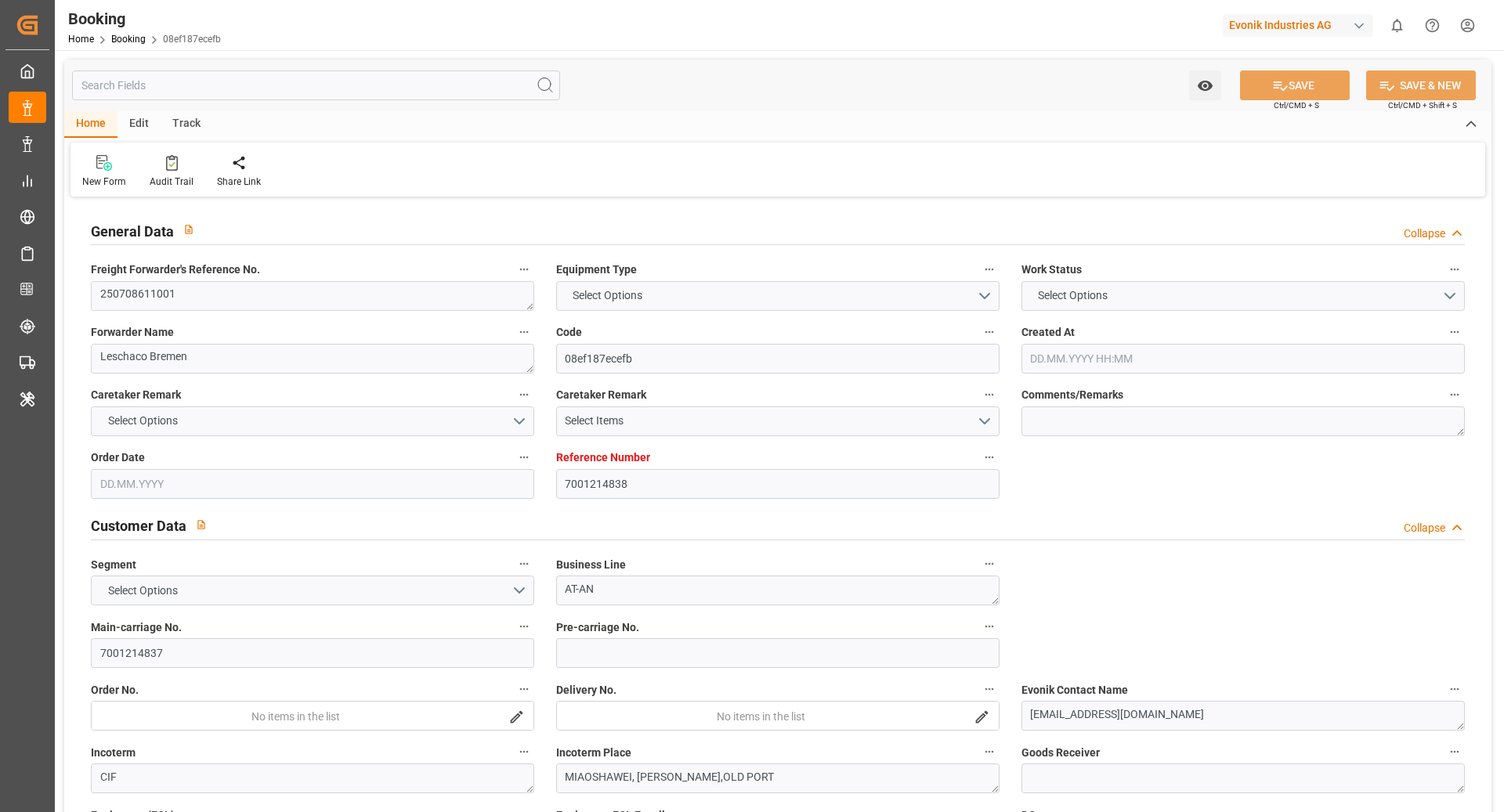
type input "9999"
type input "TRUCK"
type input "7001214838"
type input "9619933"
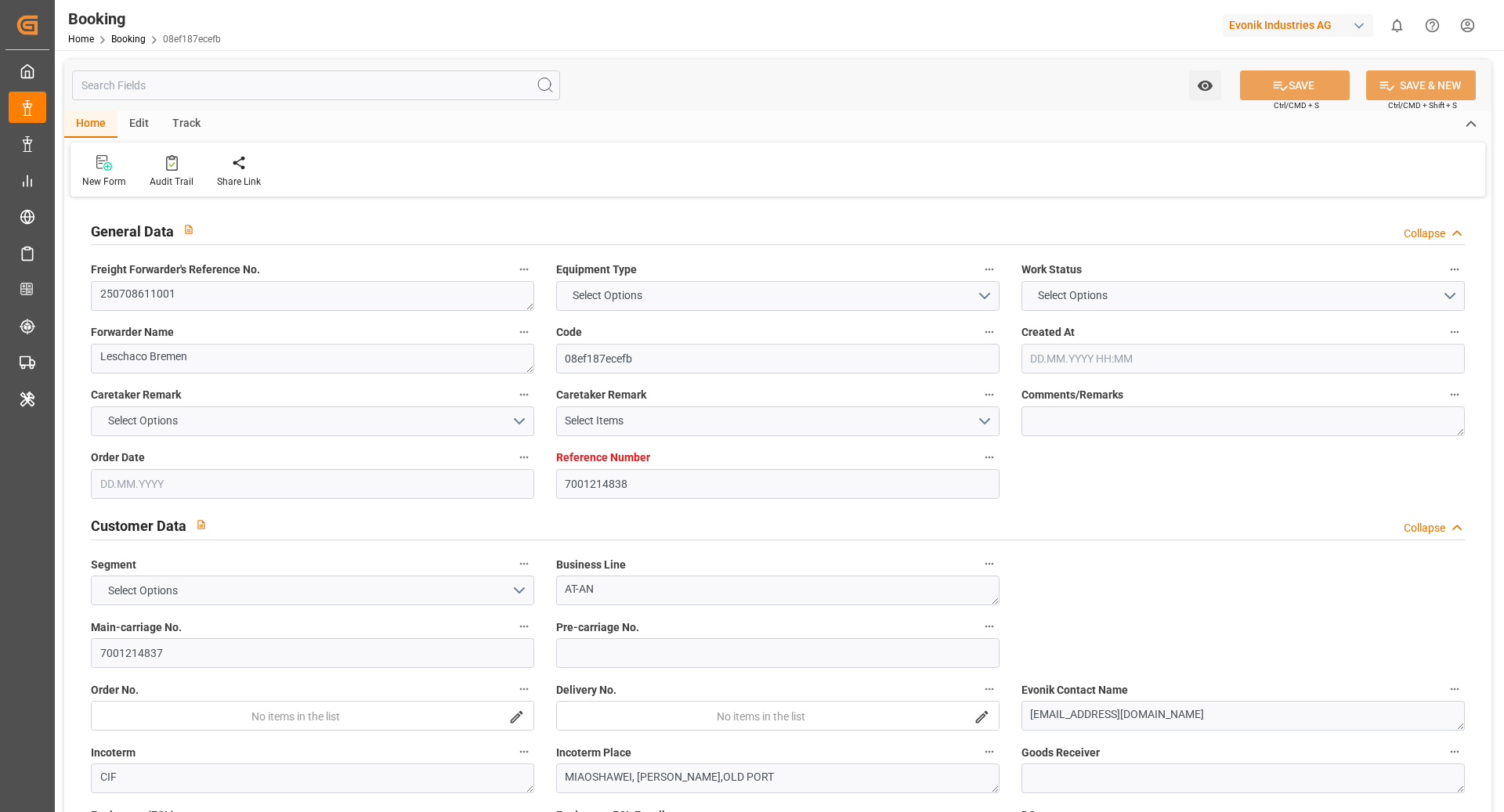
type input "Maersk"
type input "Maersk Line AS"
type input "NLRTM"
type input "CNHUA"
type input "MYTPP"
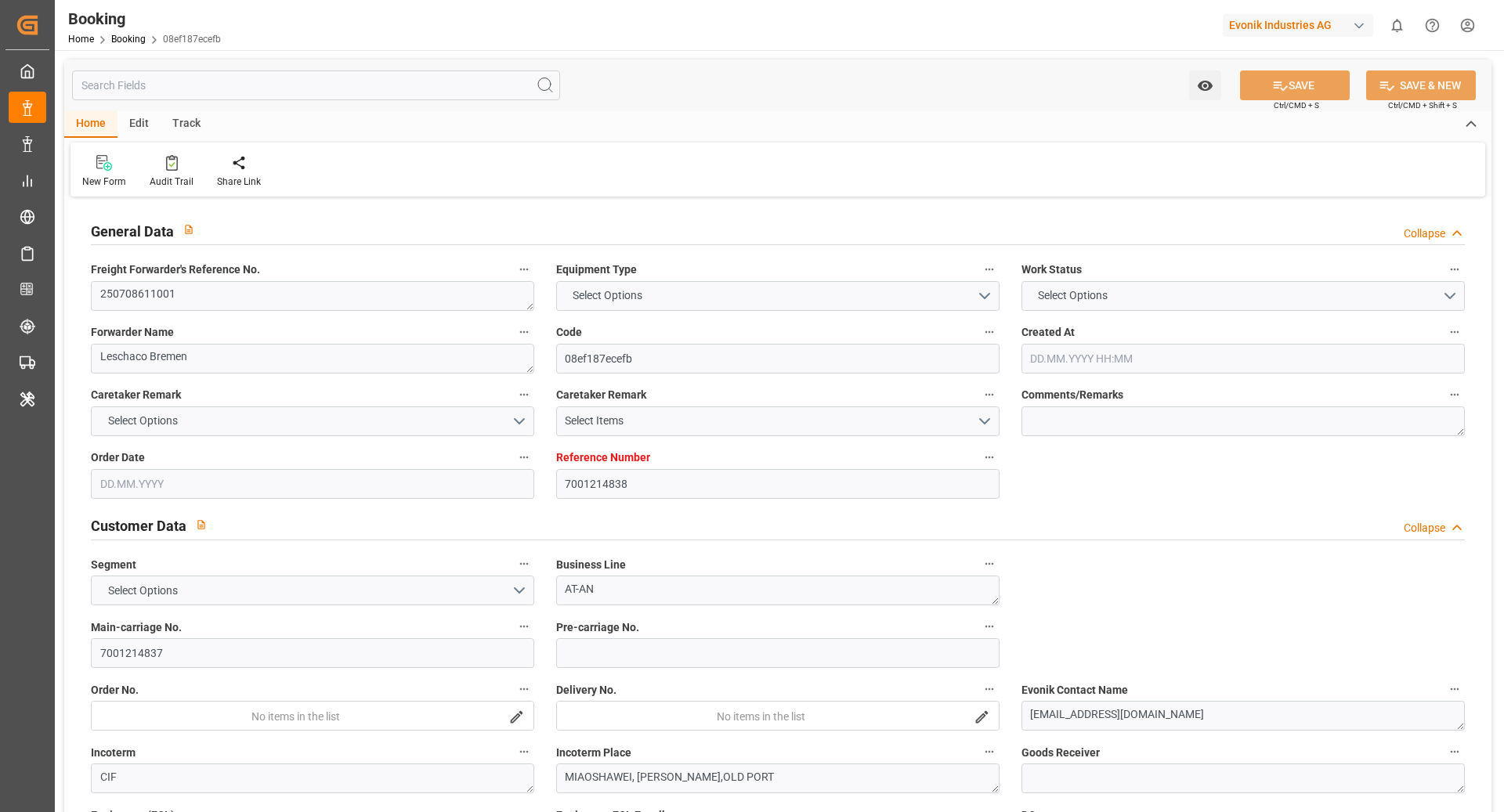
type input "CNNSA"
type input "0"
type input "NLRTM"
type input "CNHUA"
type input "9840714"
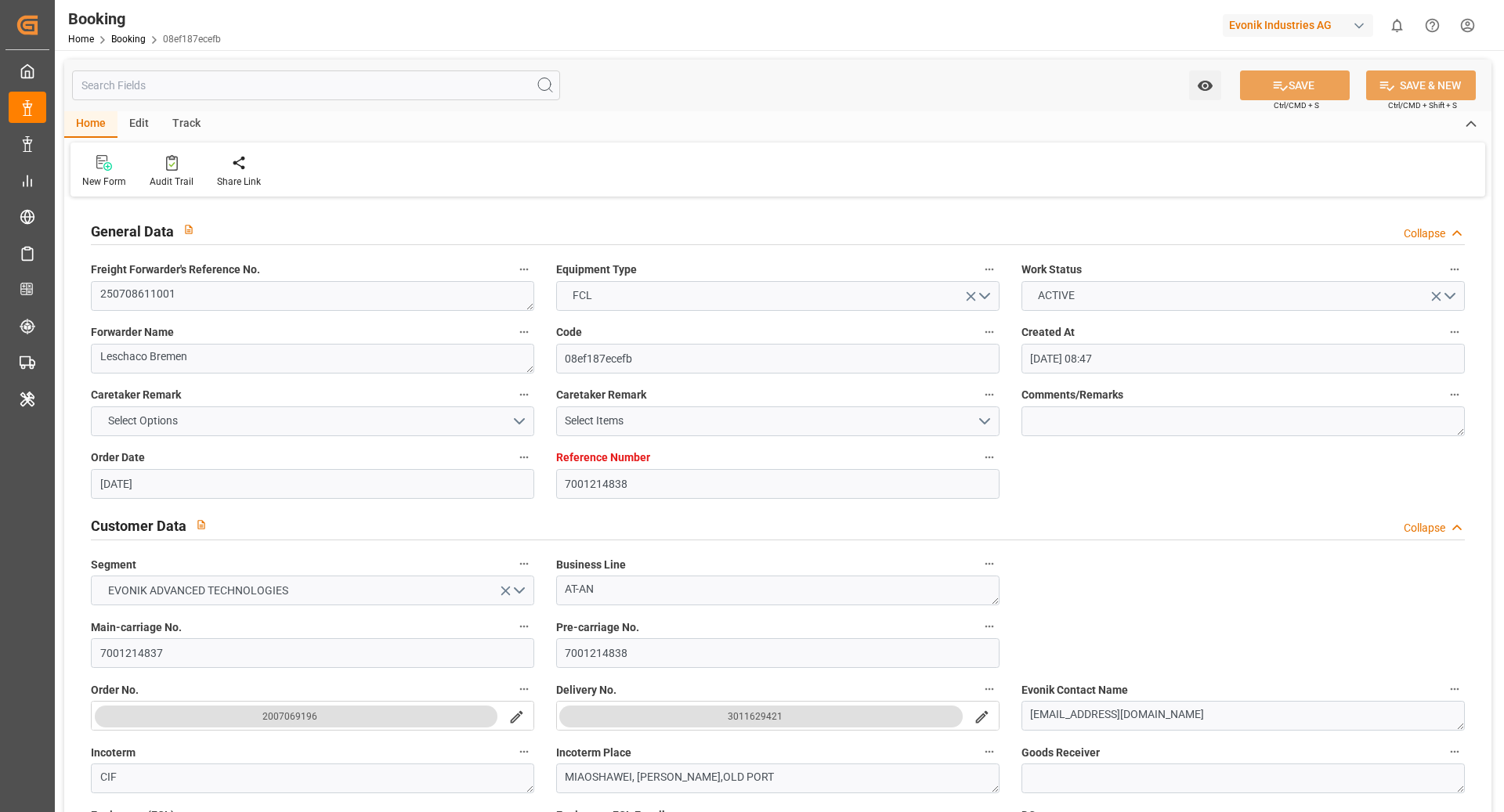
type input "07.07.2025 08:47"
type input "07.07.2025"
type input "13.09.2025"
type input "[DATE]"
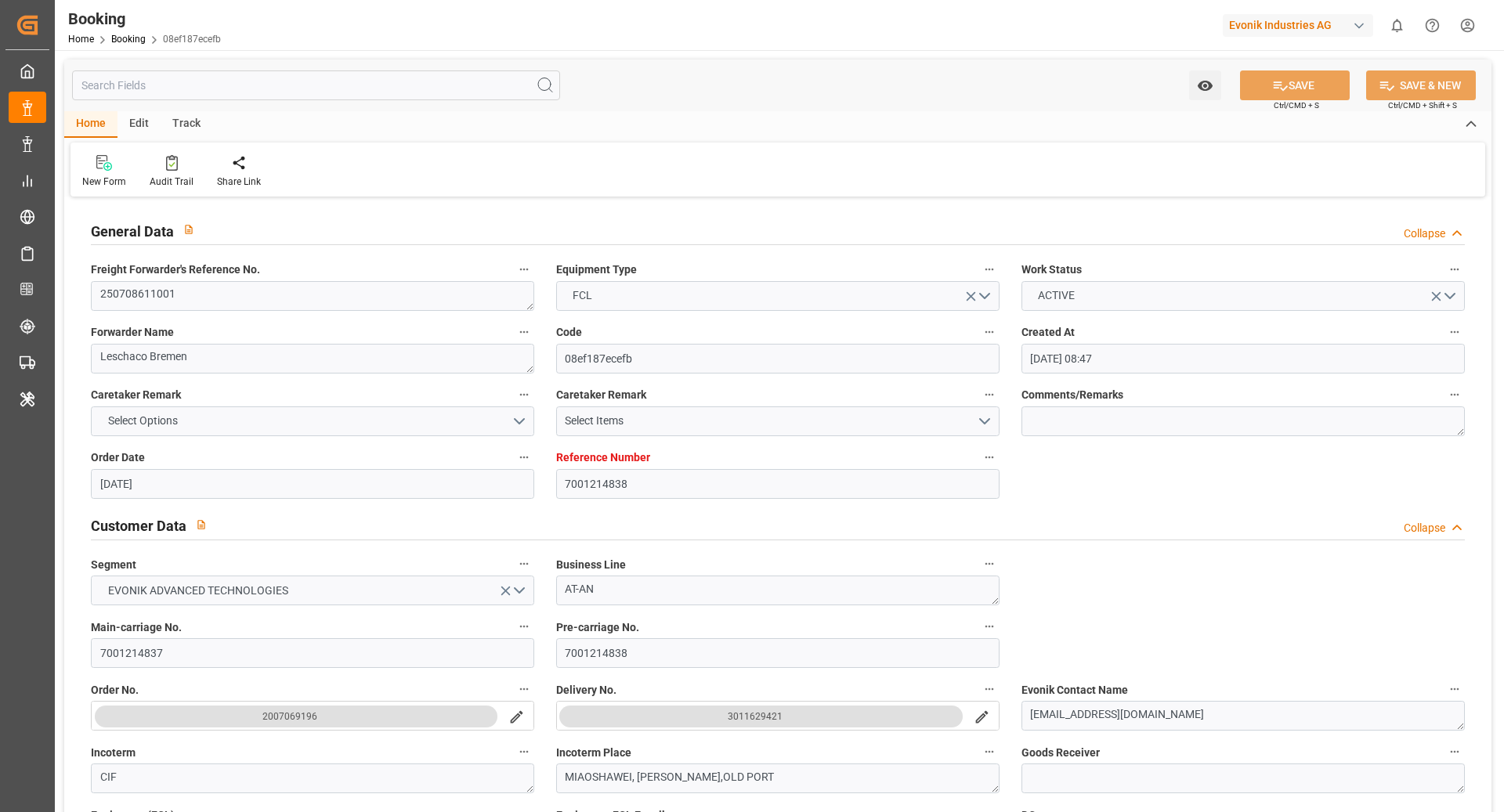
type input "[DATE]"
type input "04.08.2025 12:00"
type input "28.07.2025 00:00"
type input "04.08.2025 14:45"
type input "01.08.2025 18:44"
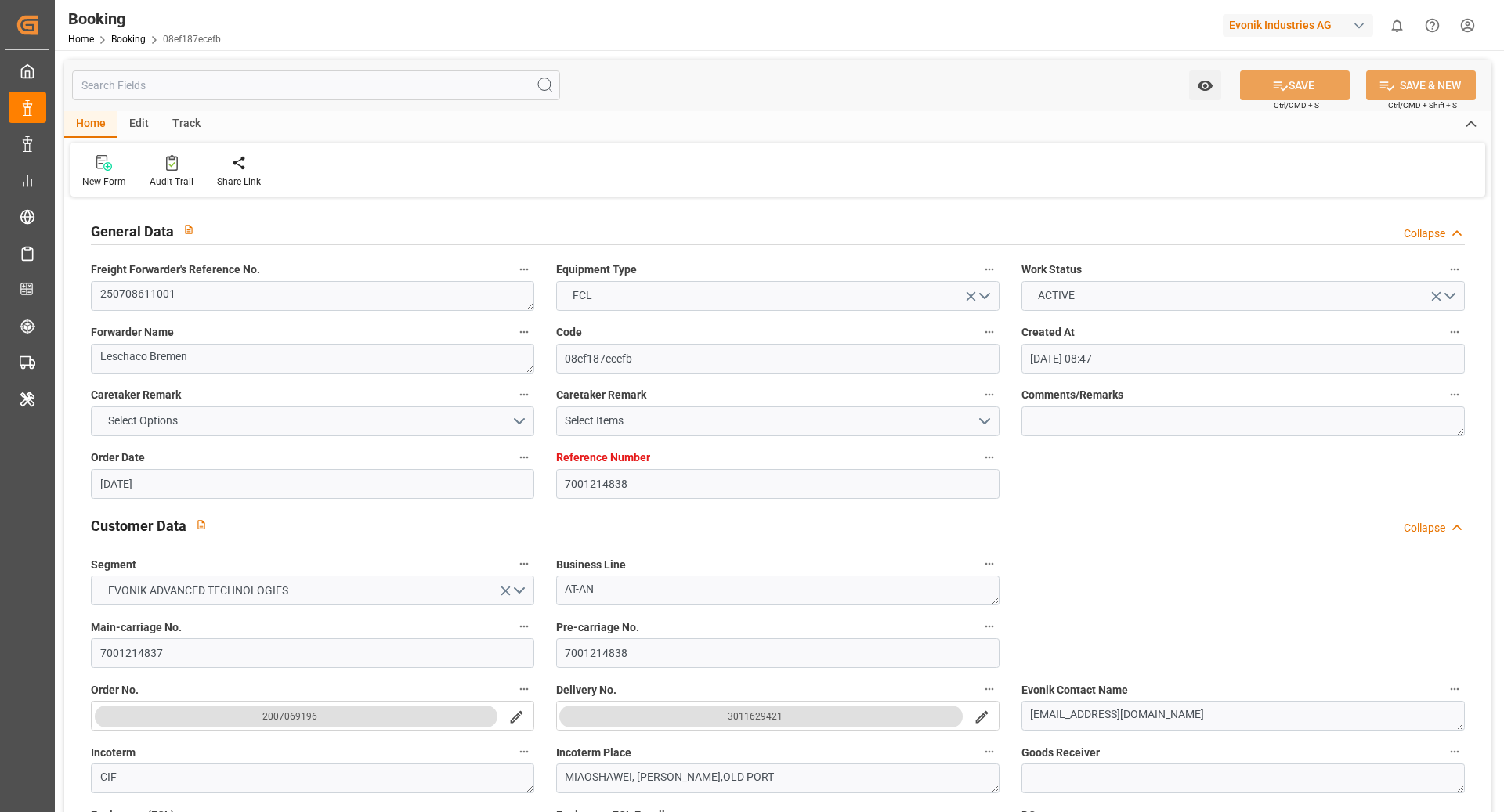
type input "03.10.2025 07:00"
type input "12.09.2025 00:00"
type input "14.09.2025 08:30"
type input "30.08.2025 00:00"
type input "22.09.2025 02:50"
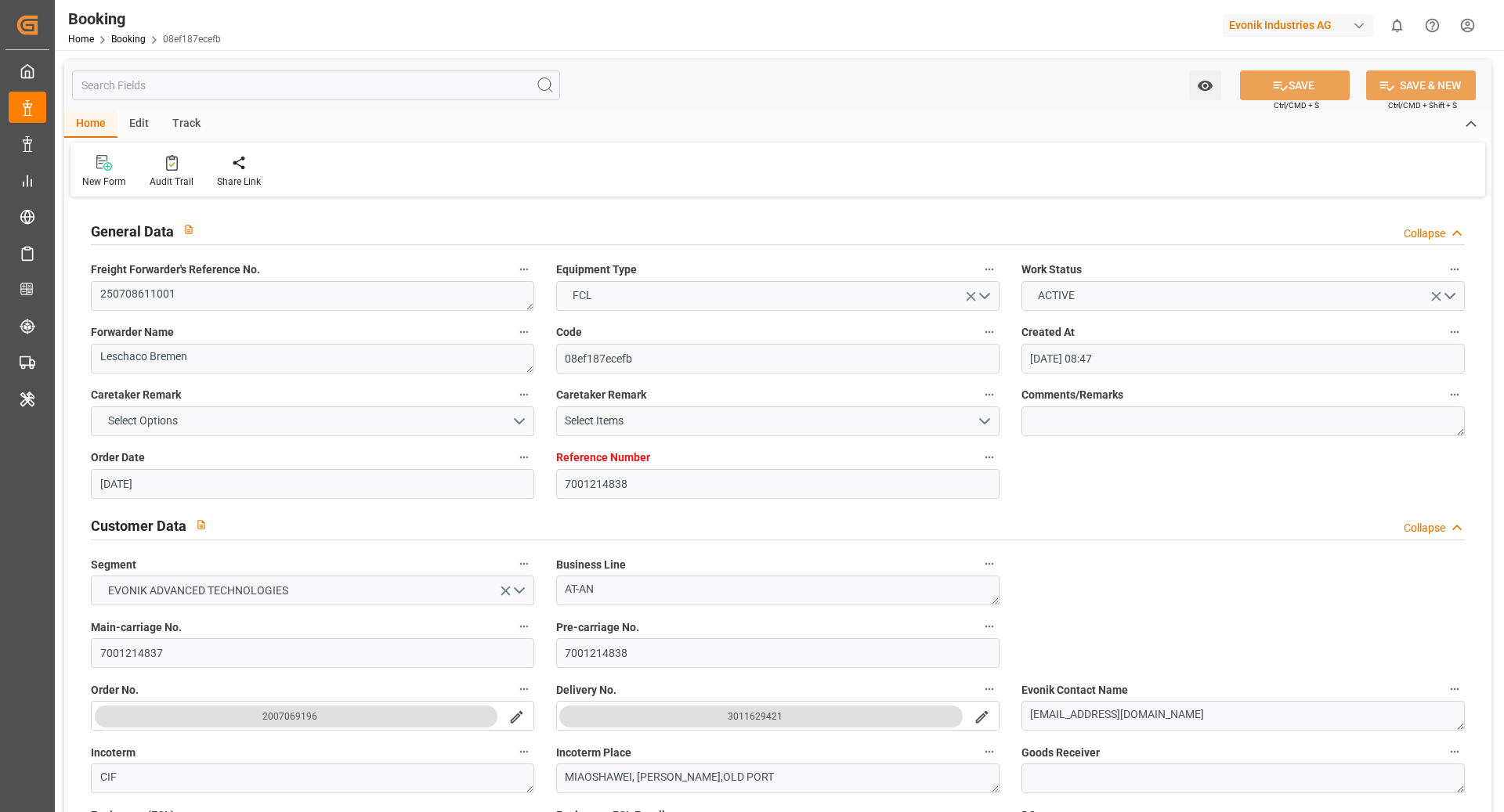
type input "20.09.2025 19:00"
type input "01.09.2025 00:00"
type input "24.09.2025 17:00"
type input "06.09.2025 00:00"
type input "01.10.2025 00:00"
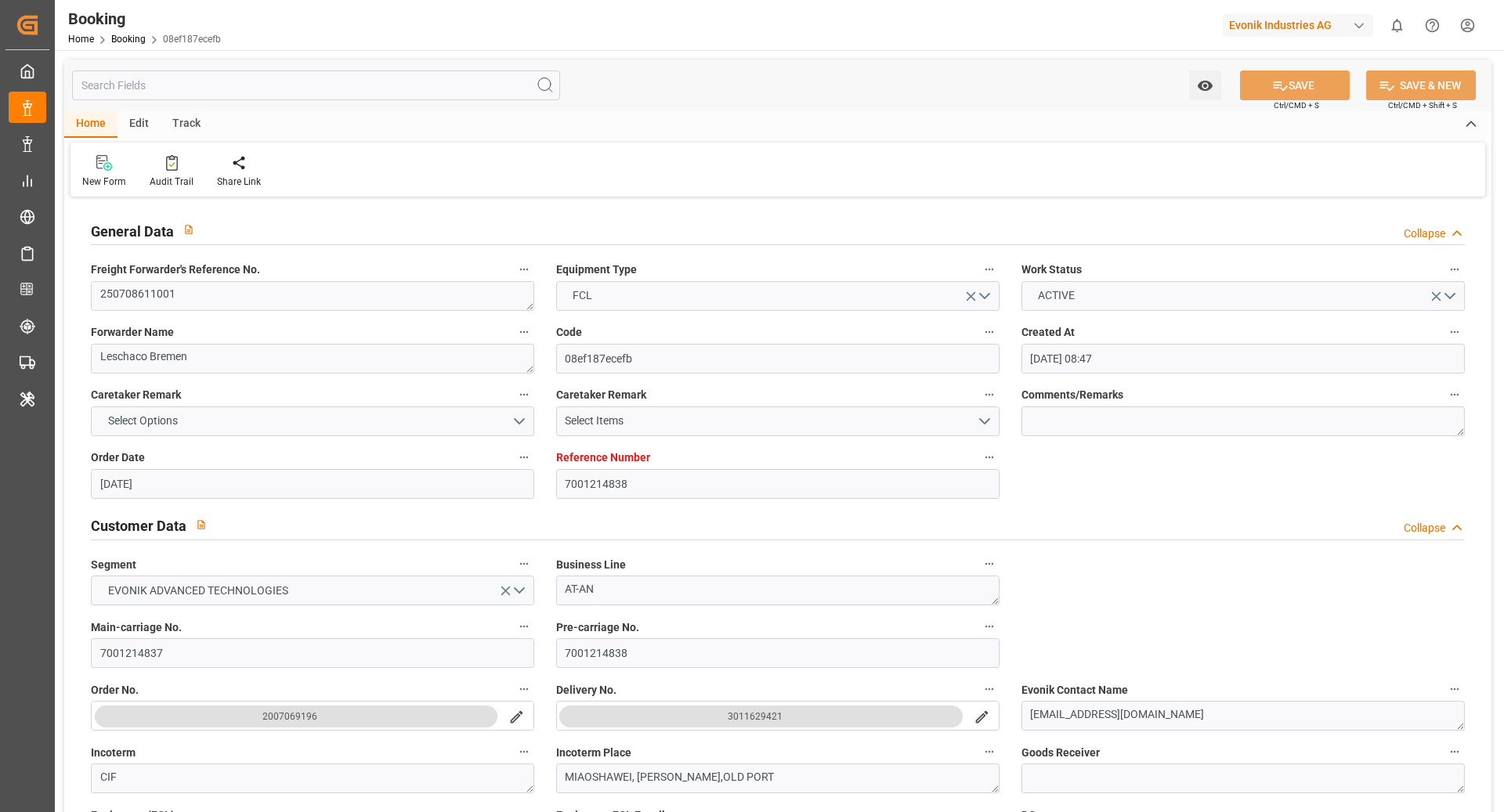
type input "10.09.2025 00:00"
type input "[DATE]"
type input "24.09.2025 17:56"
type input "24.09.2025"
type input "21.07.2025 11:50"
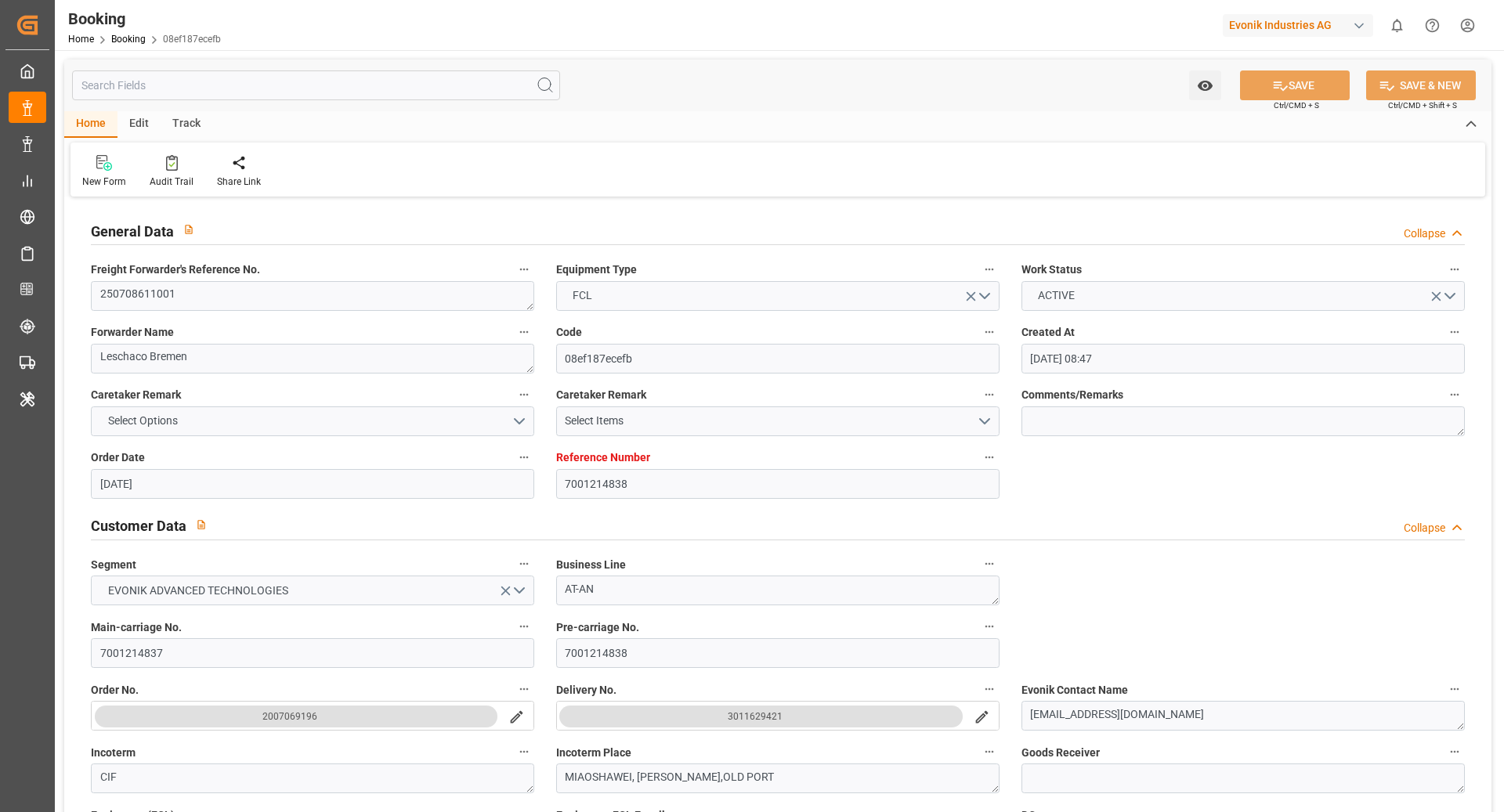
type input "23.07.2025 13:00"
type input "30.07.2025 18:38"
type input "03.08.2025 11:00"
type input "23.07.2025 13:00"
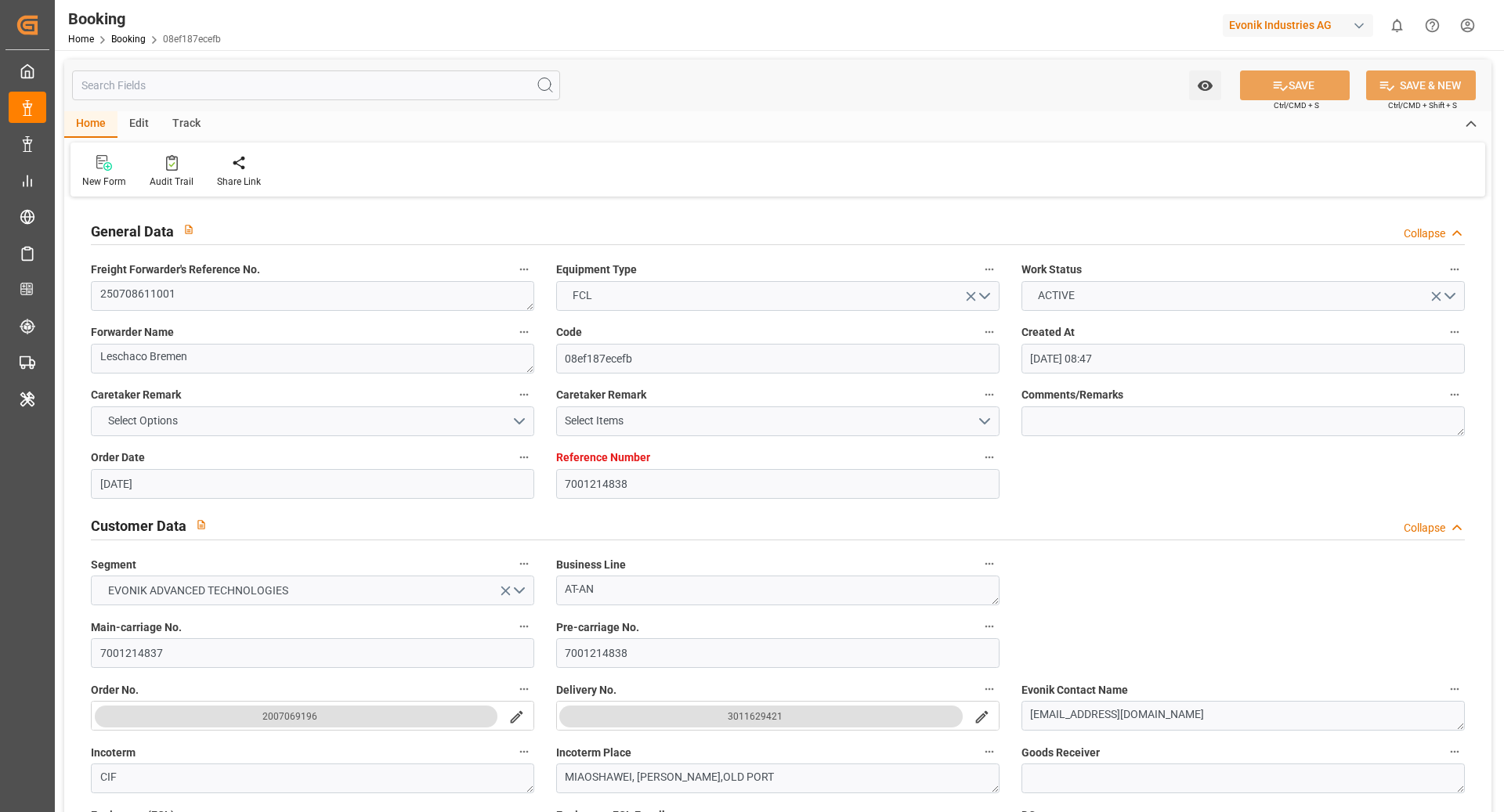
type input "03.08.2025 15:00"
type input "26.07.2025 13:00"
type input "03.08.2025 22:57"
type input "04.08.2025 12:00"
type input "04.08.2025 16:25"
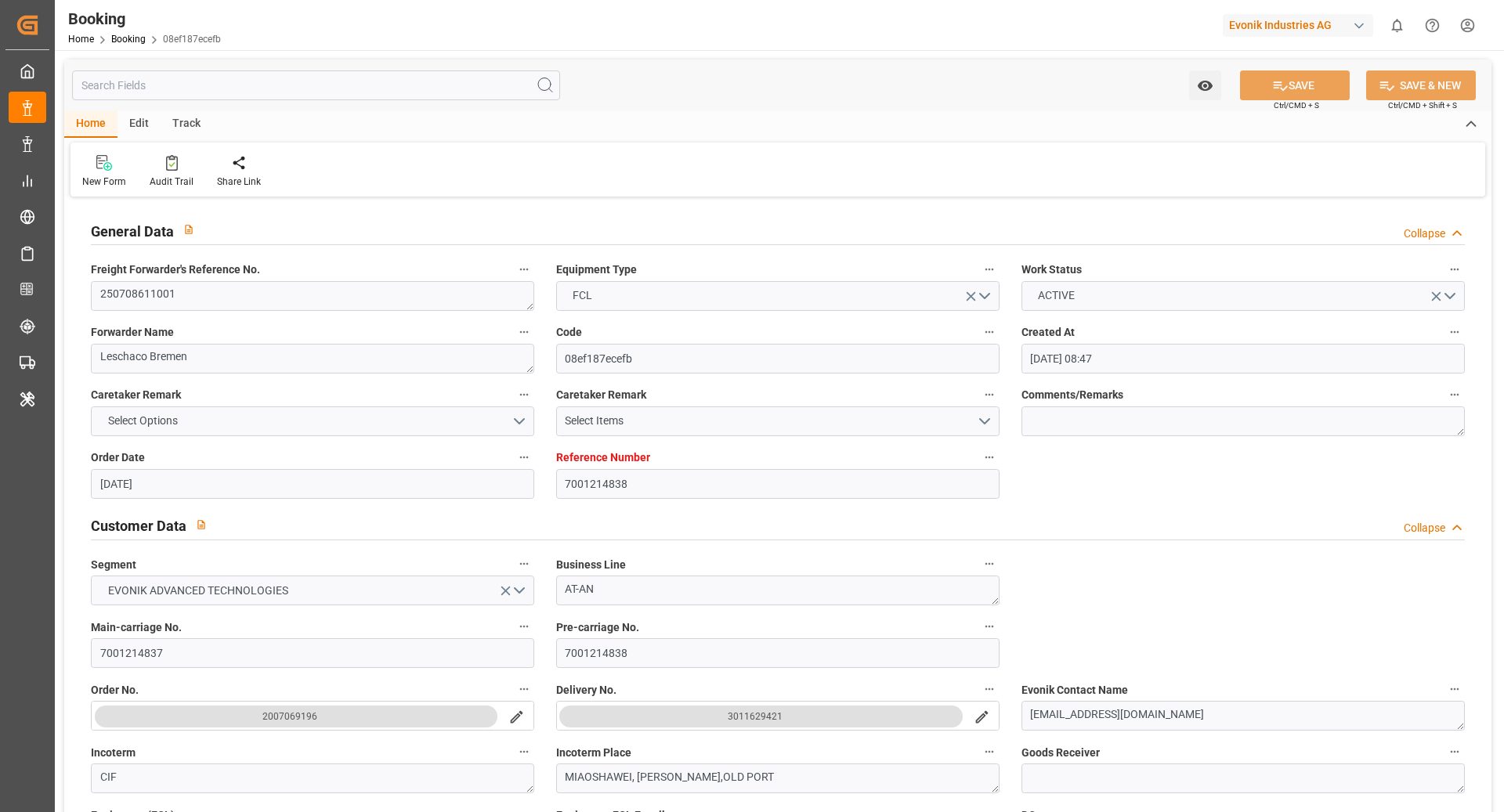
type input "14.09.2025 08:30"
type input "14.09.2025 08:37"
type input "15.09.2025 01:29"
type input "15.09.2025 16:38"
type input "20.09.2025 19:00"
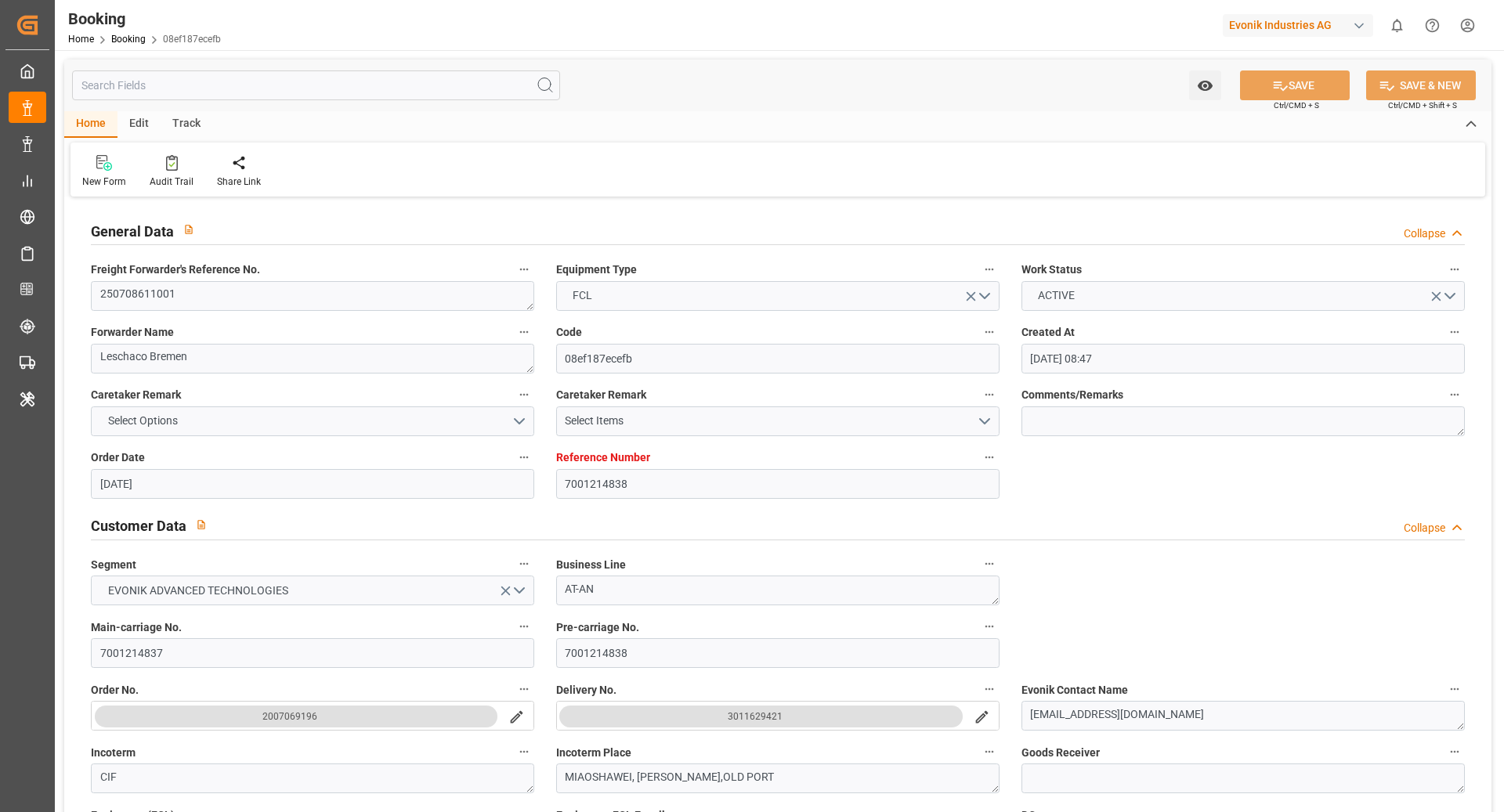
type input "24.09.2025 17:00"
type input "25.09.2025 00:10"
type input "03.10.2025 07:00"
type input "03.10.2025 09:03"
type input "07.10.2025 09:03"
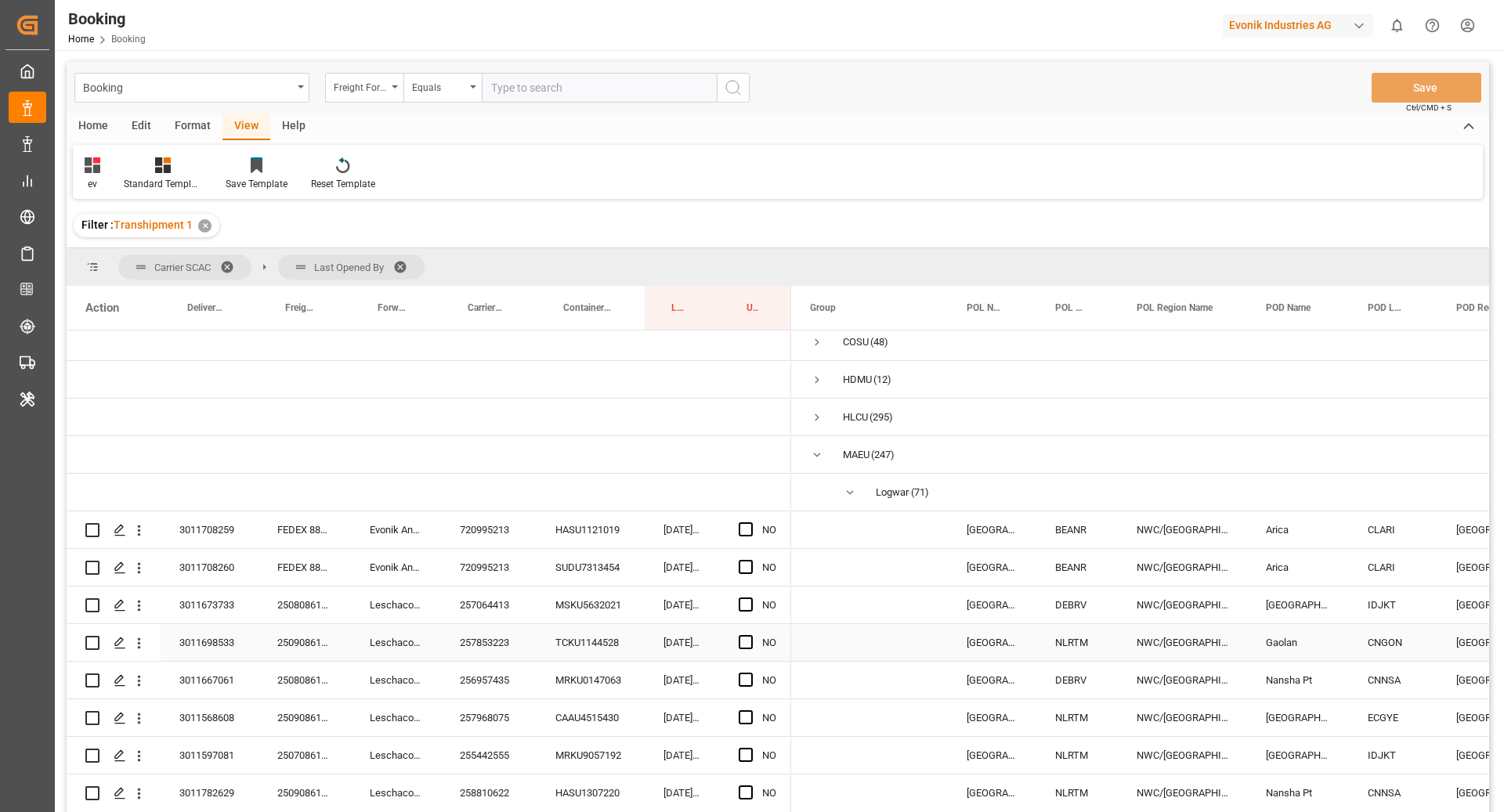
scroll to position [22, 0]
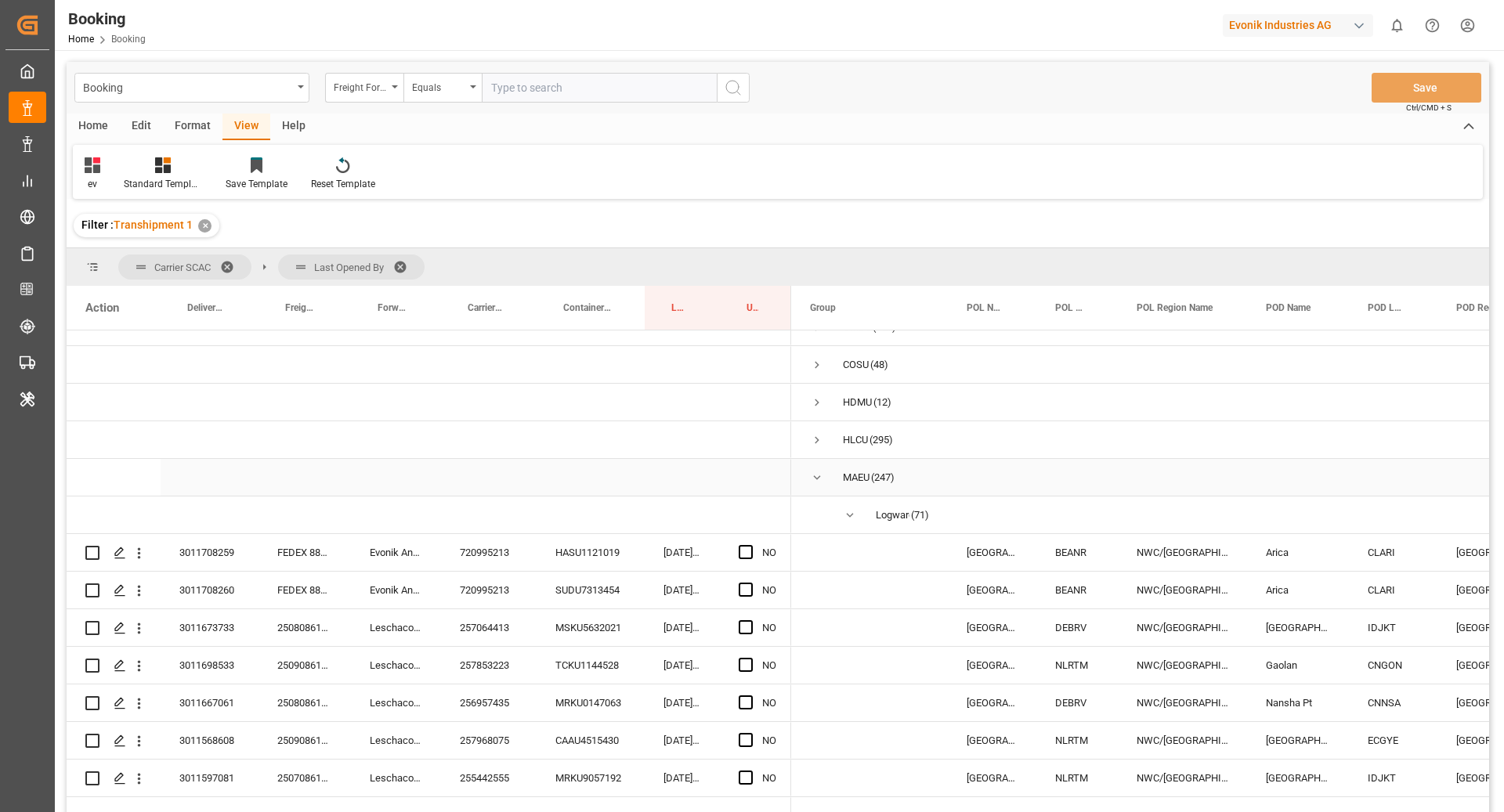
click at [810, 473] on span "Press SPACE to select this row." at bounding box center [817, 478] width 14 height 14
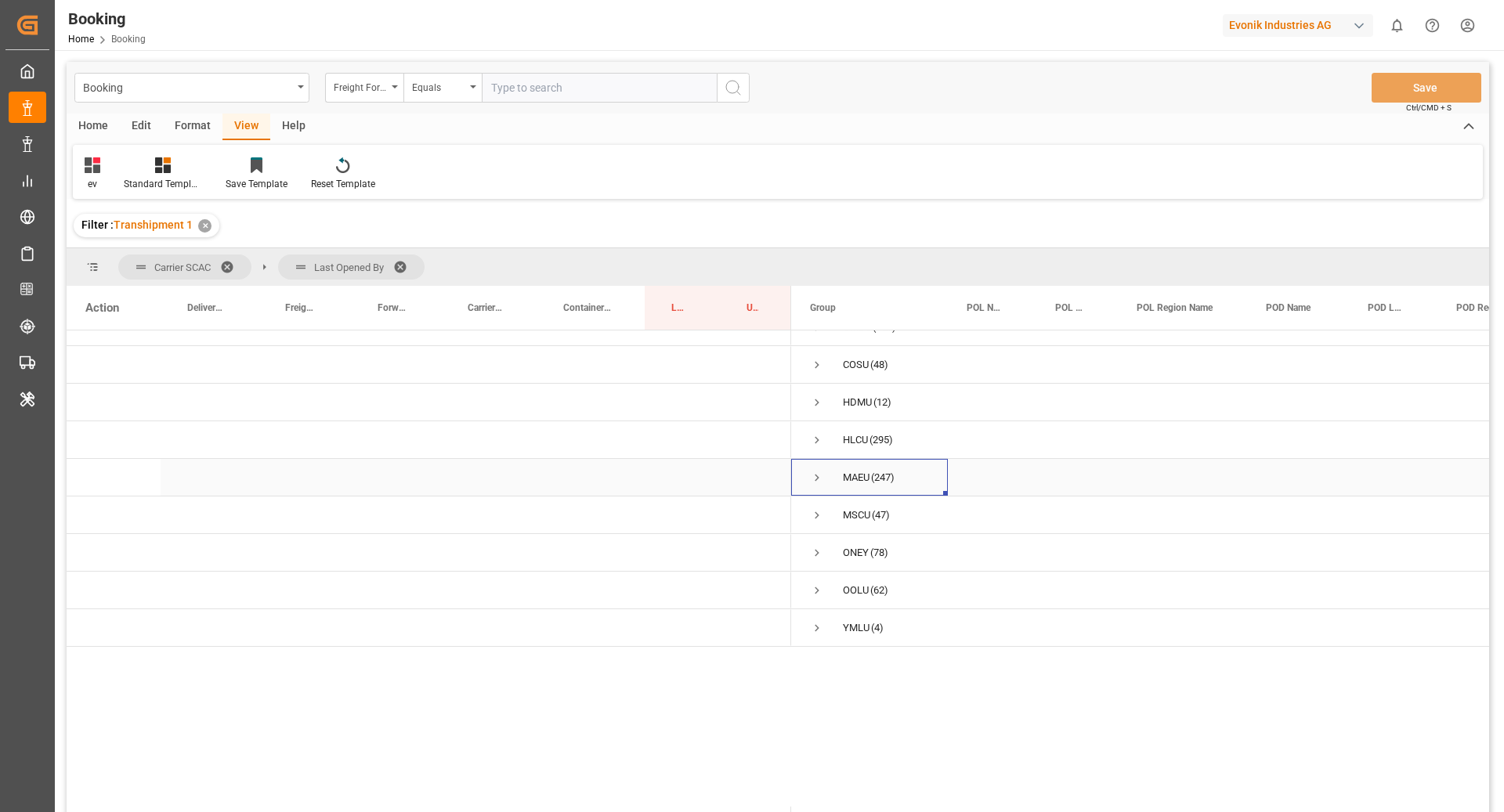
scroll to position [0, 0]
click at [817, 651] on span "Press SPACE to select this row." at bounding box center [817, 650] width 14 height 14
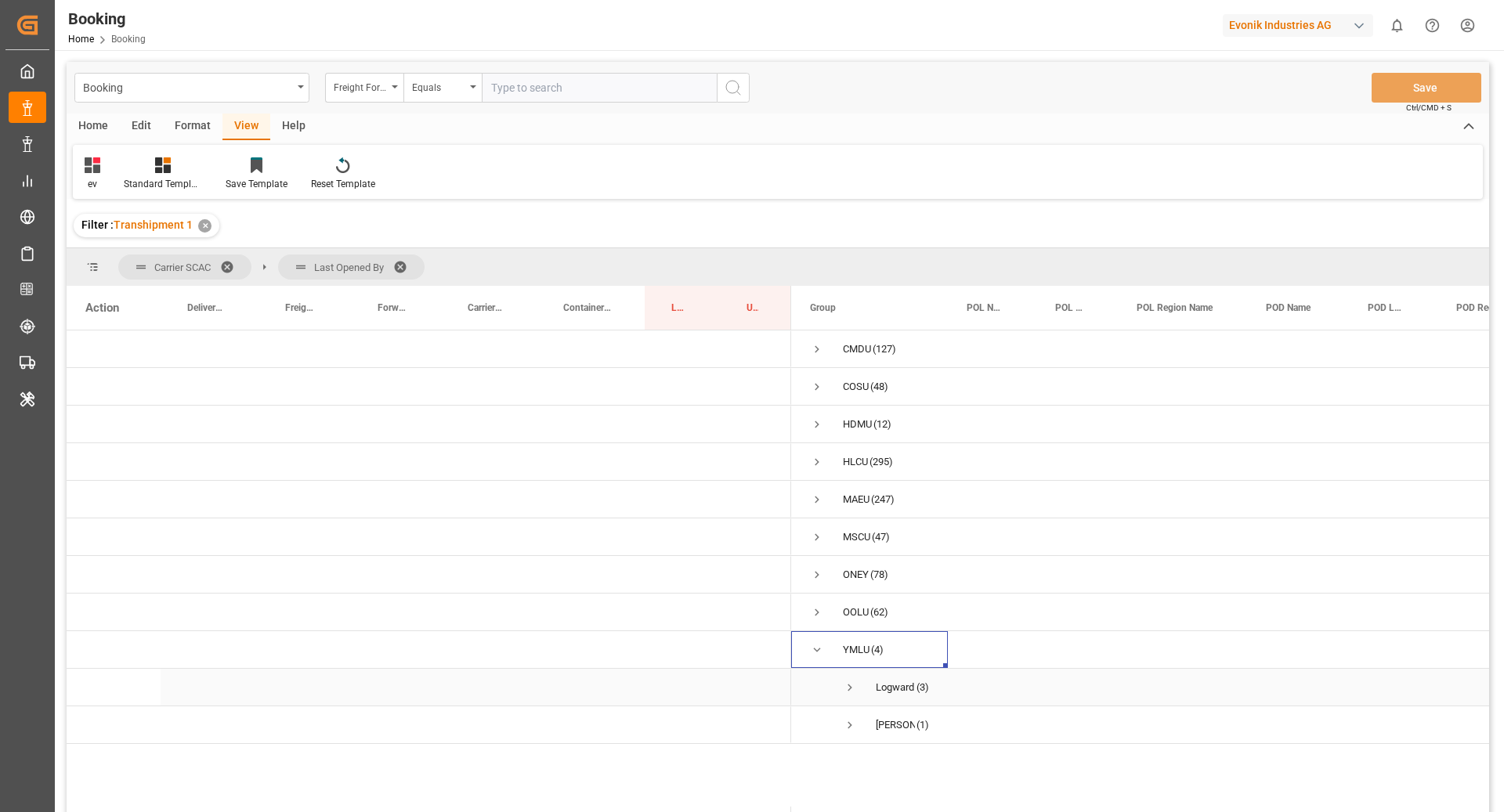
click at [852, 695] on span "Press SPACE to select this row." at bounding box center [850, 687] width 14 height 36
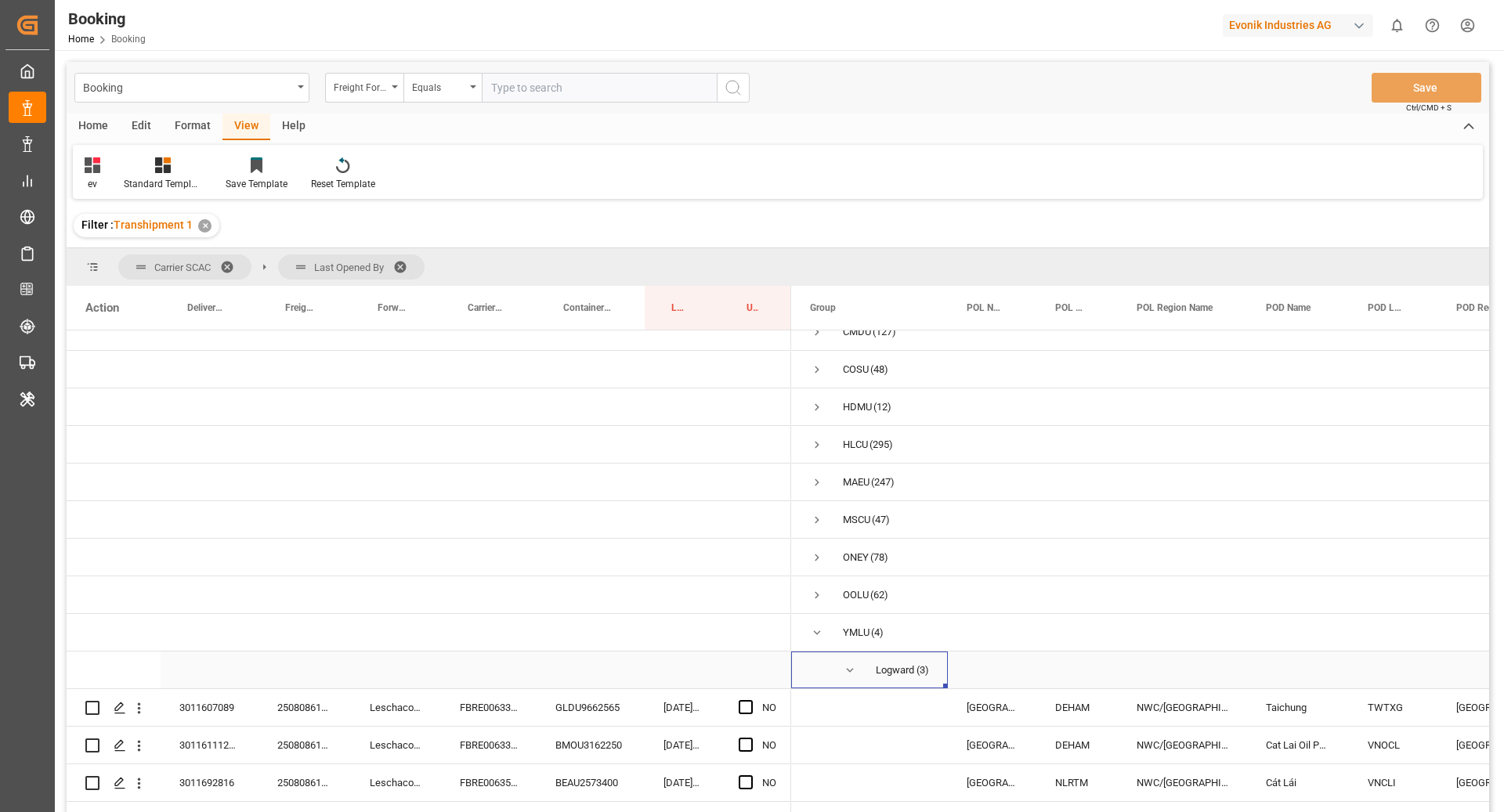
scroll to position [65, 0]
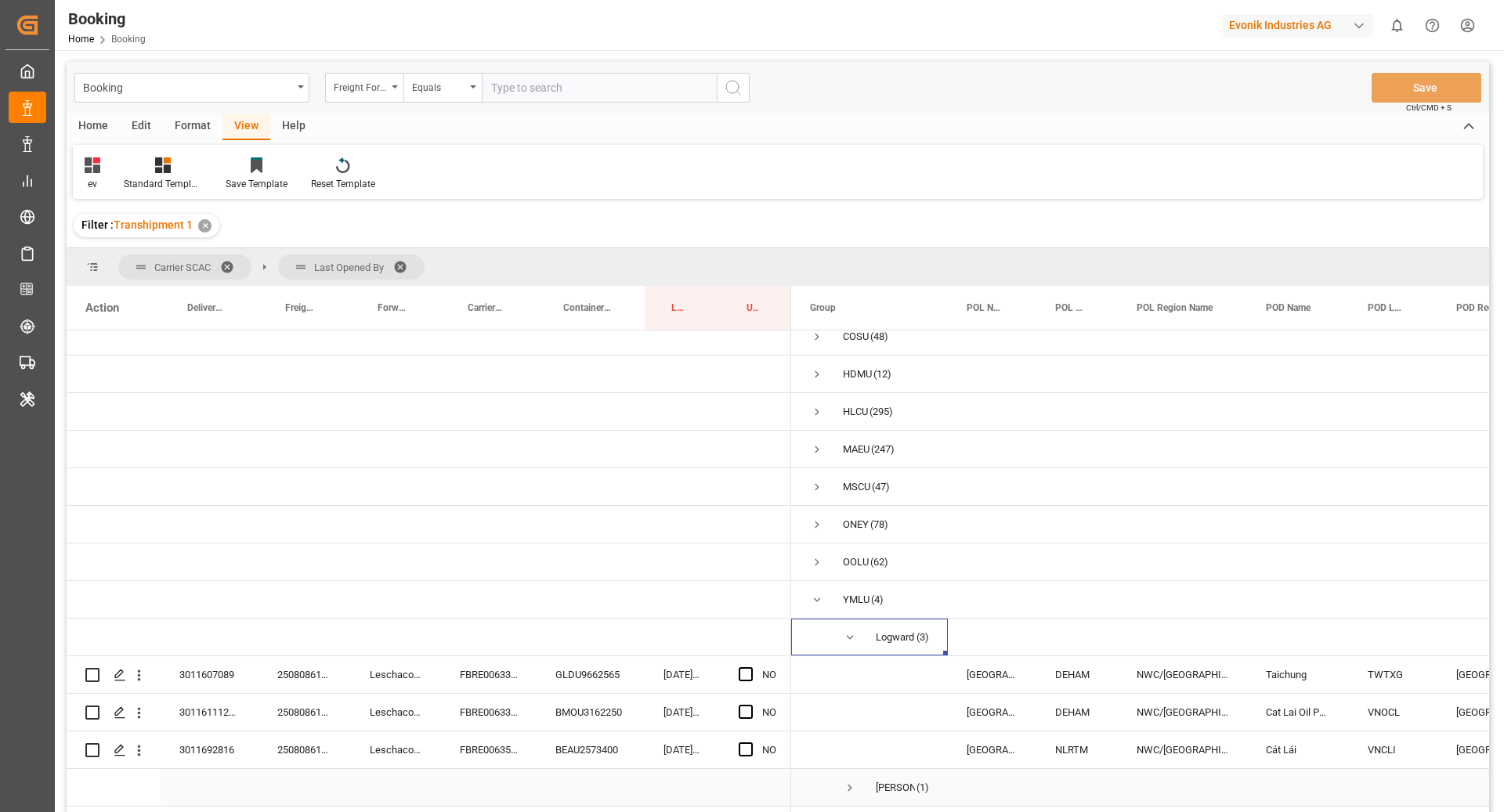
click at [848, 781] on span "Press SPACE to select this row." at bounding box center [850, 788] width 14 height 14
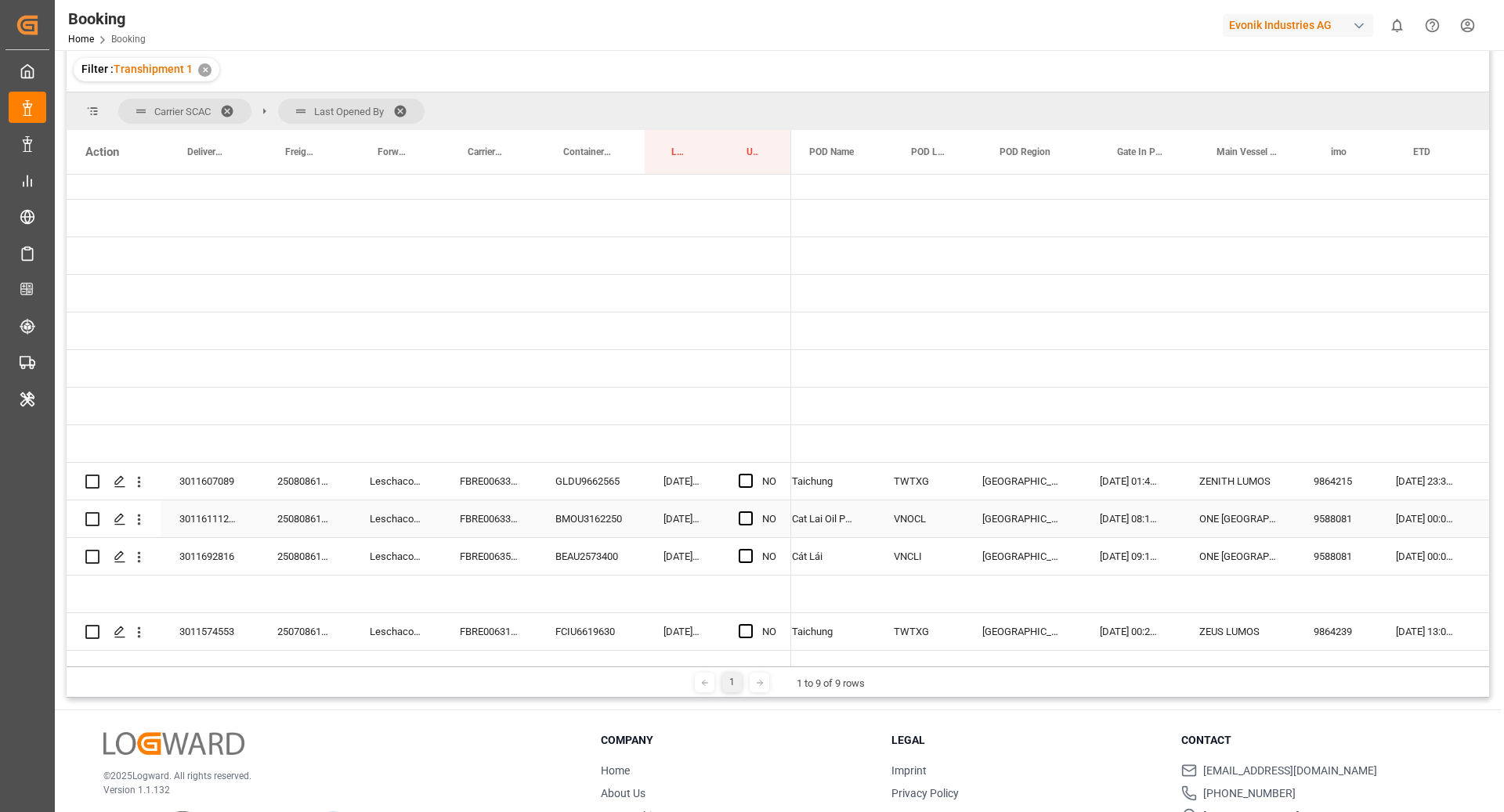
scroll to position [0, 503]
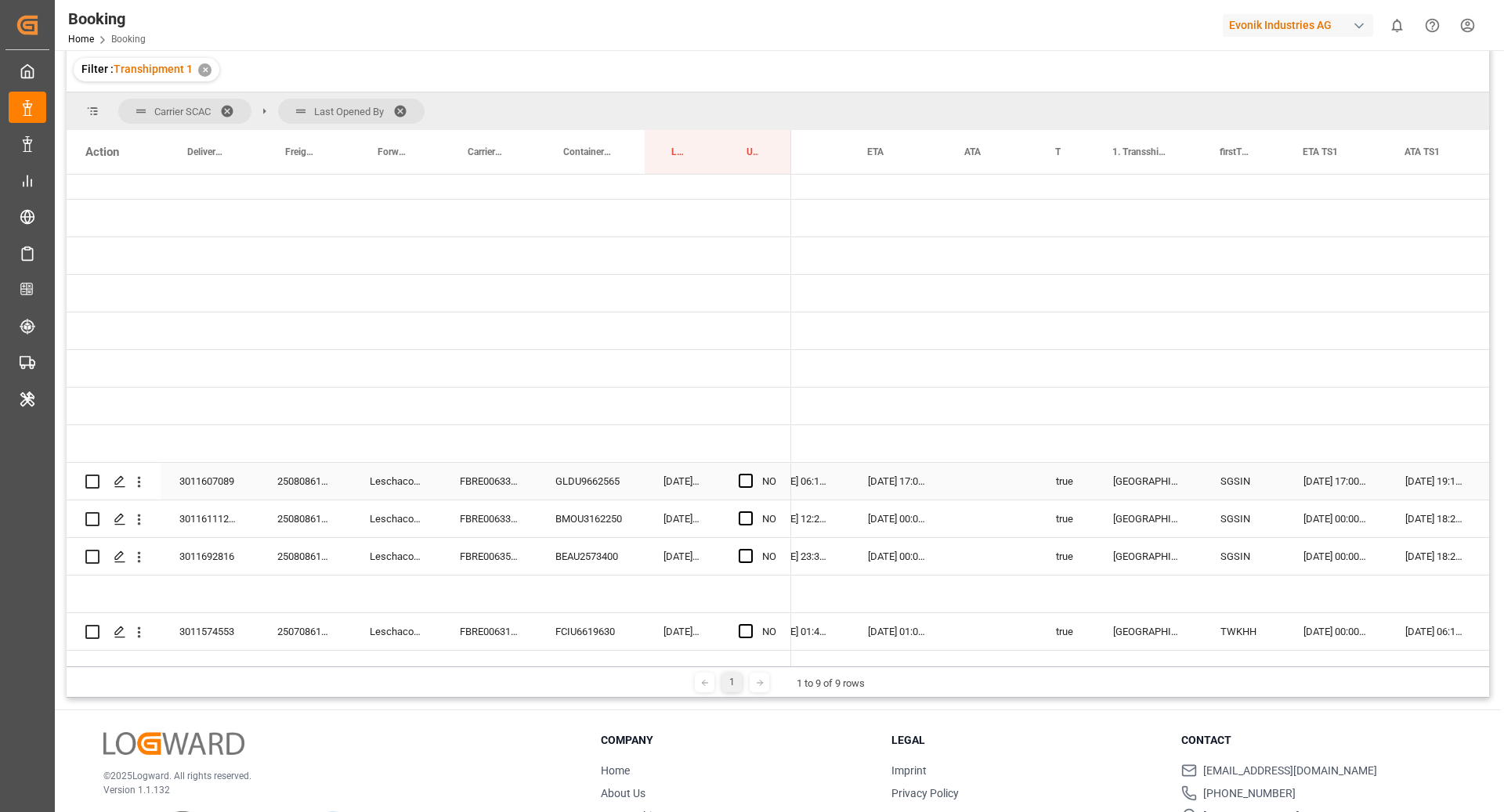
click at [500, 474] on div "FBRE0063340" at bounding box center [489, 482] width 95 height 37
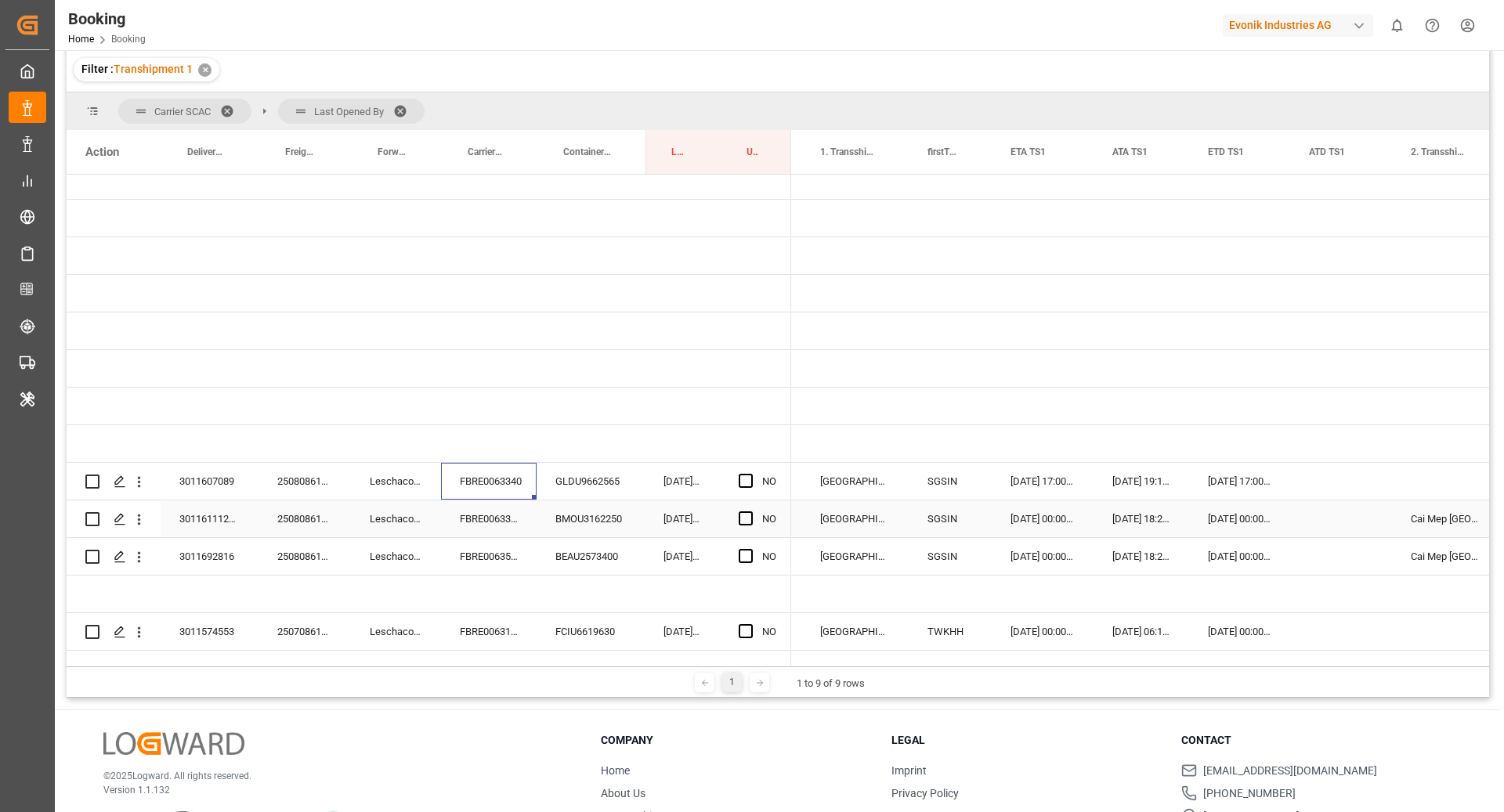
click at [477, 508] on div "FBRE0063315" at bounding box center [489, 519] width 95 height 37
click at [539, 558] on div "BEAU2573400" at bounding box center [590, 557] width 108 height 37
click at [498, 556] on div "FBRE0063588" at bounding box center [489, 557] width 95 height 37
click at [137, 512] on icon "open menu" at bounding box center [139, 520] width 17 height 17
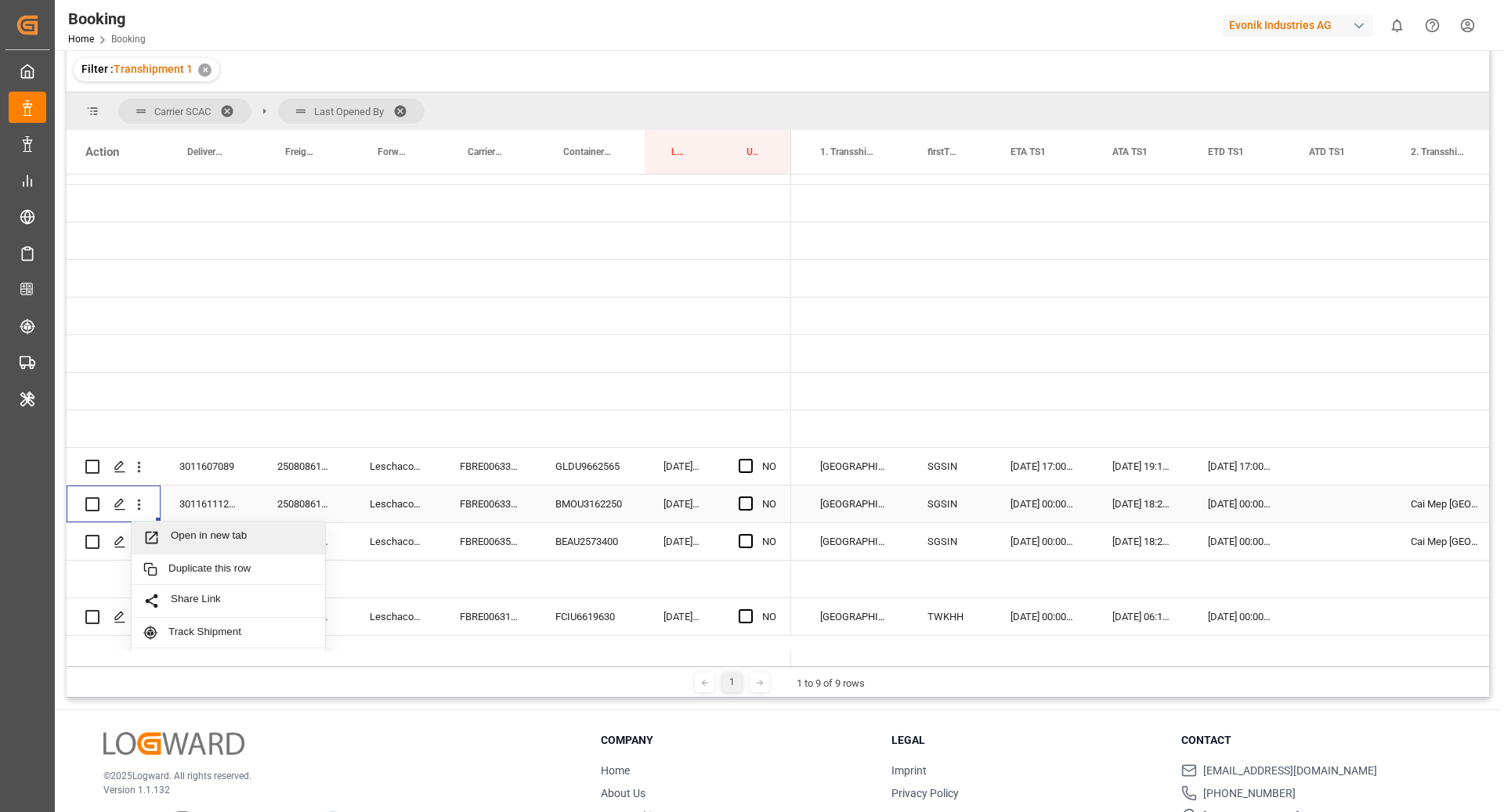
click at [174, 535] on span "Open in new tab" at bounding box center [241, 537] width 142 height 17
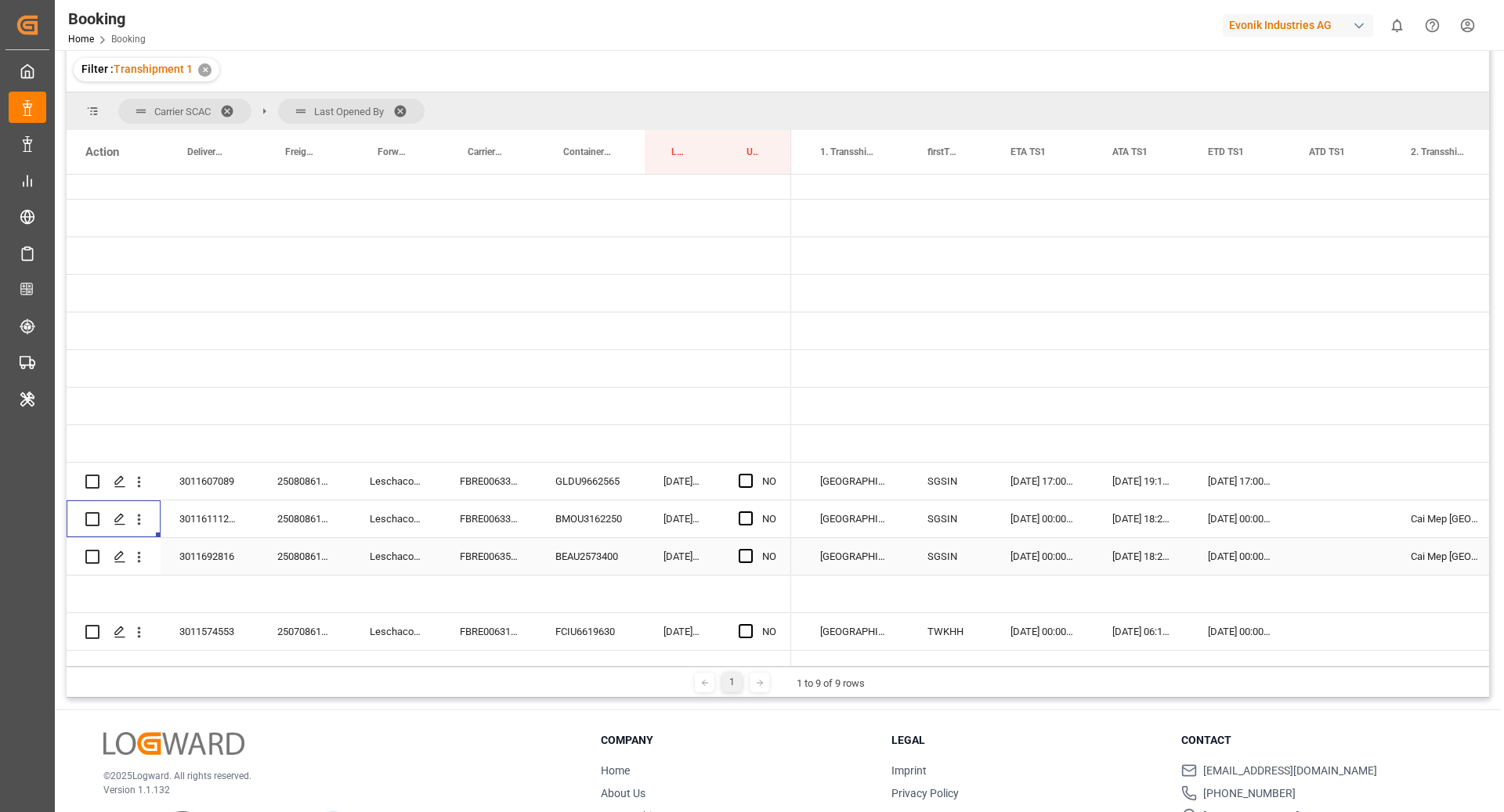
click at [482, 538] on div "FBRE0063588" at bounding box center [489, 557] width 95 height 37
drag, startPoint x: 135, startPoint y: 550, endPoint x: 178, endPoint y: 555, distance: 43.3
click at [136, 550] on button "open menu" at bounding box center [139, 557] width 17 height 30
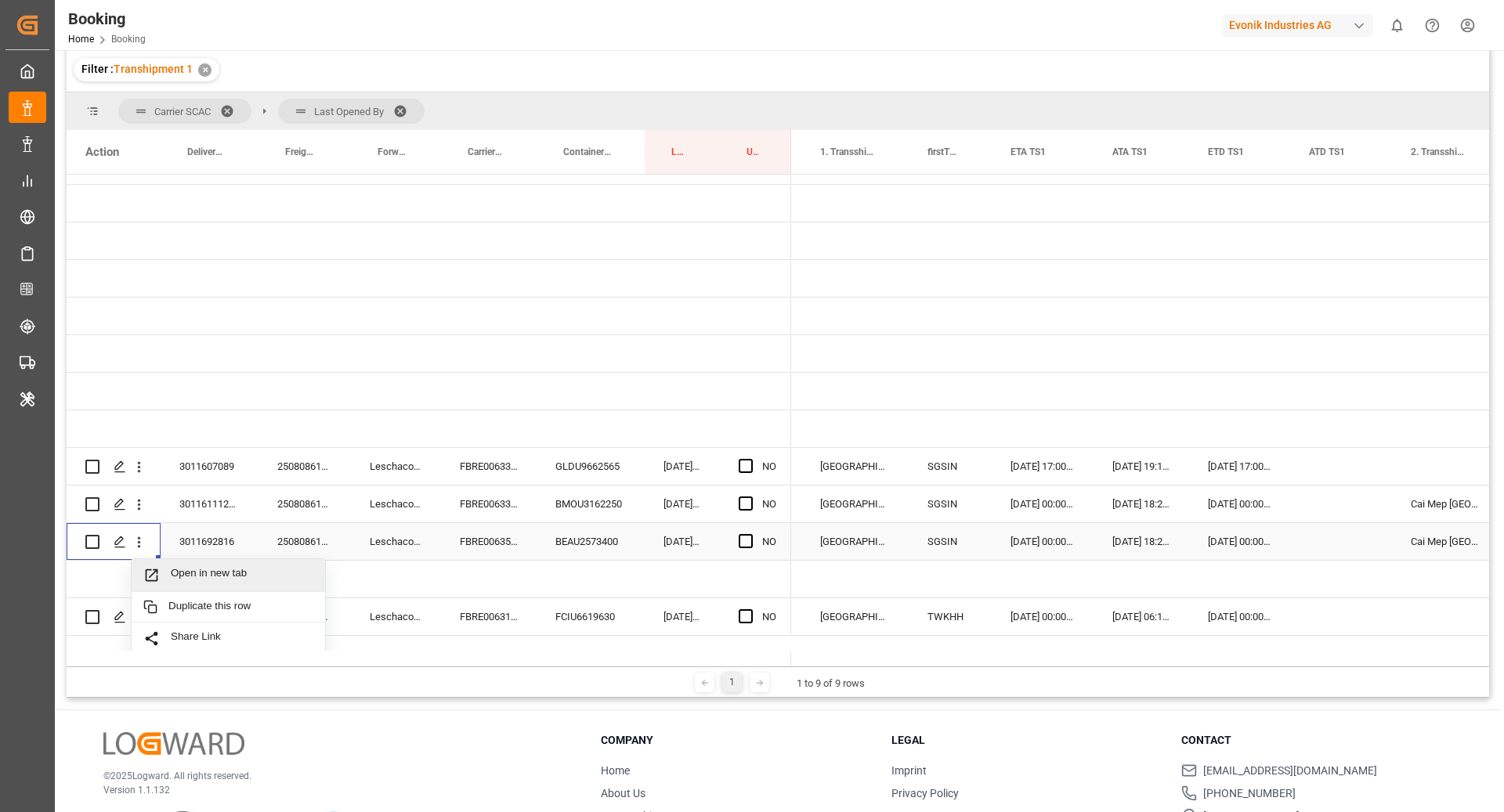
click at [194, 567] on span "Open in new tab" at bounding box center [241, 575] width 142 height 17
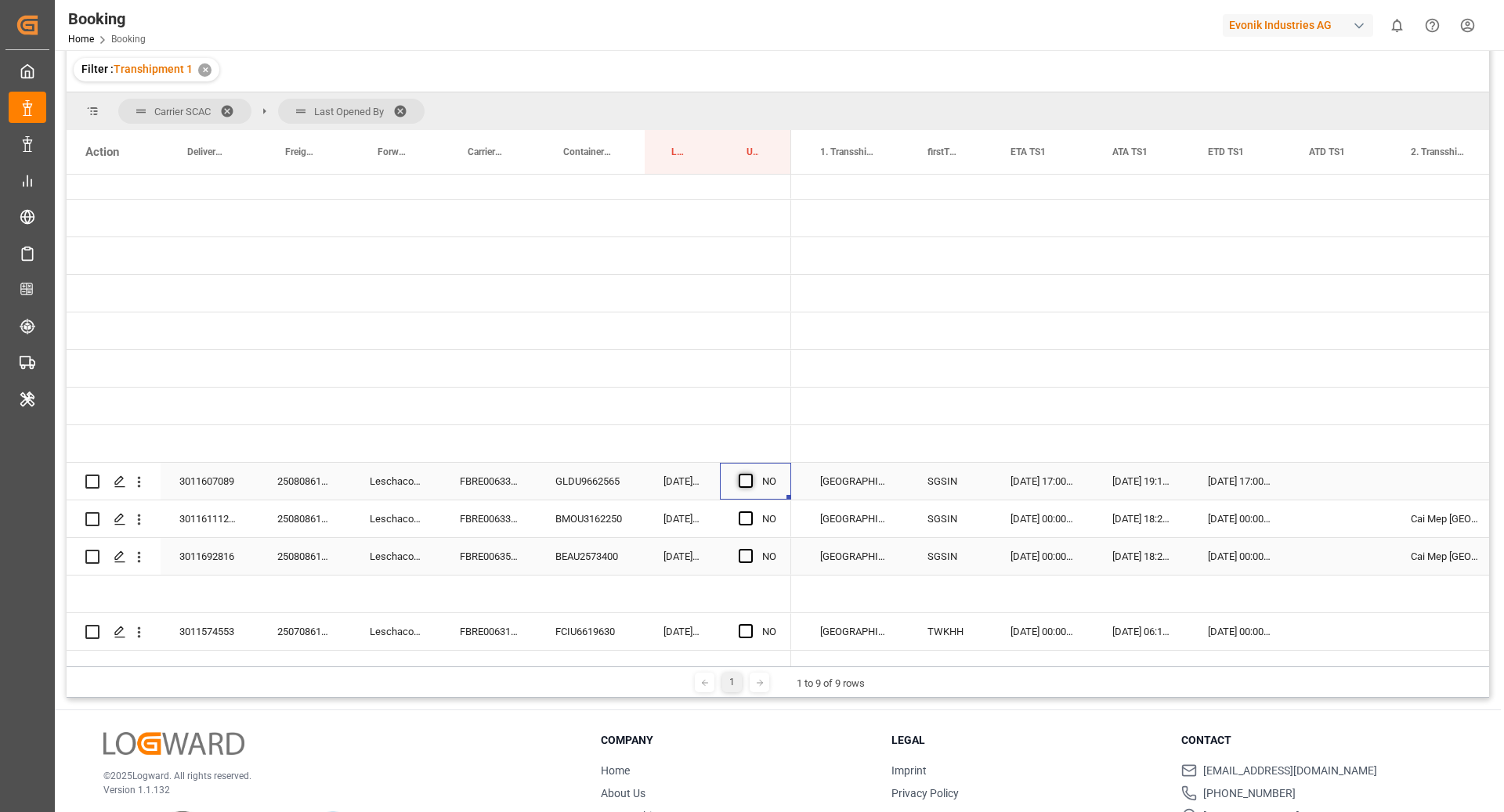
click at [746, 474] on span "Press SPACE to select this row." at bounding box center [746, 481] width 14 height 14
click at [750, 474] on input "Press SPACE to select this row." at bounding box center [750, 474] width 0 height 0
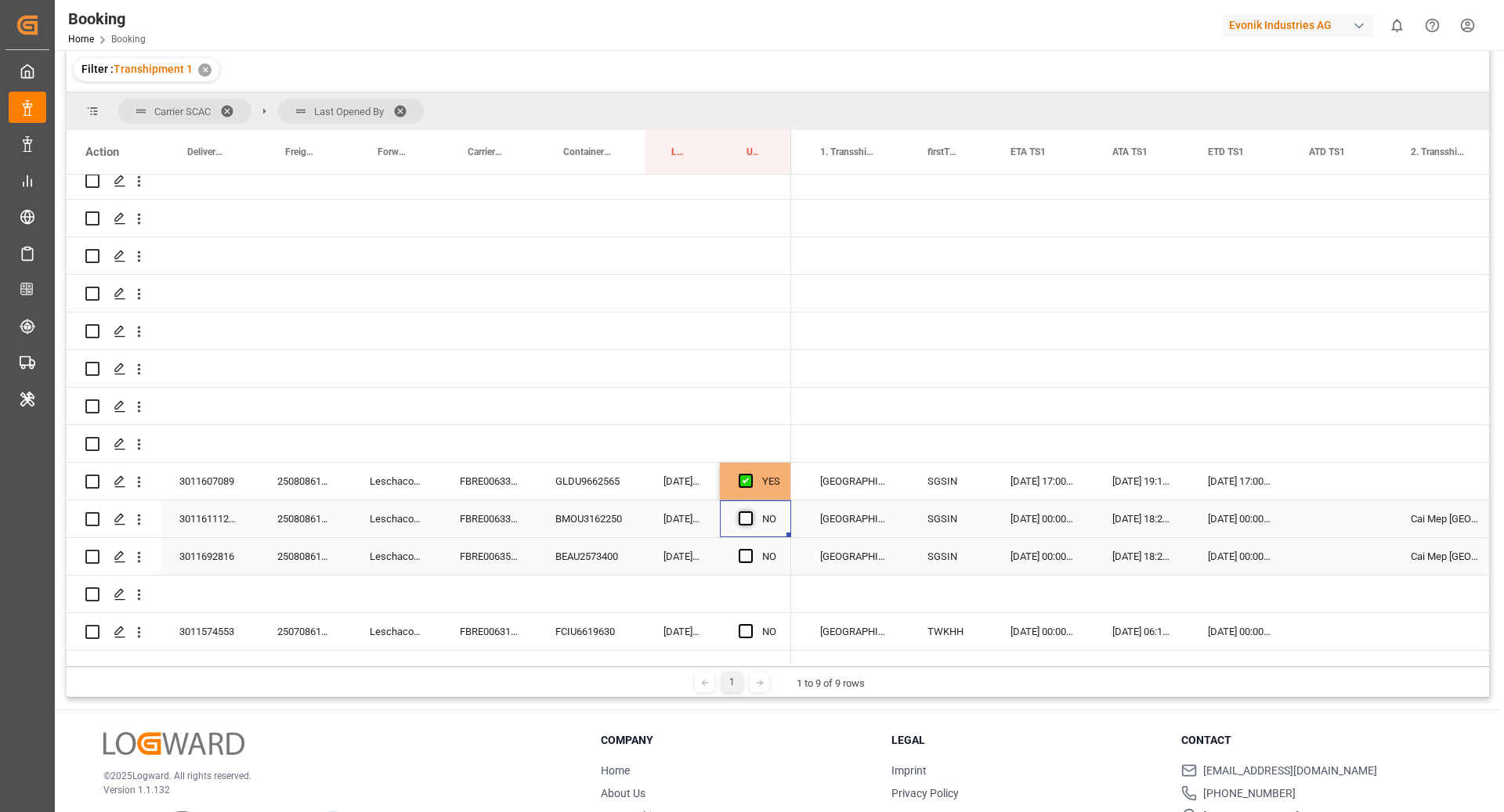
click at [746, 512] on span "Press SPACE to select this row." at bounding box center [746, 519] width 14 height 14
click at [750, 512] on input "Press SPACE to select this row." at bounding box center [750, 512] width 0 height 0
click at [749, 549] on span "Press SPACE to select this row." at bounding box center [746, 556] width 14 height 14
click at [750, 549] on input "Press SPACE to select this row." at bounding box center [750, 549] width 0 height 0
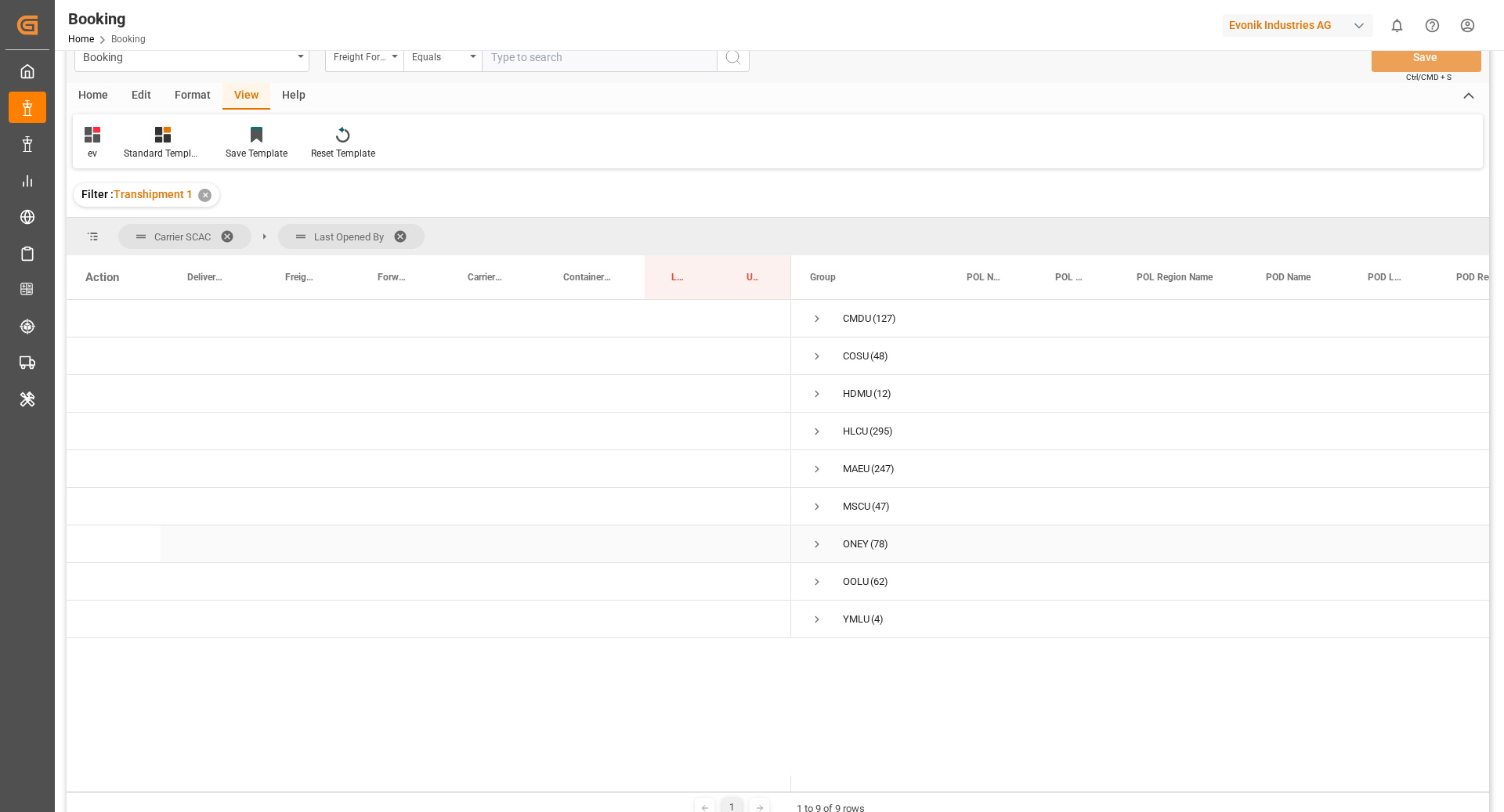
scroll to position [30, 0]
click at [821, 390] on span "Press SPACE to select this row." at bounding box center [817, 395] width 14 height 14
click at [850, 431] on span "Press SPACE to select this row." at bounding box center [850, 432] width 14 height 14
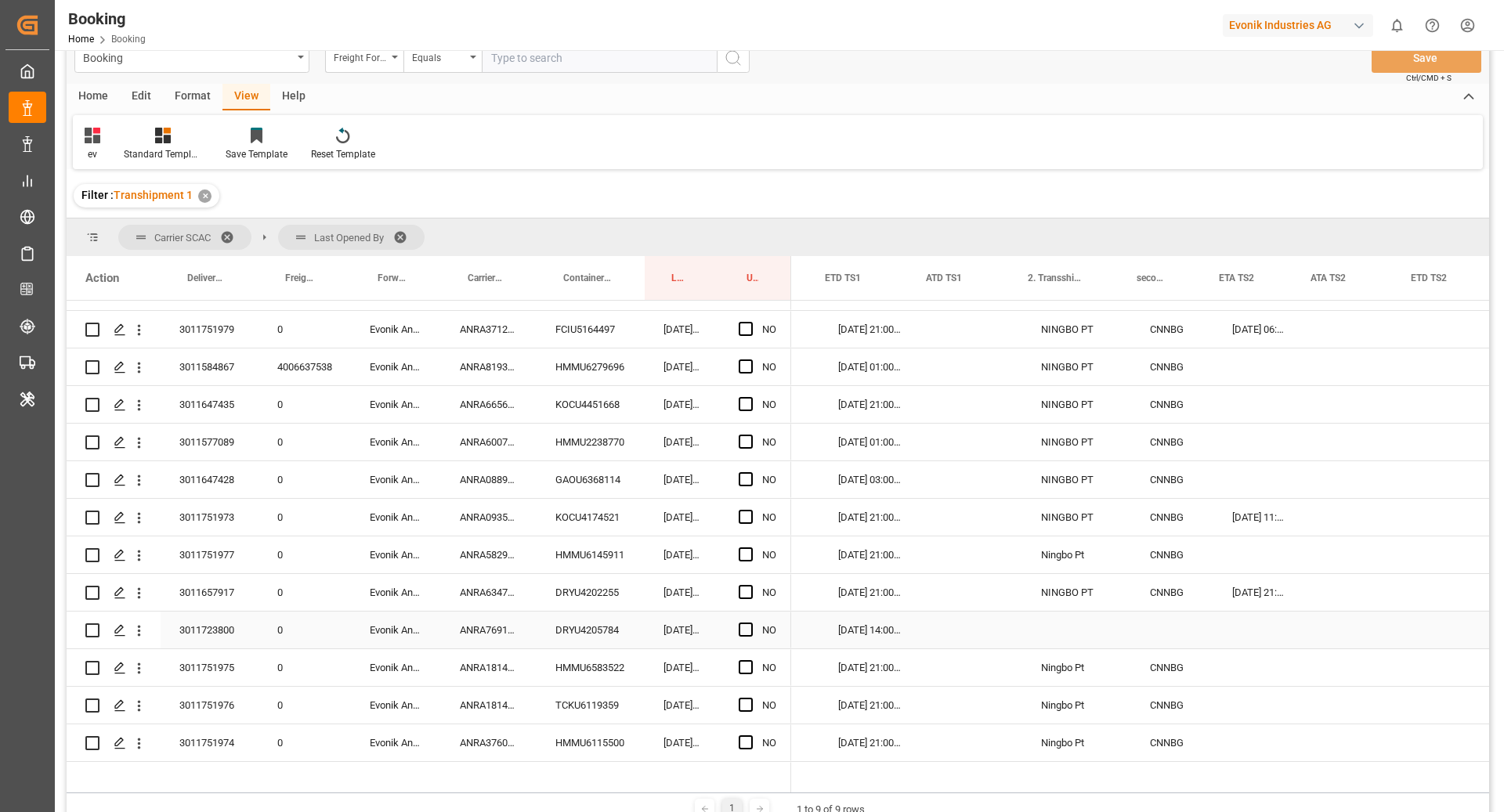
scroll to position [0, 1896]
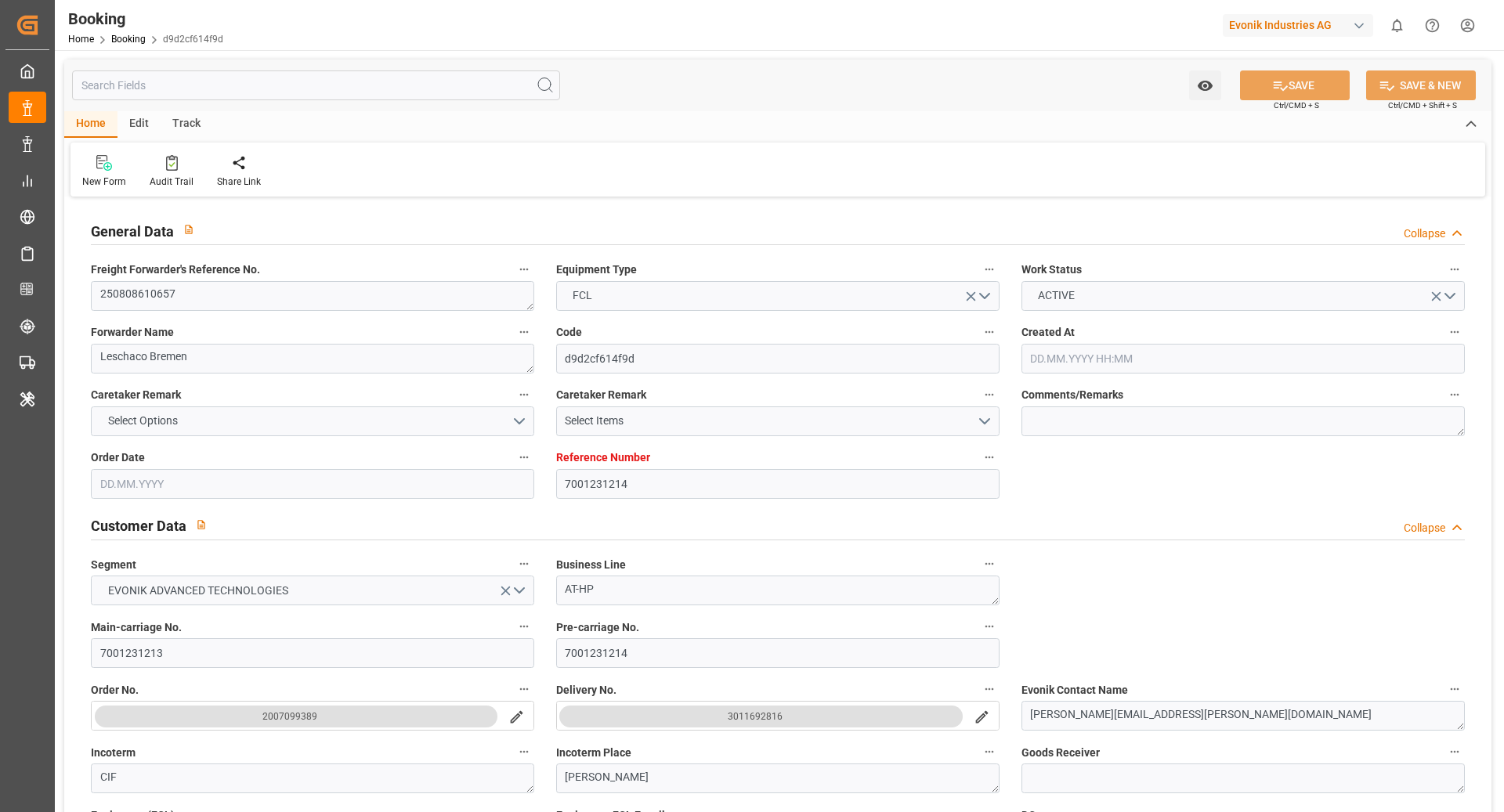
type input "7001231214"
type input "9588081"
type input "[PERSON_NAME]"
type input "[PERSON_NAME] Marine Transport Corp."
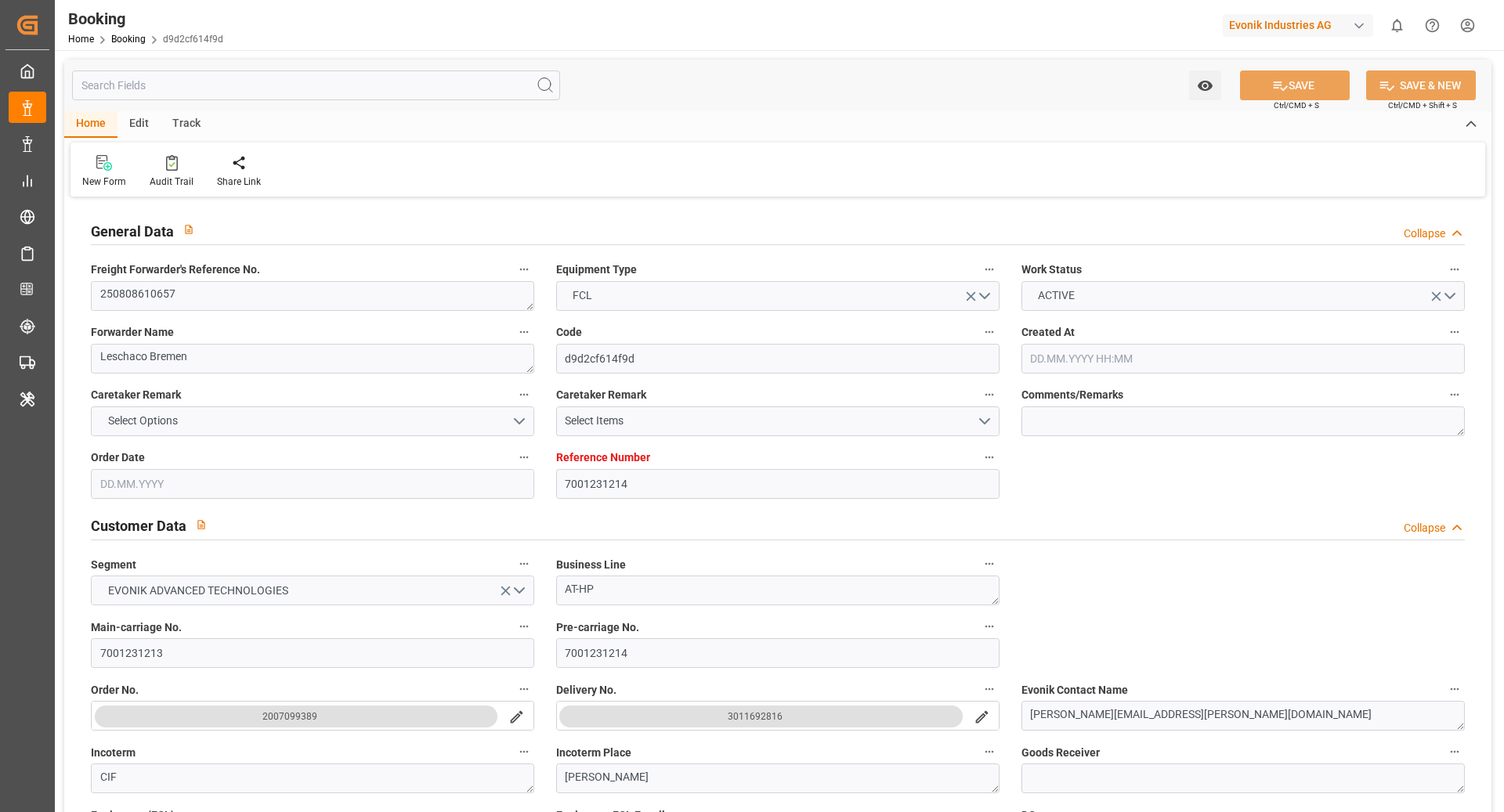
type input "NLRTM"
type input "VNCLI"
type input "SGSIN"
type input "VNCMT"
type input "0"
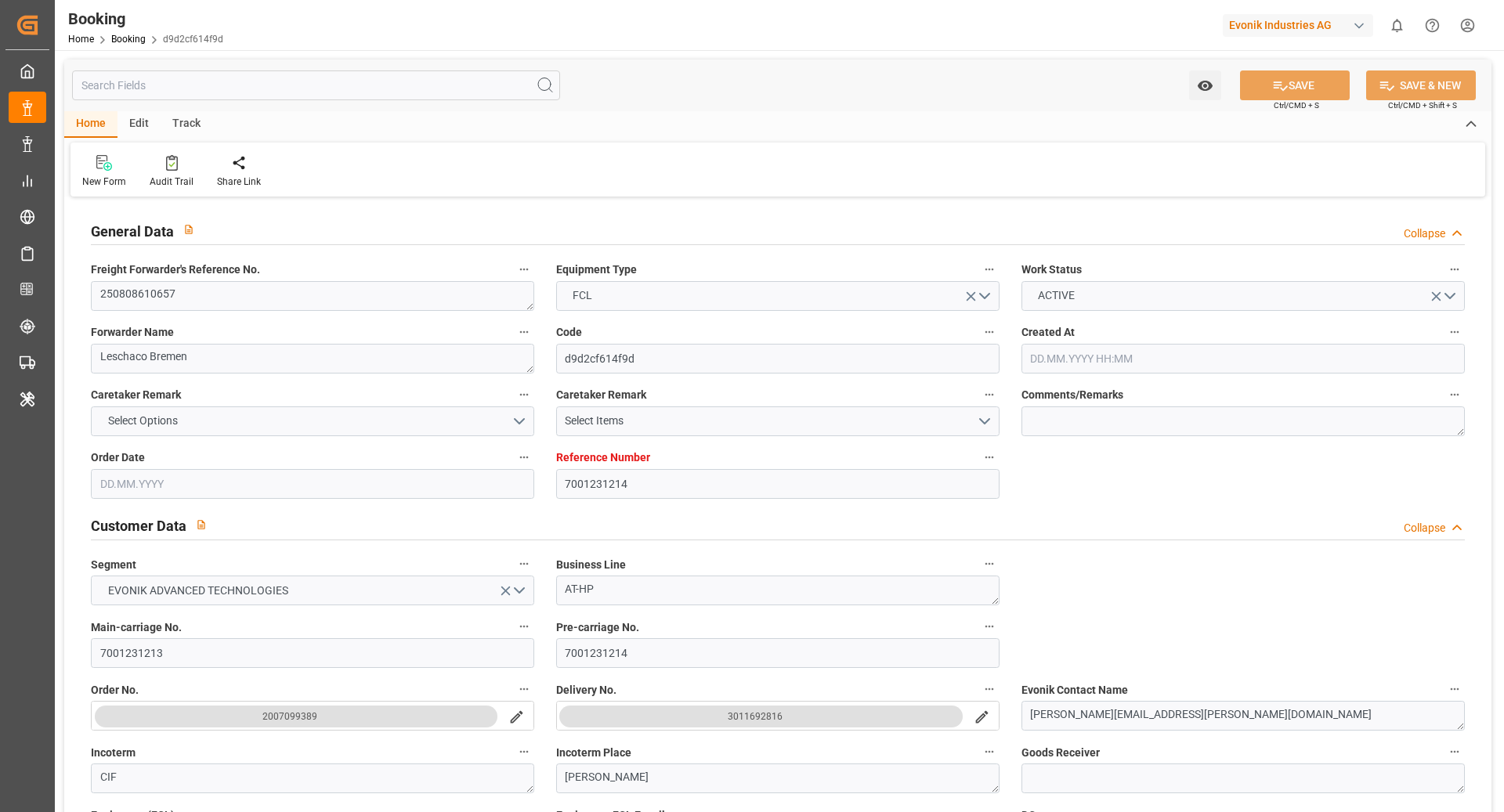
type input "NLRTM"
type input "[DATE] 08:22"
type input "[DATE]"
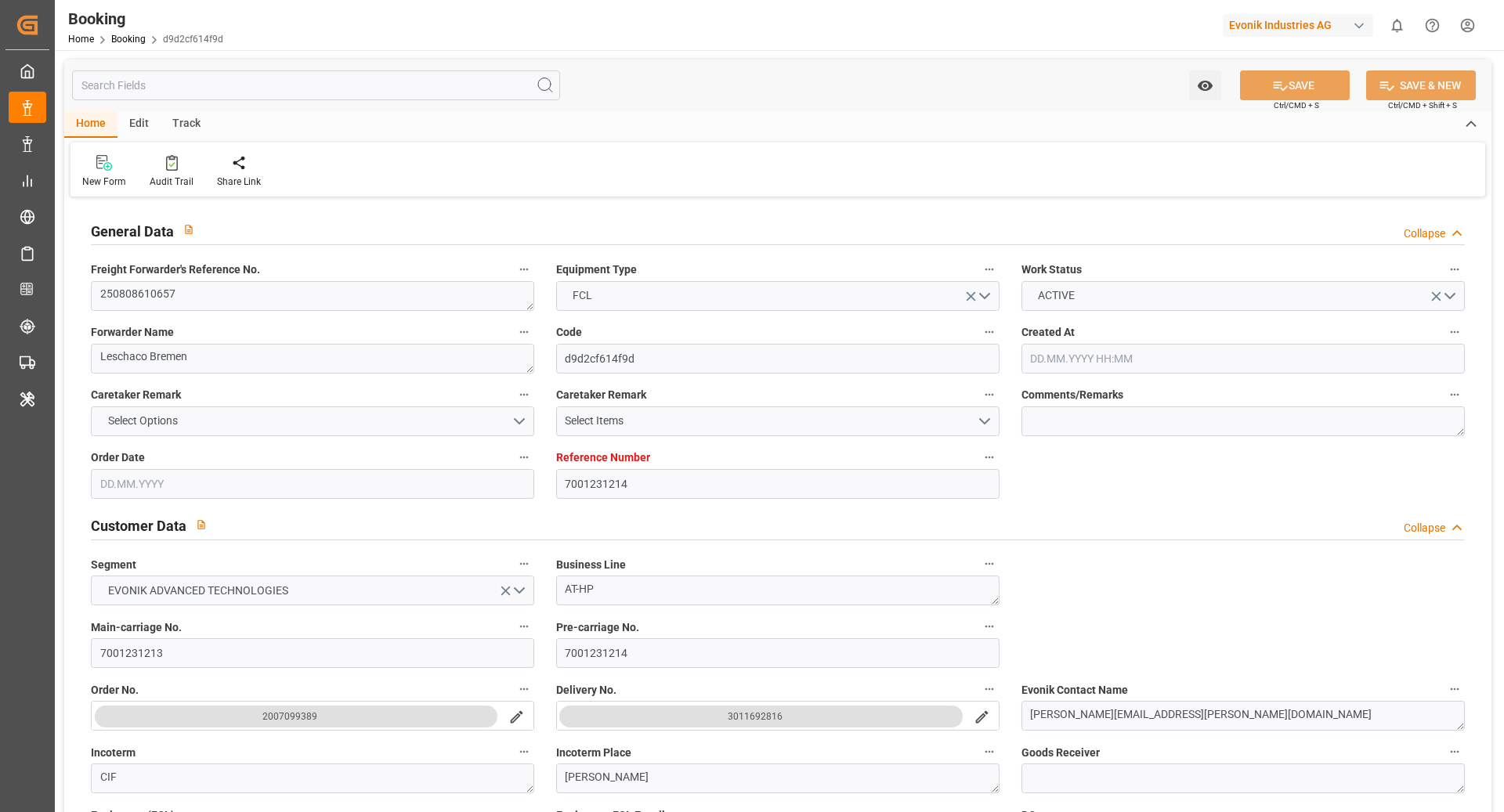
type input "[DATE]"
type input "[DATE] 00:00"
type input "[DATE] 23:30"
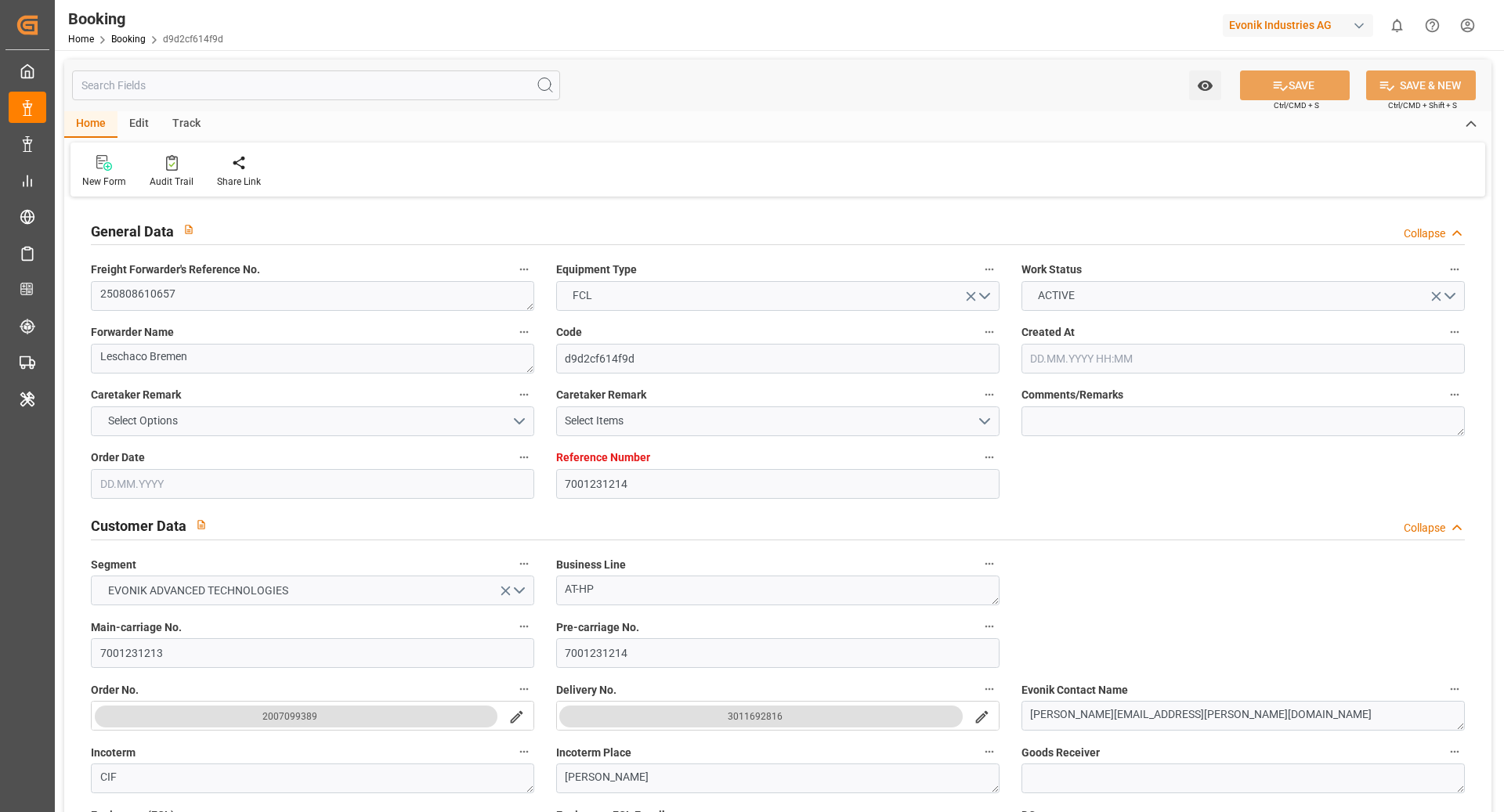
type input "[DATE] 09:18"
type input "03.10.2025 00:00"
type input "17.09.2025 00:00"
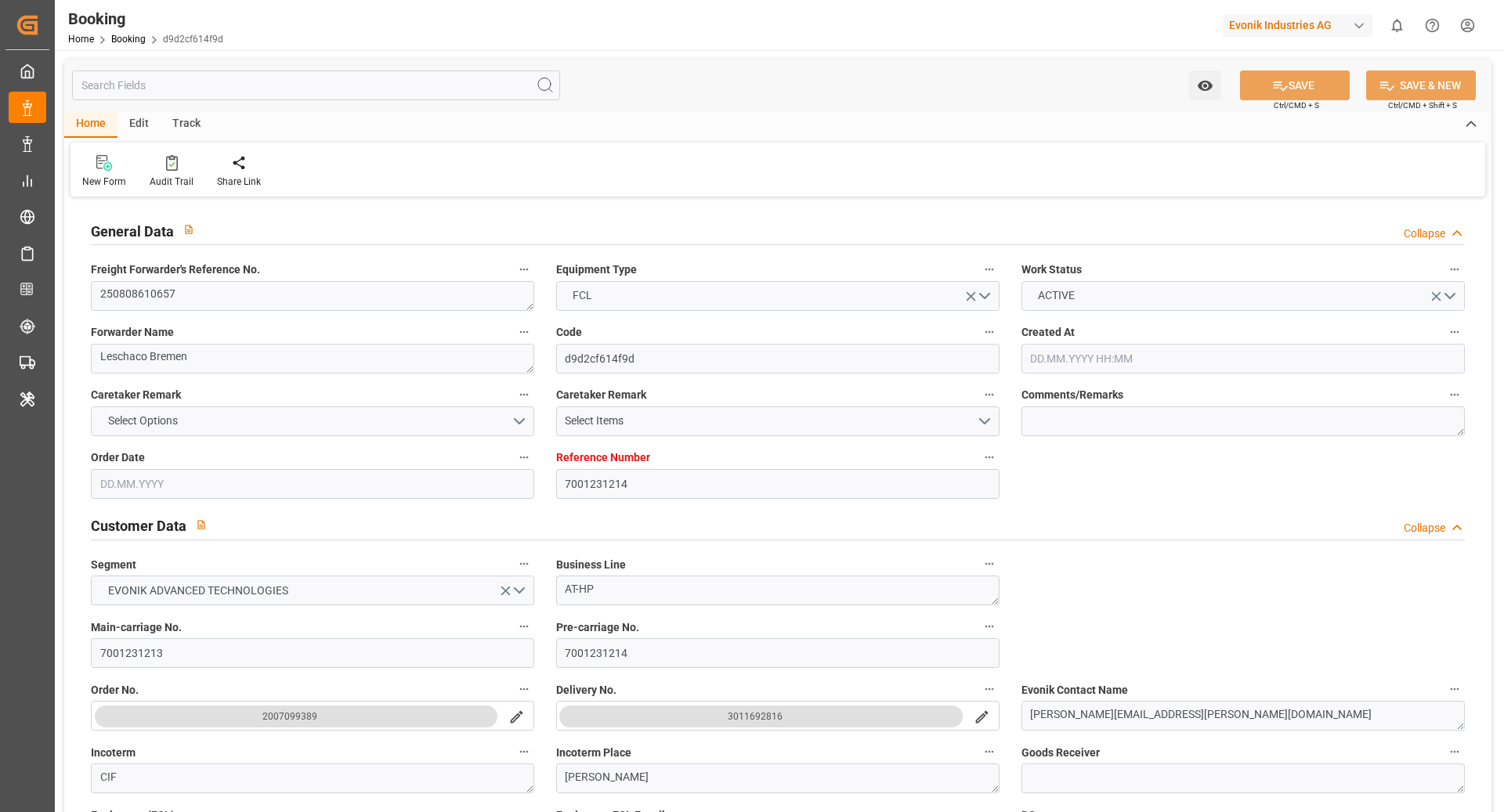
type input "19.09.2025 18:25"
type input "19.09.2025 00:00"
type input "26.09.2025 00:00"
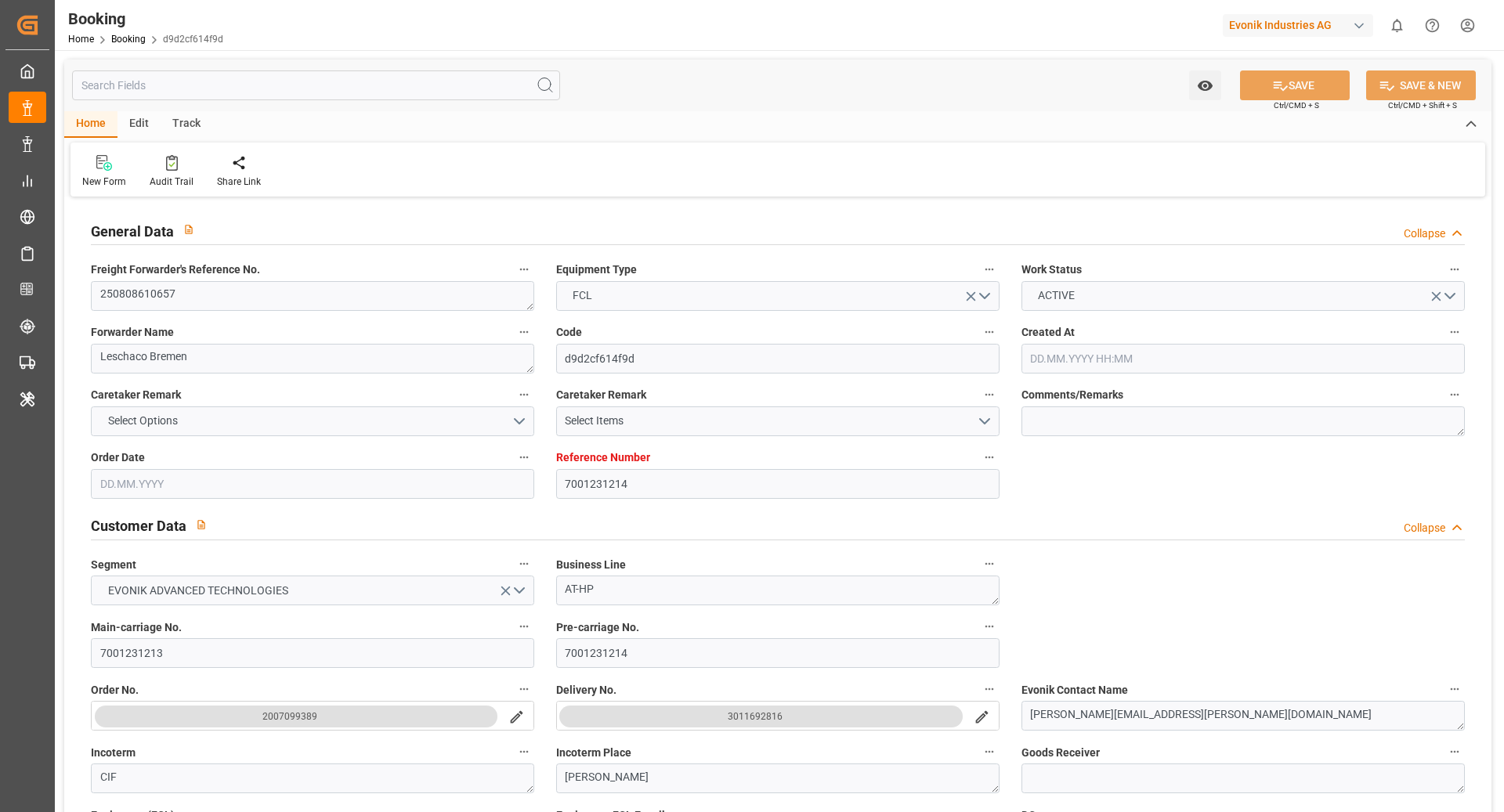
type input "28.09.2025 00:00"
type input "[DATE]"
type input "24.09.2025 17:21"
type input "24.09.2025"
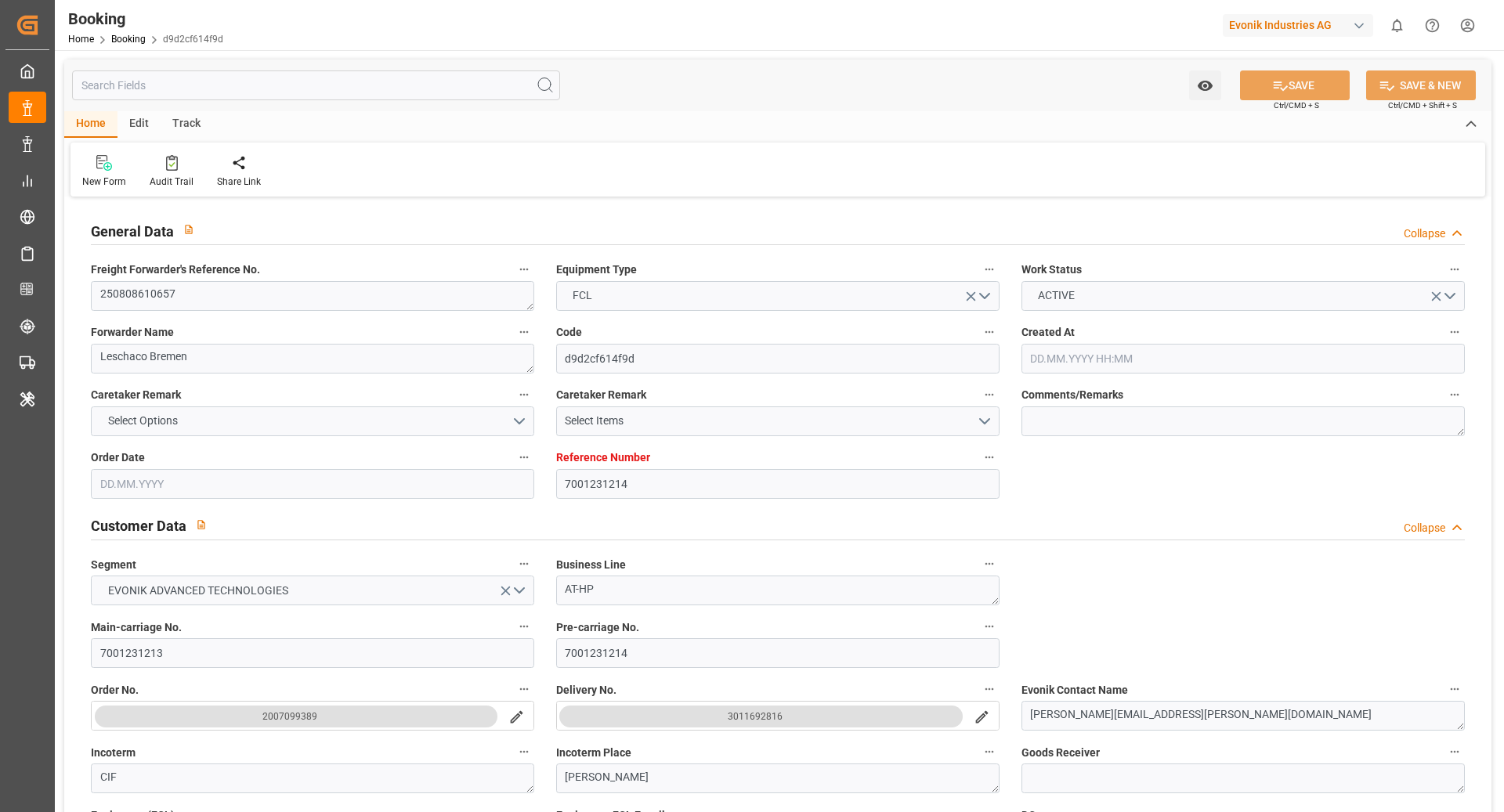
type input "07.08.2025 04:54"
type input "09.08.2025 00:53"
type input "19.09.2025 16:38"
type input "20.09.2025 11:16"
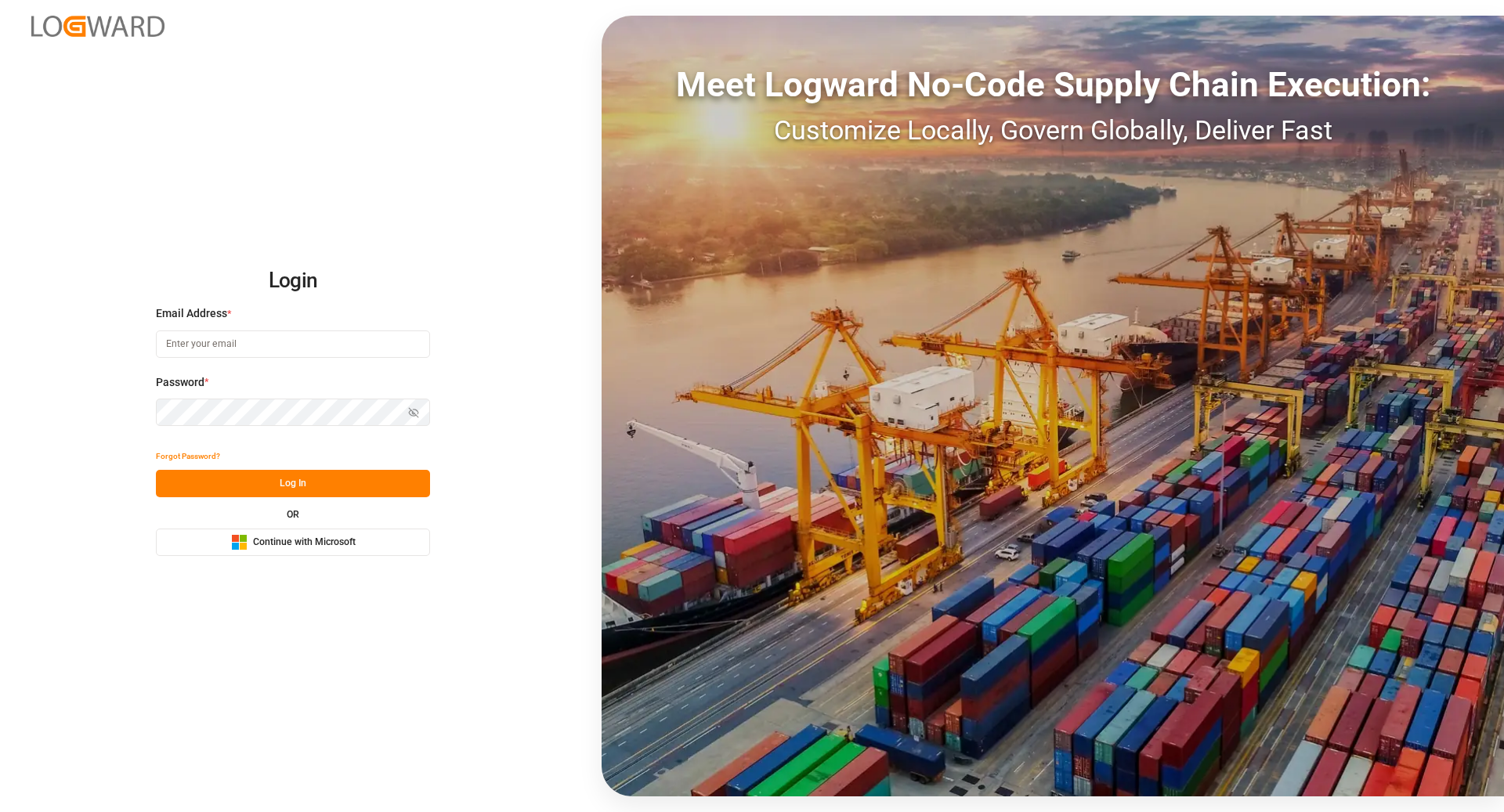
click at [309, 557] on div "Login Email Address * Password * Show password Forgot Password? Log In OR Micro…" at bounding box center [752, 406] width 1504 height 812
click at [308, 551] on button "Microsoft Logo Continue with Microsoft" at bounding box center [292, 542] width 274 height 27
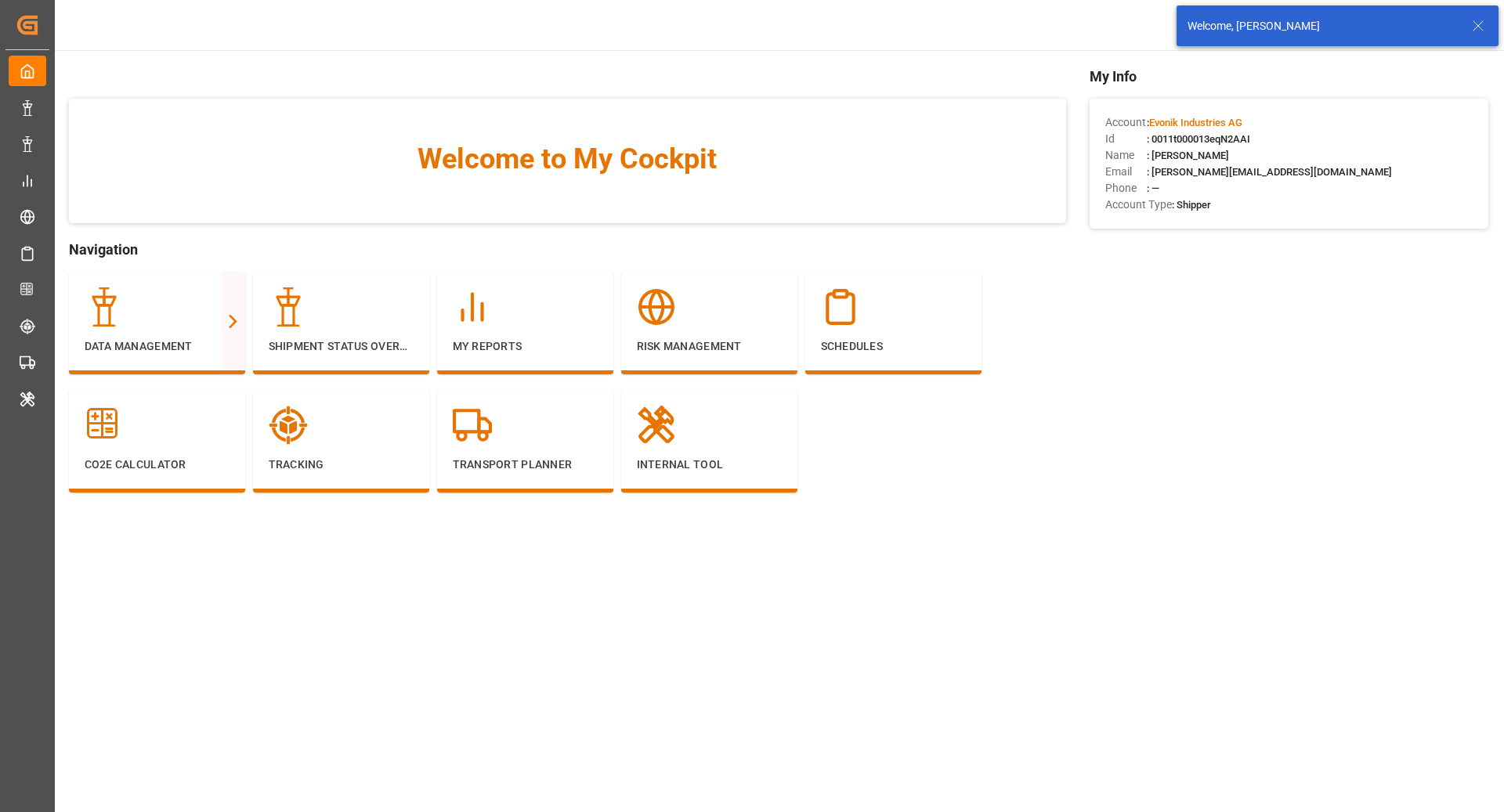
click at [1473, 24] on icon at bounding box center [1477, 26] width 19 height 19
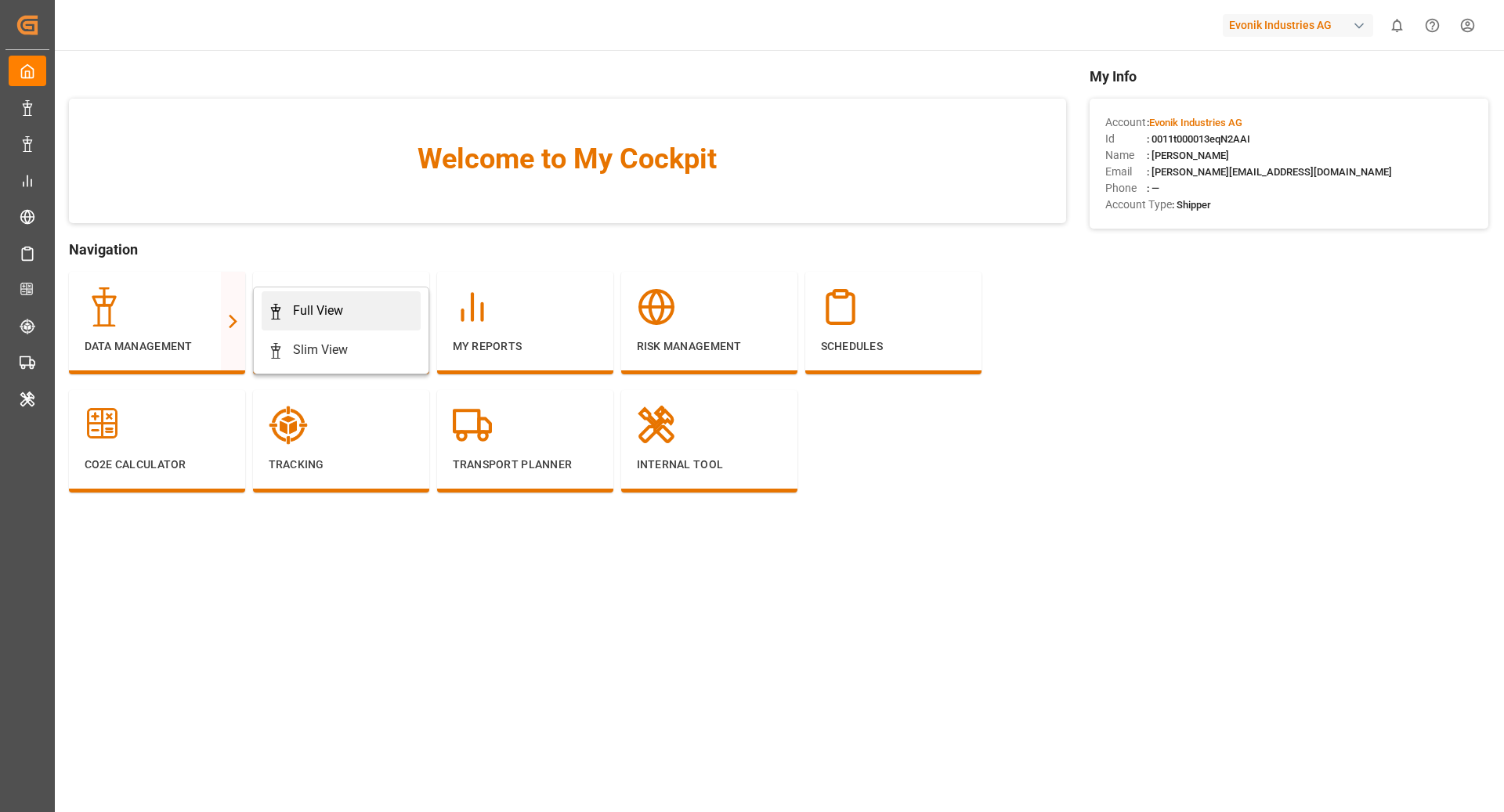
click at [369, 293] on link "Full View" at bounding box center [341, 311] width 159 height 39
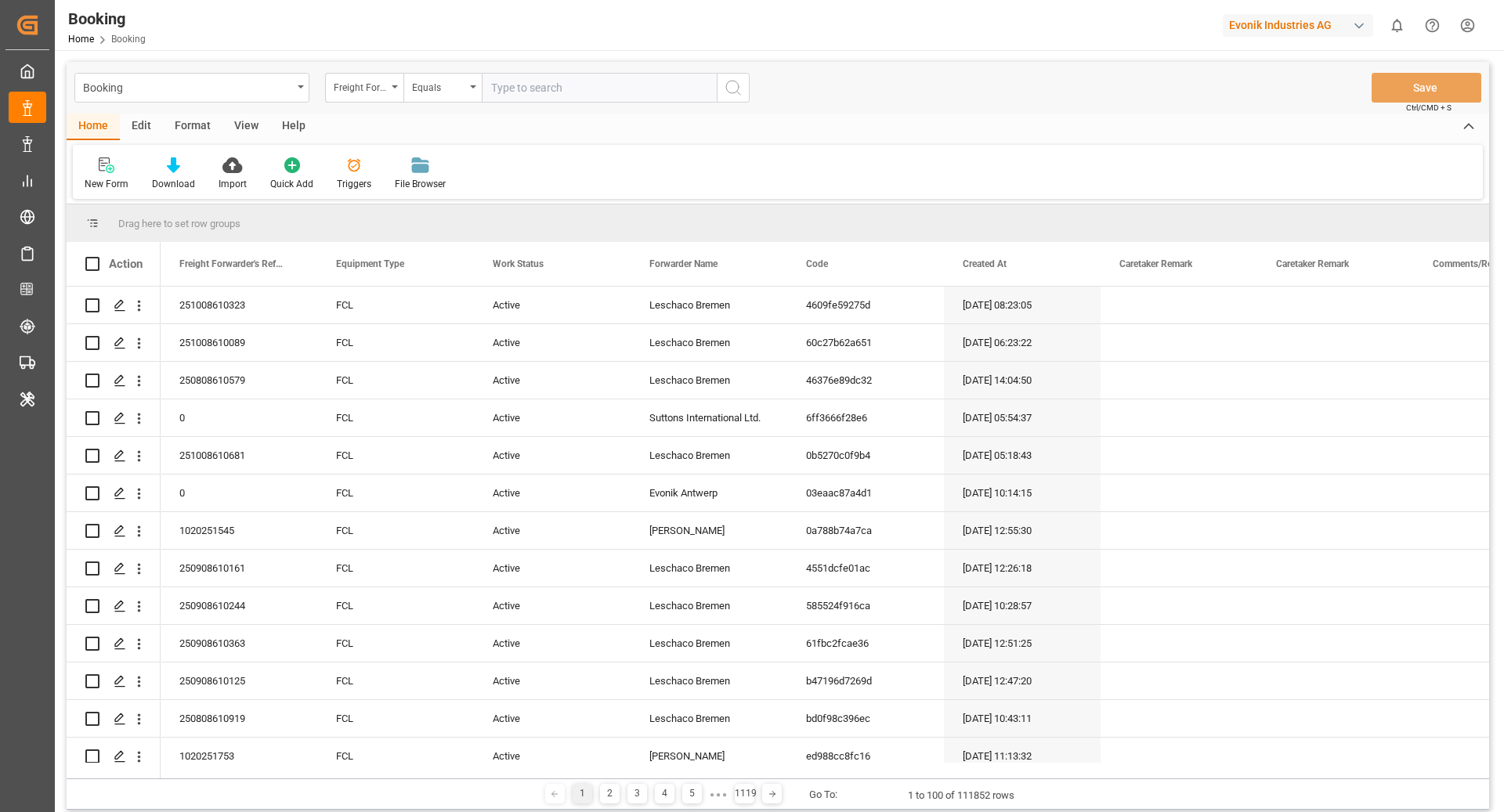
click at [186, 121] on div "Format" at bounding box center [192, 127] width 59 height 27
click at [113, 183] on div "Filter Rows" at bounding box center [108, 184] width 46 height 14
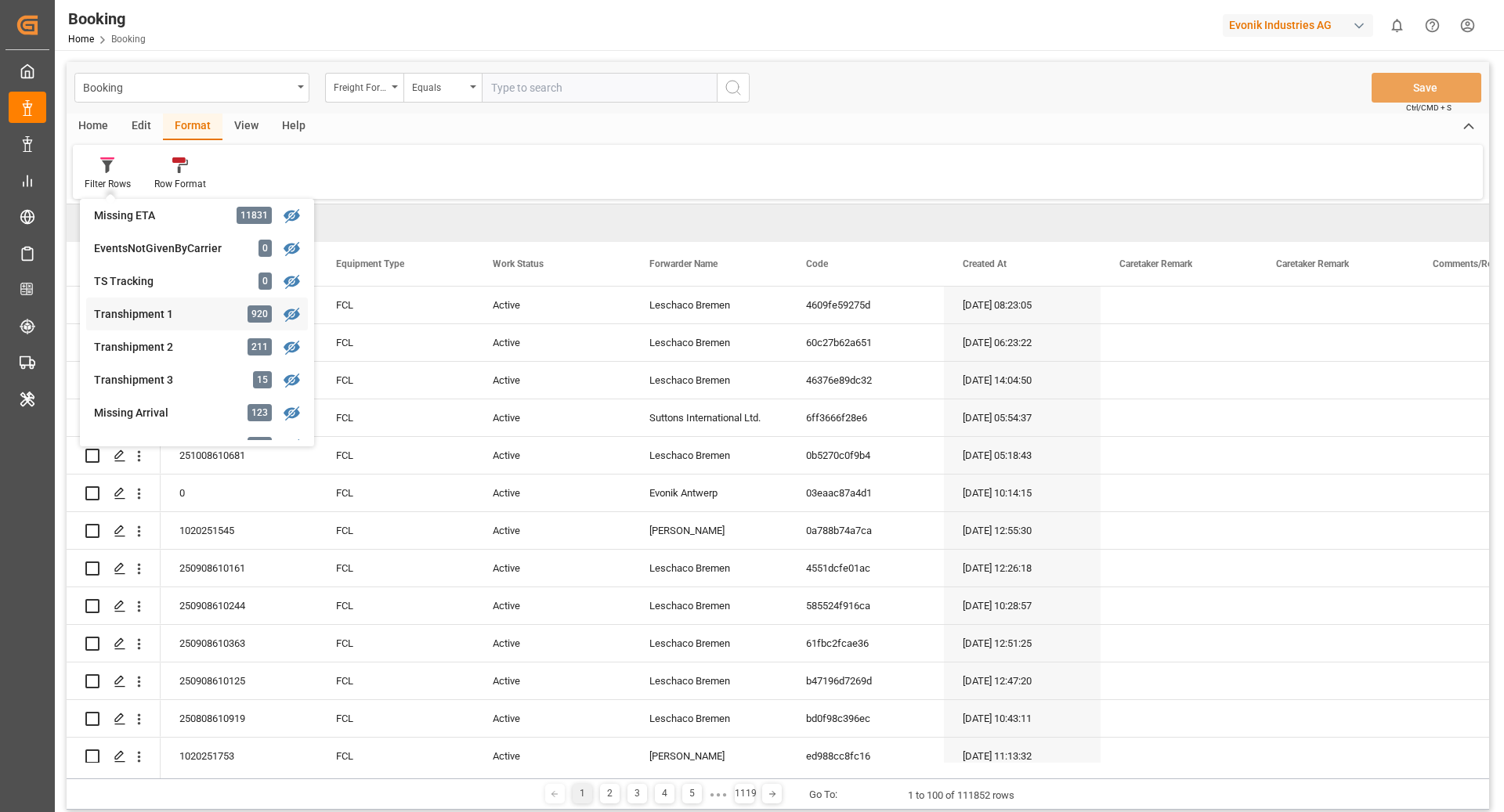
scroll to position [435, 0]
click at [203, 316] on div "Transhipment 1" at bounding box center [162, 314] width 137 height 17
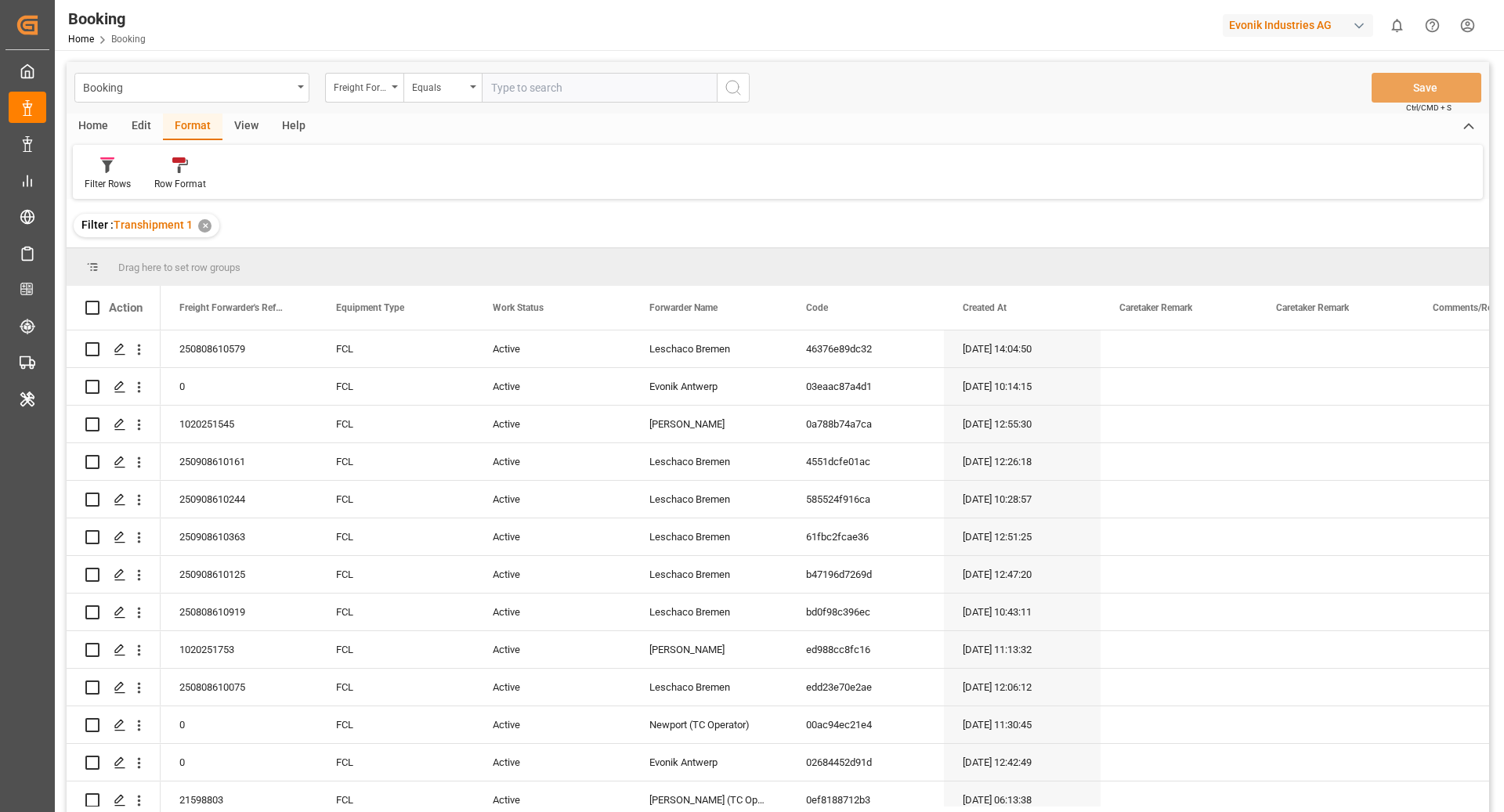
click at [247, 125] on div "View" at bounding box center [247, 127] width 48 height 27
click at [99, 186] on div "Default" at bounding box center [100, 184] width 31 height 14
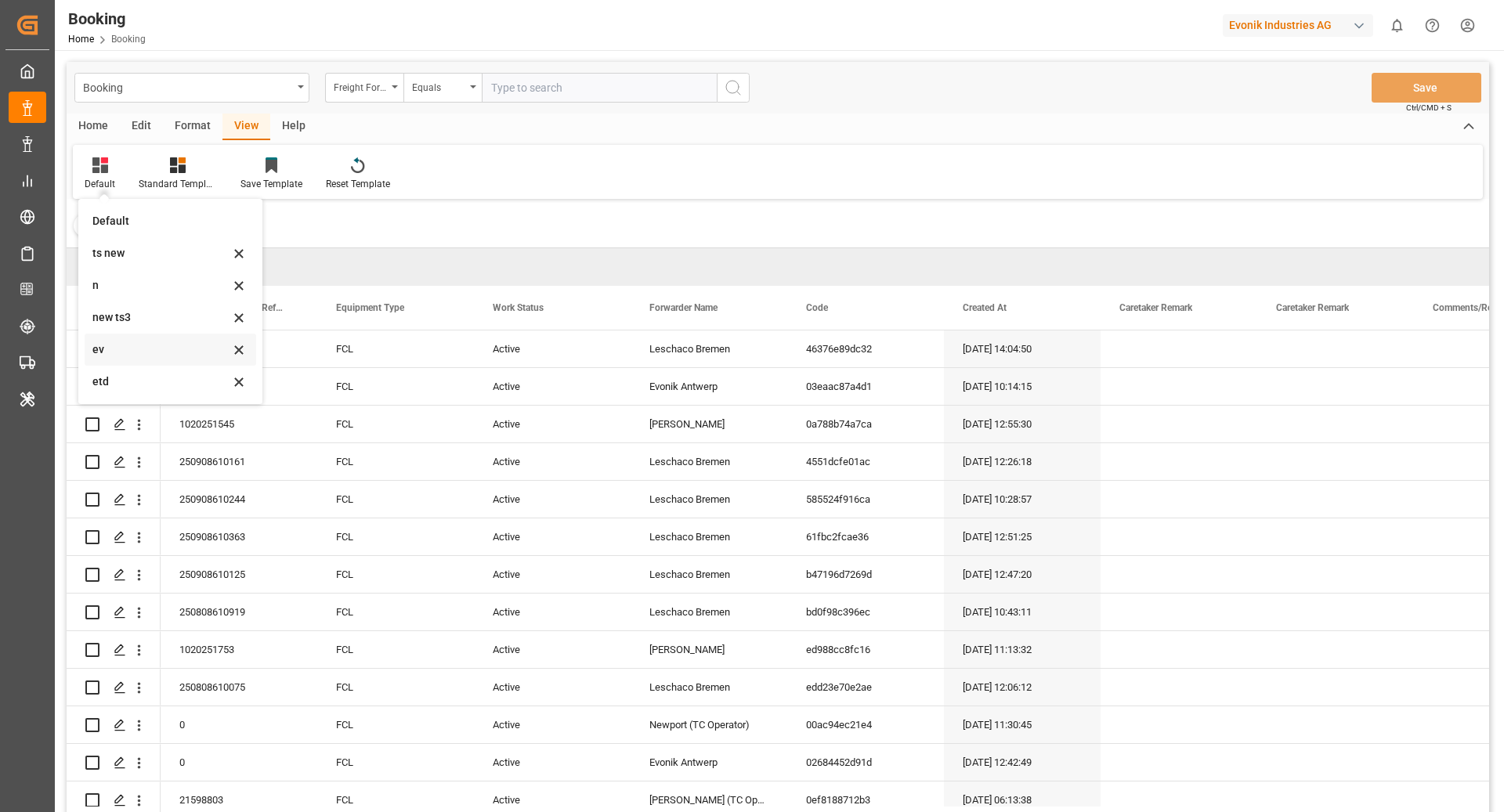
click at [147, 349] on div "ev" at bounding box center [161, 350] width 137 height 17
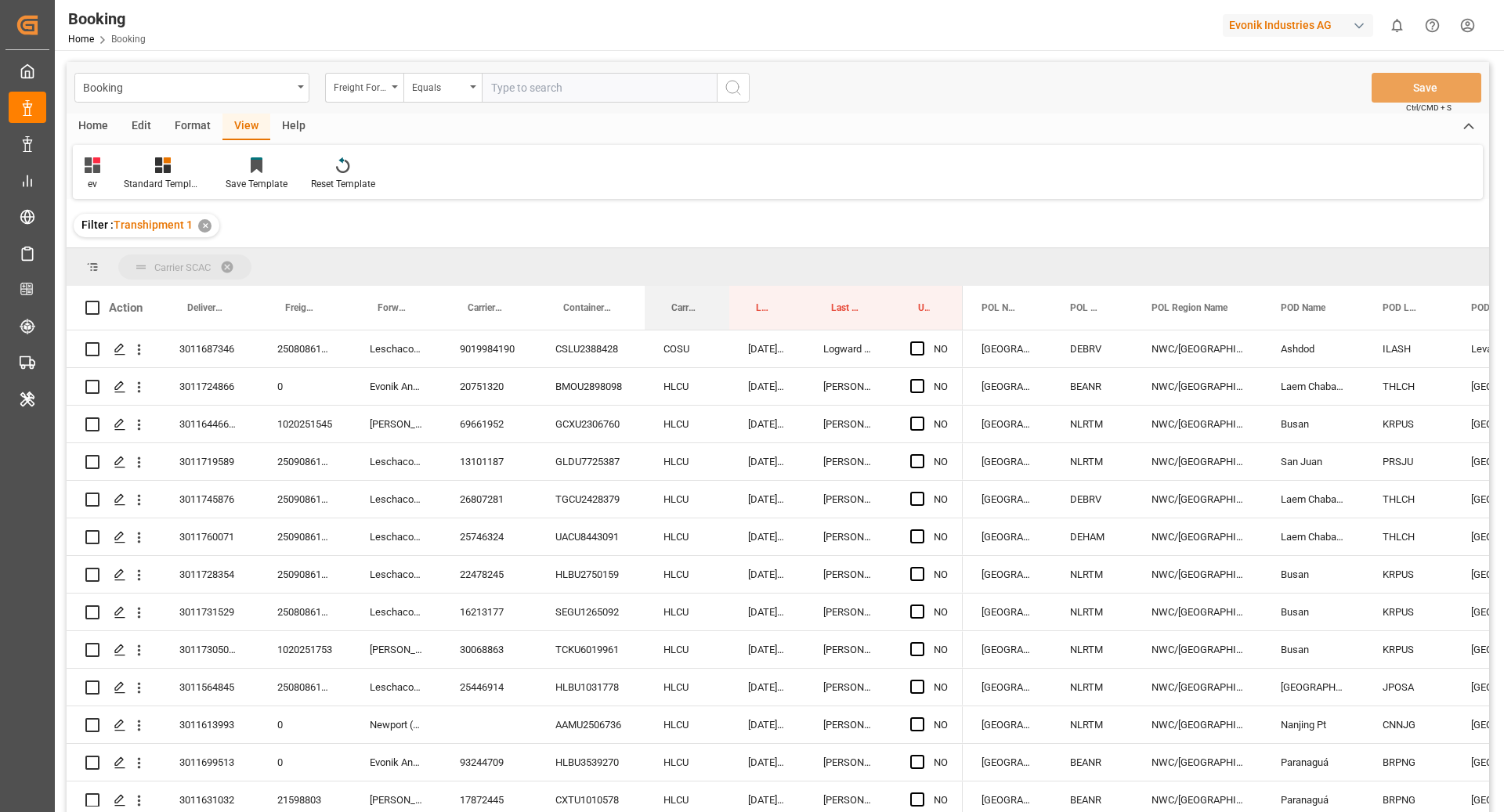
drag, startPoint x: 677, startPoint y: 300, endPoint x: 672, endPoint y: 273, distance: 27.5
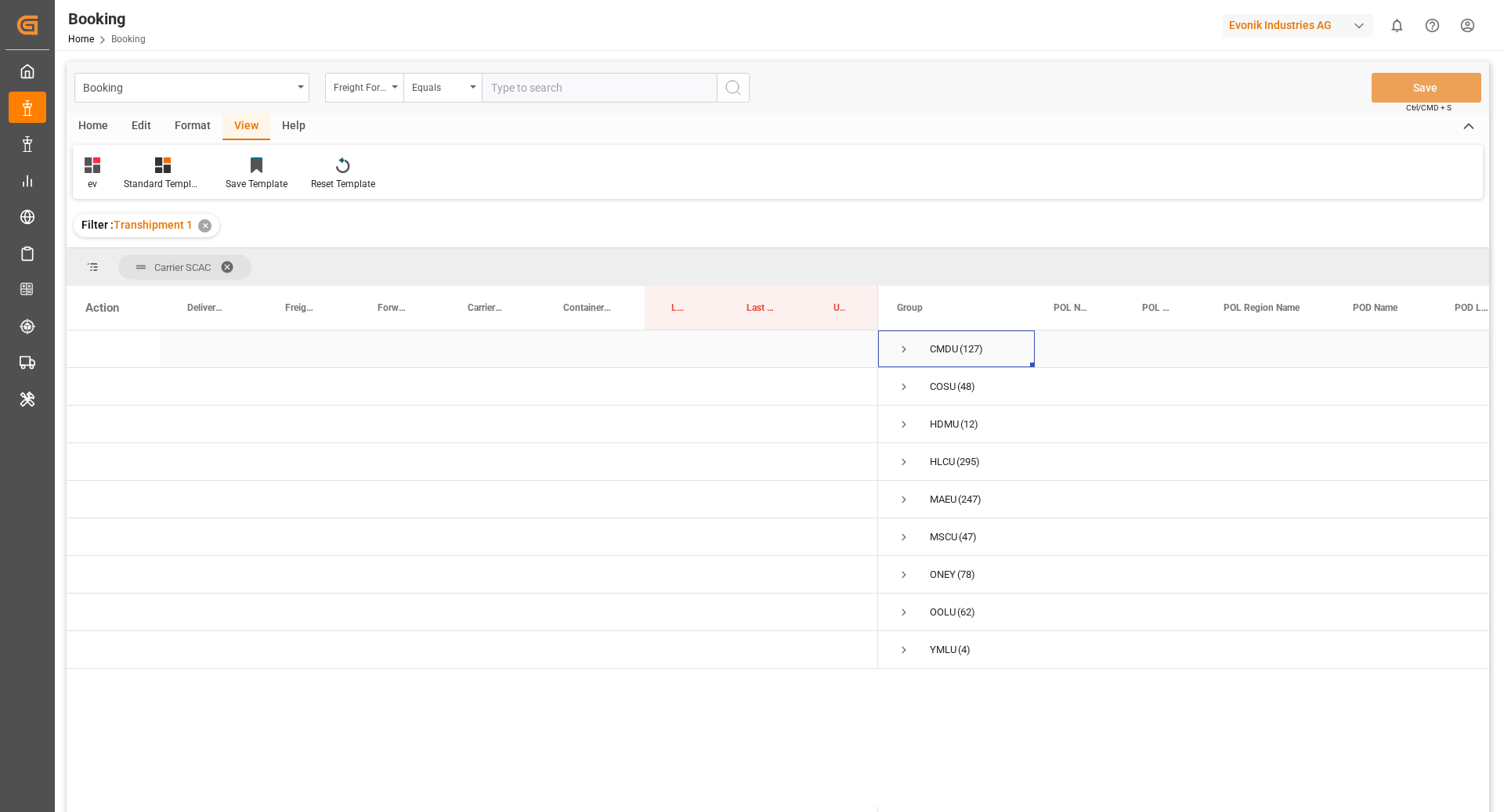
click at [900, 349] on span "Press SPACE to select this row." at bounding box center [904, 349] width 14 height 14
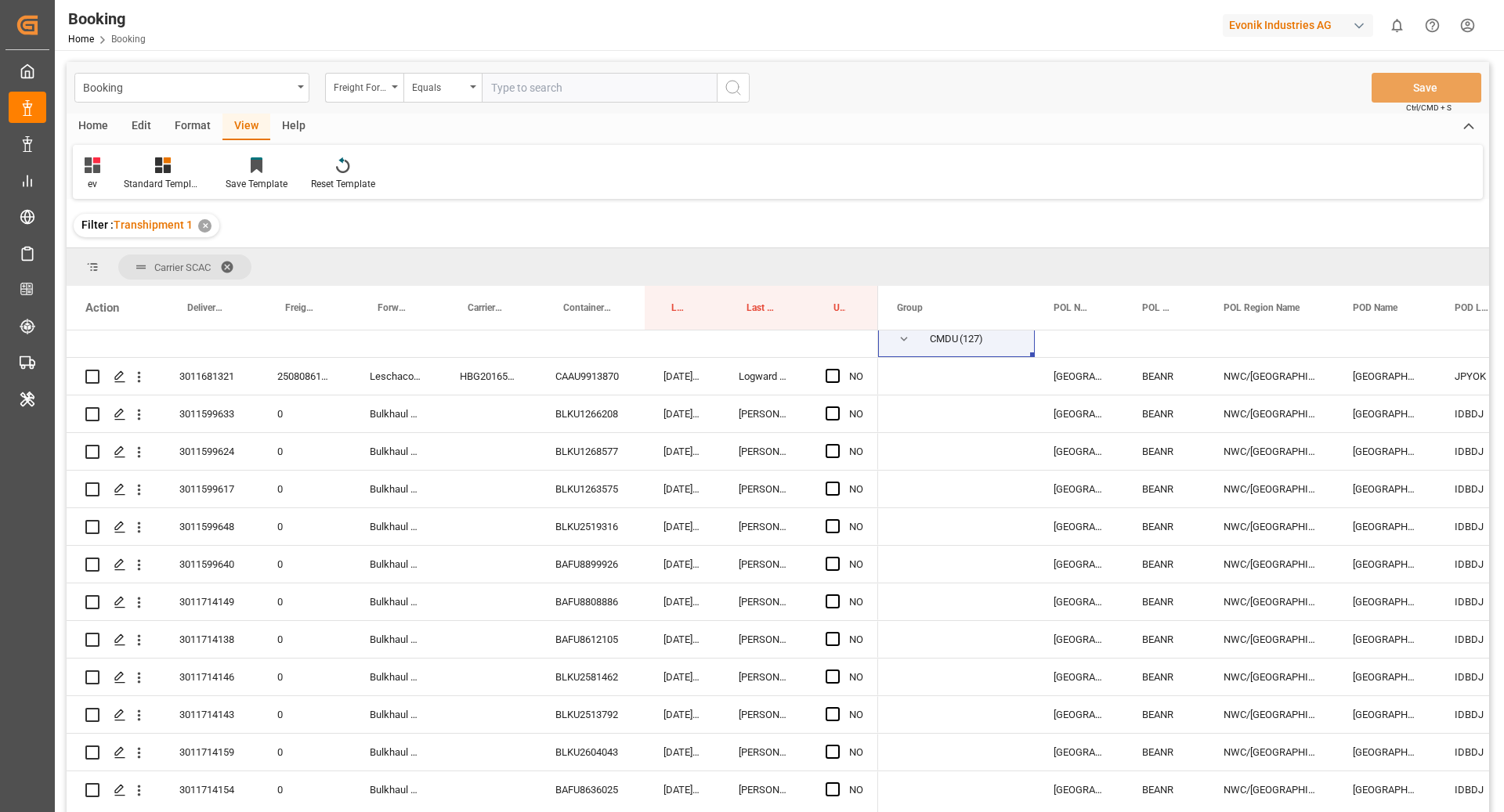
scroll to position [69, 0]
